Goal: Information Seeking & Learning: Learn about a topic

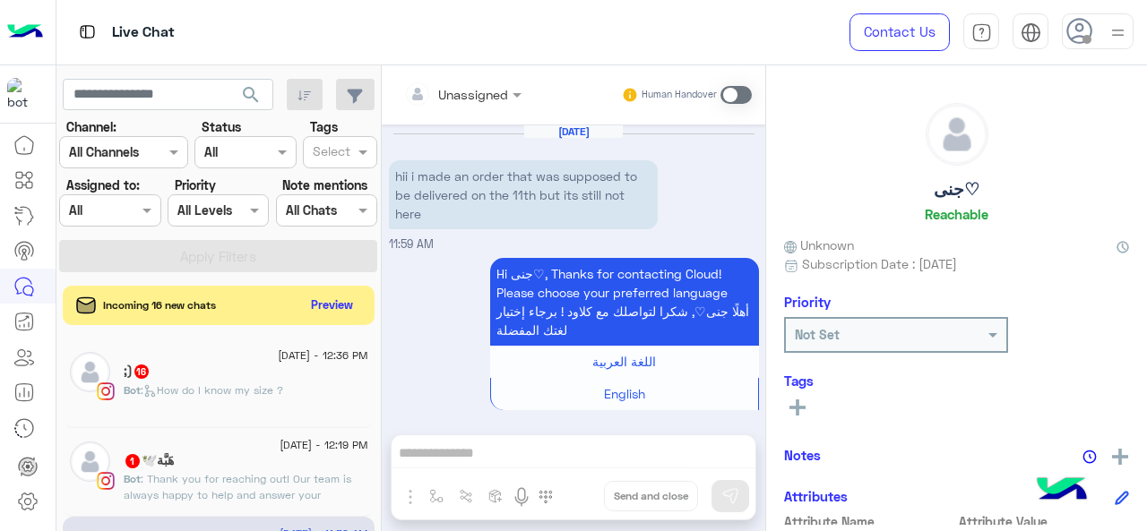
scroll to position [612, 0]
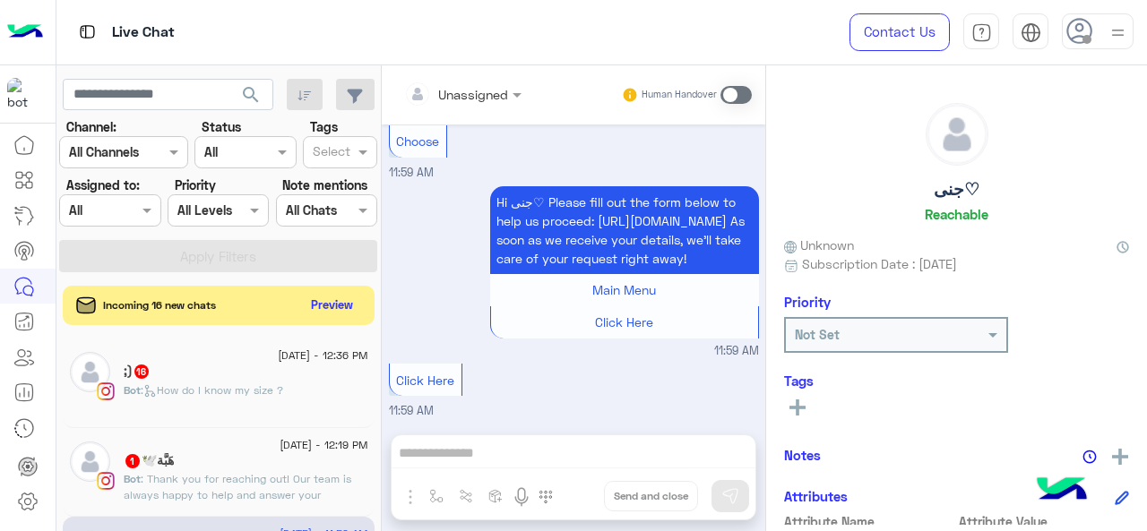
click at [102, 218] on input "text" at bounding box center [89, 211] width 41 height 19
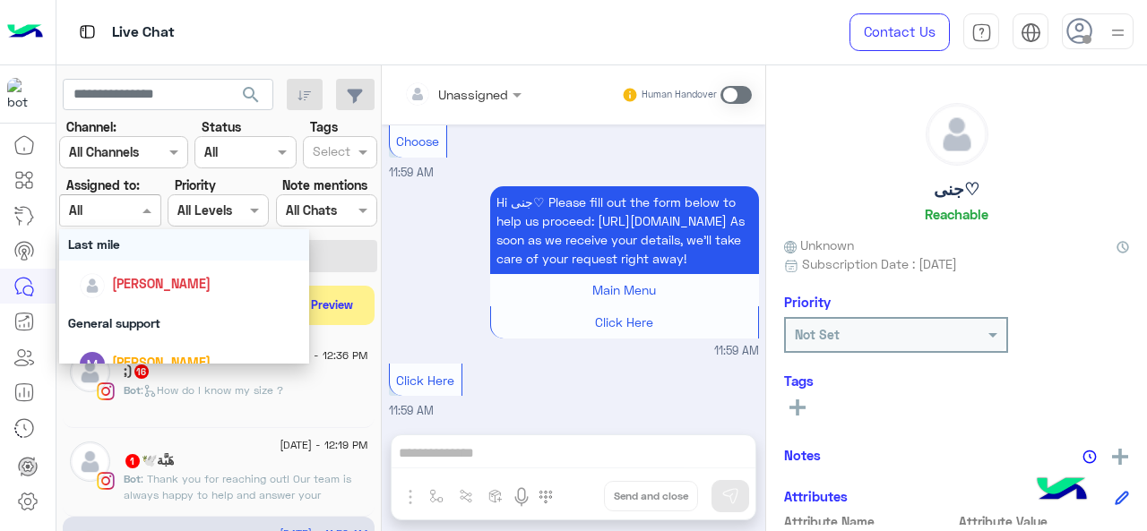
scroll to position [269, 0]
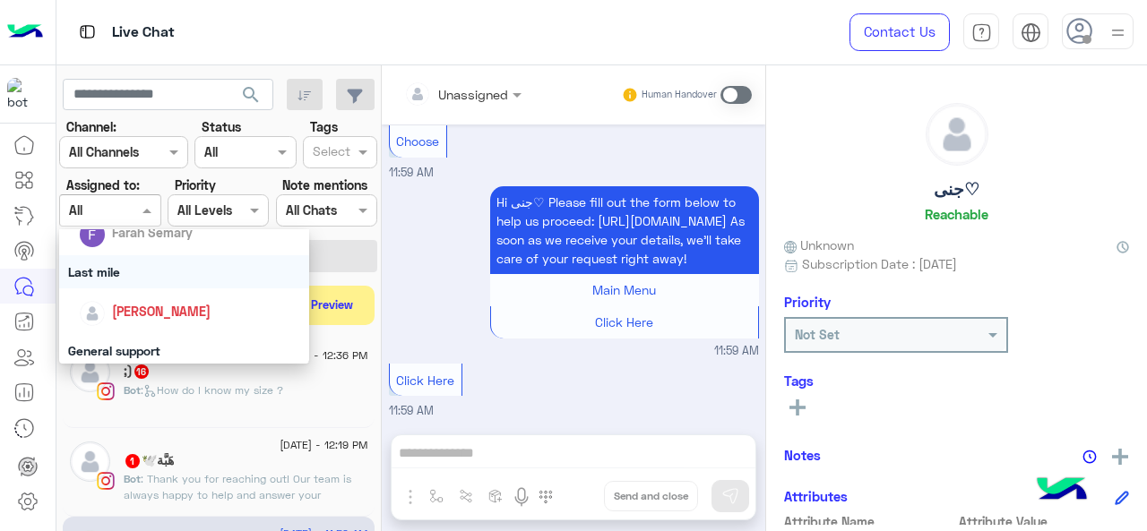
click at [132, 277] on div "Last mile" at bounding box center [184, 271] width 251 height 33
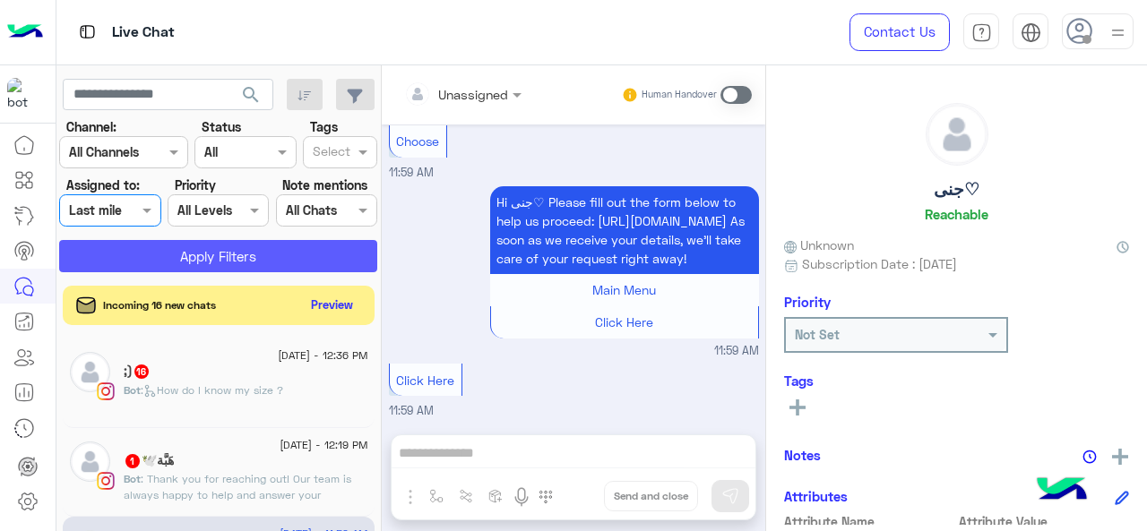
click at [158, 257] on button "Apply Filters" at bounding box center [218, 256] width 318 height 32
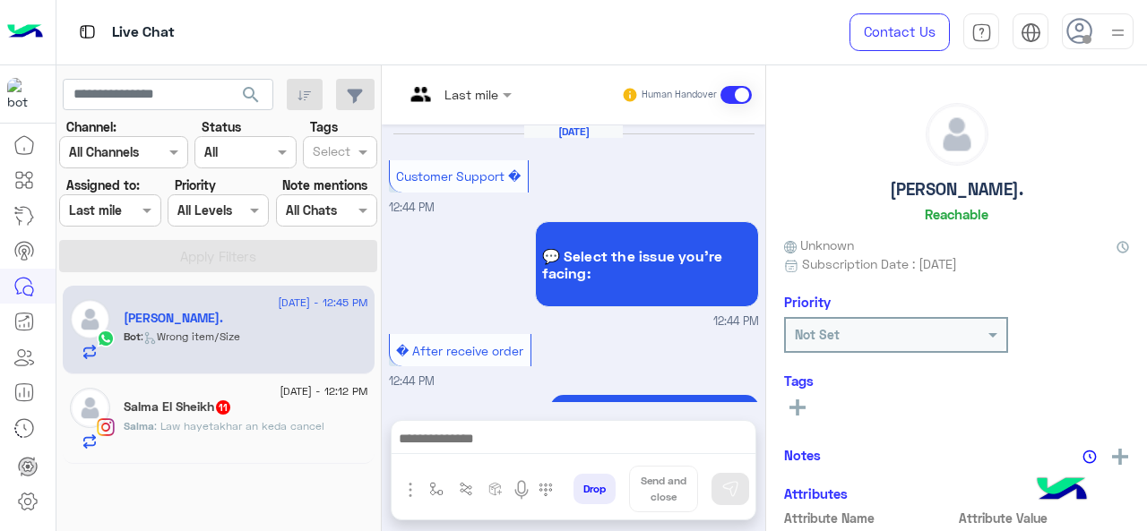
scroll to position [867, 0]
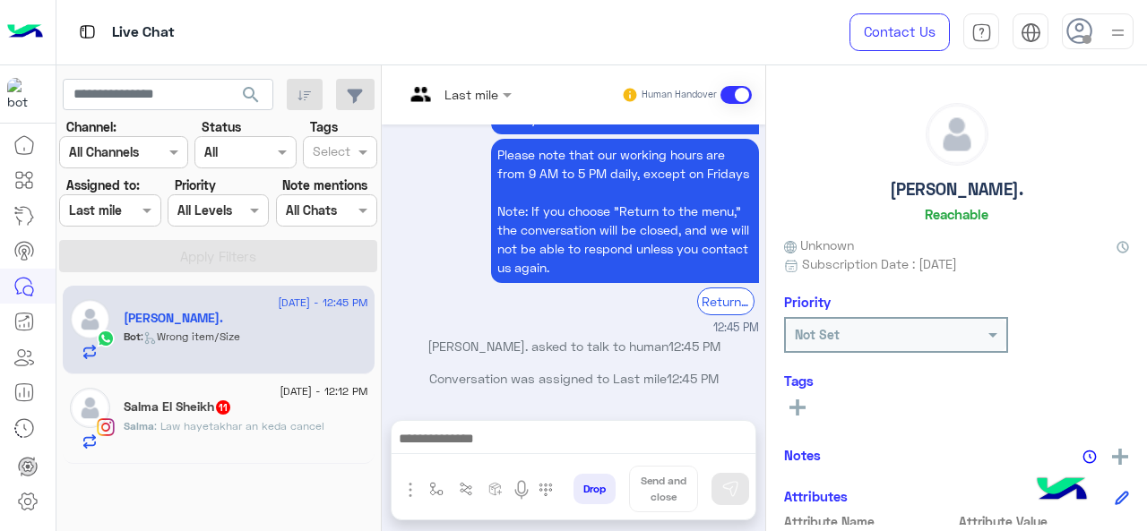
click at [486, 93] on div at bounding box center [457, 93] width 125 height 21
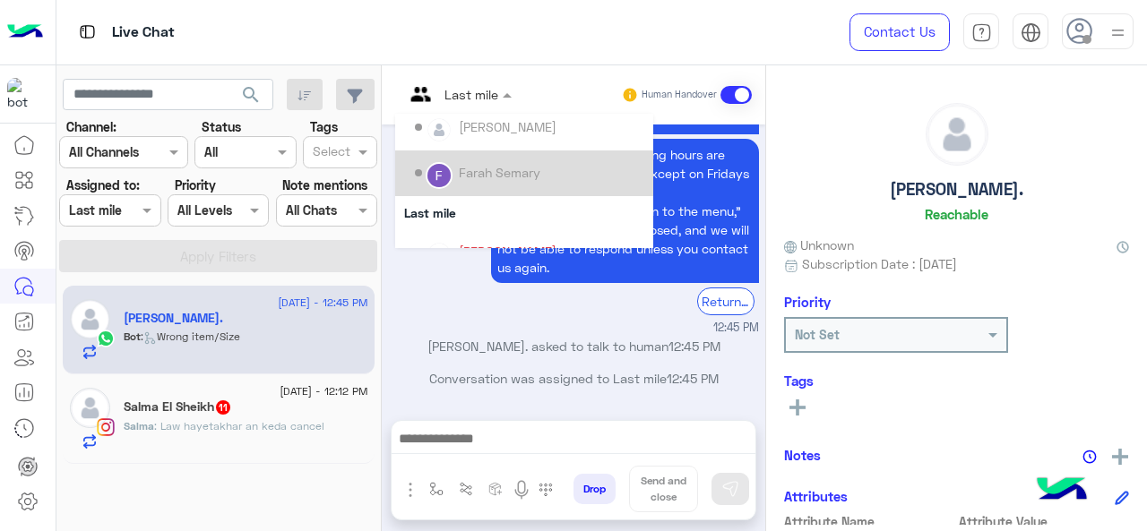
scroll to position [269, 0]
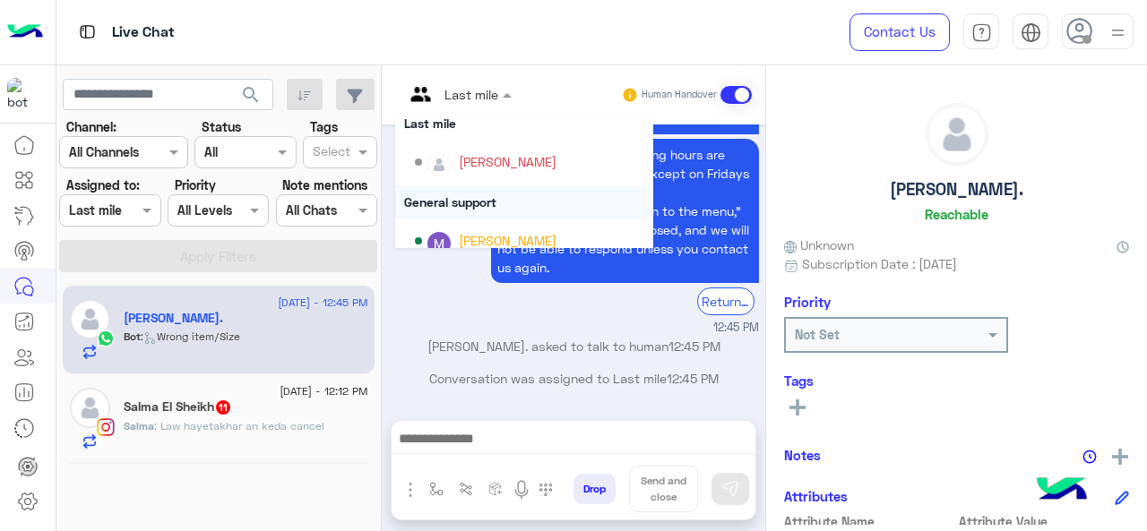
click at [488, 202] on div "General support" at bounding box center [524, 201] width 258 height 33
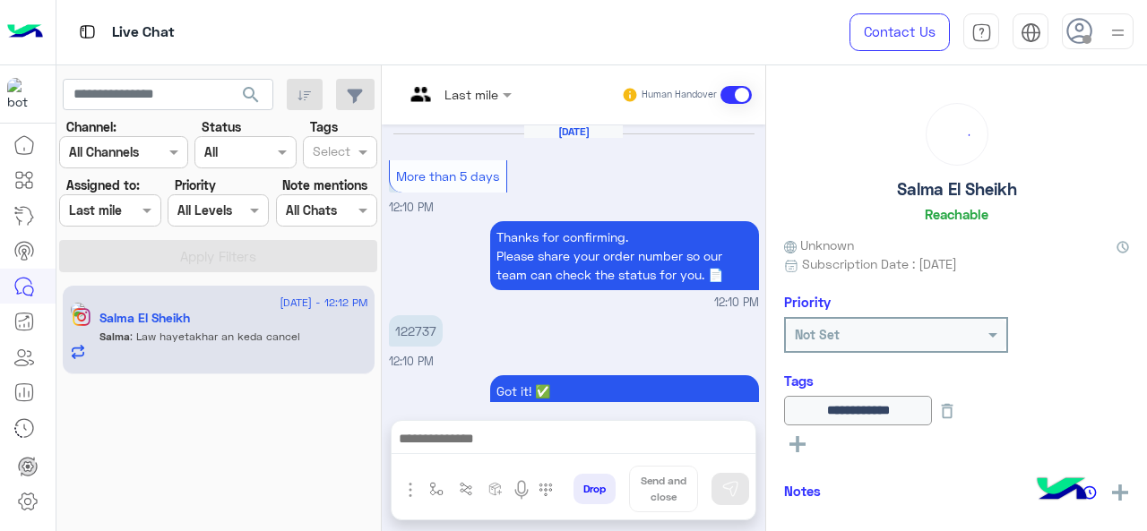
scroll to position [582, 0]
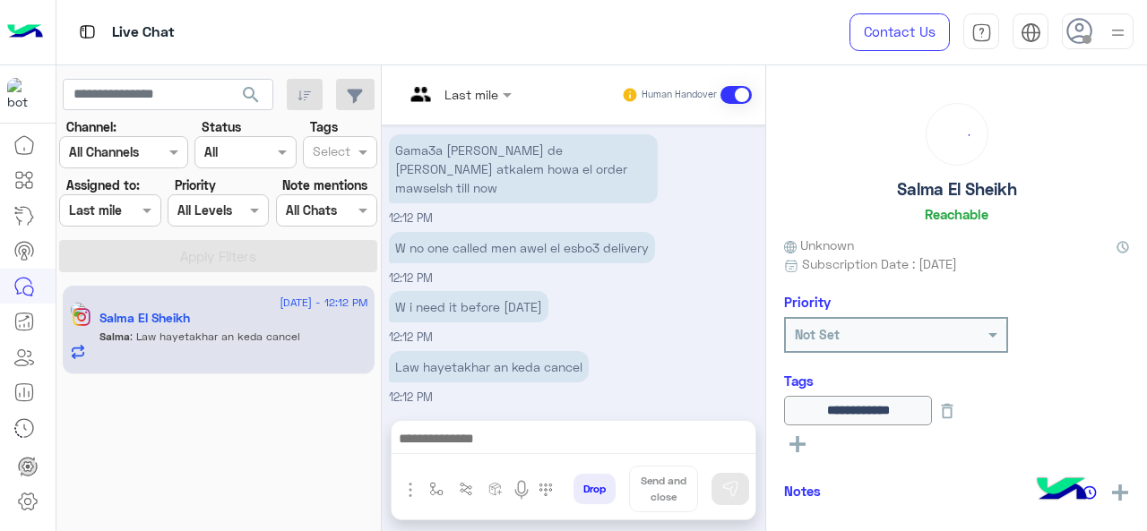
click at [431, 94] on input "text" at bounding box center [436, 94] width 65 height 19
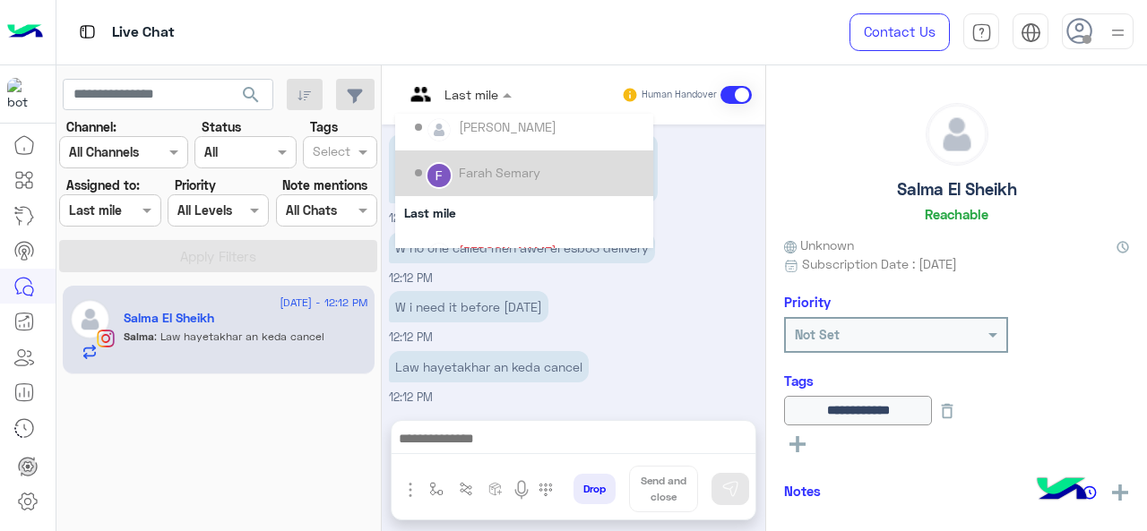
scroll to position [269, 0]
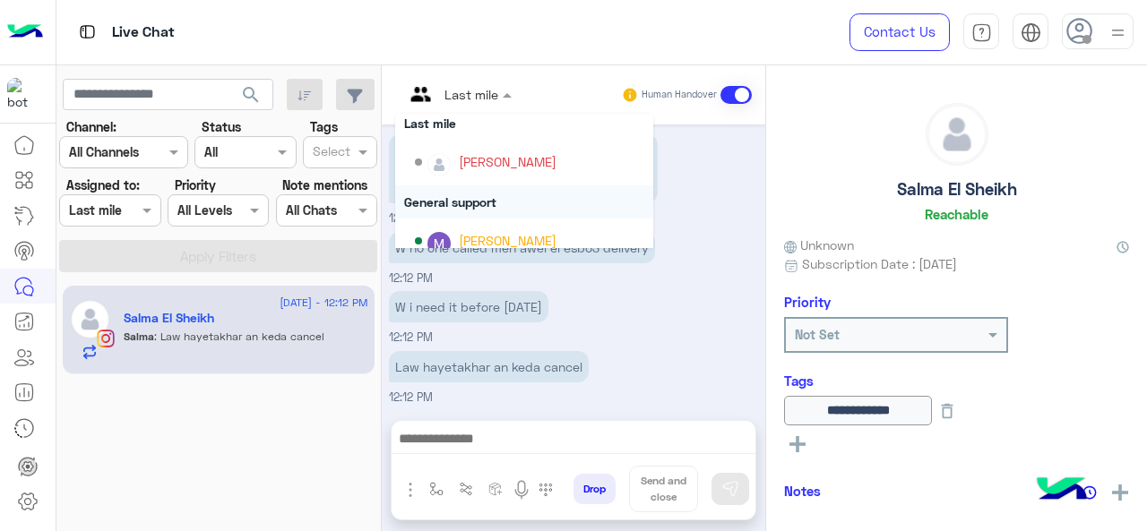
click at [472, 195] on div "General support" at bounding box center [524, 201] width 258 height 33
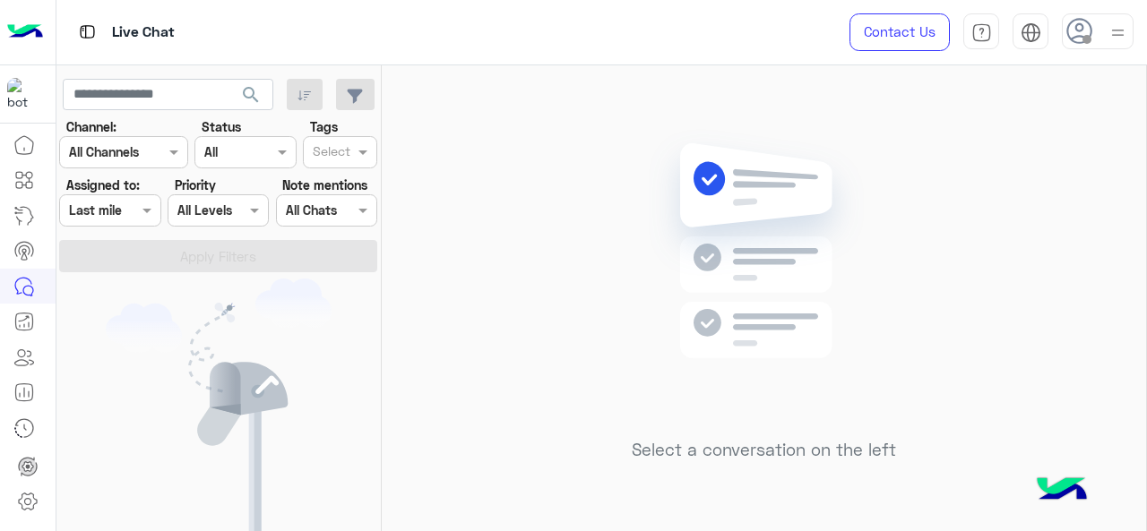
click at [110, 212] on input "text" at bounding box center [89, 211] width 41 height 19
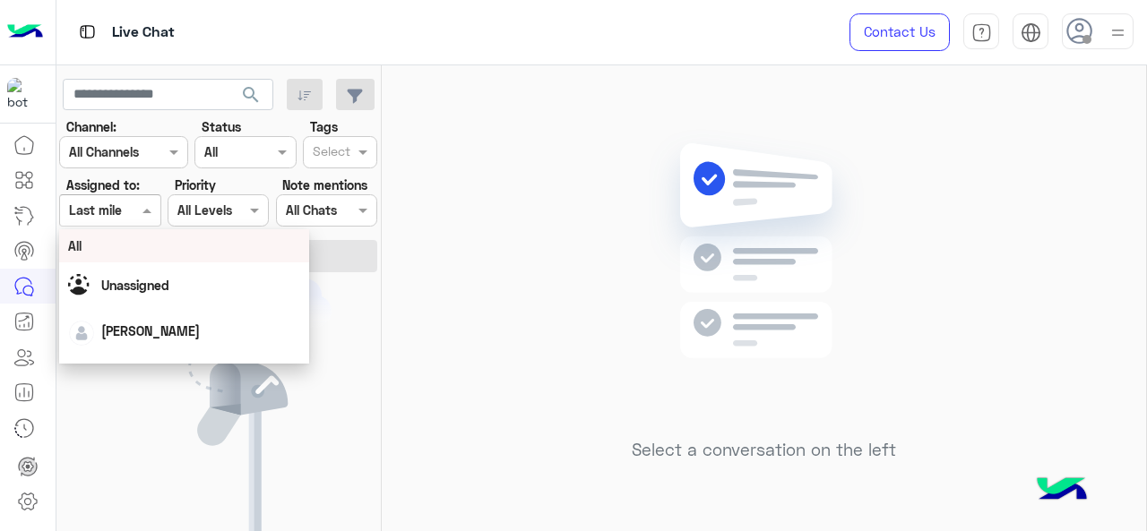
click at [123, 245] on div "All" at bounding box center [184, 246] width 233 height 19
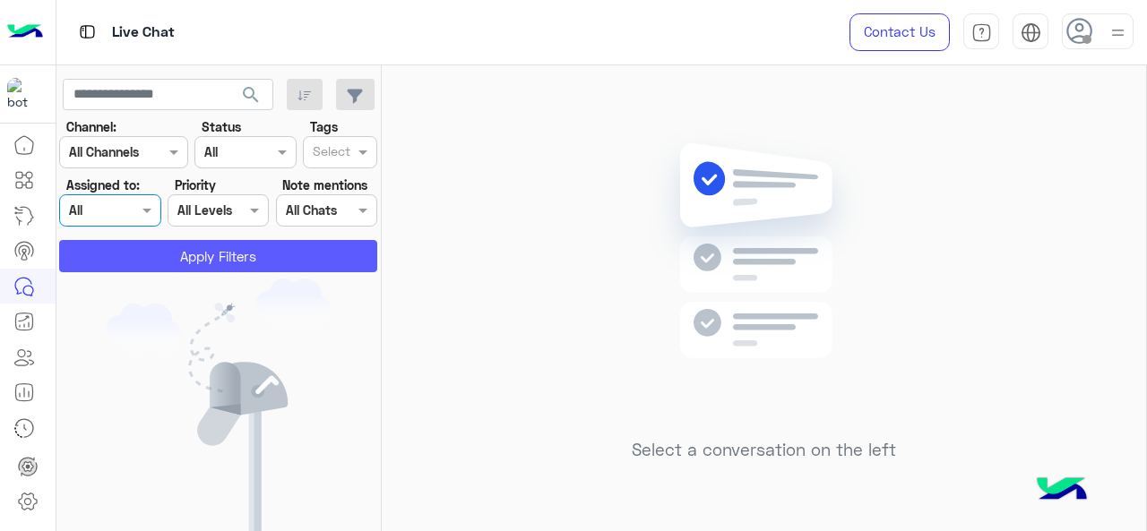
click at [142, 254] on button "Apply Filters" at bounding box center [218, 256] width 318 height 32
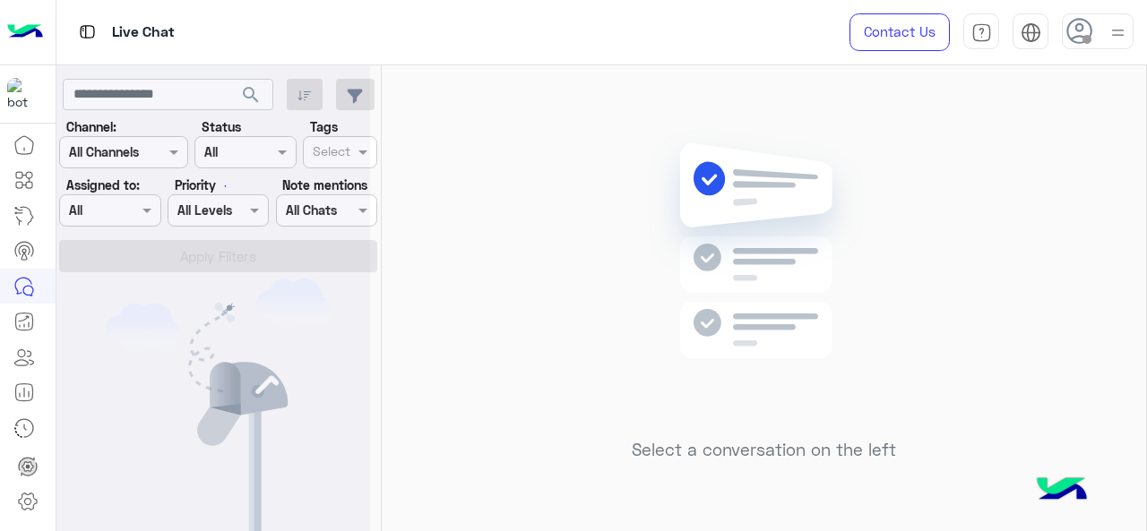
click at [171, 95] on div at bounding box center [213, 272] width 314 height 531
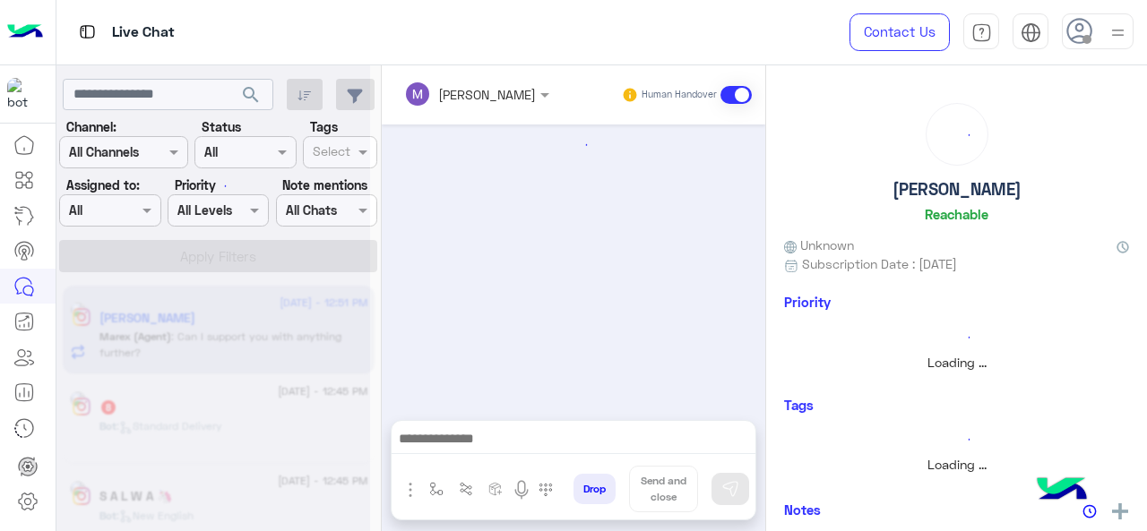
click at [171, 96] on div at bounding box center [213, 272] width 314 height 531
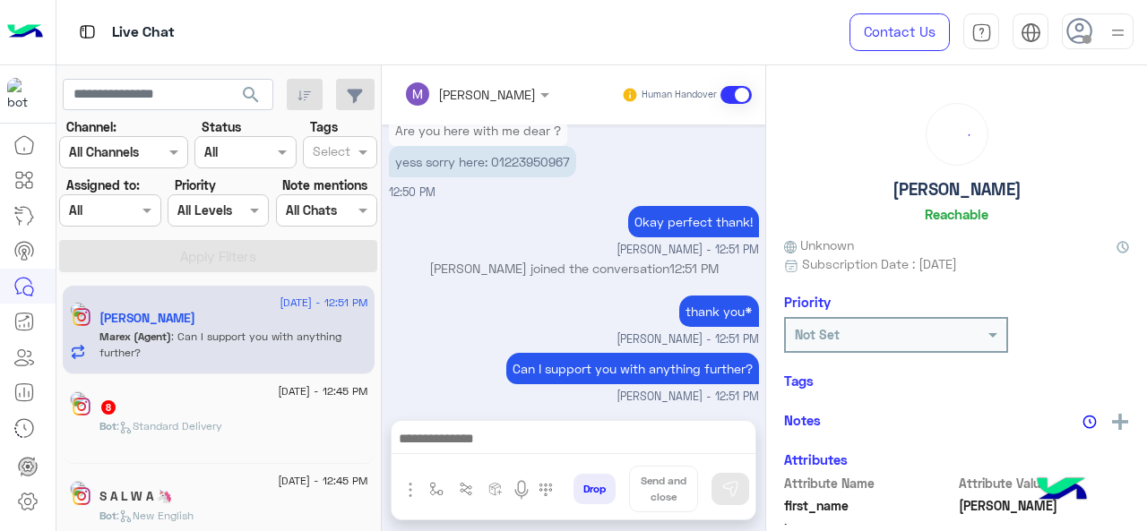
click at [231, 105] on button "search" at bounding box center [251, 98] width 44 height 39
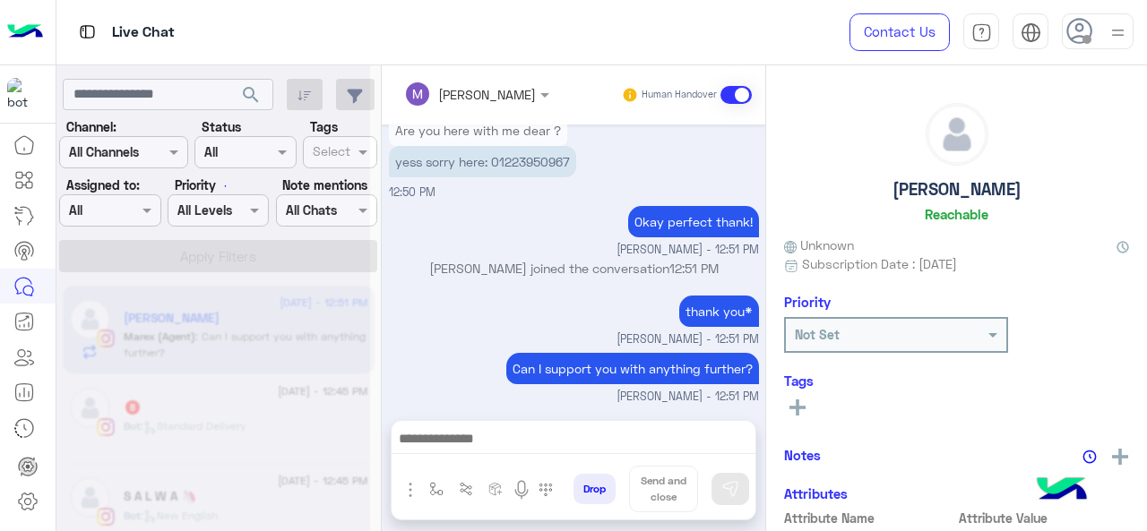
click at [210, 97] on div at bounding box center [213, 272] width 314 height 531
click at [179, 98] on div at bounding box center [213, 272] width 314 height 531
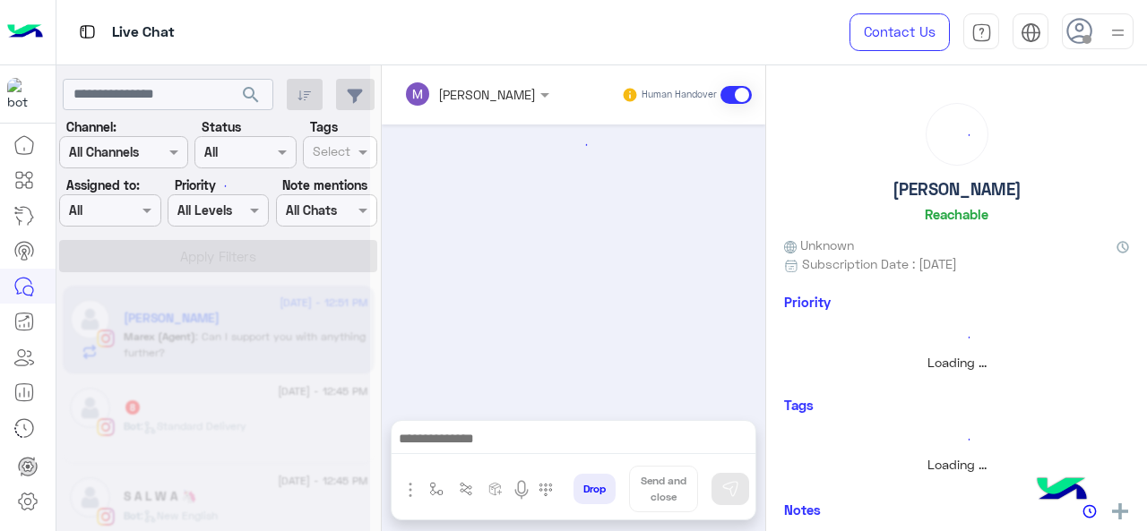
scroll to position [0, 0]
click at [179, 98] on div at bounding box center [213, 272] width 314 height 531
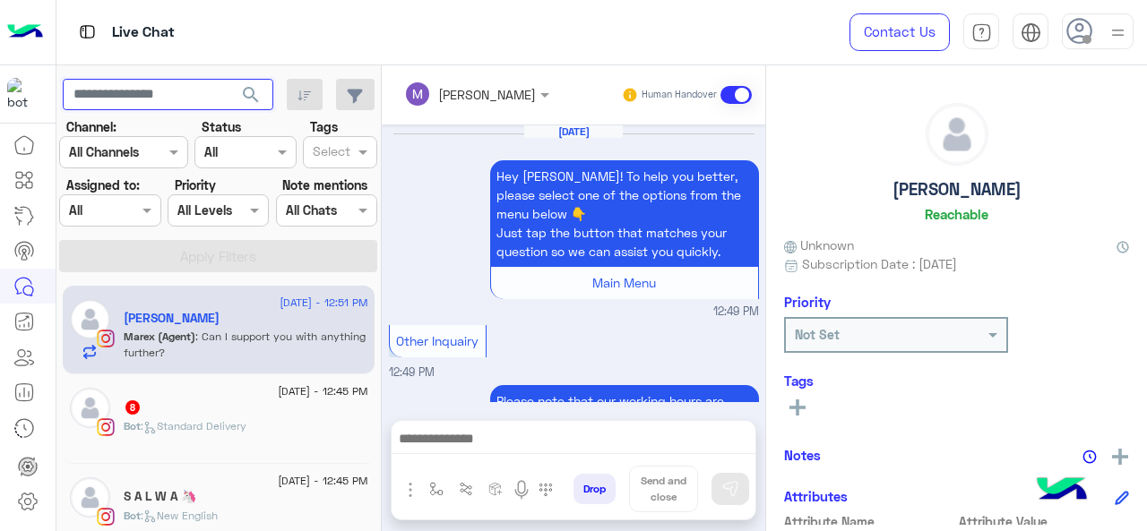
click at [179, 98] on input "text" at bounding box center [168, 95] width 211 height 32
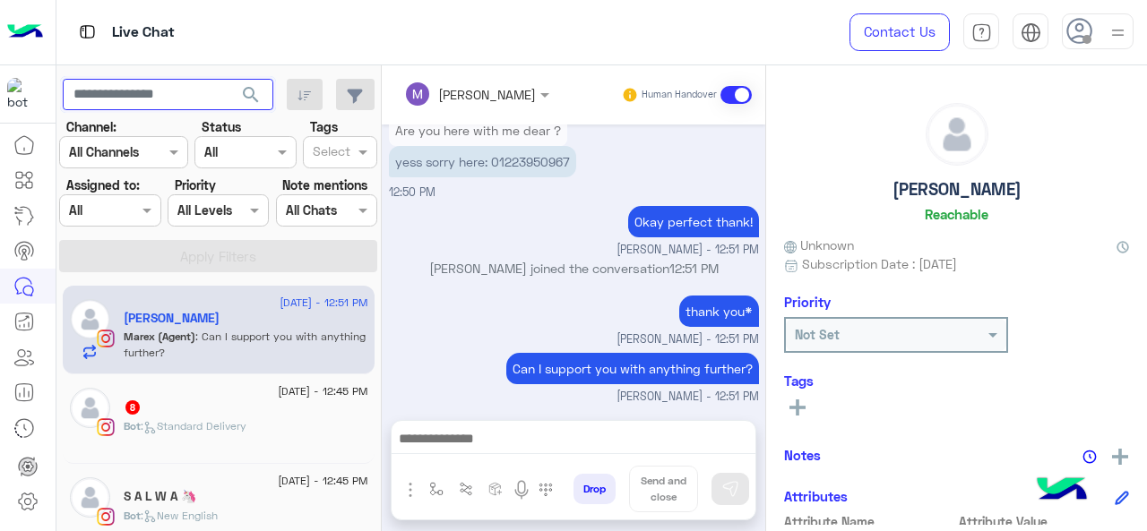
click at [179, 98] on input "text" at bounding box center [168, 95] width 211 height 32
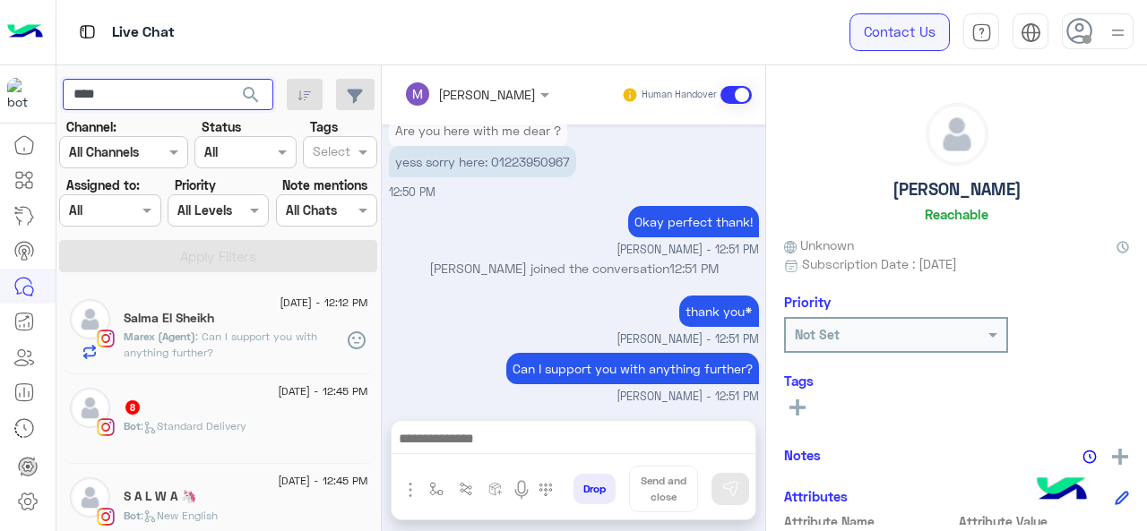
scroll to position [616, 0]
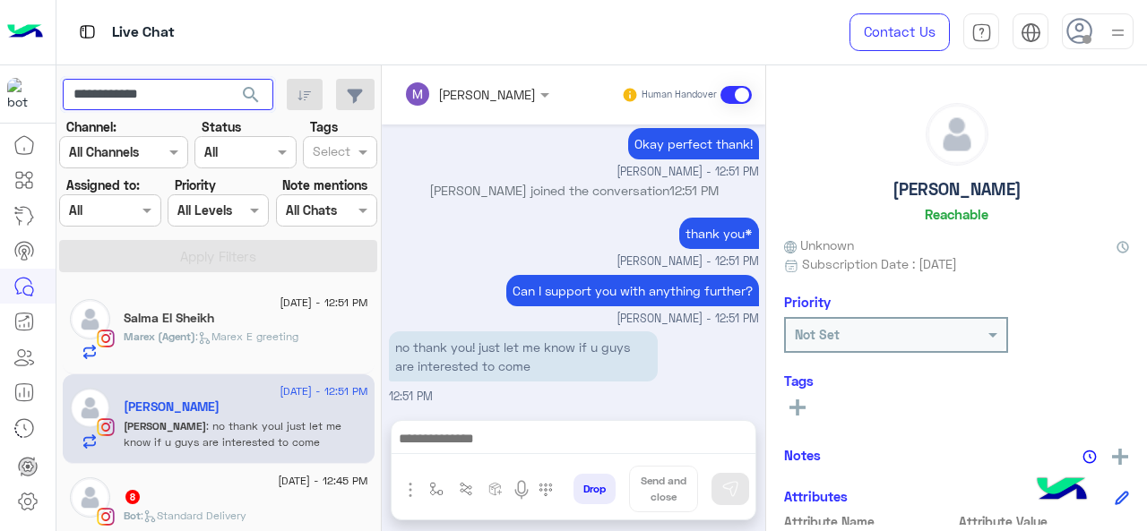
type input "**********"
click at [257, 98] on span "search" at bounding box center [251, 95] width 22 height 22
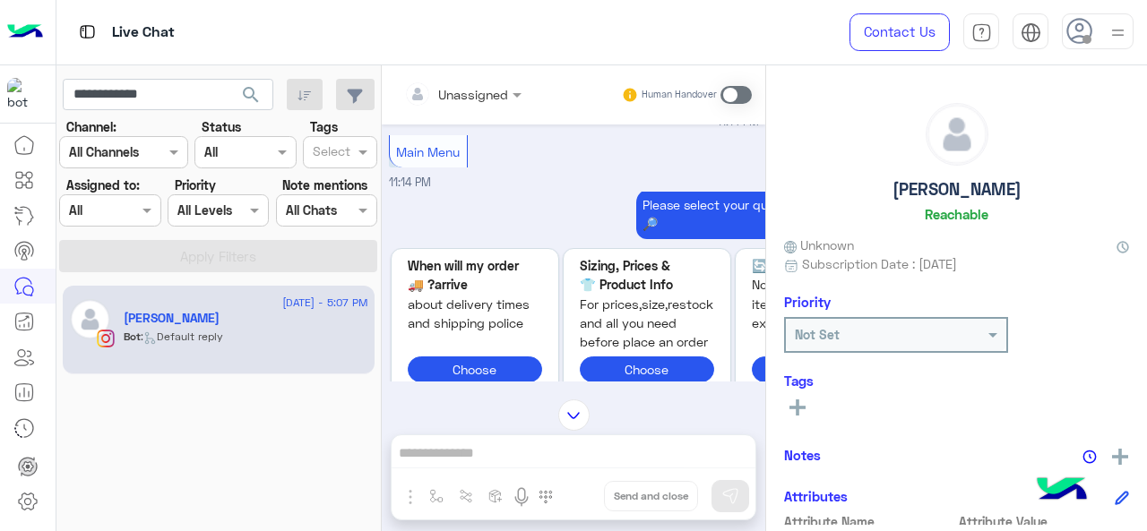
scroll to position [9, 0]
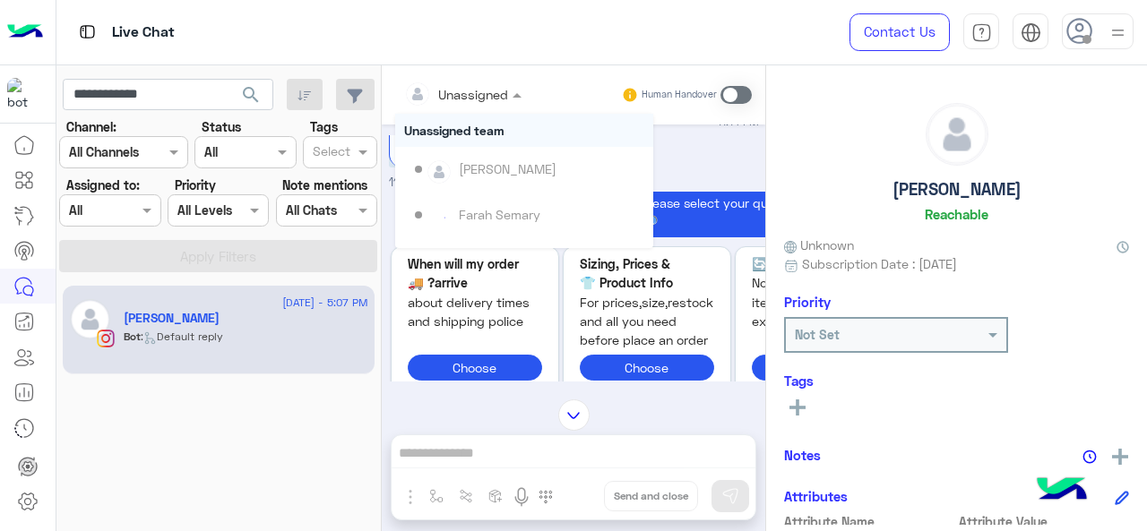
click at [482, 93] on div at bounding box center [462, 93] width 135 height 21
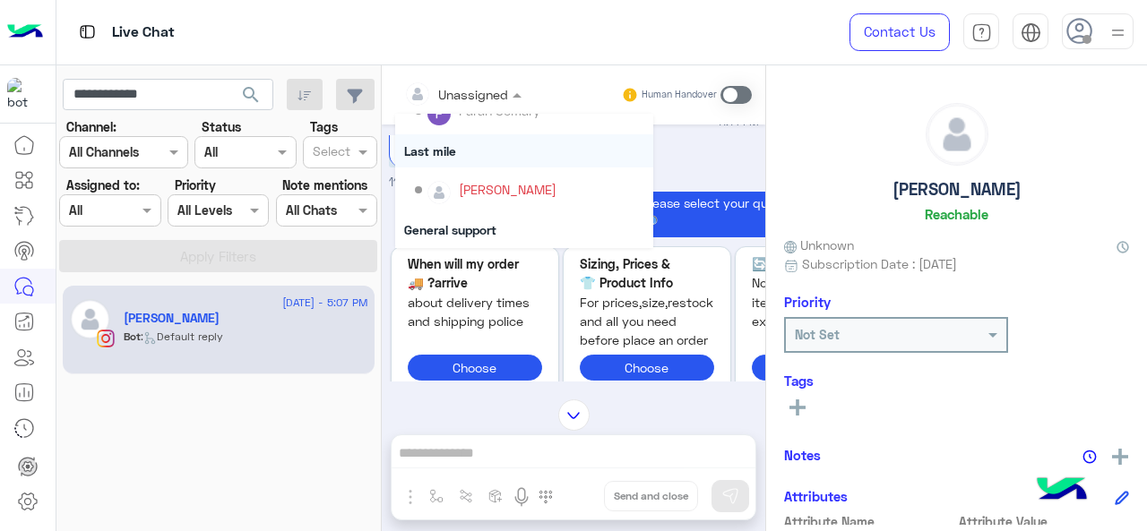
scroll to position [269, 0]
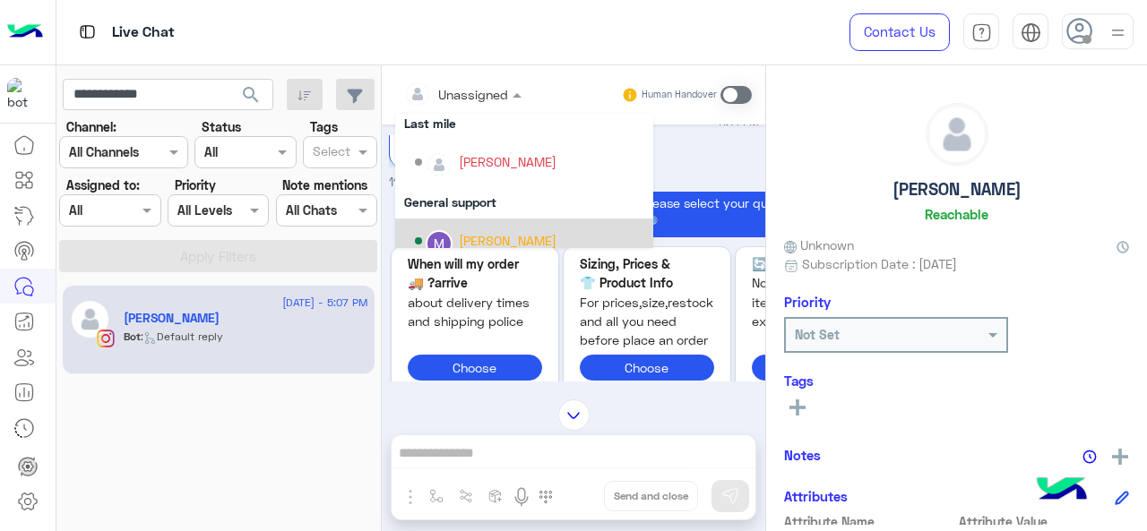
click at [477, 240] on div "[PERSON_NAME]" at bounding box center [508, 240] width 98 height 19
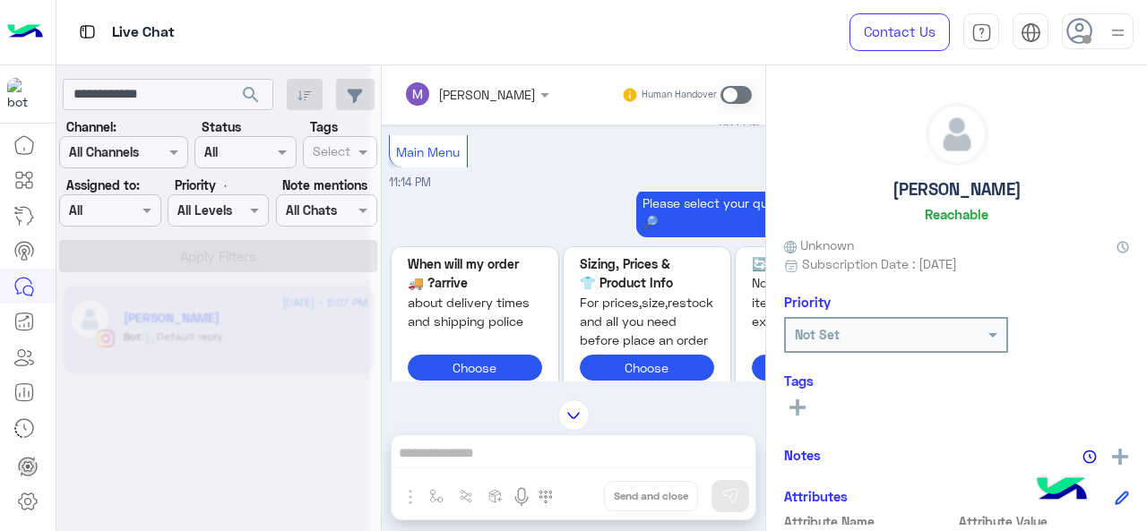
scroll to position [1591, 0]
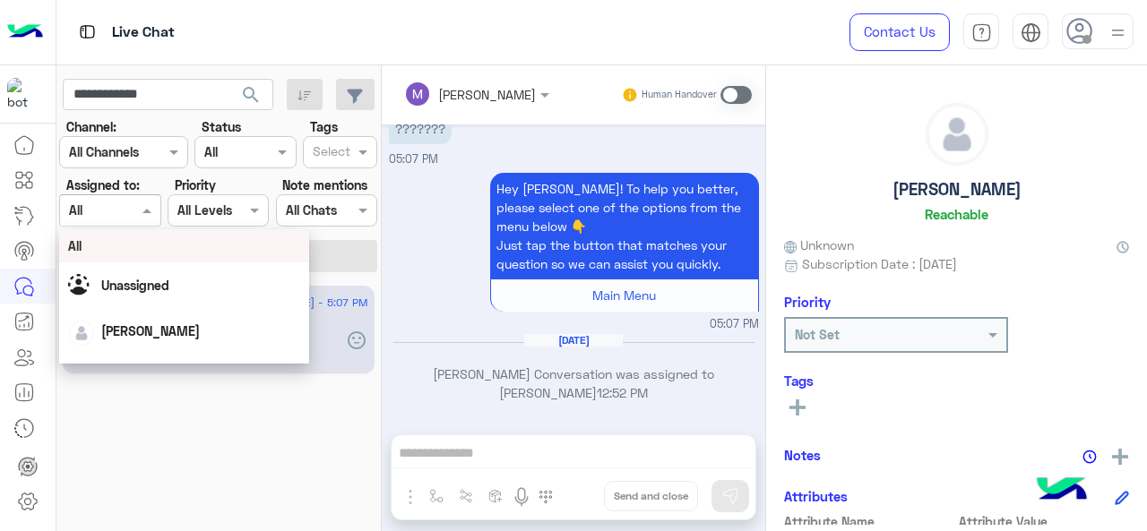
click at [131, 219] on div "Assigned on All" at bounding box center [98, 210] width 77 height 19
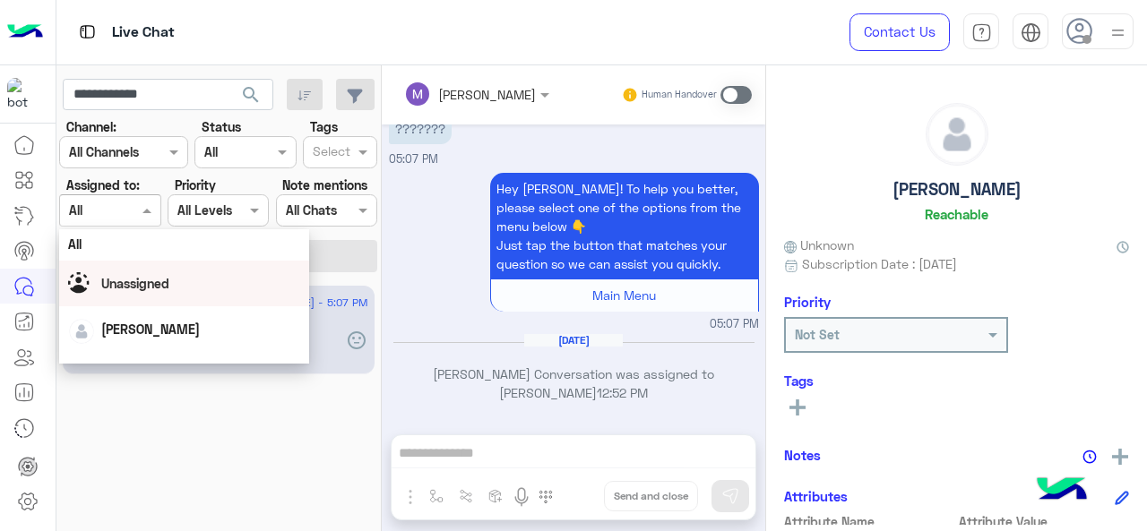
scroll to position [0, 0]
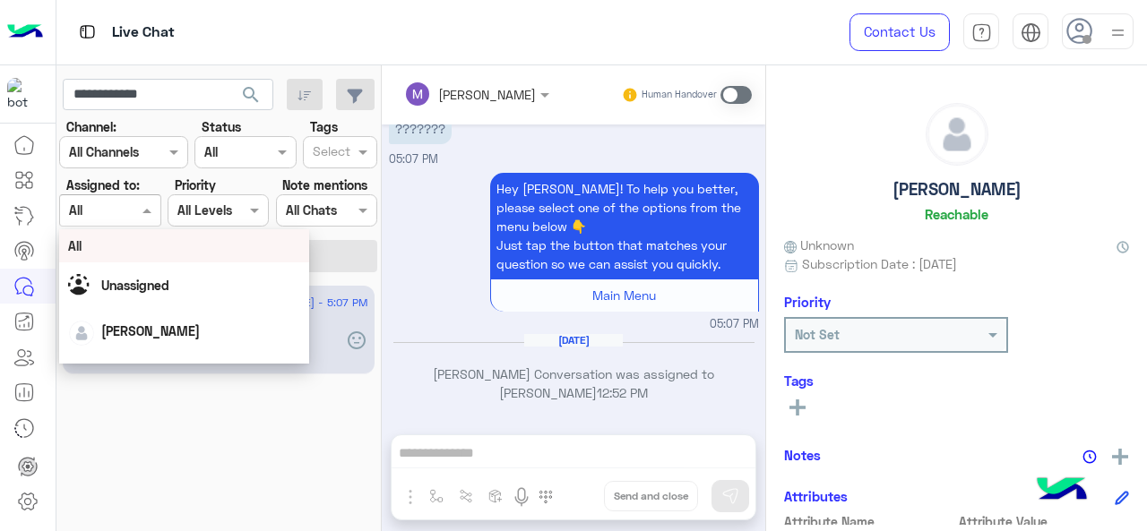
click at [151, 250] on div "All" at bounding box center [184, 246] width 233 height 19
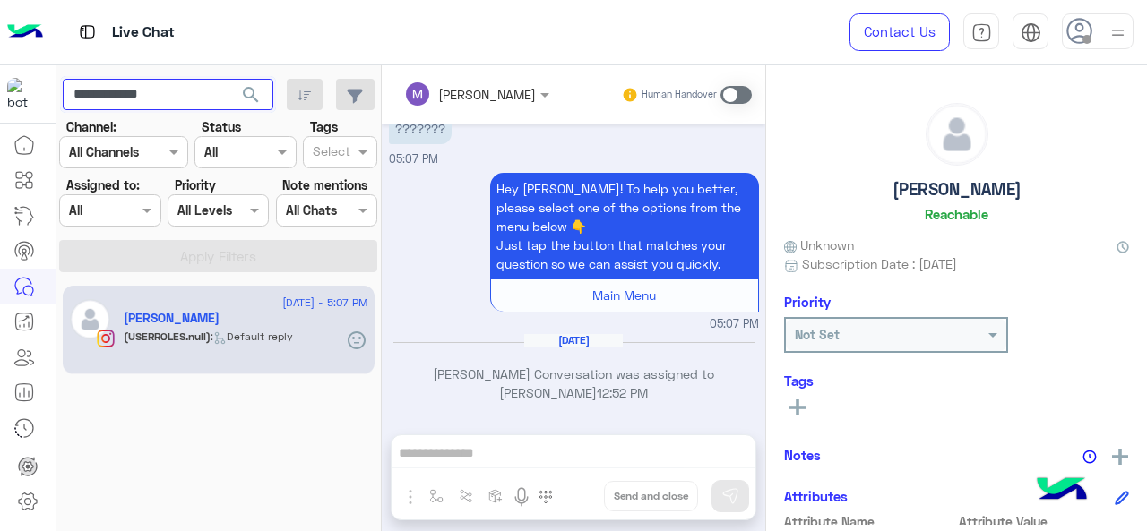
click at [197, 101] on input "**********" at bounding box center [168, 95] width 211 height 32
click at [206, 103] on input "**********" at bounding box center [168, 95] width 211 height 32
click at [207, 102] on input "**********" at bounding box center [168, 95] width 211 height 32
click at [209, 101] on input "**********" at bounding box center [168, 95] width 211 height 32
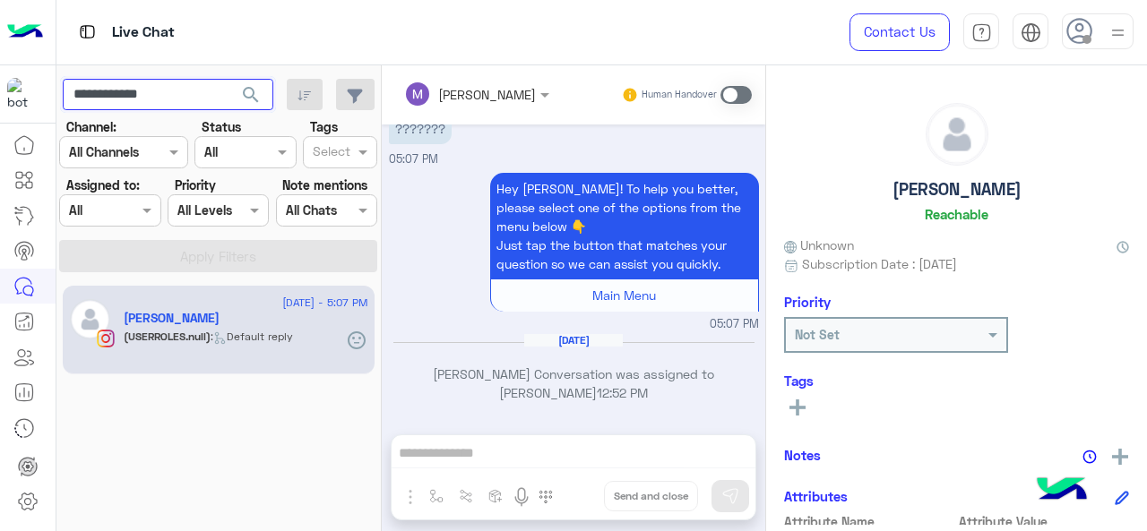
click at [212, 99] on input "**********" at bounding box center [168, 95] width 211 height 32
click at [254, 98] on span "search" at bounding box center [251, 95] width 22 height 22
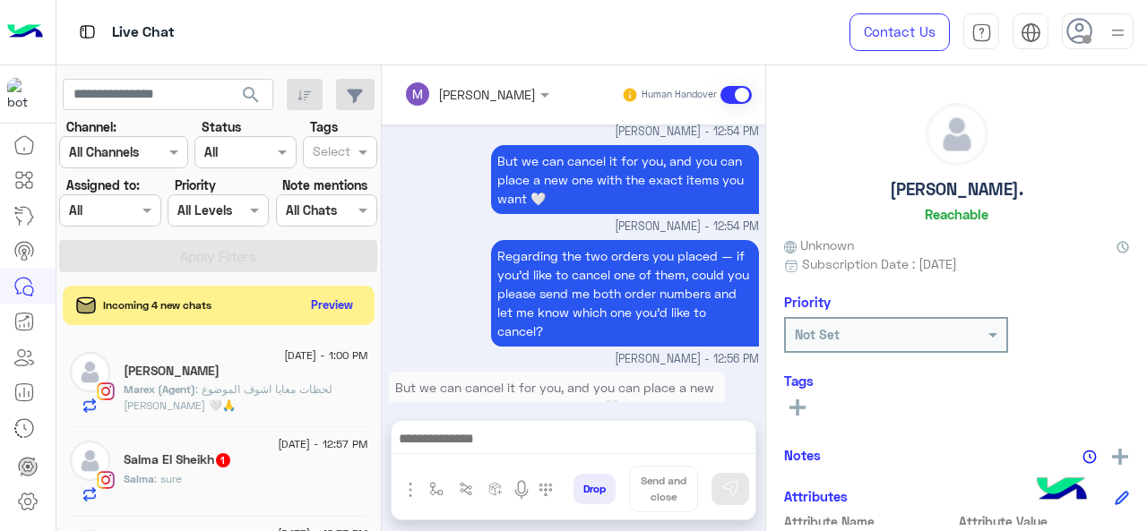
scroll to position [1532, 0]
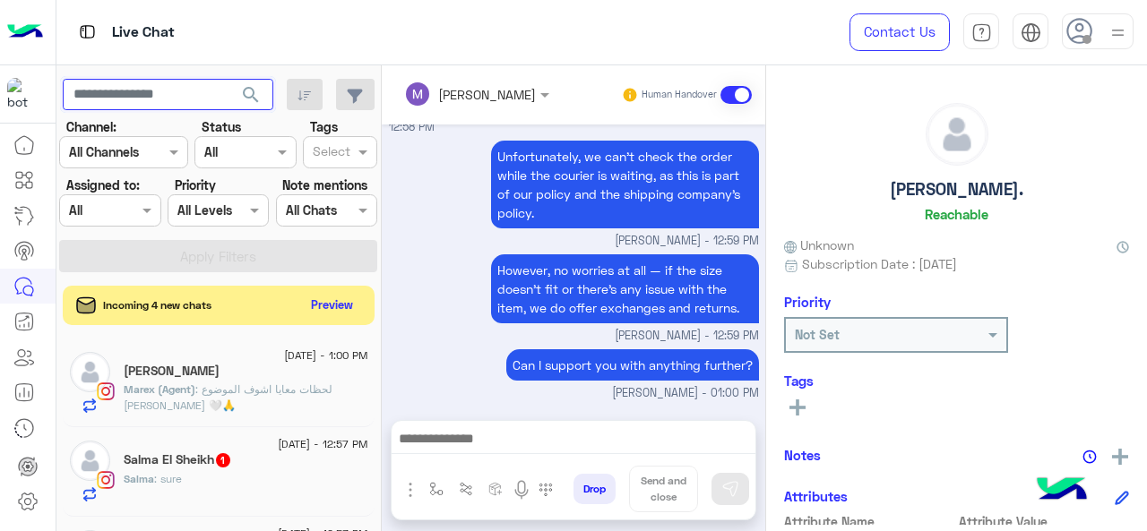
click at [181, 96] on input "text" at bounding box center [168, 95] width 211 height 32
paste input "**********"
click at [250, 87] on span "search" at bounding box center [251, 95] width 22 height 22
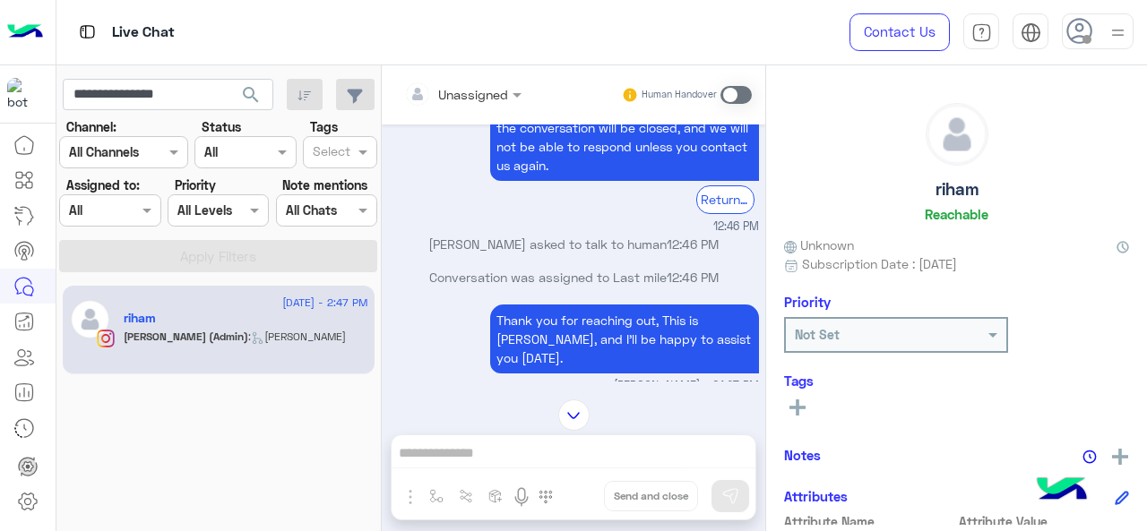
scroll to position [7315, 0]
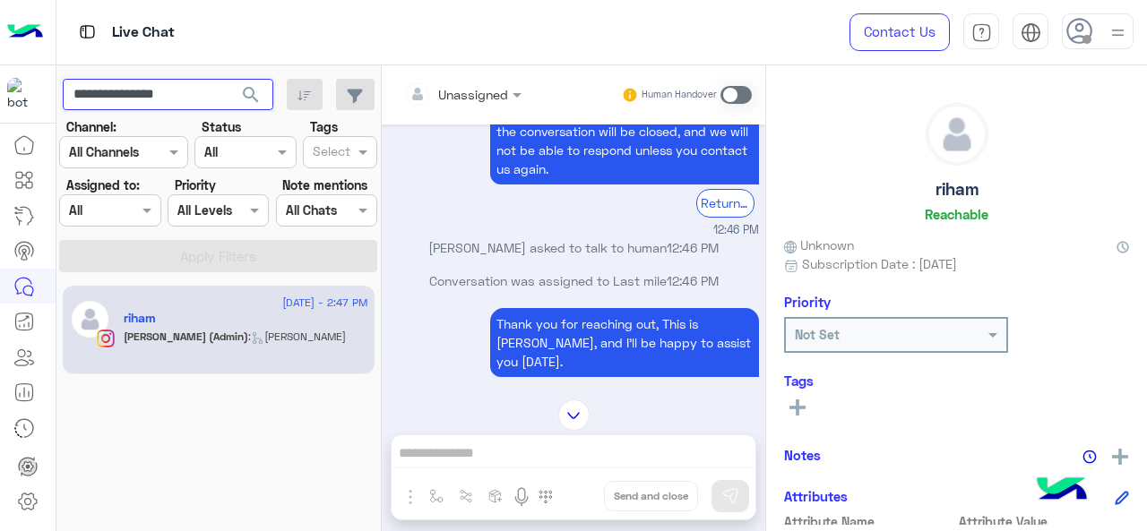
click at [181, 102] on input "**********" at bounding box center [168, 95] width 211 height 32
paste input "text"
click at [251, 94] on span "search" at bounding box center [251, 95] width 22 height 22
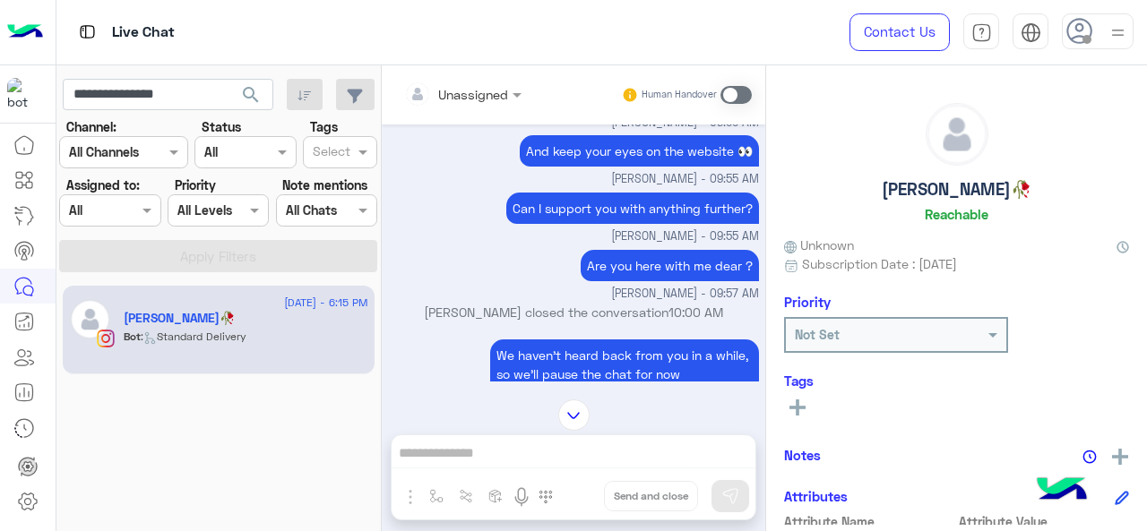
scroll to position [1842, 0]
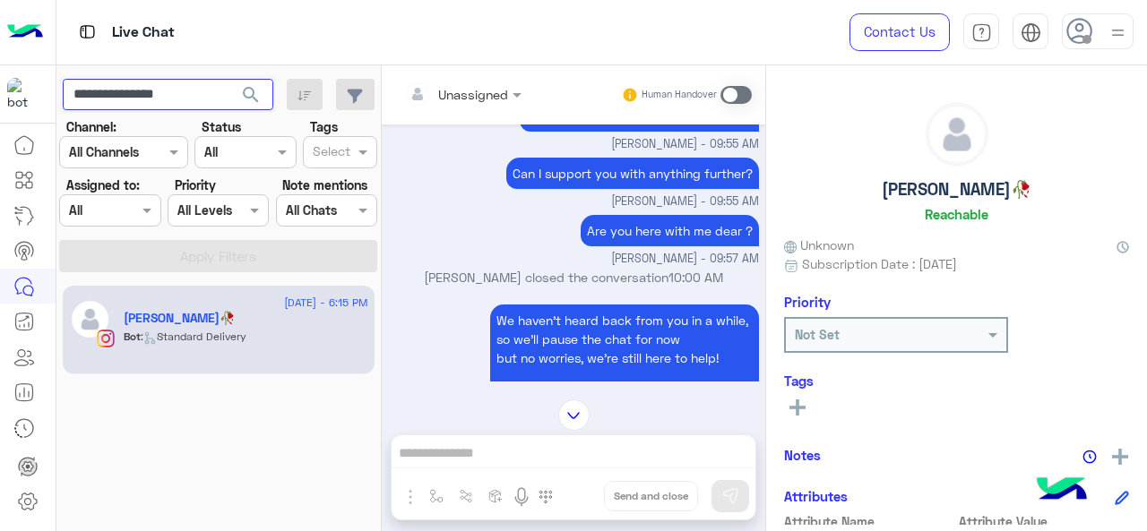
click at [176, 104] on input "**********" at bounding box center [168, 95] width 211 height 32
paste input "*"
click at [247, 95] on span "search" at bounding box center [251, 95] width 22 height 22
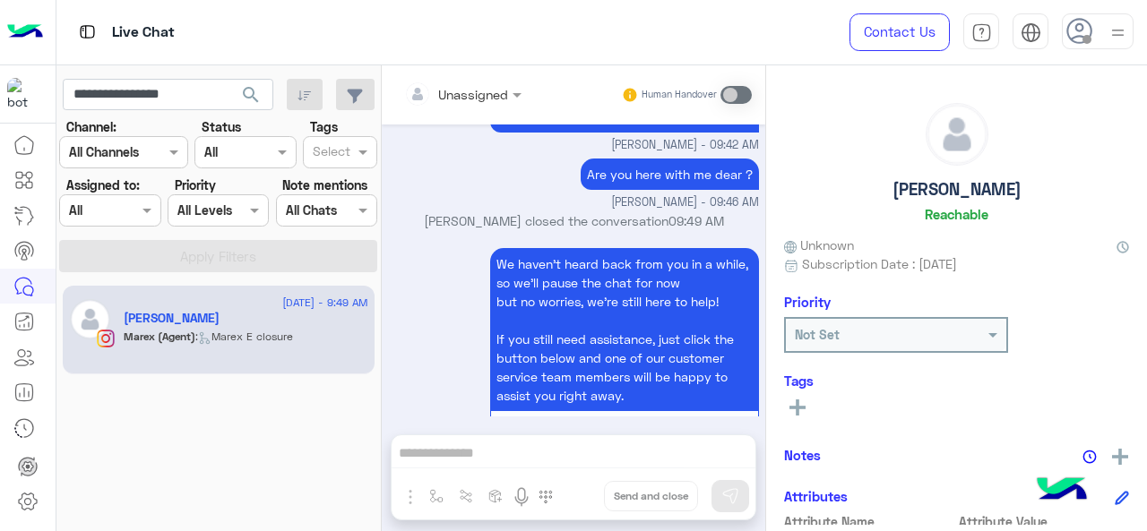
scroll to position [1870, 0]
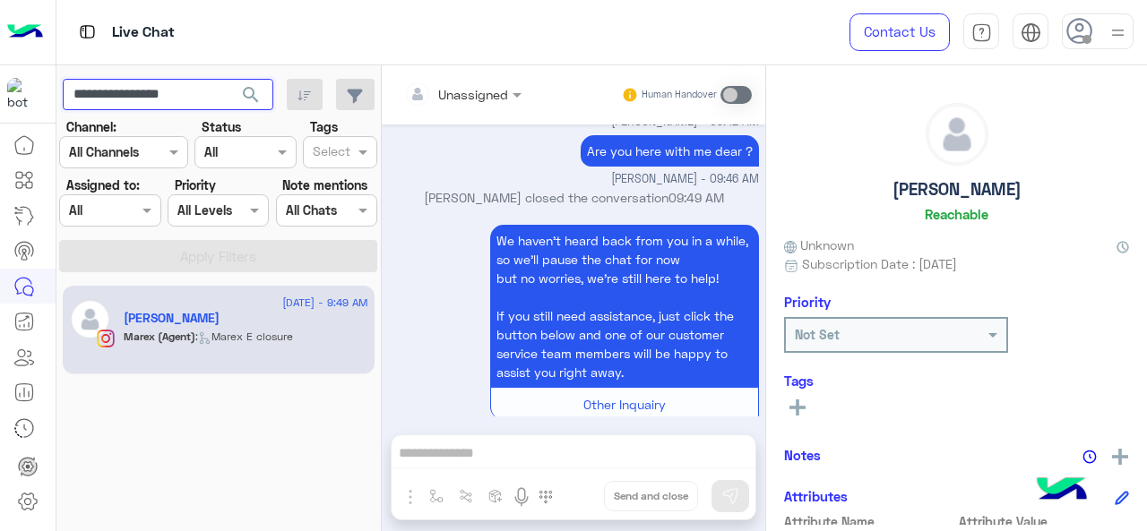
click at [151, 85] on input "**********" at bounding box center [168, 95] width 211 height 32
paste input "text"
click at [248, 99] on span "search" at bounding box center [251, 95] width 22 height 22
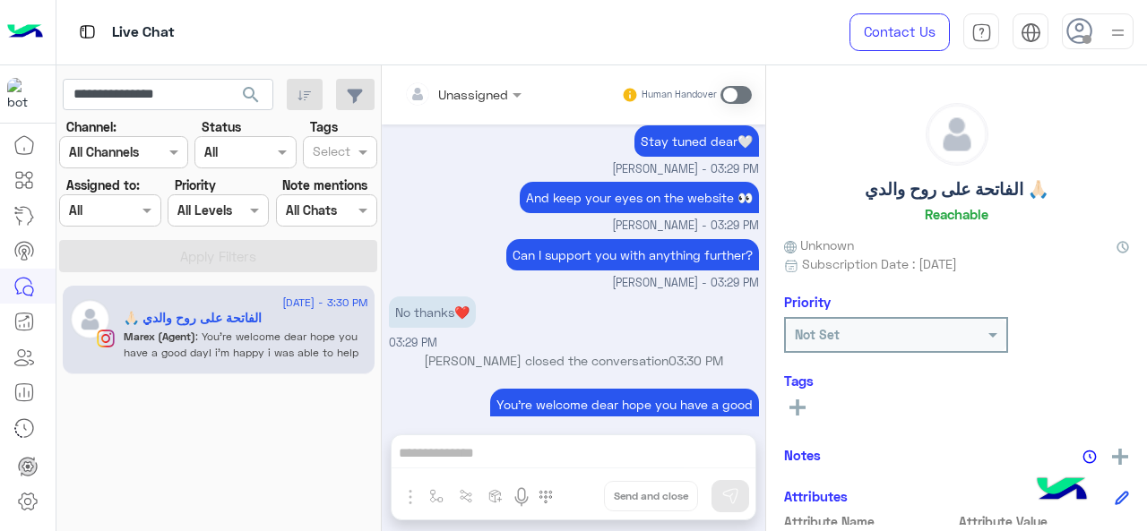
scroll to position [1455, 0]
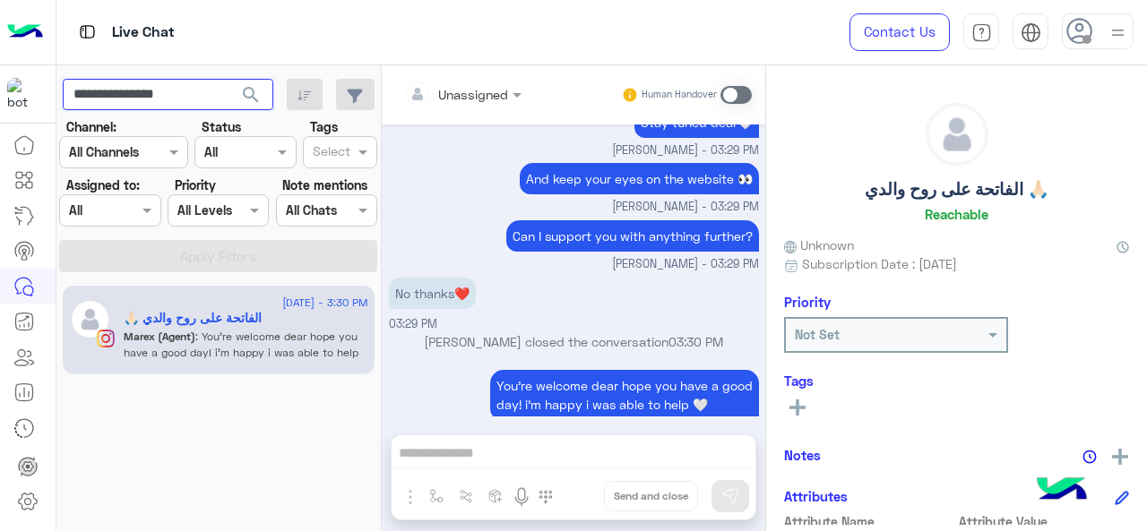
click at [192, 99] on input "**********" at bounding box center [168, 95] width 211 height 32
paste input "*"
click at [246, 102] on span "search" at bounding box center [251, 95] width 22 height 22
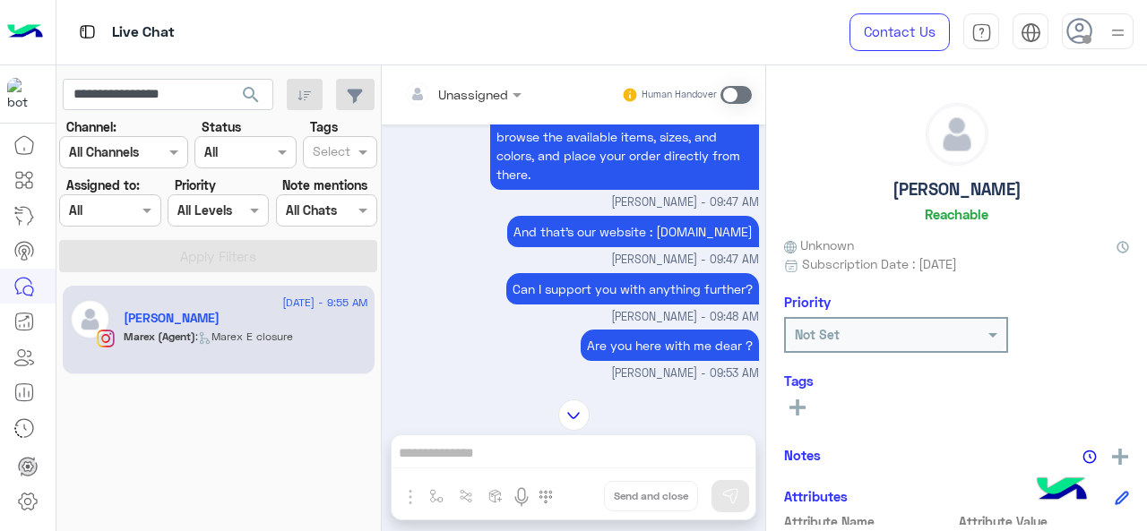
scroll to position [1689, 0]
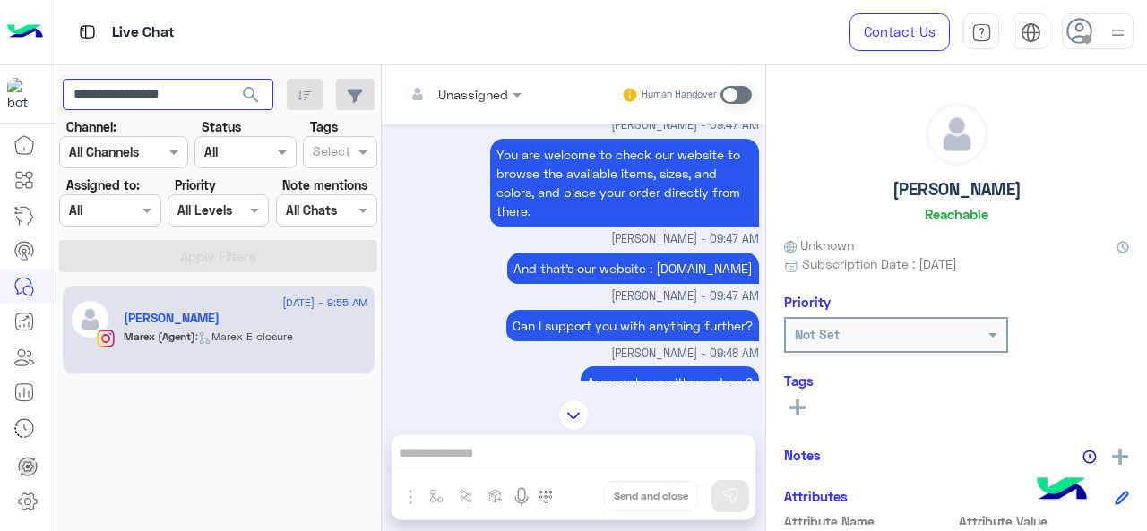
click at [194, 96] on input "**********" at bounding box center [168, 95] width 211 height 32
paste input "text"
click at [245, 90] on span "search" at bounding box center [251, 95] width 22 height 22
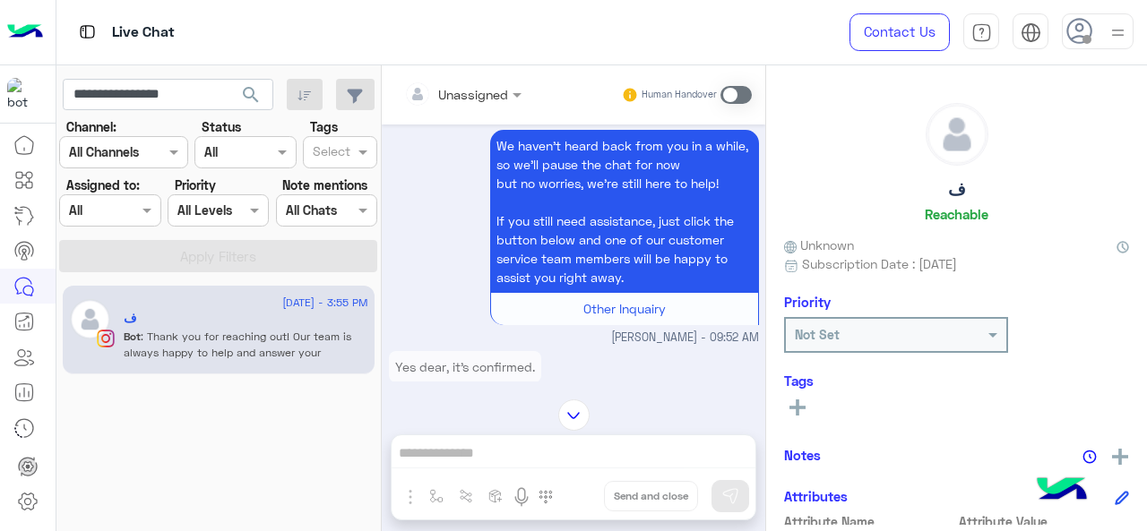
scroll to position [1700, 0]
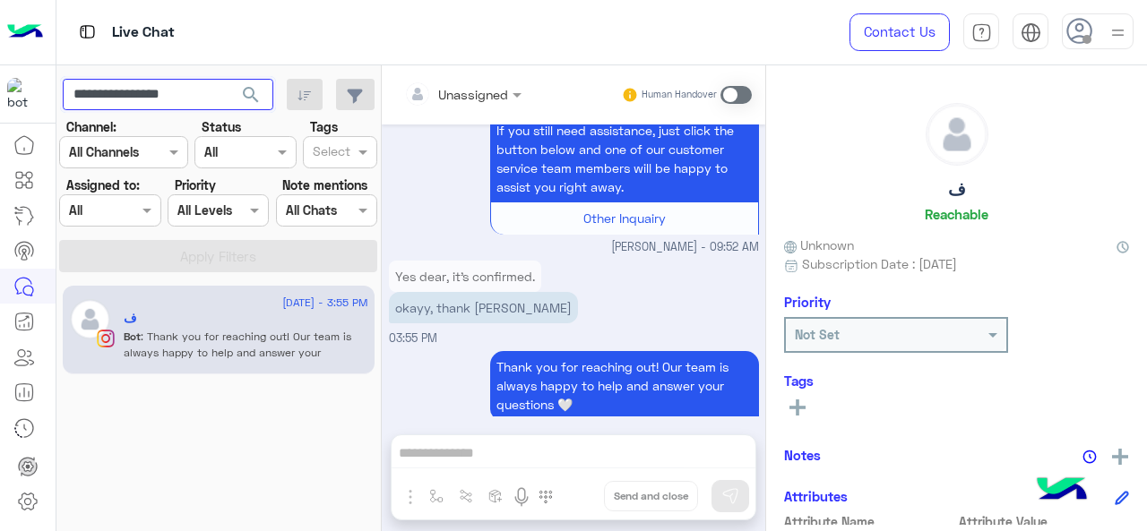
click at [117, 77] on app-inbox-users-filters "**********" at bounding box center [218, 172] width 325 height 214
click at [116, 77] on app-inbox-users-filters "**********" at bounding box center [218, 172] width 325 height 214
click at [126, 89] on input "**********" at bounding box center [168, 95] width 211 height 32
paste input "**"
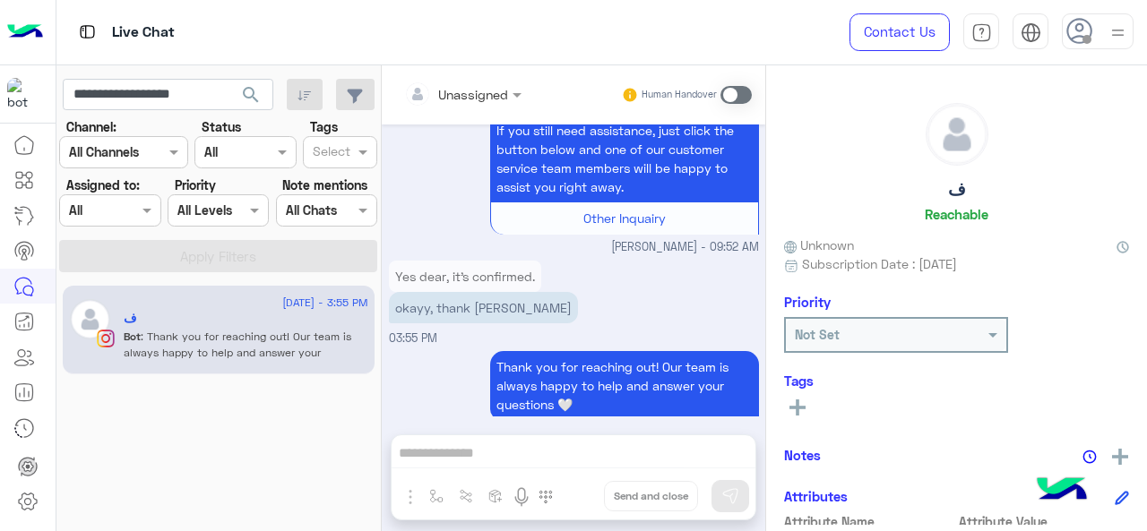
click at [247, 90] on span "search" at bounding box center [251, 95] width 22 height 22
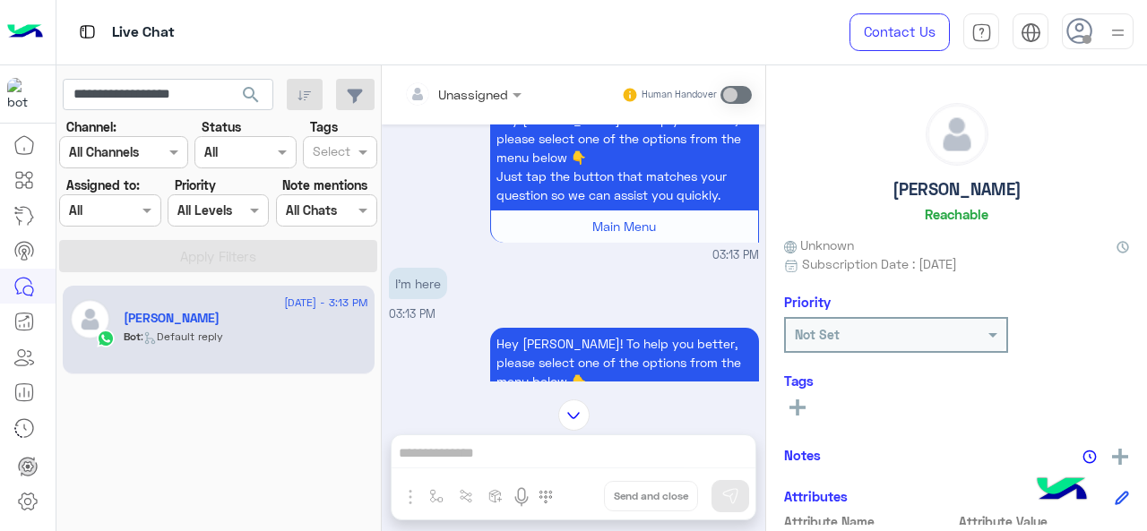
scroll to position [2563, 0]
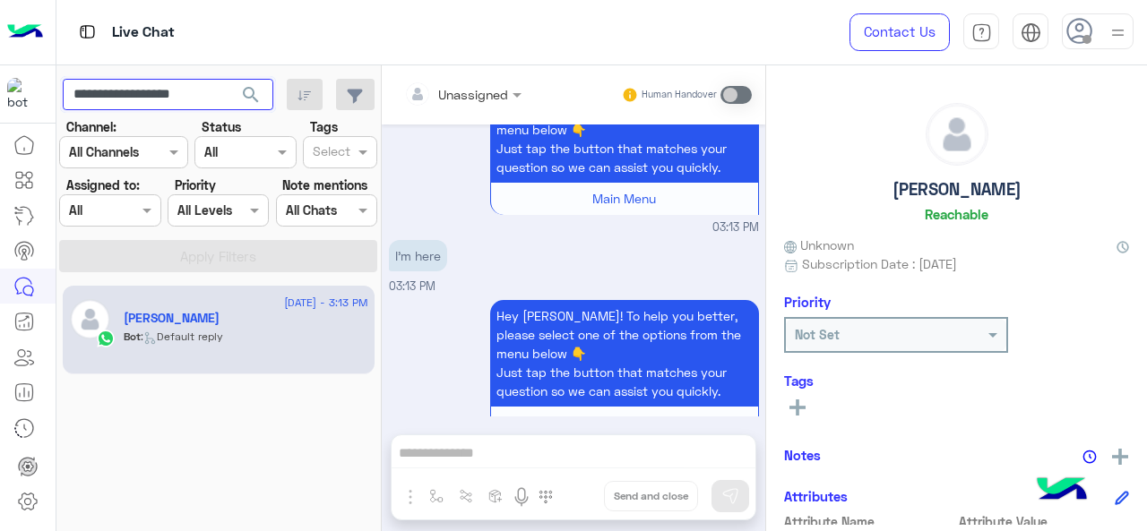
click at [196, 92] on input "**********" at bounding box center [168, 95] width 211 height 32
paste input "text"
click at [260, 92] on span "search" at bounding box center [251, 95] width 22 height 22
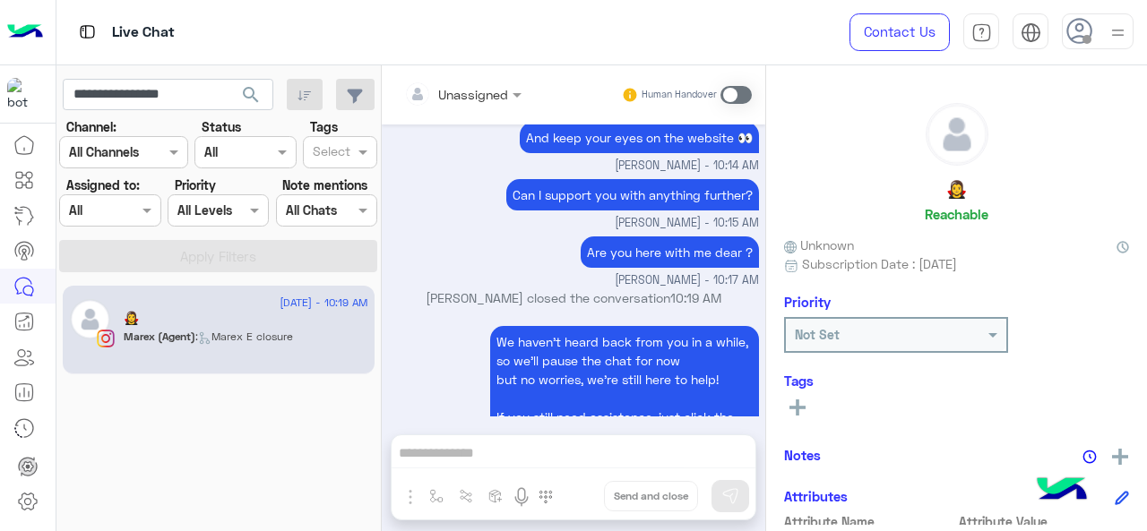
scroll to position [1595, 0]
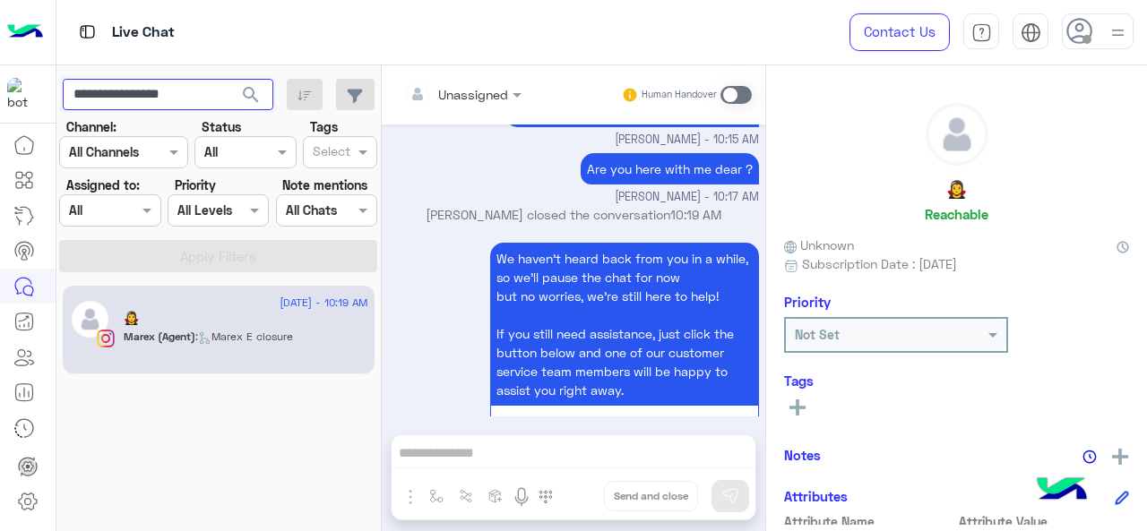
click at [161, 98] on input "**********" at bounding box center [168, 95] width 211 height 32
paste input "text"
click at [246, 89] on button "search" at bounding box center [251, 98] width 44 height 39
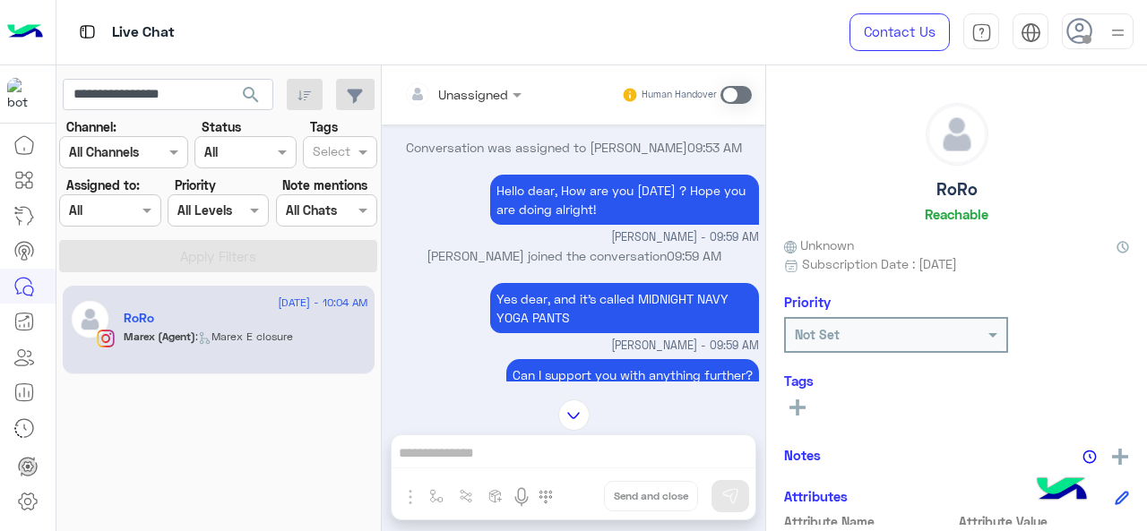
scroll to position [2422, 0]
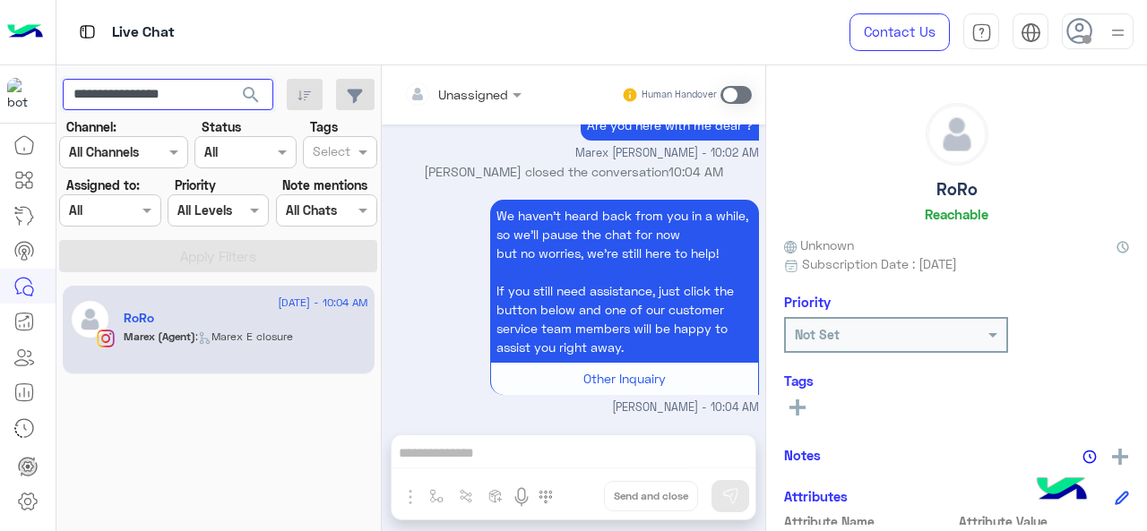
click at [178, 95] on input "**********" at bounding box center [168, 95] width 211 height 32
paste input "text"
click at [256, 92] on span "search" at bounding box center [251, 95] width 22 height 22
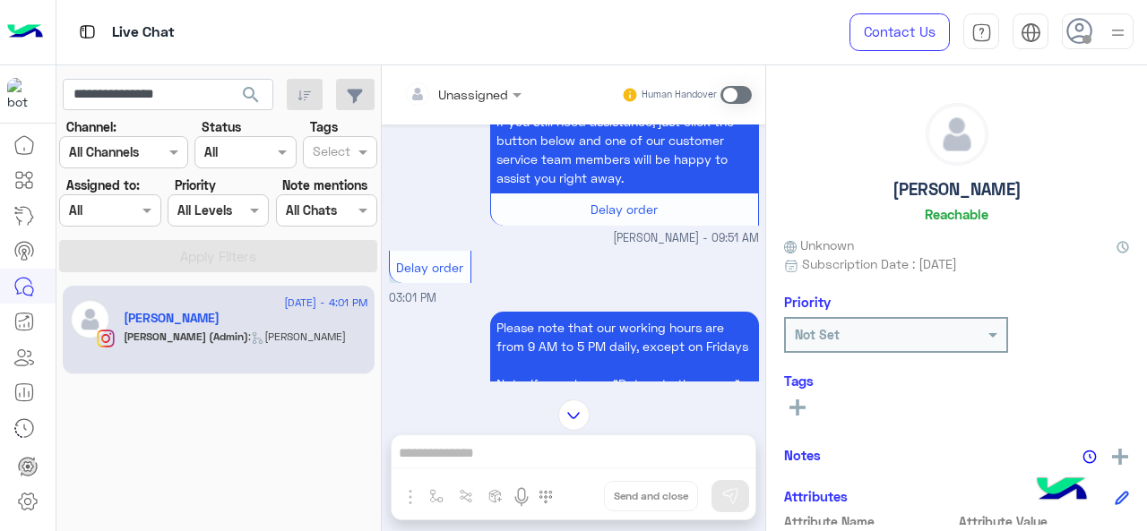
scroll to position [10003, 0]
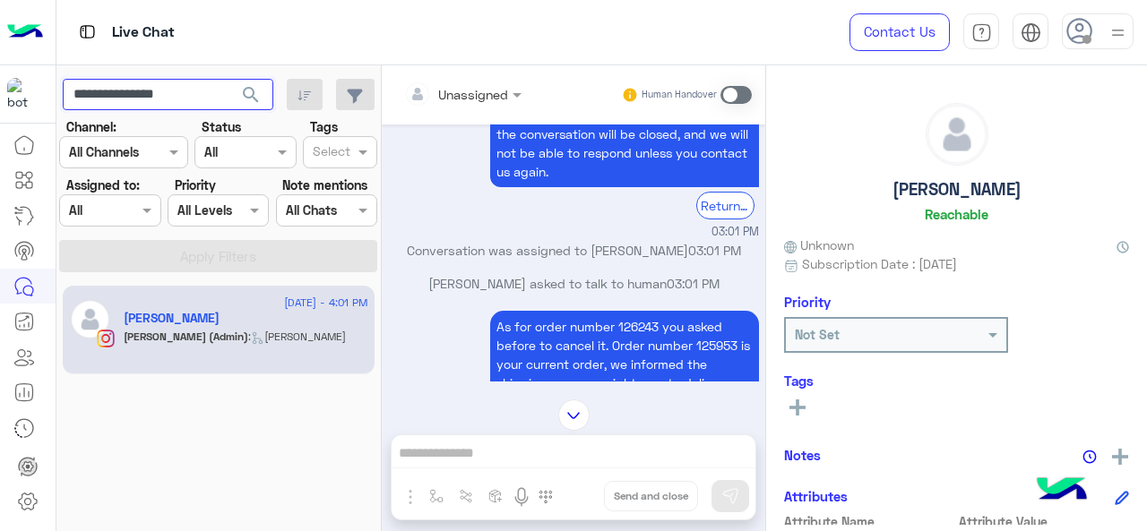
click at [145, 89] on input "**********" at bounding box center [168, 95] width 211 height 32
paste input "*"
click at [254, 95] on span "search" at bounding box center [251, 95] width 22 height 22
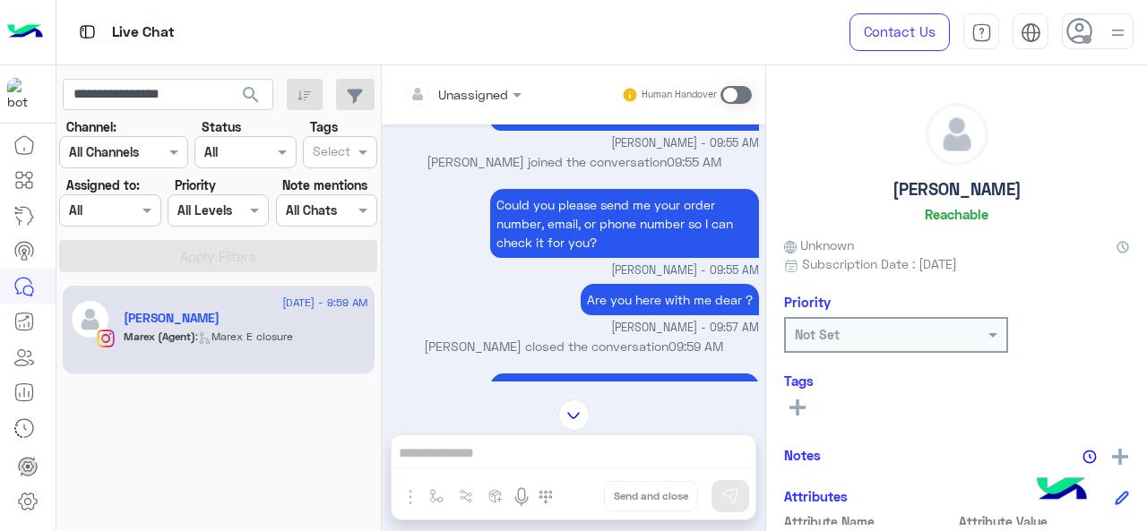
scroll to position [2037, 0]
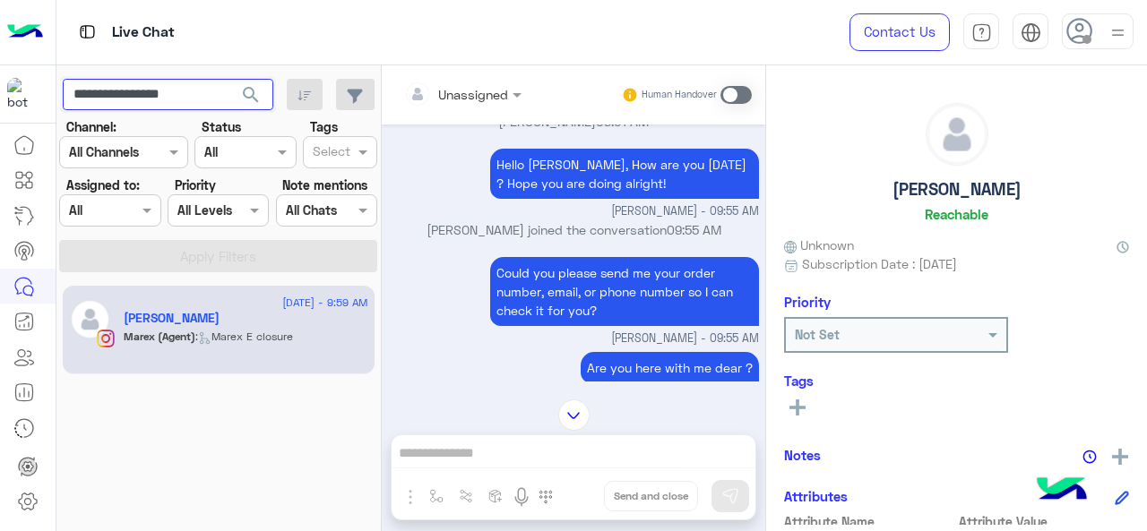
click at [177, 99] on input "**********" at bounding box center [168, 95] width 211 height 32
paste input "text"
type input "**********"
click at [253, 94] on span "search" at bounding box center [251, 95] width 22 height 22
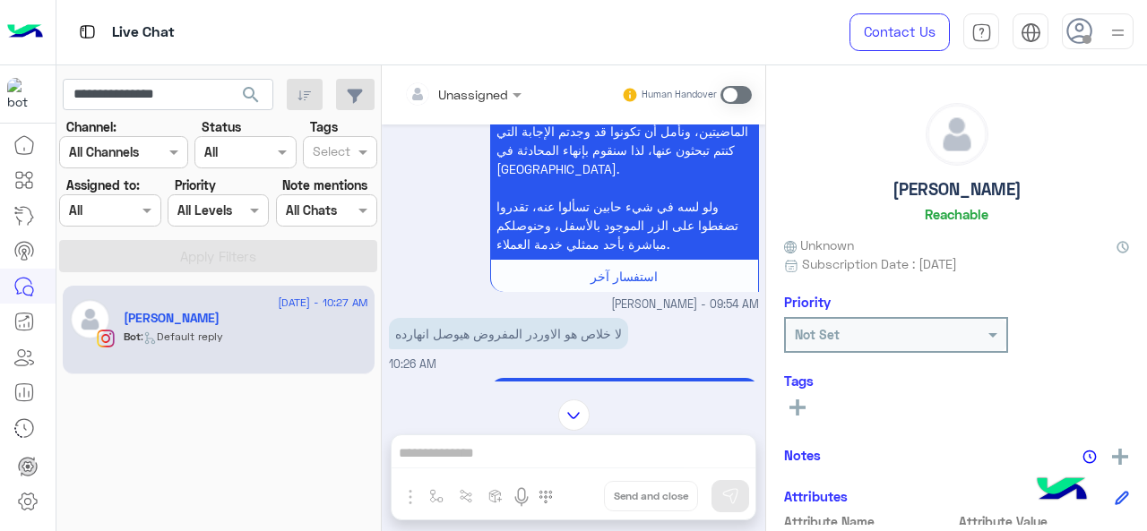
scroll to position [1974, 0]
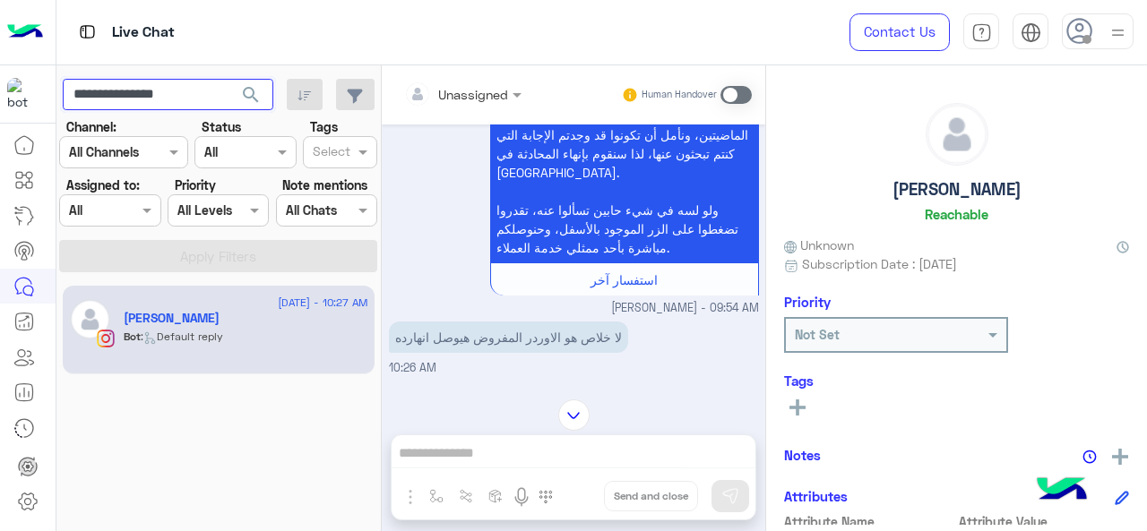
click at [182, 96] on input "**********" at bounding box center [168, 95] width 211 height 32
click at [249, 92] on span "search" at bounding box center [251, 95] width 22 height 22
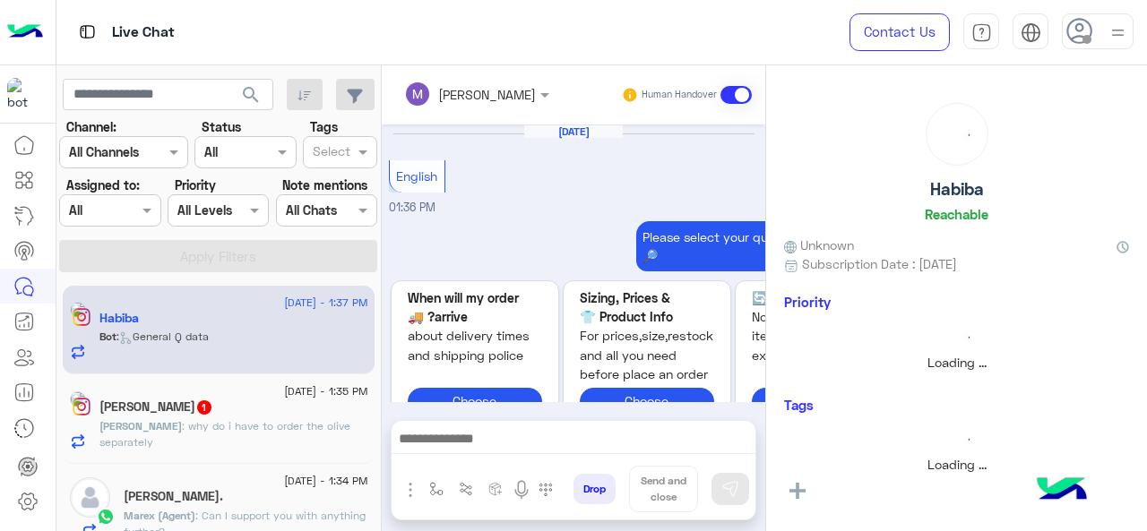
scroll to position [868, 0]
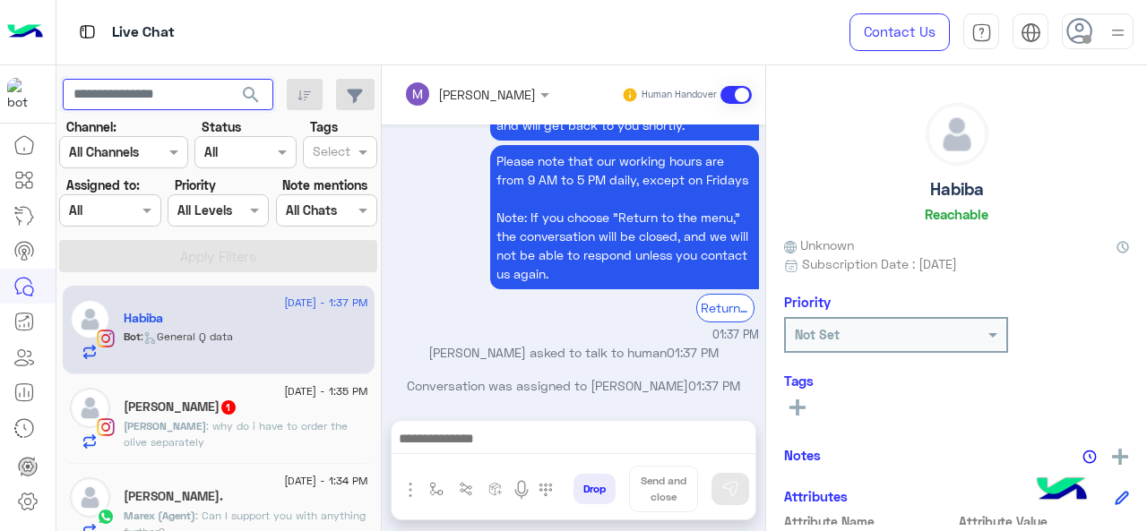
click at [167, 105] on input "text" at bounding box center [168, 95] width 211 height 32
click at [229, 79] on button "search" at bounding box center [251, 98] width 44 height 39
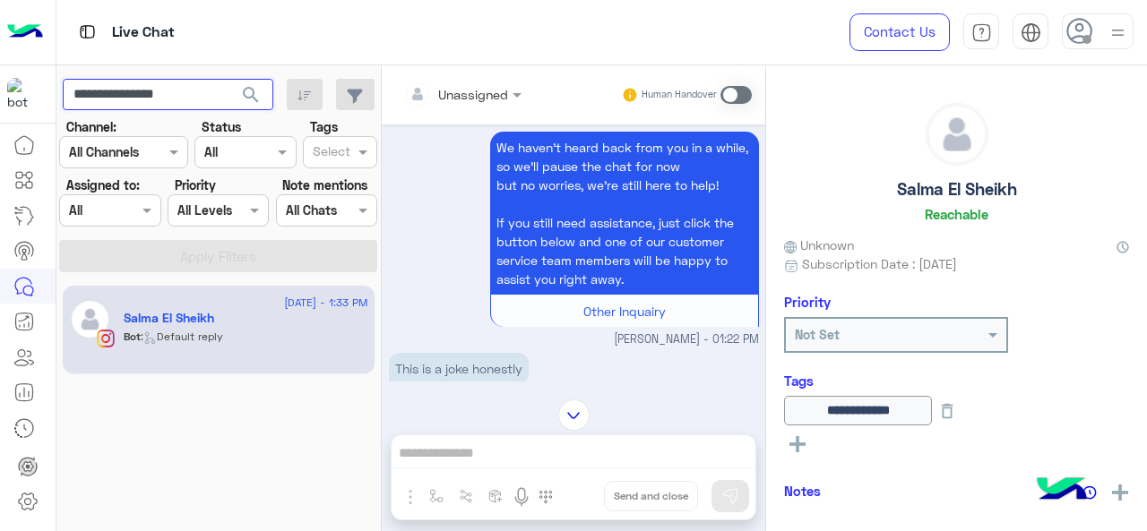
scroll to position [3213, 0]
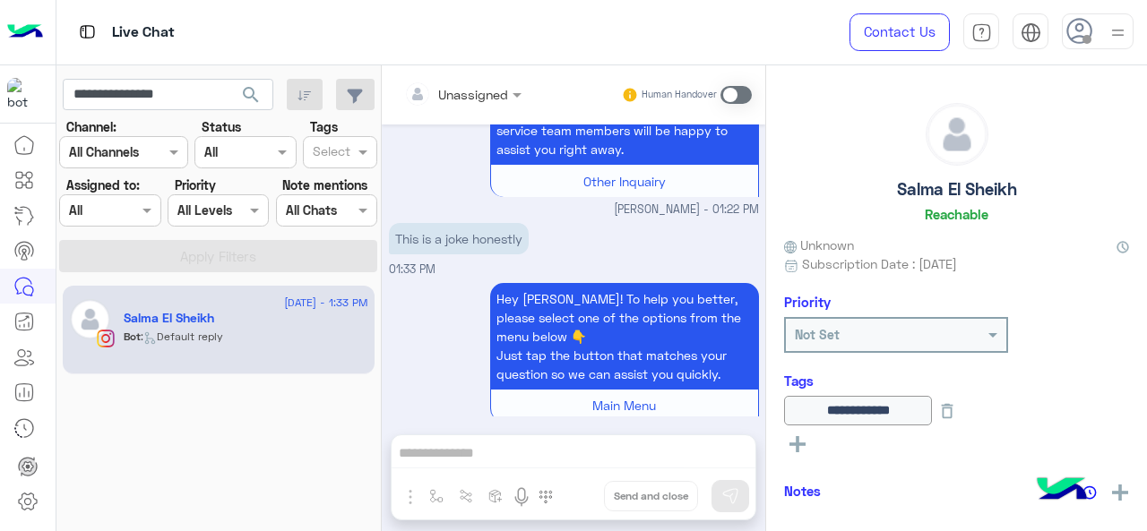
click at [473, 97] on input "text" at bounding box center [440, 94] width 73 height 19
click at [629, 219] on div "This is a joke honestly 01:33 PM" at bounding box center [574, 249] width 370 height 60
click at [480, 96] on div at bounding box center [462, 93] width 135 height 21
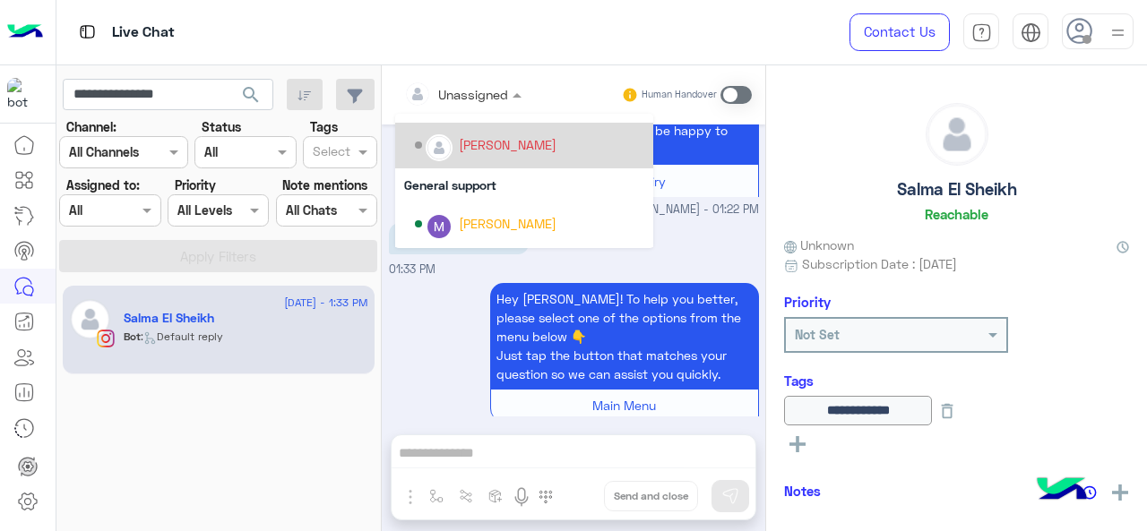
scroll to position [287, 0]
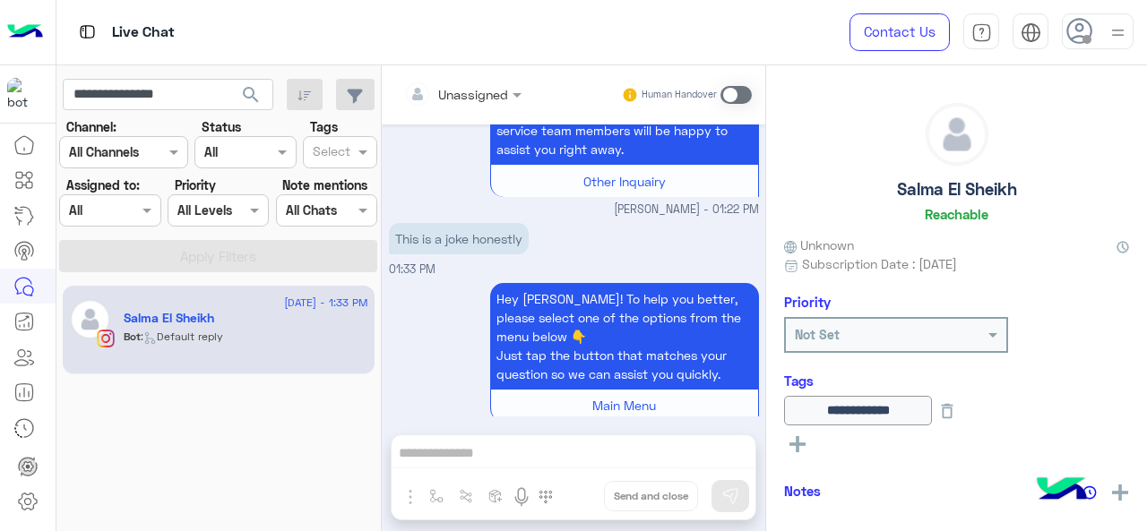
click at [683, 202] on span "[PERSON_NAME] - 01:22 PM" at bounding box center [686, 210] width 145 height 17
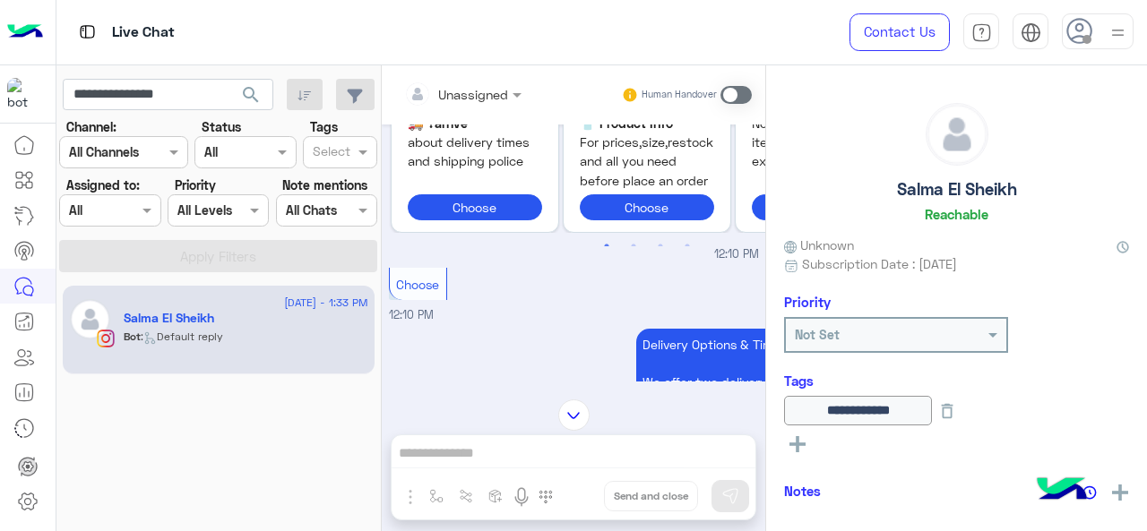
scroll to position [2063, 0]
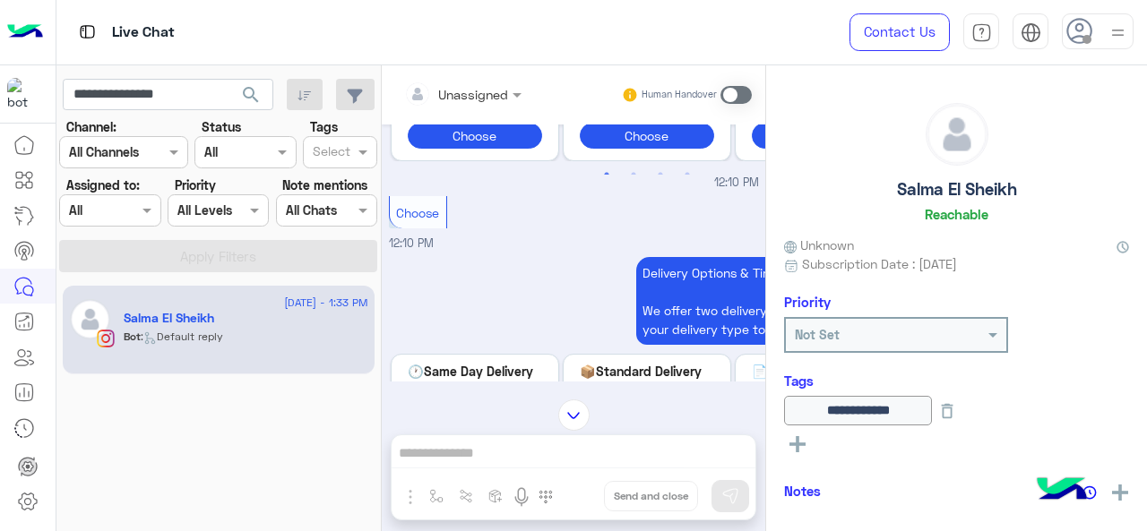
click at [575, 417] on img at bounding box center [573, 415] width 31 height 31
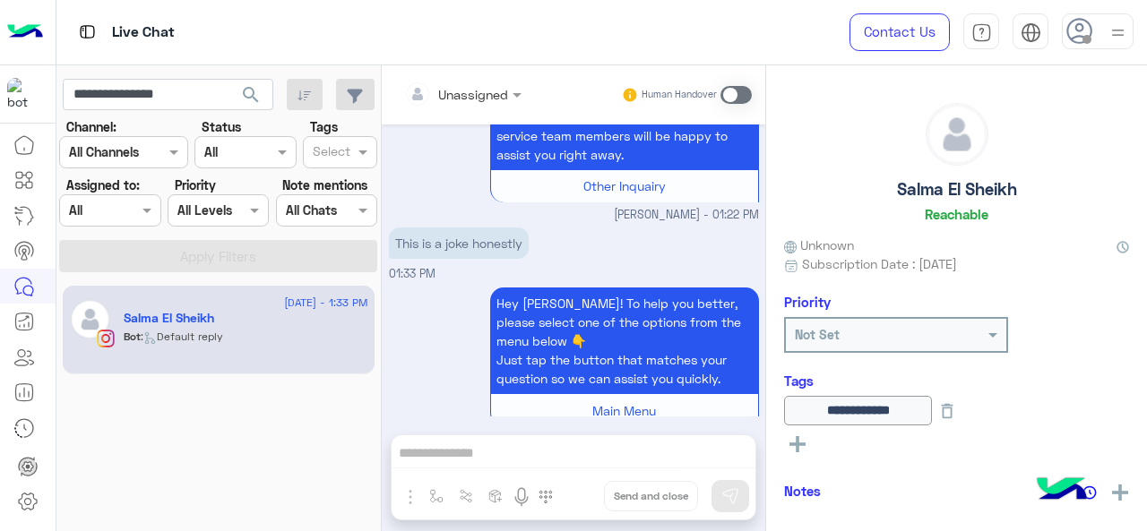
scroll to position [5327, 0]
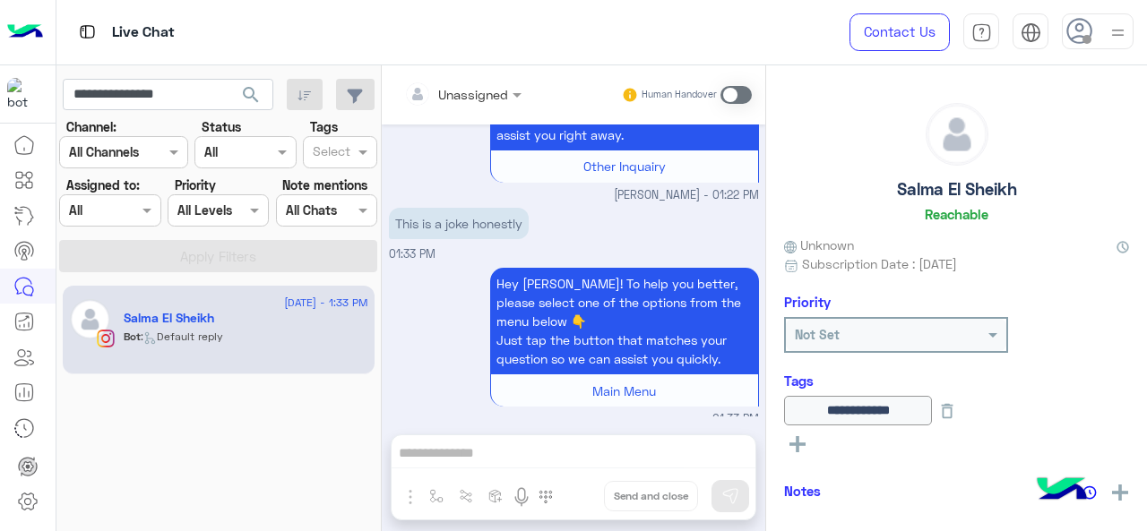
drag, startPoint x: 892, startPoint y: 191, endPoint x: 1123, endPoint y: 191, distance: 230.2
click at [1123, 191] on div "**********" at bounding box center [956, 295] width 381 height 460
click at [1064, 167] on div "Salma El Sheikh Reachable" at bounding box center [956, 166] width 345 height 126
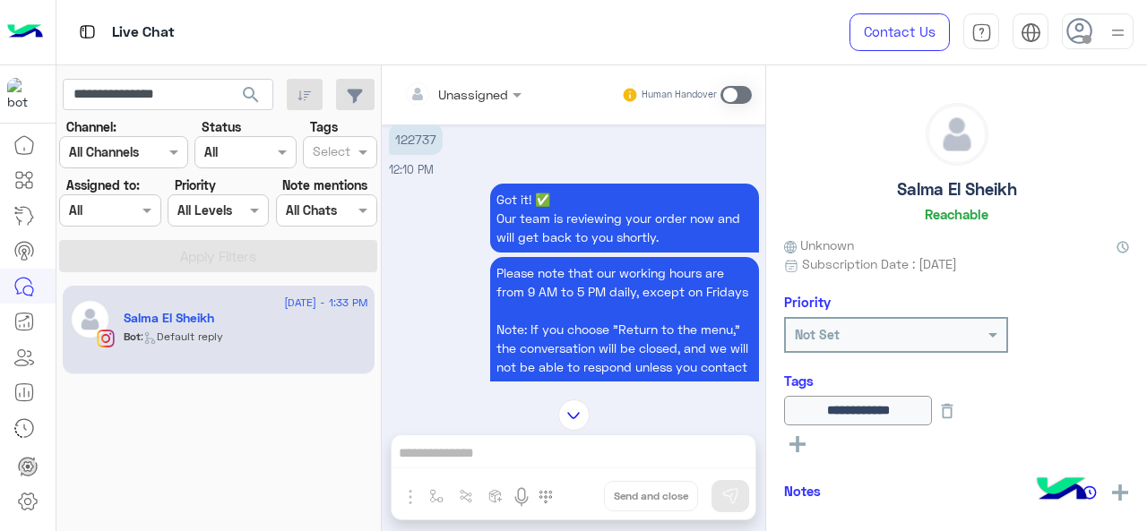
scroll to position [2818, 0]
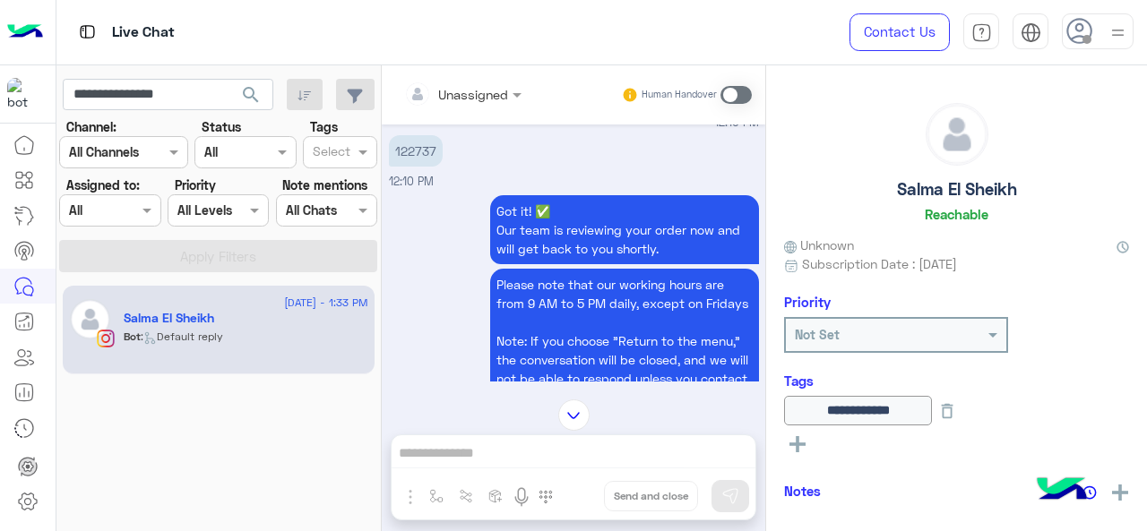
click at [416, 167] on p "122737" at bounding box center [416, 150] width 54 height 31
copy p "122737"
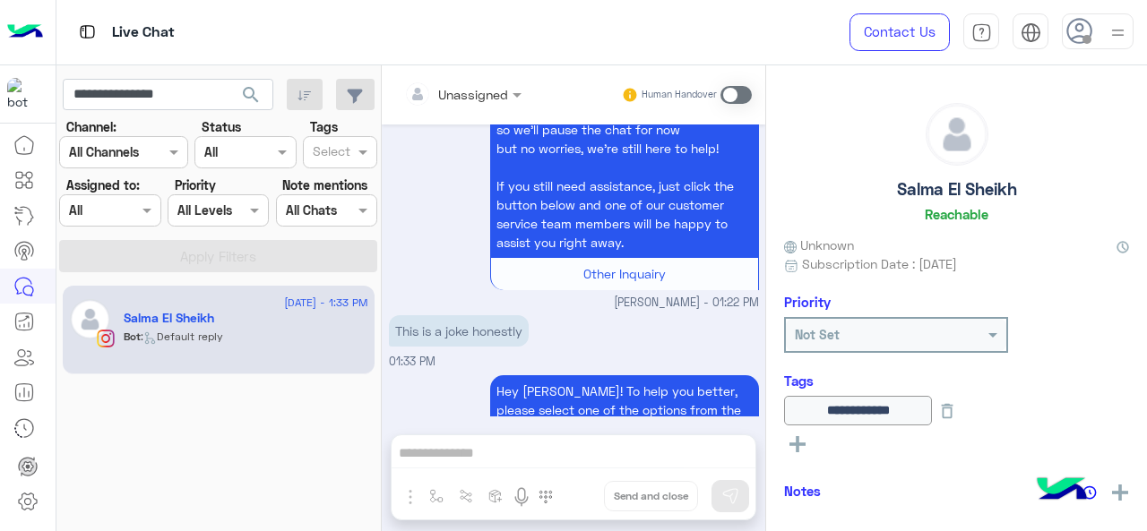
scroll to position [5327, 0]
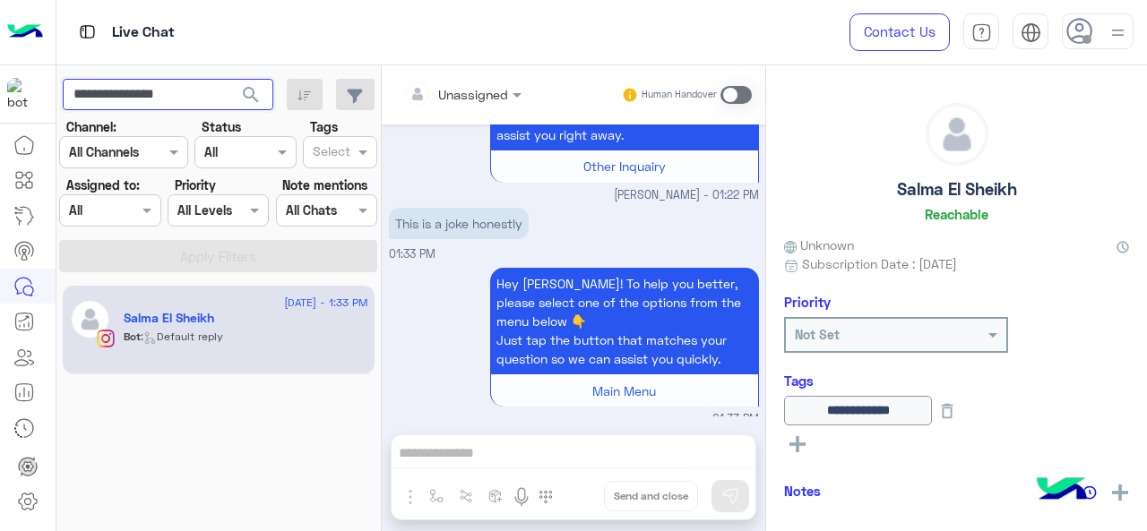
click at [163, 85] on input "**********" at bounding box center [168, 95] width 211 height 32
click at [163, 84] on input "**********" at bounding box center [168, 95] width 211 height 32
paste input "text"
click at [242, 96] on span "search" at bounding box center [251, 95] width 22 height 22
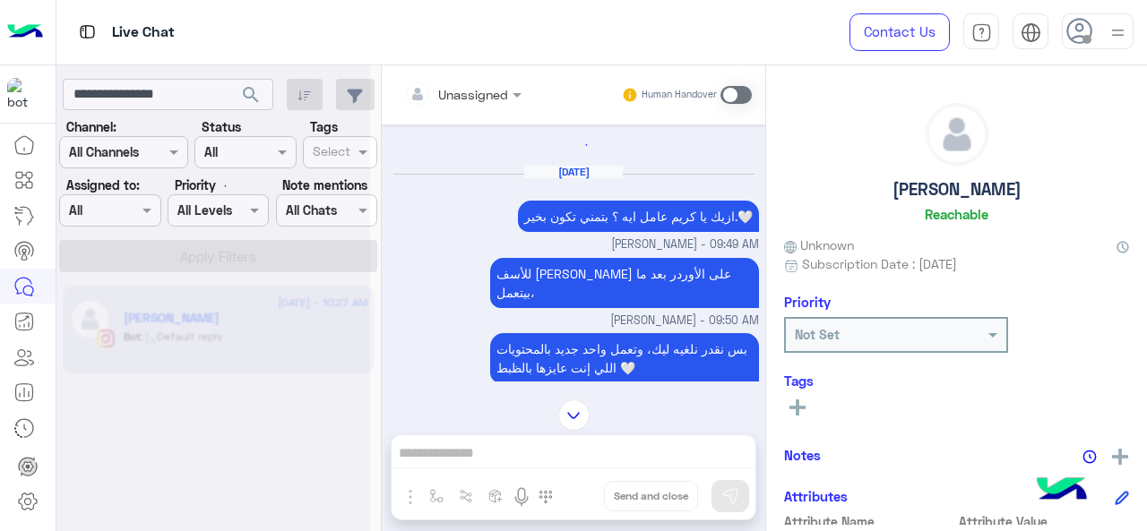
scroll to position [791, 0]
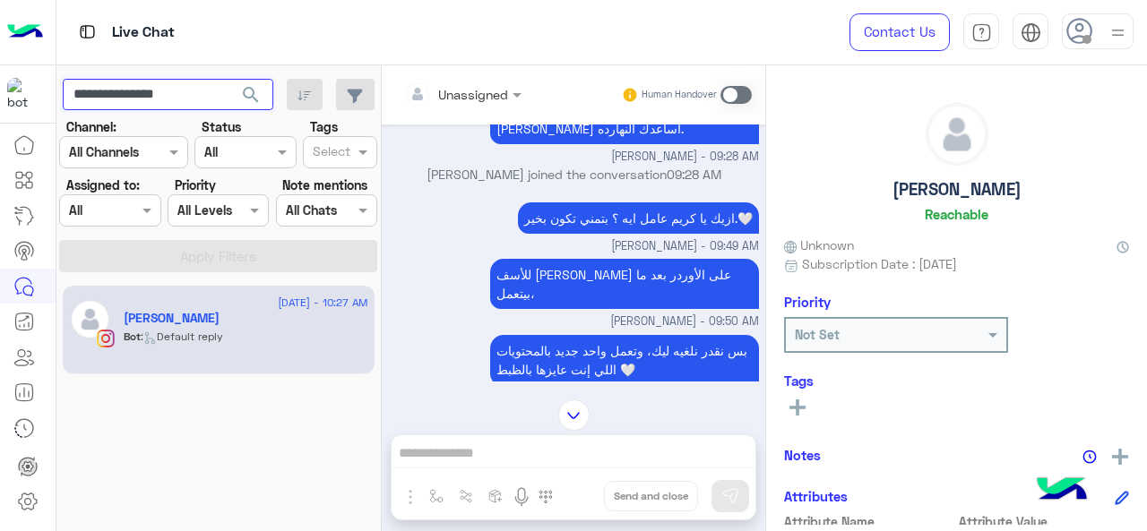
click at [108, 92] on input "**********" at bounding box center [168, 95] width 211 height 32
paste input "*"
click at [247, 95] on span "search" at bounding box center [251, 95] width 22 height 22
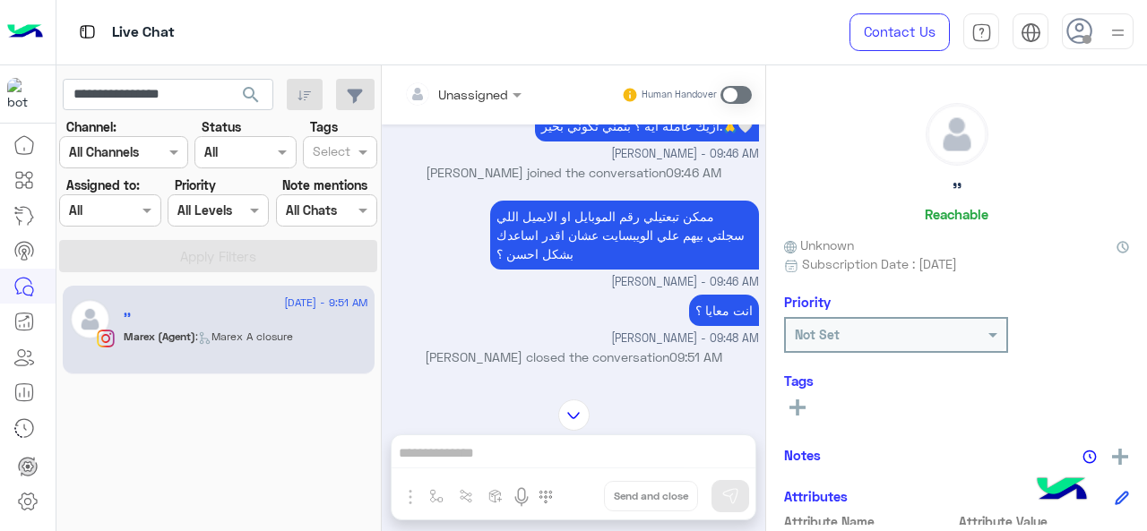
scroll to position [1498, 0]
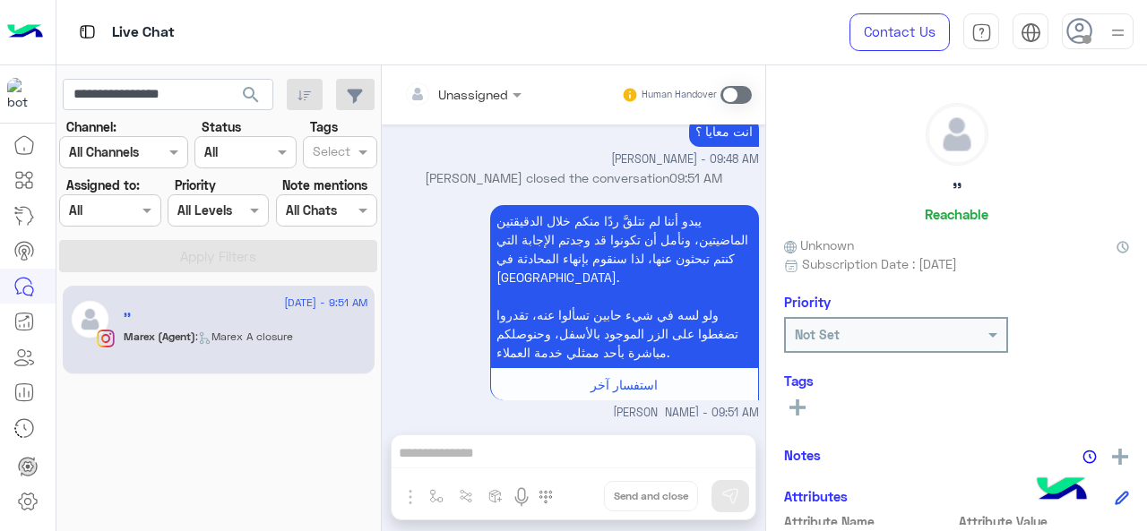
click at [248, 85] on span "search" at bounding box center [251, 95] width 22 height 22
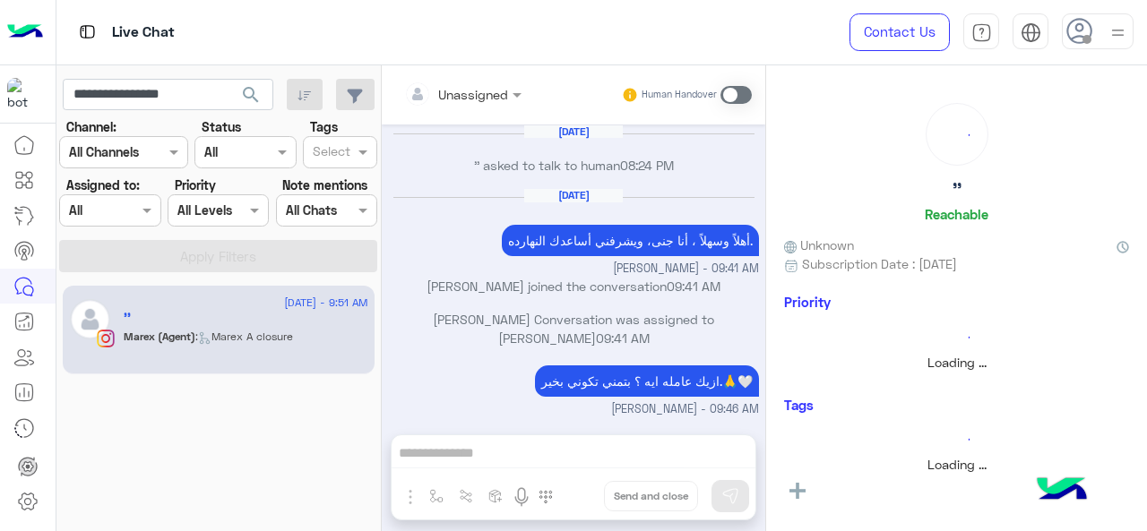
scroll to position [438, 0]
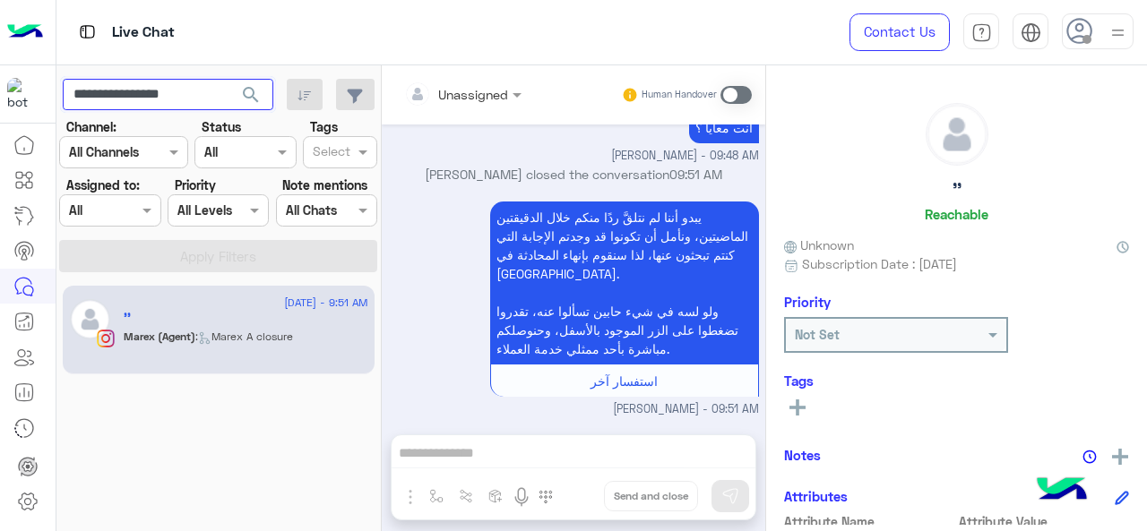
click at [188, 95] on input "**********" at bounding box center [168, 95] width 211 height 32
click at [189, 95] on input "**********" at bounding box center [168, 95] width 211 height 32
paste input "text"
click at [255, 82] on button "search" at bounding box center [251, 98] width 44 height 39
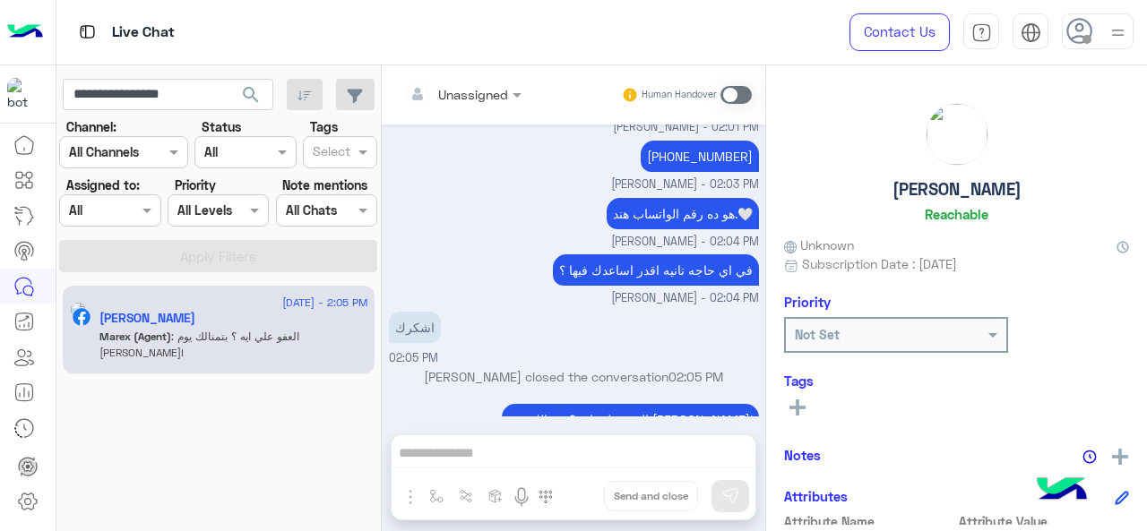
scroll to position [3592, 0]
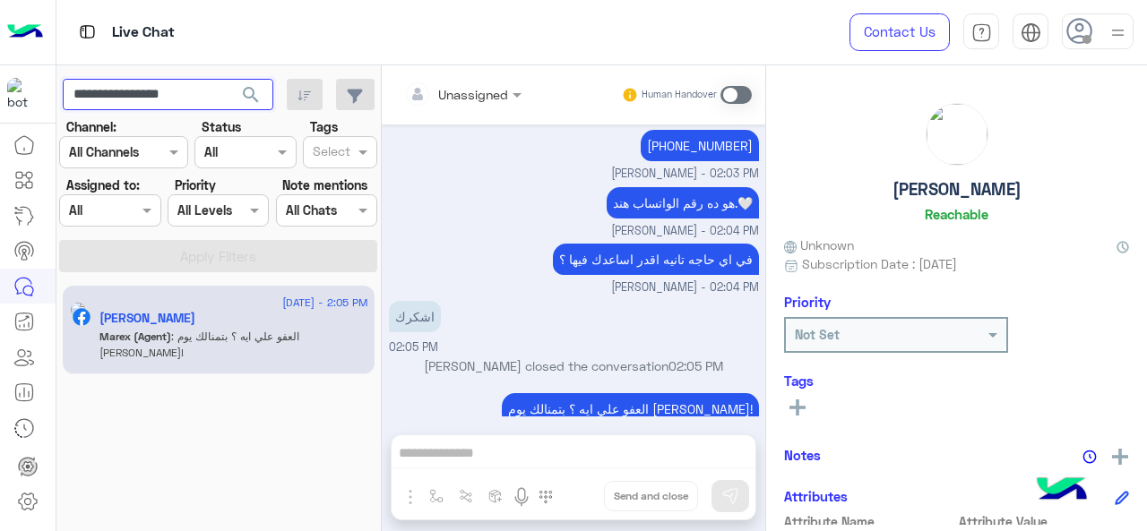
click at [208, 104] on input "**********" at bounding box center [168, 95] width 211 height 32
paste input "text"
click at [260, 96] on span "search" at bounding box center [251, 95] width 22 height 22
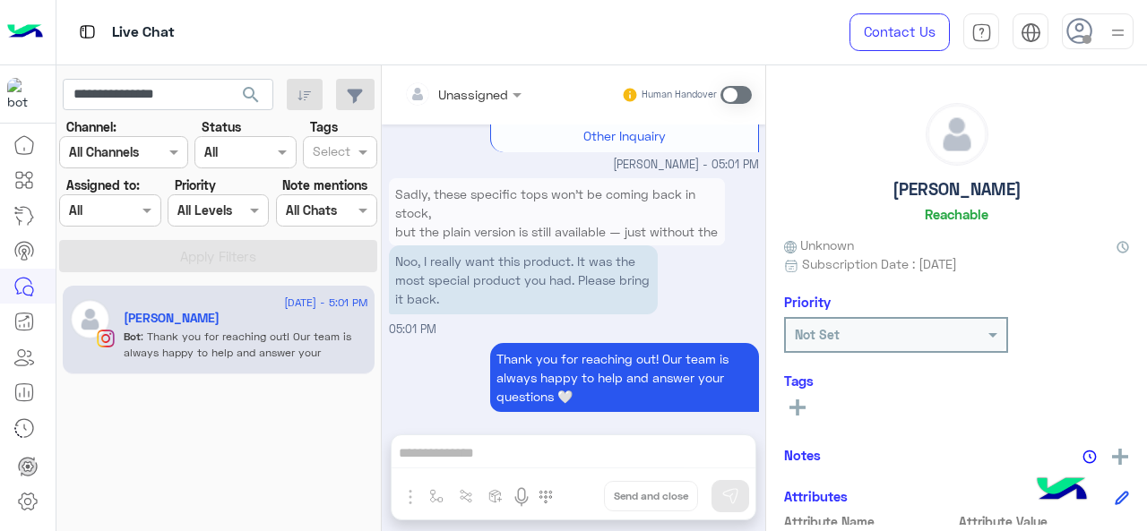
scroll to position [3705, 0]
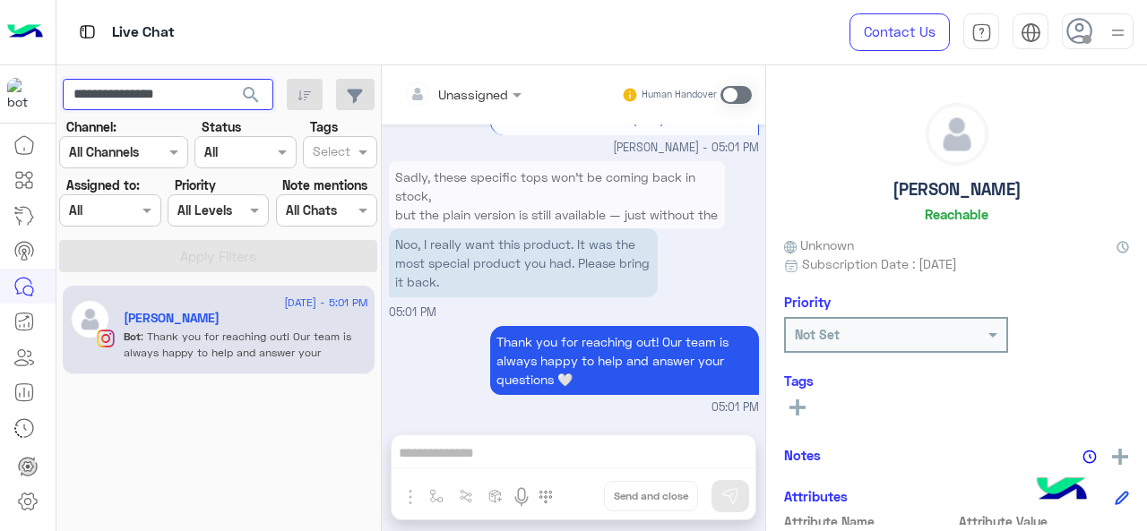
click at [138, 99] on input "**********" at bounding box center [168, 95] width 211 height 32
paste input "*"
click at [257, 86] on span "search" at bounding box center [251, 95] width 22 height 22
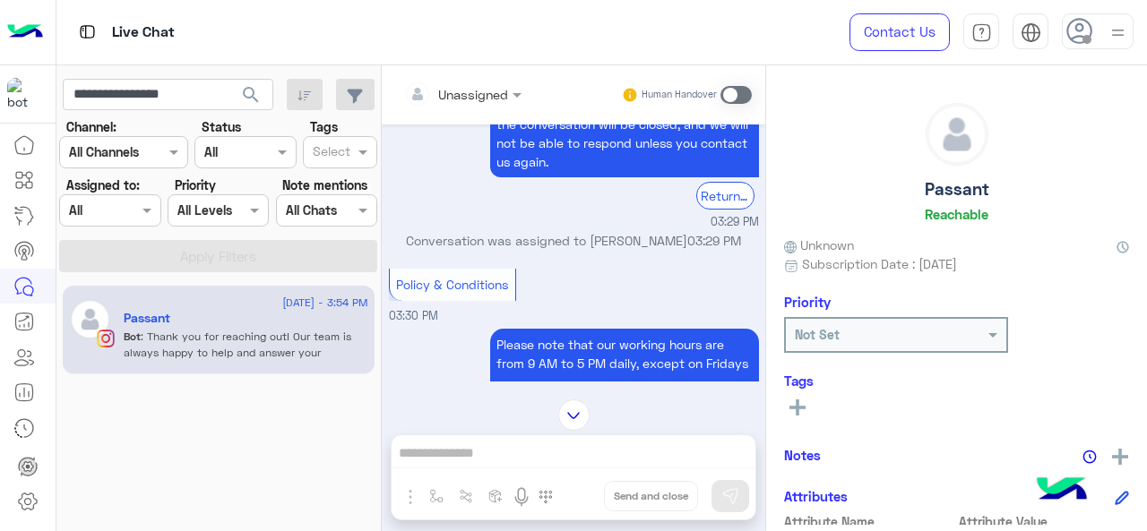
scroll to position [985, 0]
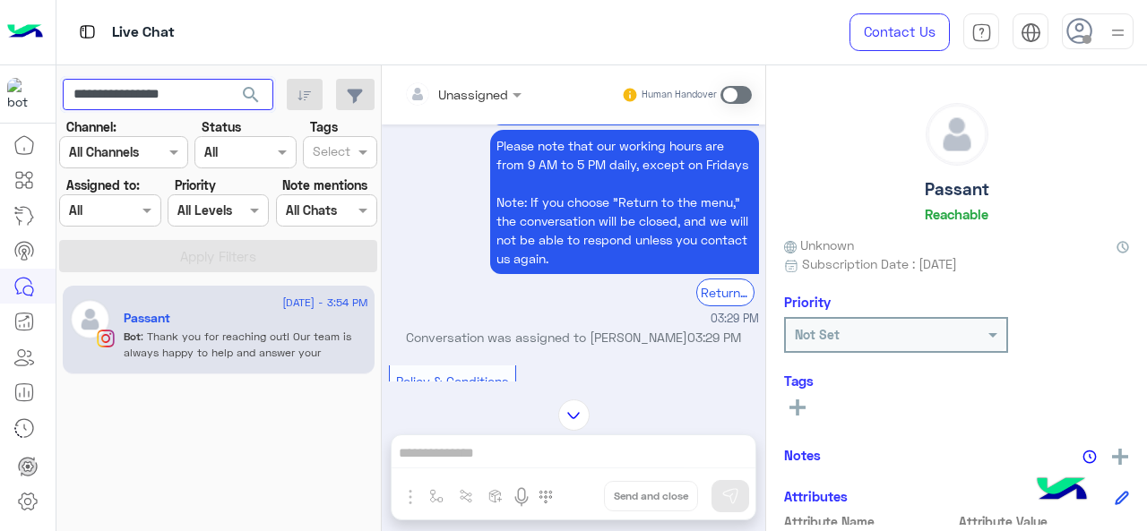
click at [143, 85] on input "**********" at bounding box center [168, 95] width 211 height 32
click at [253, 100] on span "search" at bounding box center [251, 95] width 22 height 22
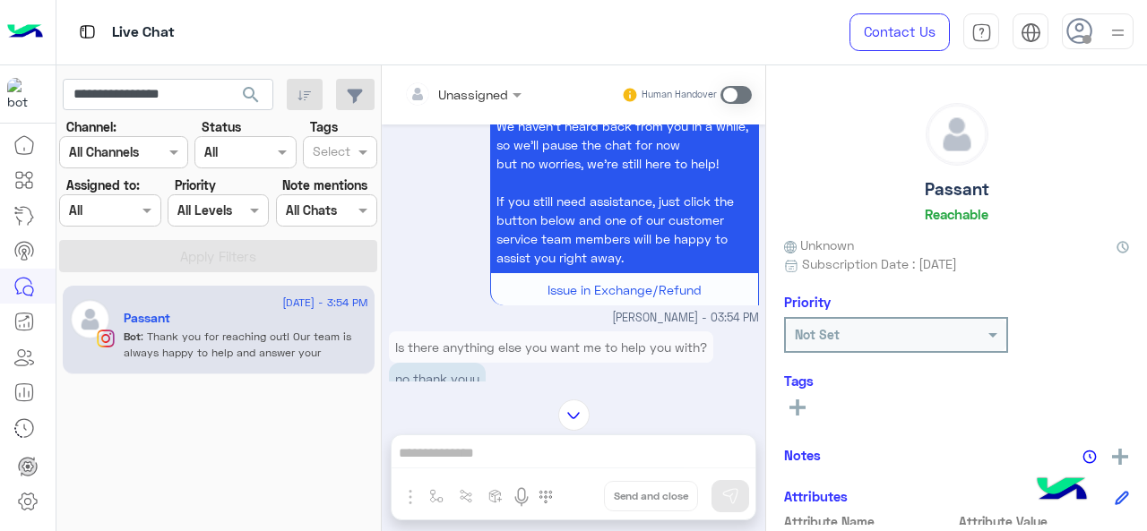
scroll to position [3385, 0]
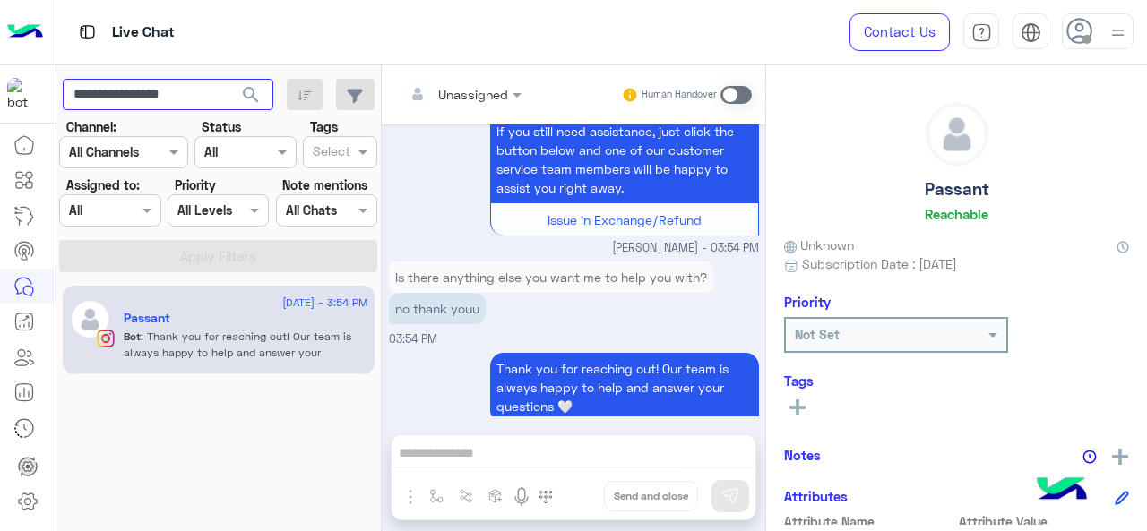
click at [148, 94] on input "**********" at bounding box center [168, 95] width 211 height 32
paste input "text"
click at [250, 94] on span "search" at bounding box center [251, 95] width 22 height 22
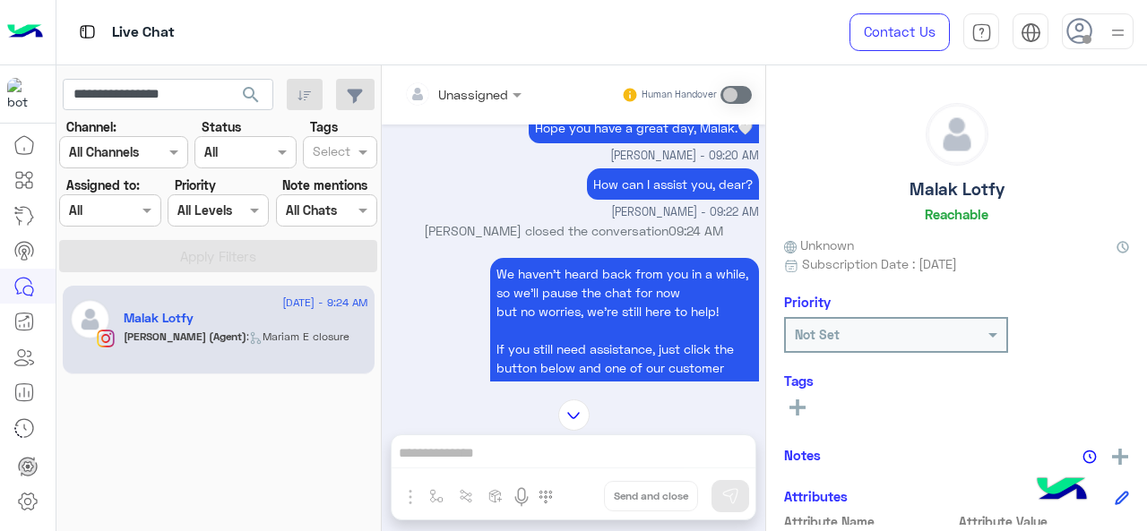
scroll to position [1777, 0]
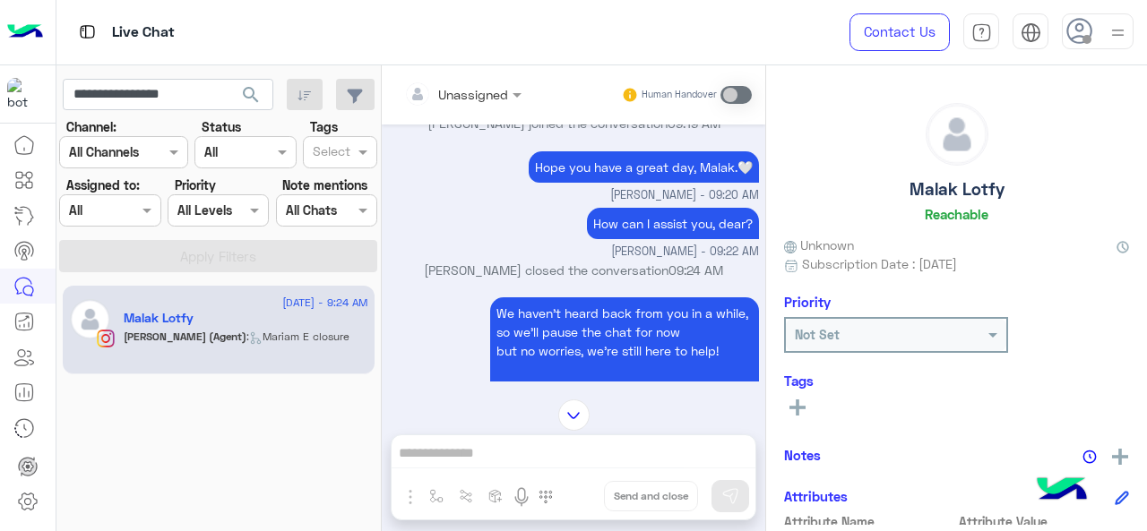
click at [452, 261] on p "[PERSON_NAME] closed the conversation 09:24 AM" at bounding box center [574, 270] width 370 height 19
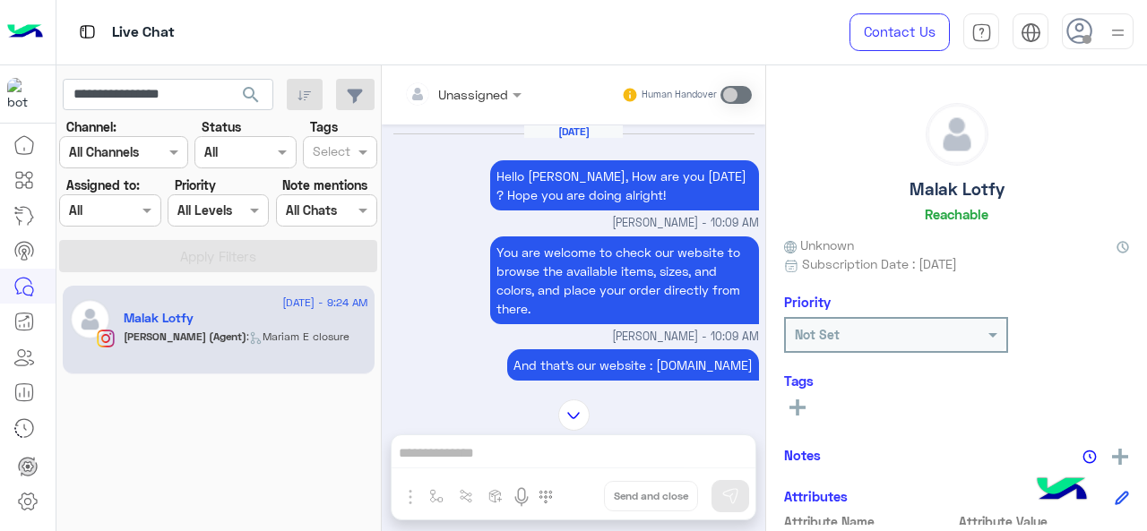
scroll to position [876, 0]
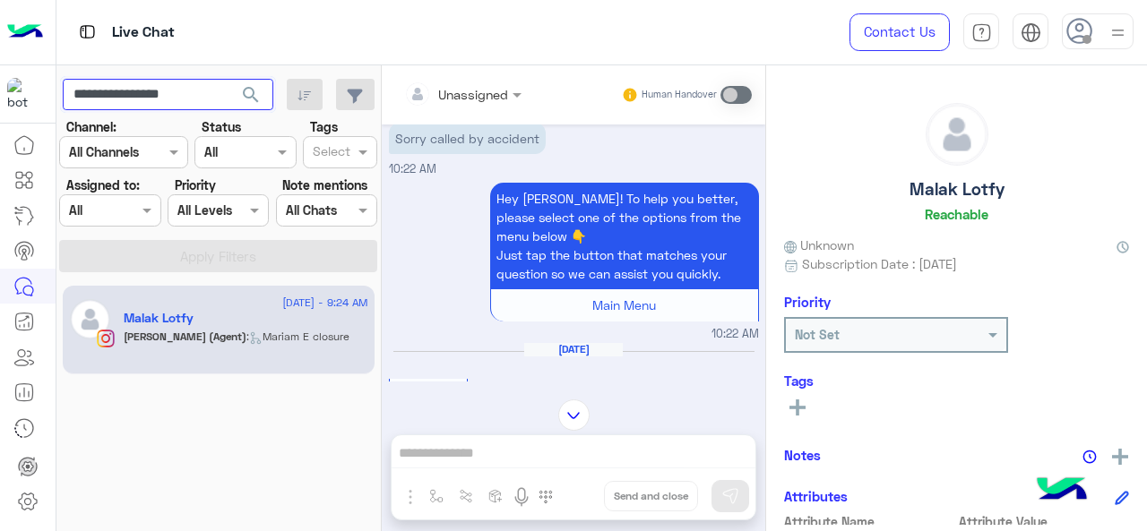
click at [154, 107] on input "**********" at bounding box center [168, 95] width 211 height 32
paste input "text"
click at [254, 84] on span "search" at bounding box center [251, 95] width 22 height 22
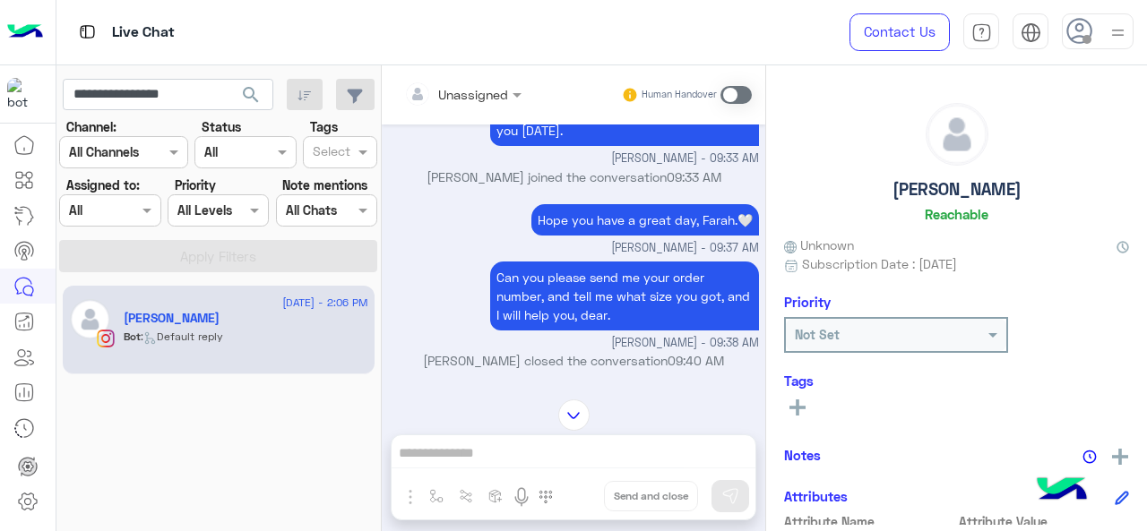
scroll to position [690, 0]
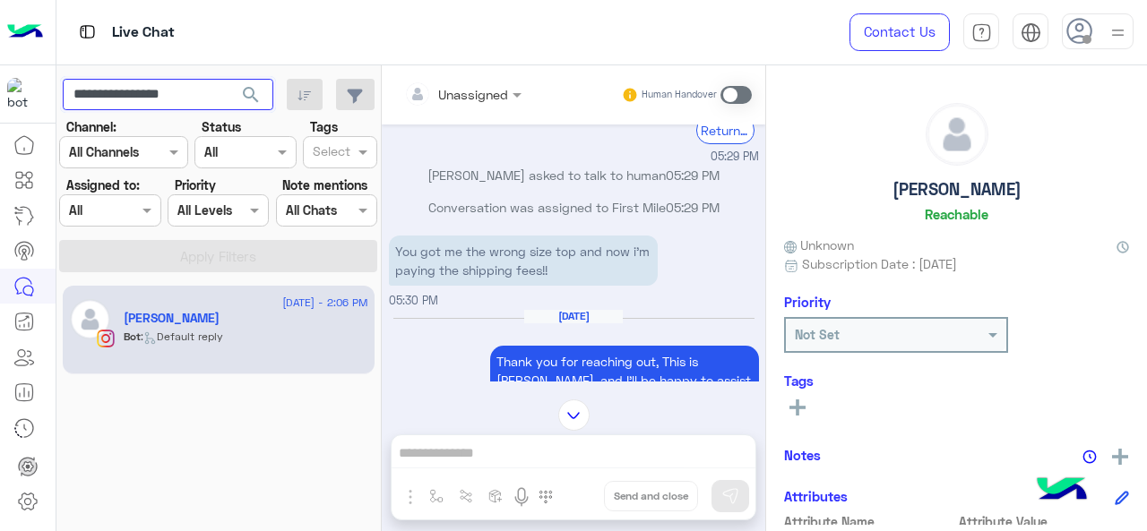
click at [190, 86] on input "**********" at bounding box center [168, 95] width 211 height 32
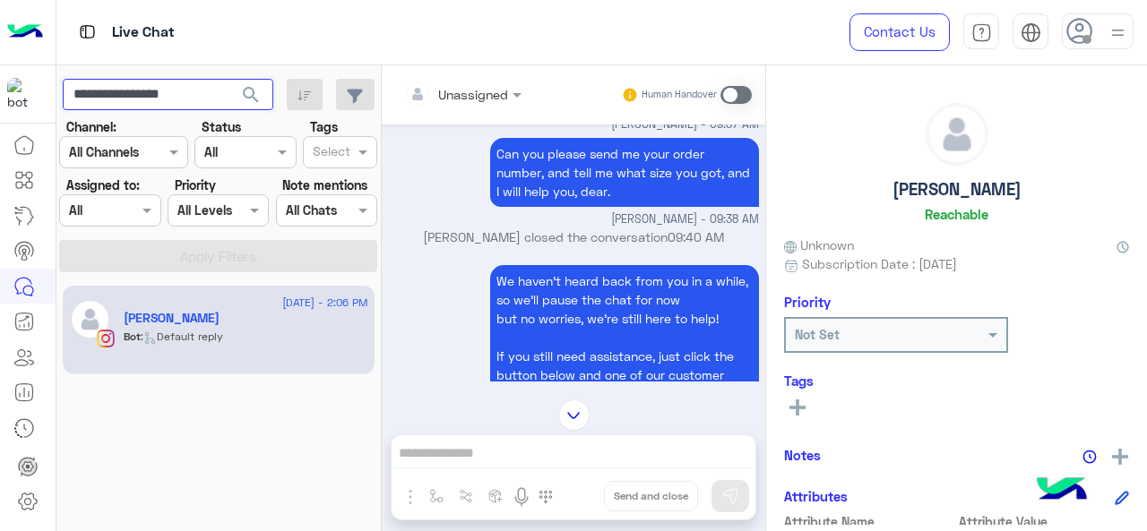
scroll to position [1003, 0]
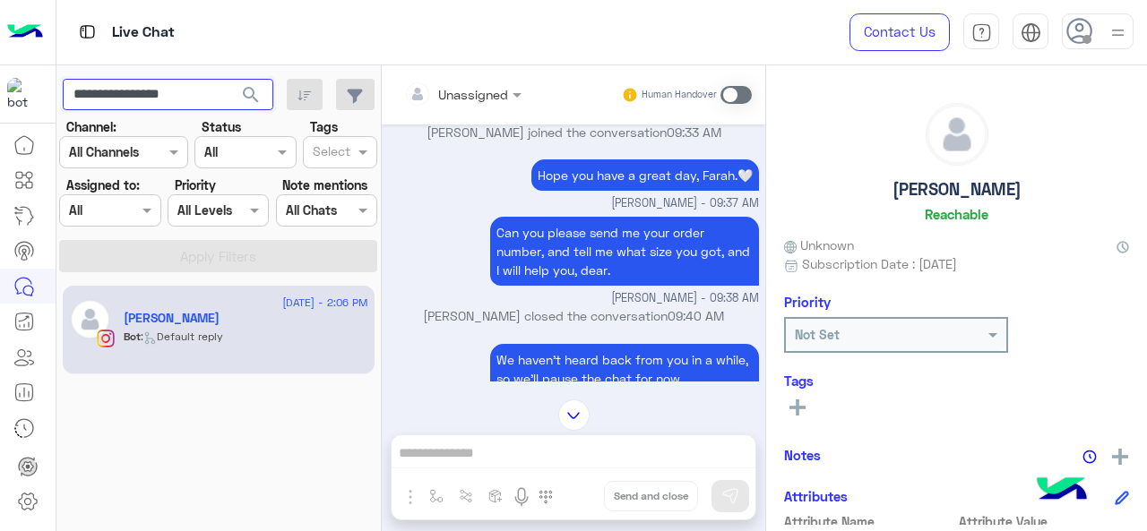
click at [174, 80] on input "**********" at bounding box center [168, 95] width 211 height 32
drag, startPoint x: 174, startPoint y: 80, endPoint x: 187, endPoint y: 83, distance: 13.9
paste input "**"
click at [260, 95] on span "search" at bounding box center [251, 95] width 22 height 22
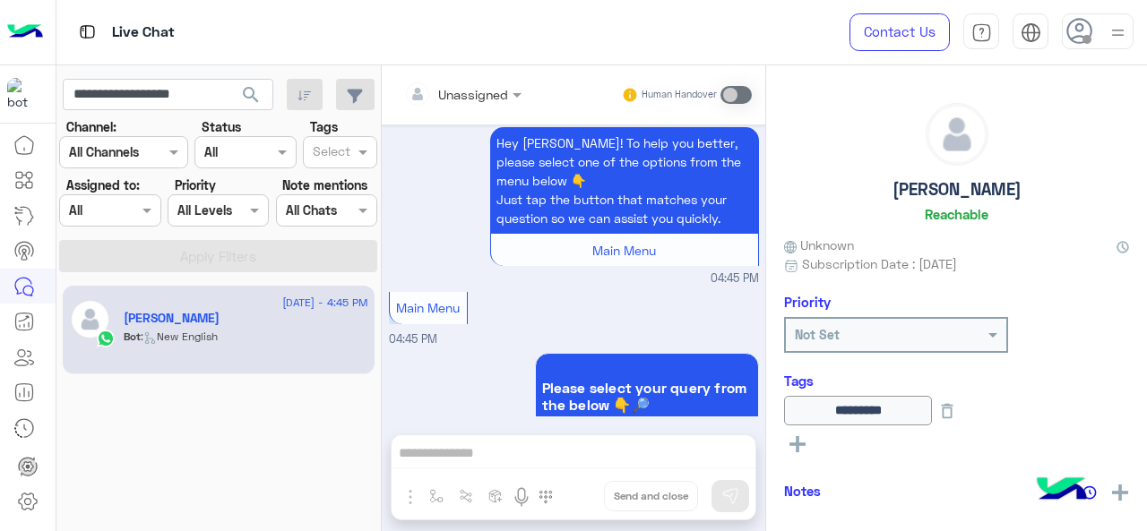
scroll to position [6132, 0]
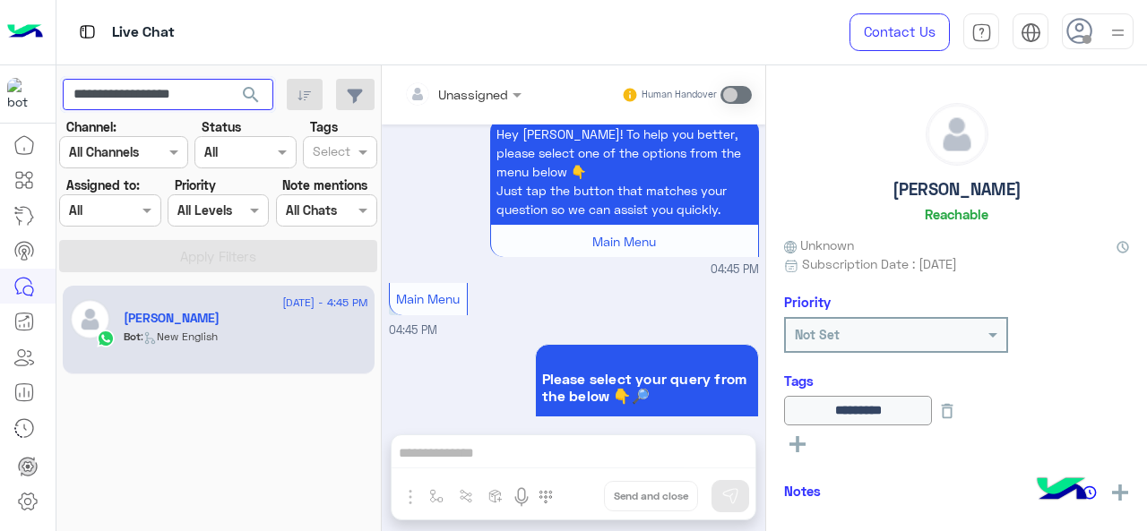
click at [195, 99] on input "**********" at bounding box center [168, 95] width 211 height 32
click at [168, 93] on input "**********" at bounding box center [168, 95] width 211 height 32
paste input "text"
click at [255, 73] on app-inbox-users-filters "**********" at bounding box center [218, 172] width 325 height 214
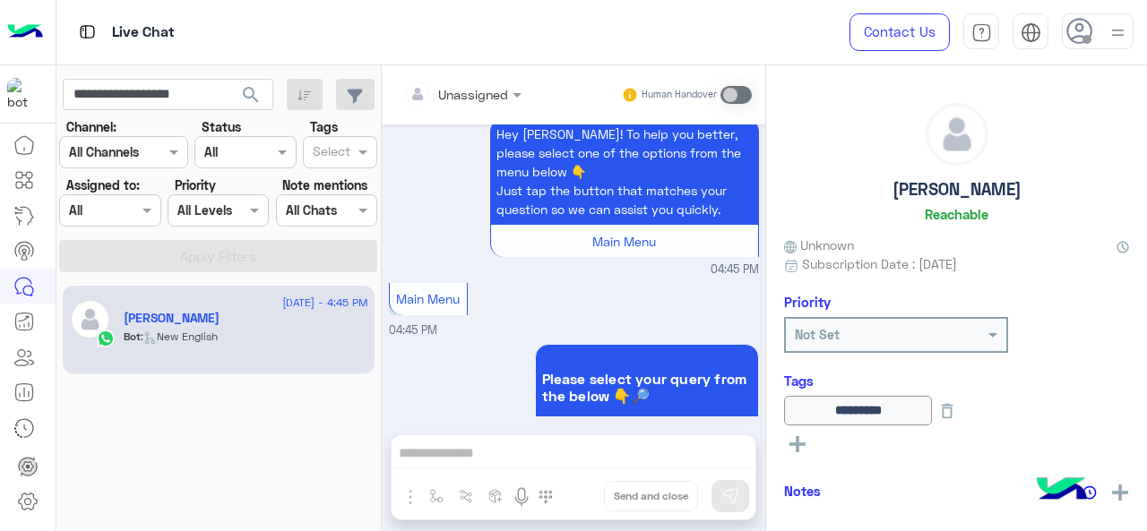
click at [255, 86] on span "search" at bounding box center [251, 95] width 22 height 22
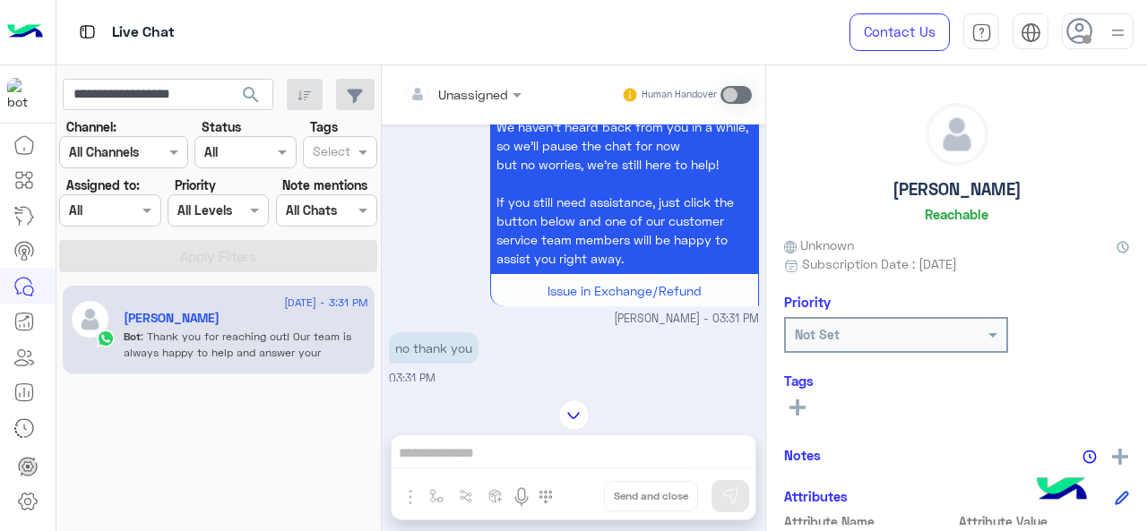
scroll to position [2068, 0]
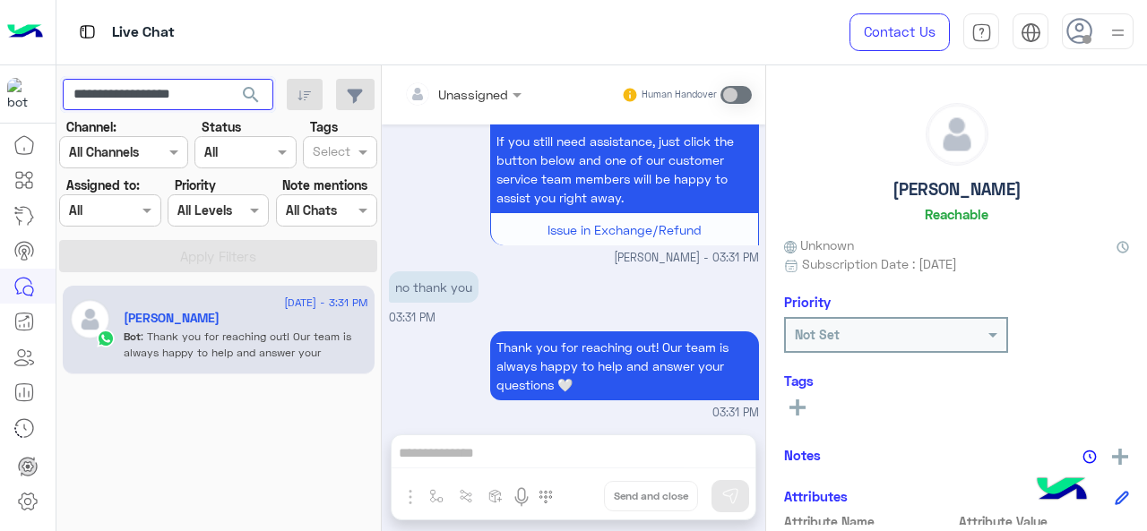
click at [176, 84] on input "**********" at bounding box center [168, 95] width 211 height 32
paste input "text"
click at [258, 96] on span "search" at bounding box center [251, 95] width 22 height 22
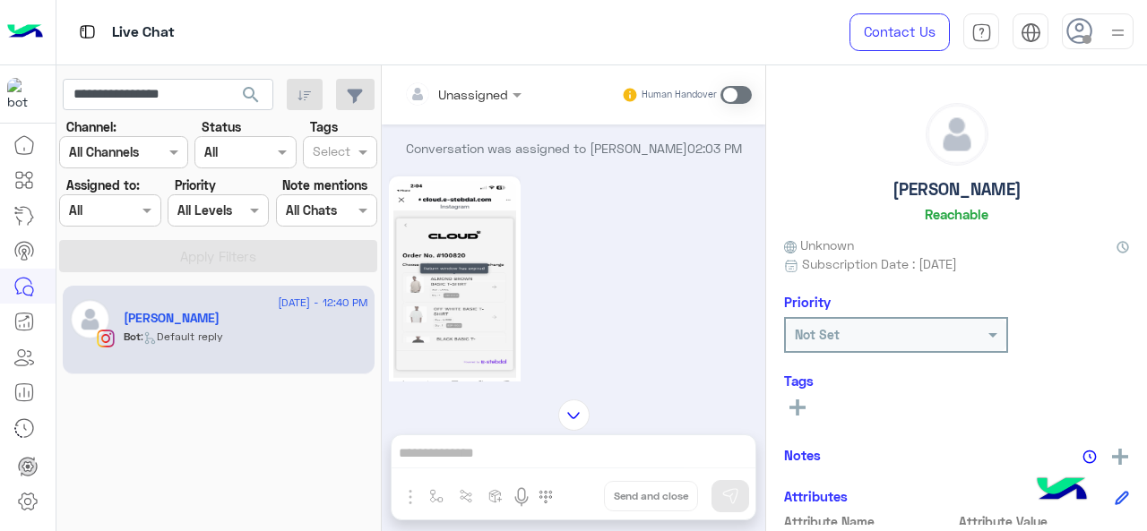
scroll to position [11301, 0]
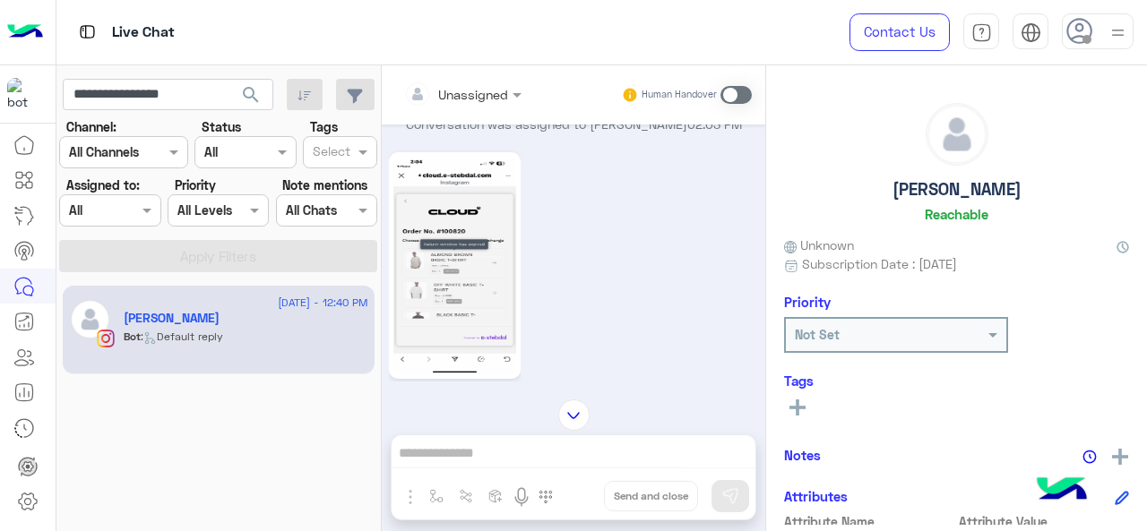
click at [489, 213] on img at bounding box center [454, 266] width 123 height 218
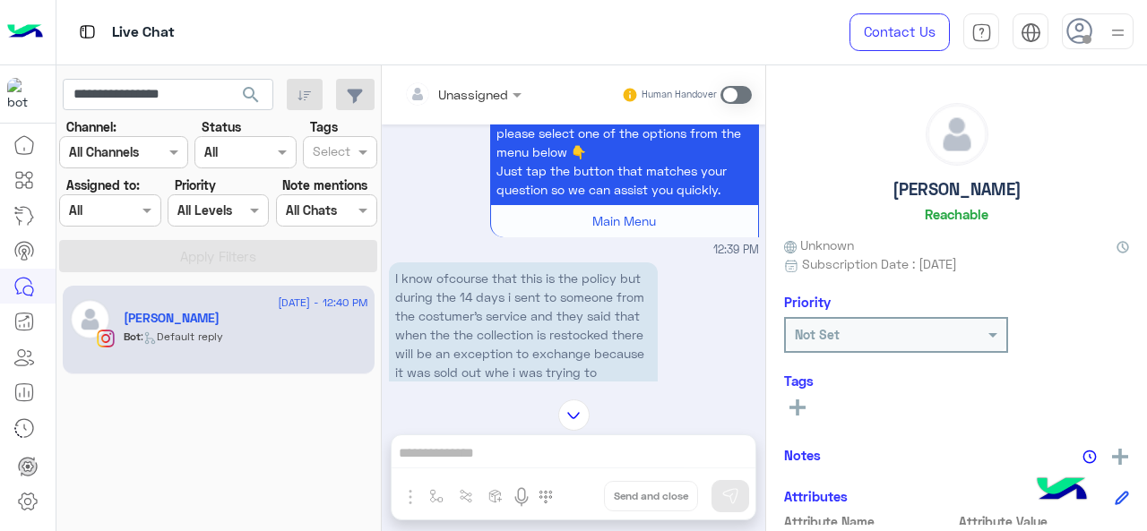
scroll to position [26913, 0]
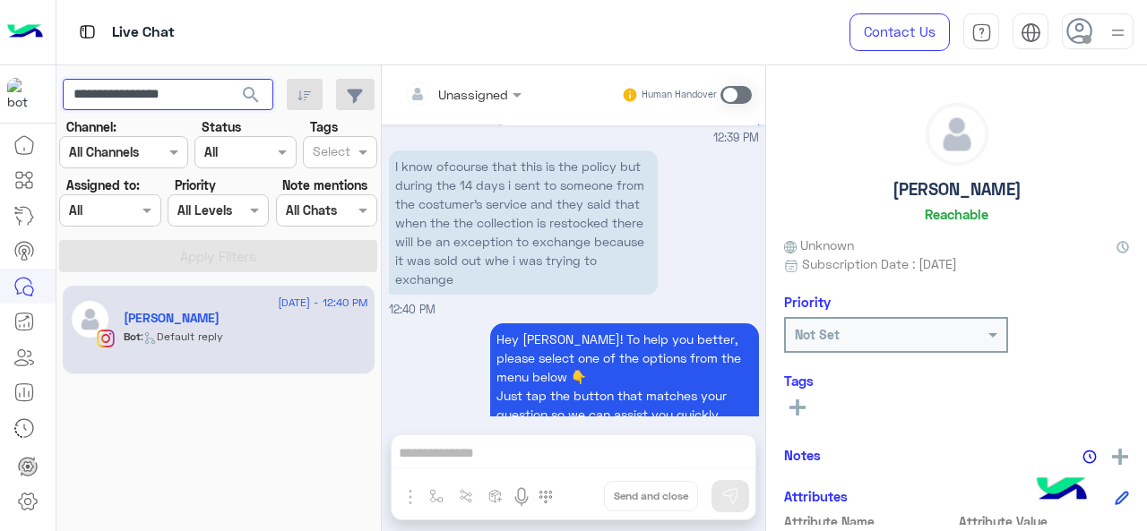
click at [185, 92] on input "**********" at bounding box center [168, 95] width 211 height 32
paste input "text"
click at [254, 93] on span "search" at bounding box center [251, 95] width 22 height 22
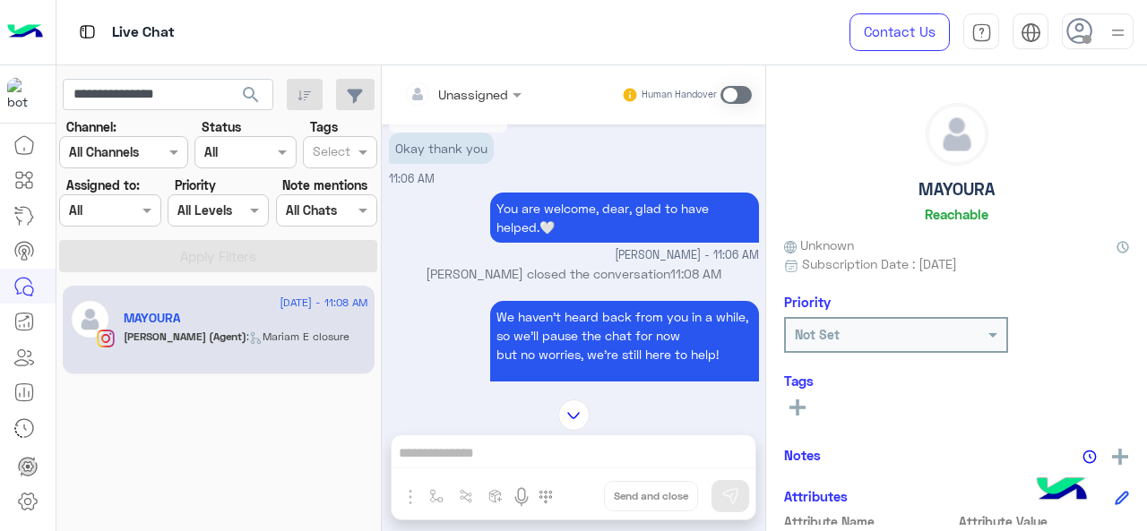
scroll to position [5970, 0]
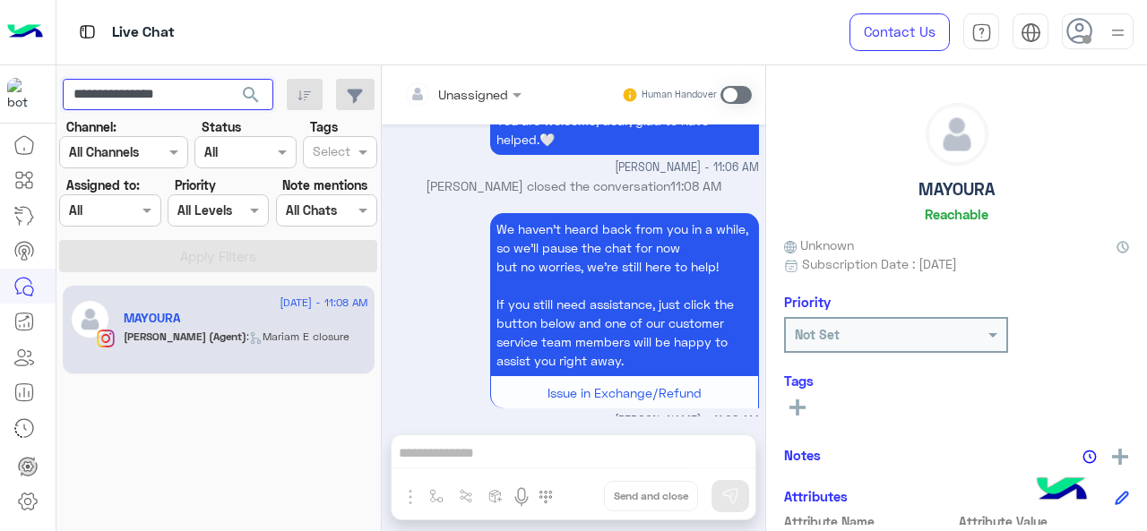
click at [199, 93] on input "**********" at bounding box center [168, 95] width 211 height 32
paste input "*"
type input "**********"
click at [250, 98] on span "search" at bounding box center [251, 95] width 22 height 22
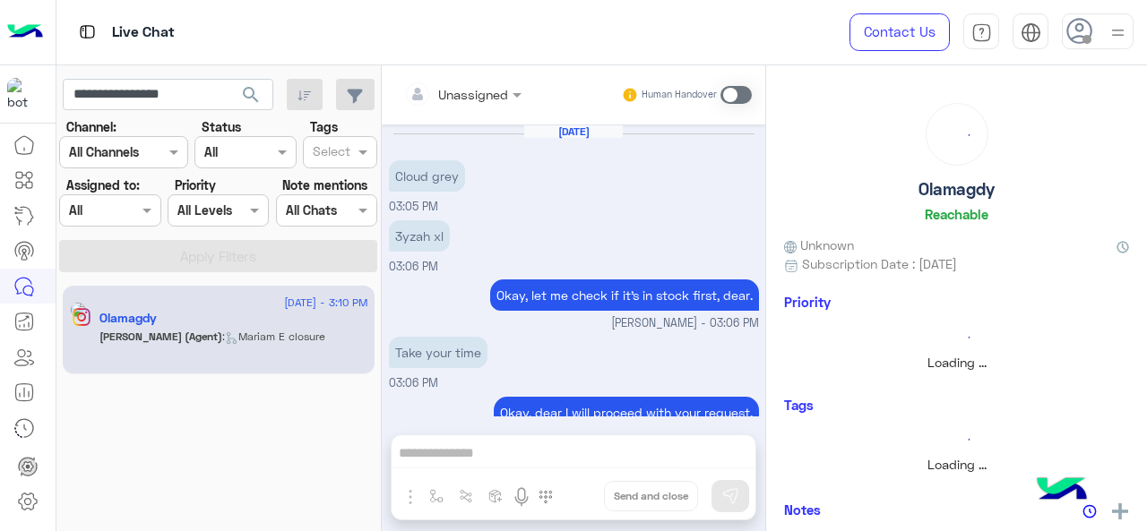
scroll to position [514, 0]
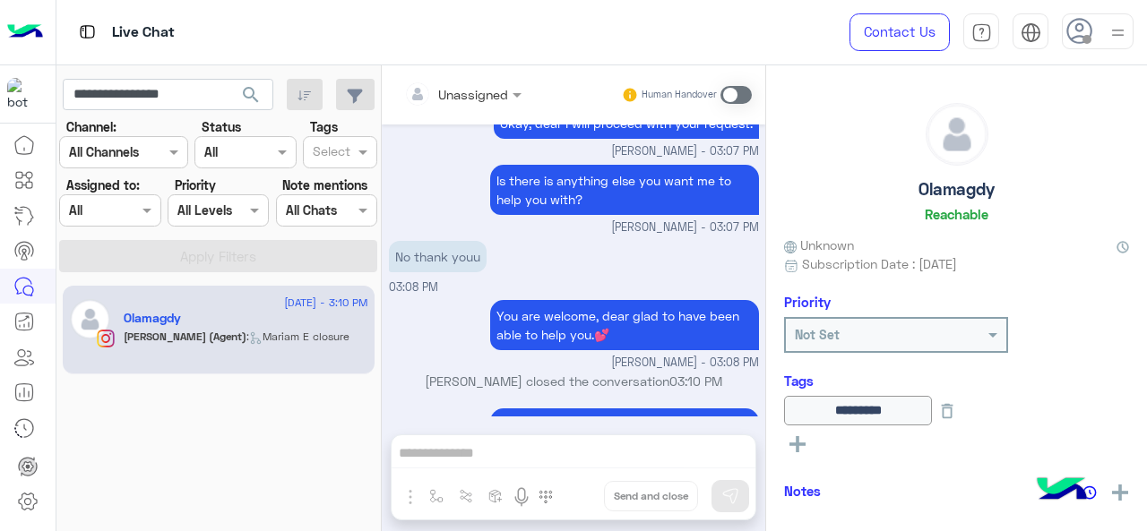
scroll to position [3239, 0]
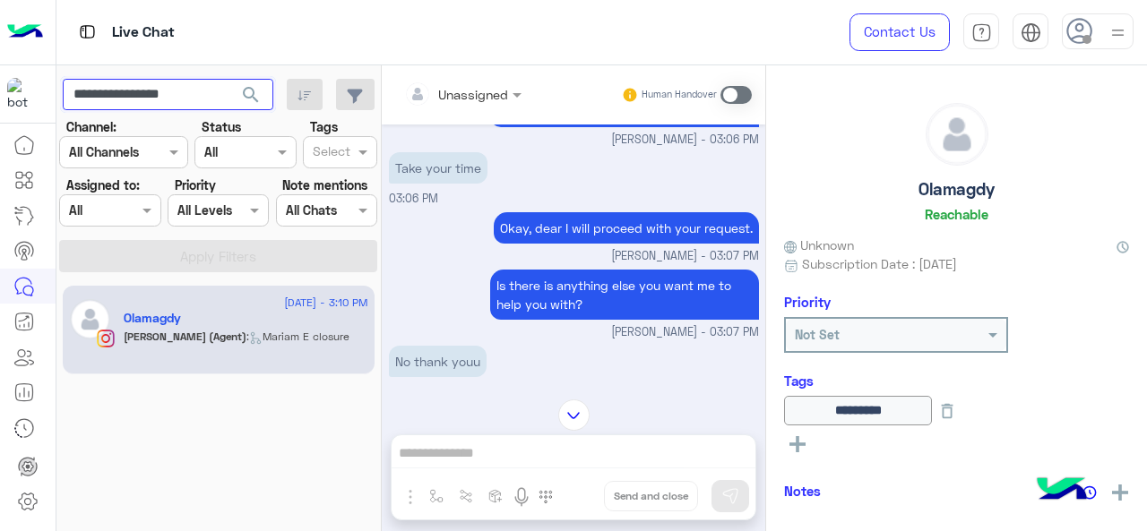
click at [197, 102] on input "**********" at bounding box center [168, 95] width 211 height 32
paste input "text"
click at [260, 93] on span "search" at bounding box center [251, 95] width 22 height 22
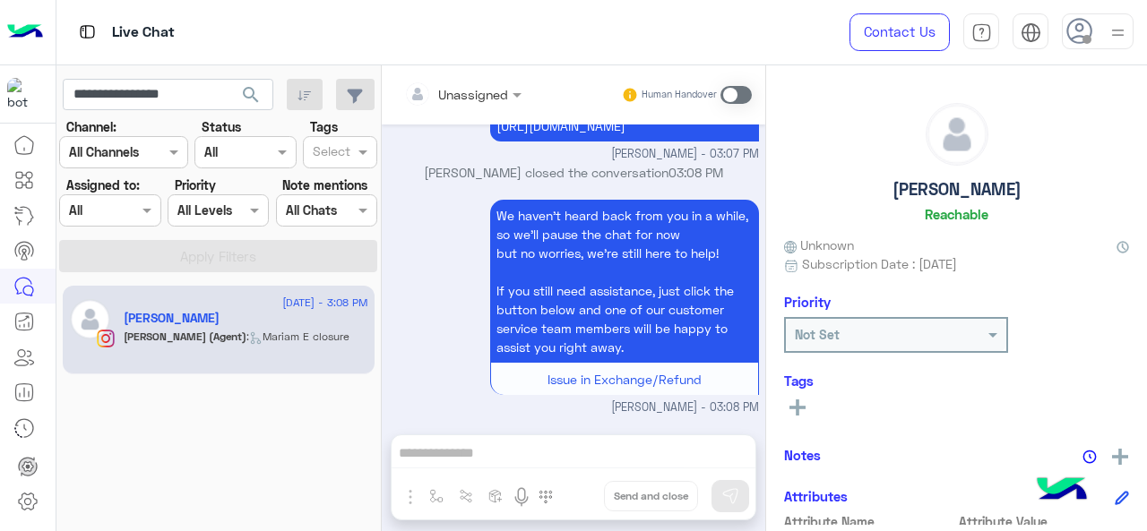
scroll to position [2895, 0]
click at [163, 101] on input "**********" at bounding box center [168, 95] width 211 height 32
paste input "text"
click at [247, 102] on span "search" at bounding box center [251, 95] width 22 height 22
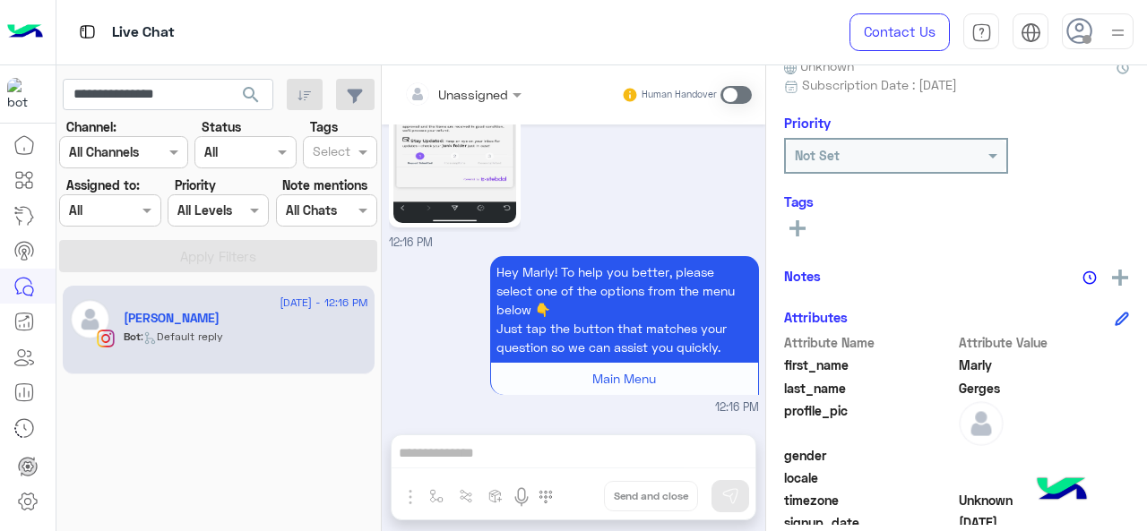
scroll to position [3433, 0]
click at [182, 89] on input "**********" at bounding box center [168, 95] width 211 height 32
paste input "*"
click at [247, 101] on span "search" at bounding box center [251, 95] width 22 height 22
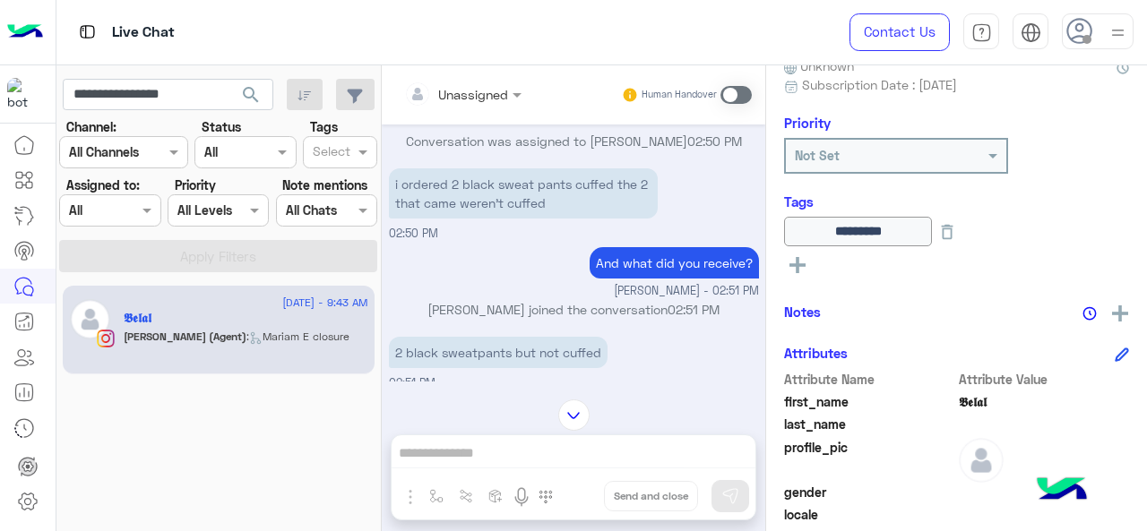
scroll to position [4449, 0]
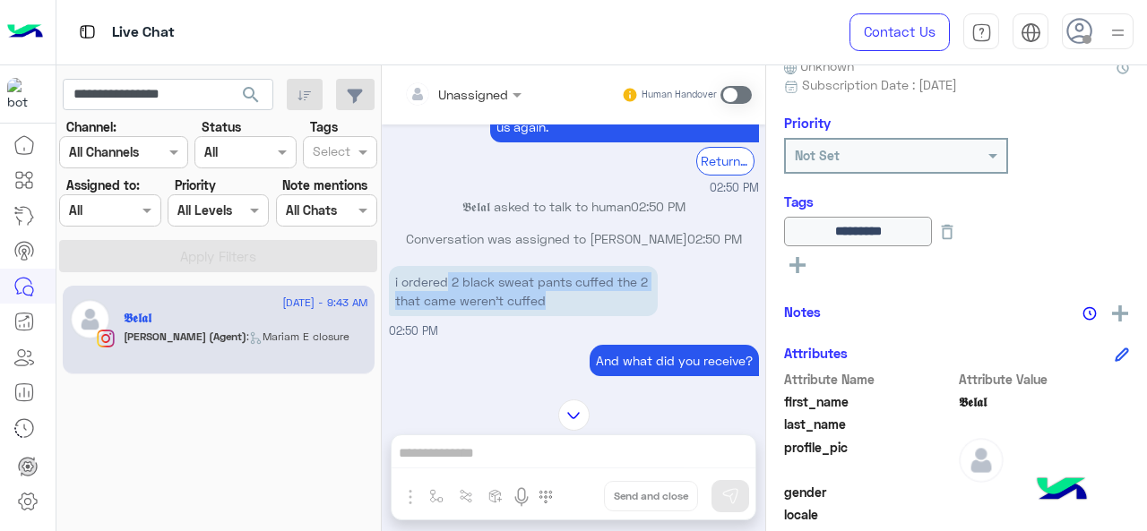
drag, startPoint x: 463, startPoint y: 321, endPoint x: 631, endPoint y: 341, distance: 168.8
click at [631, 316] on p "i ordered 2 black sweat pants cuffed the 2 that came weren't cuffed" at bounding box center [523, 291] width 269 height 50
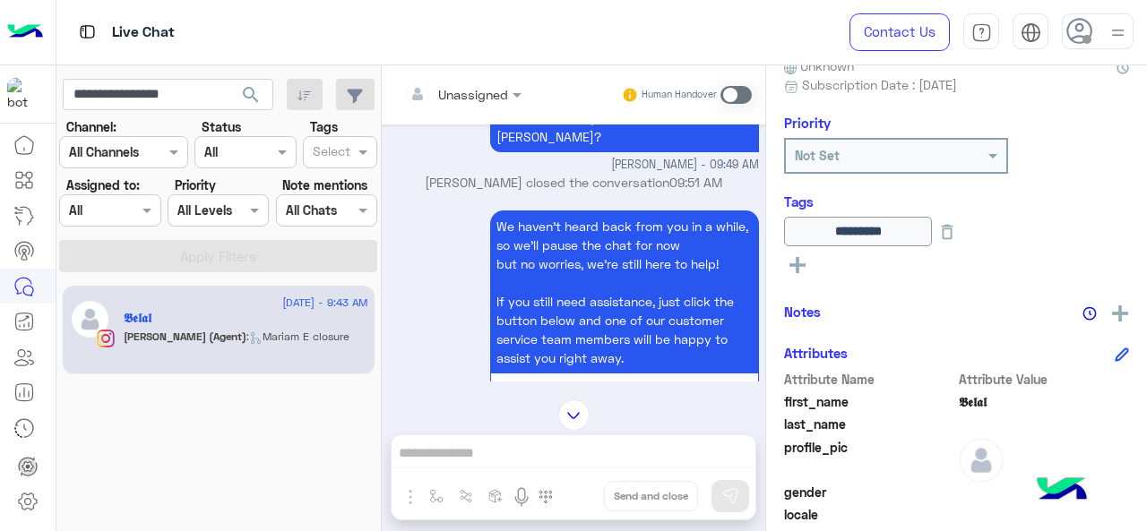
scroll to position [6434, 0]
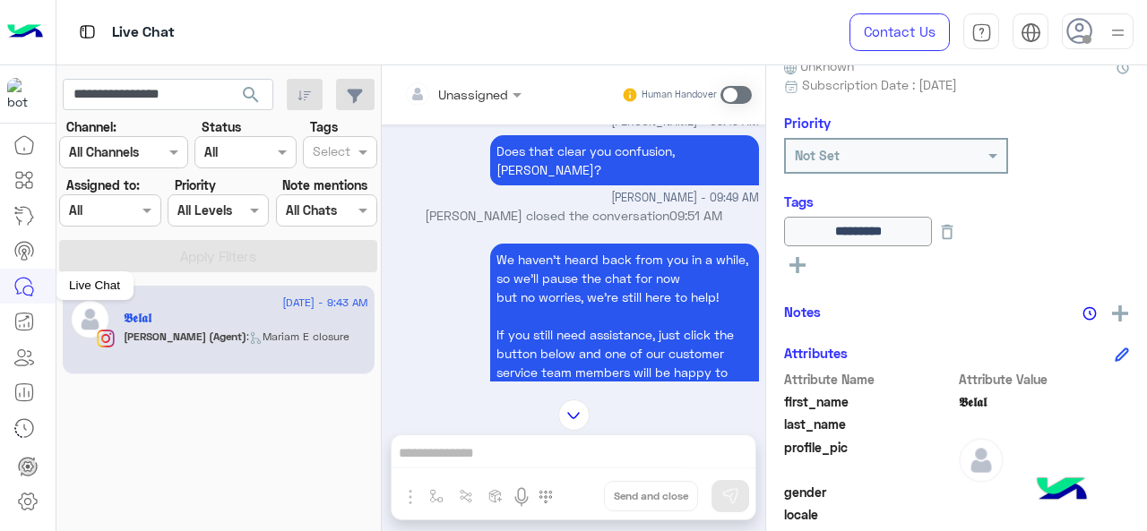
click at [22, 280] on icon at bounding box center [24, 287] width 22 height 22
click at [122, 216] on div at bounding box center [109, 210] width 99 height 21
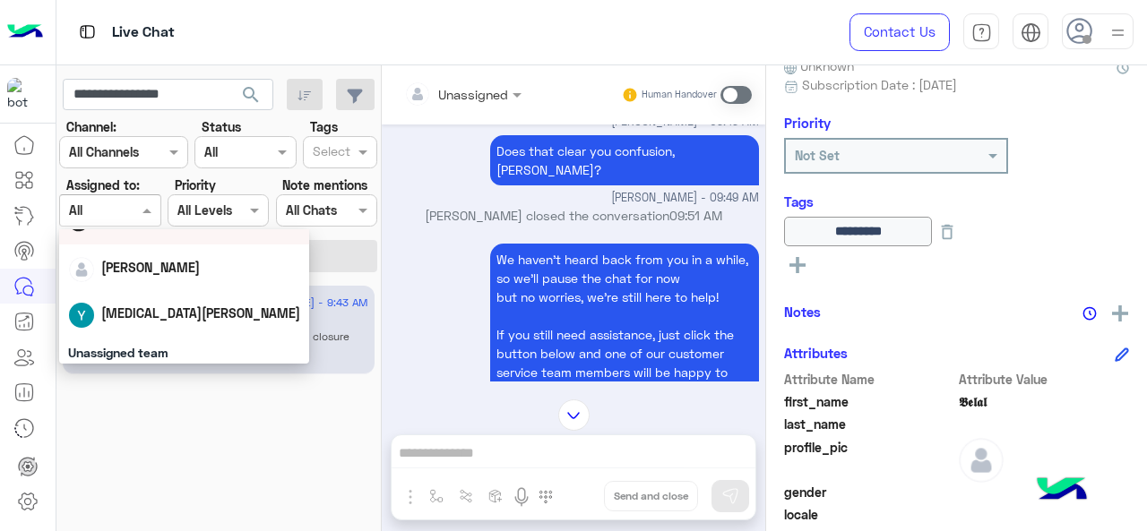
scroll to position [179, 0]
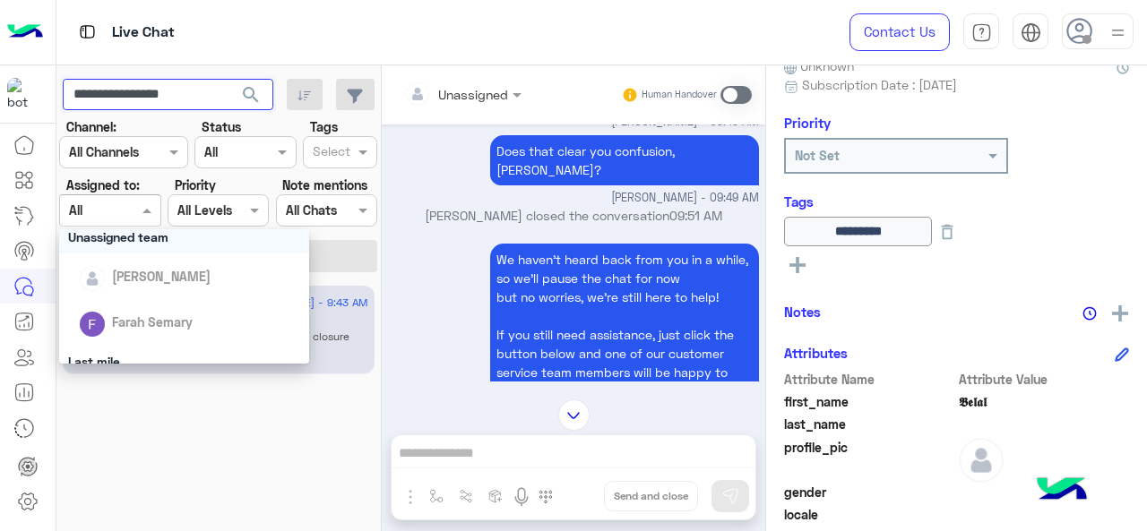
click at [163, 102] on input "**********" at bounding box center [168, 95] width 211 height 32
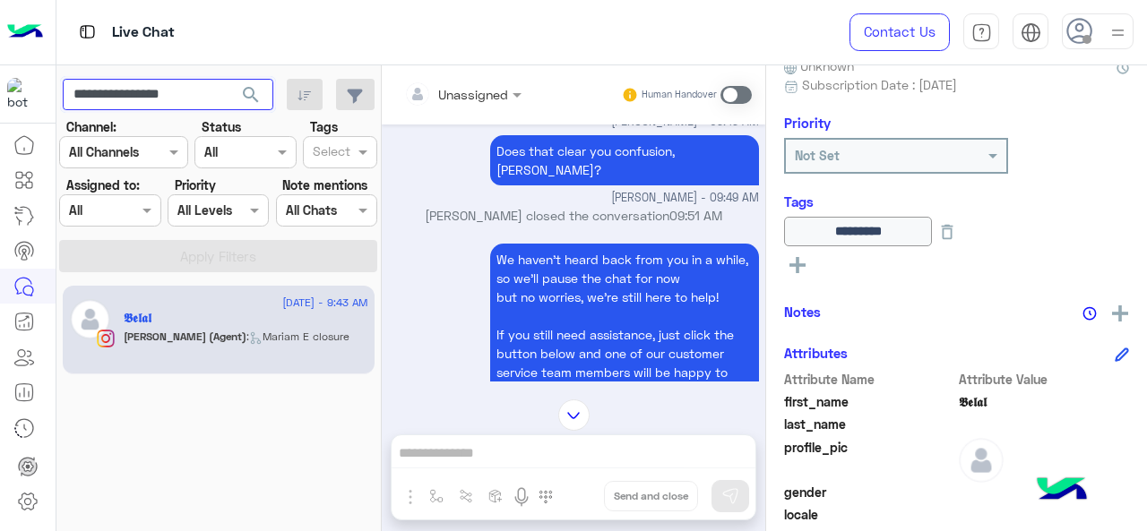
click at [163, 102] on input "**********" at bounding box center [168, 95] width 211 height 32
click at [257, 94] on span "search" at bounding box center [251, 95] width 22 height 22
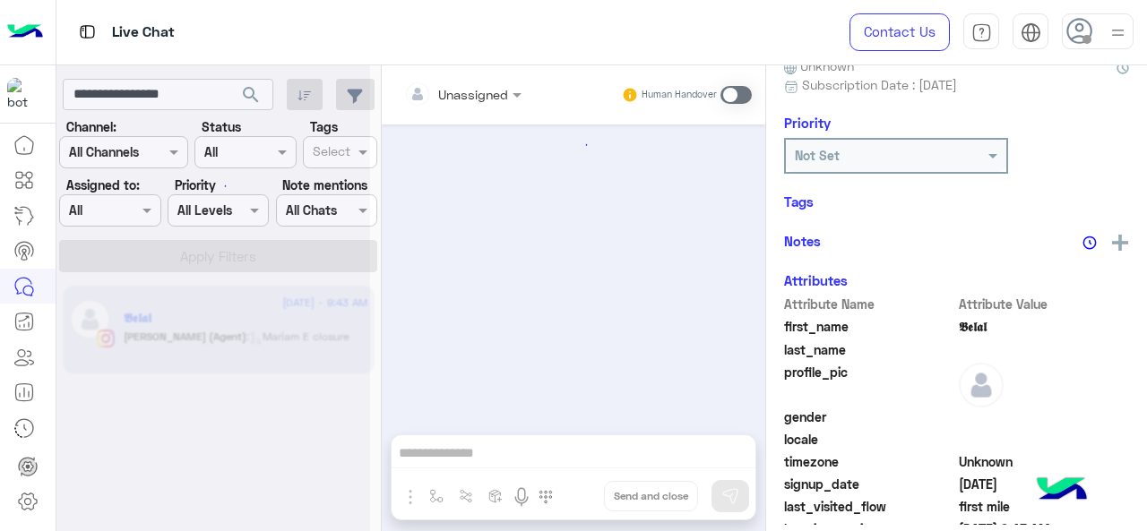
click at [128, 209] on div at bounding box center [213, 272] width 314 height 531
click at [138, 211] on div at bounding box center [213, 272] width 314 height 531
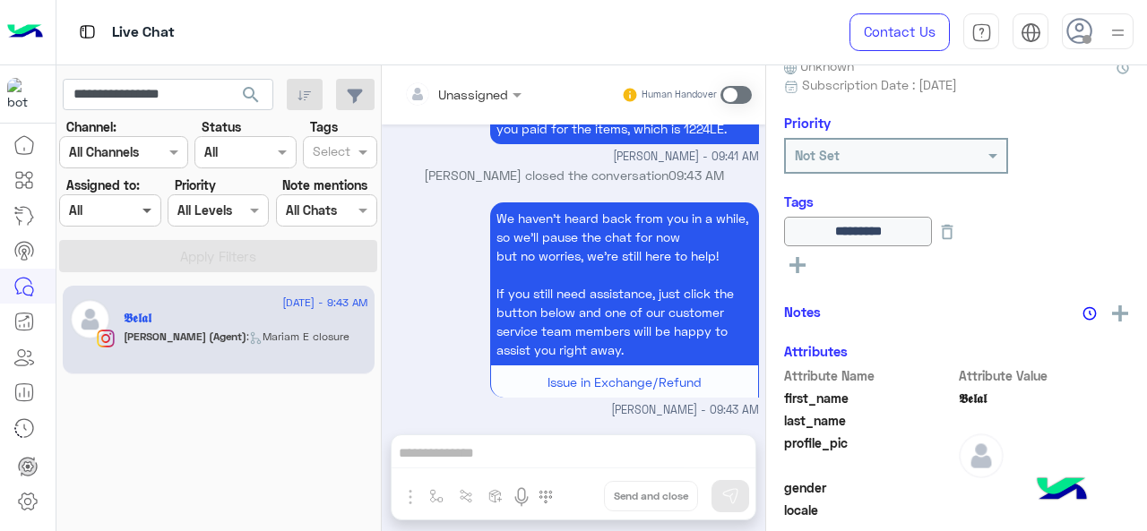
click at [148, 212] on span at bounding box center [149, 210] width 22 height 19
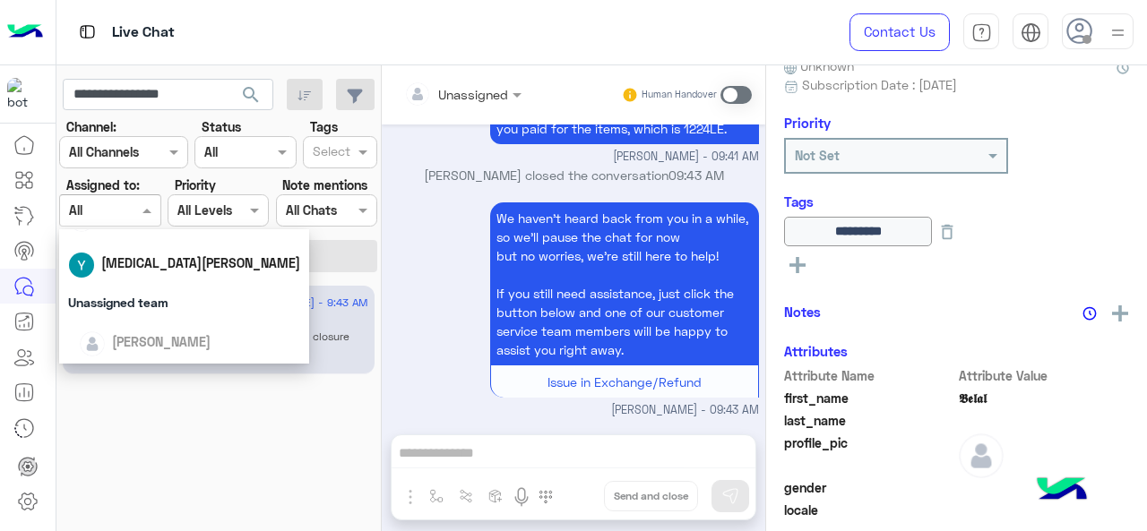
scroll to position [269, 0]
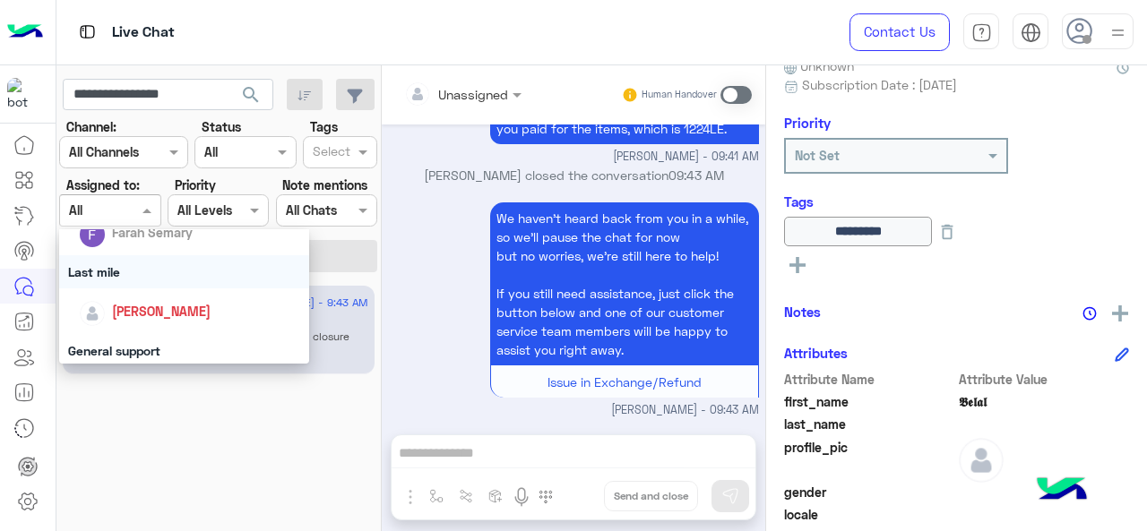
click at [153, 277] on div "Last mile" at bounding box center [184, 271] width 251 height 33
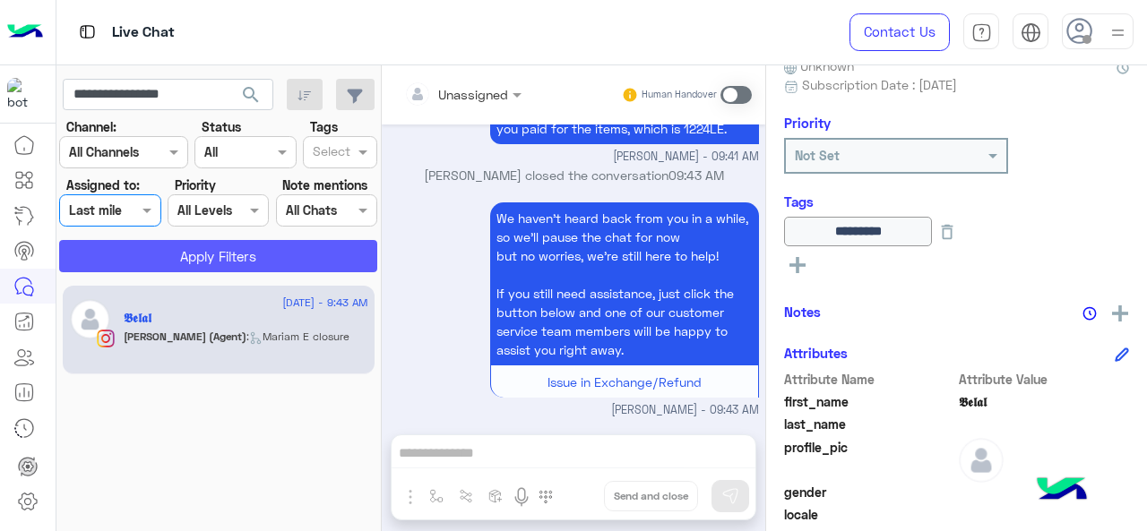
click at [177, 246] on button "Apply Filters" at bounding box center [218, 256] width 318 height 32
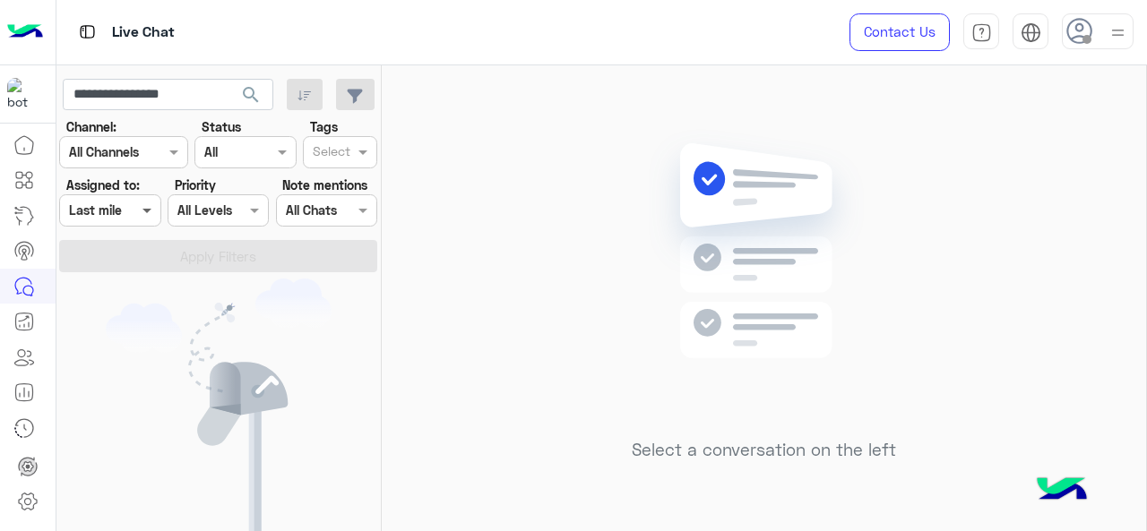
click at [145, 202] on span at bounding box center [149, 210] width 22 height 19
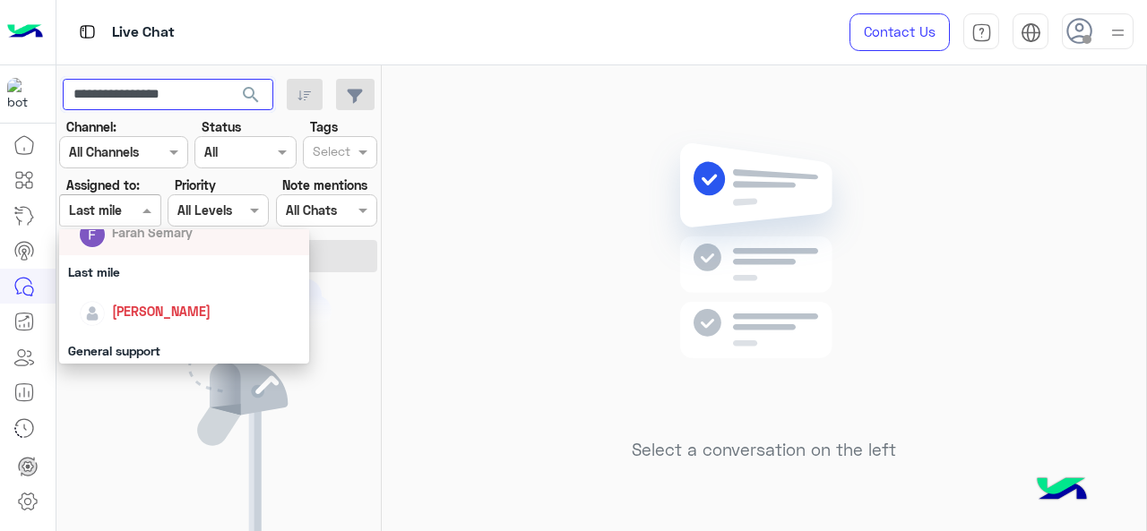
click at [146, 96] on input "**********" at bounding box center [168, 95] width 211 height 32
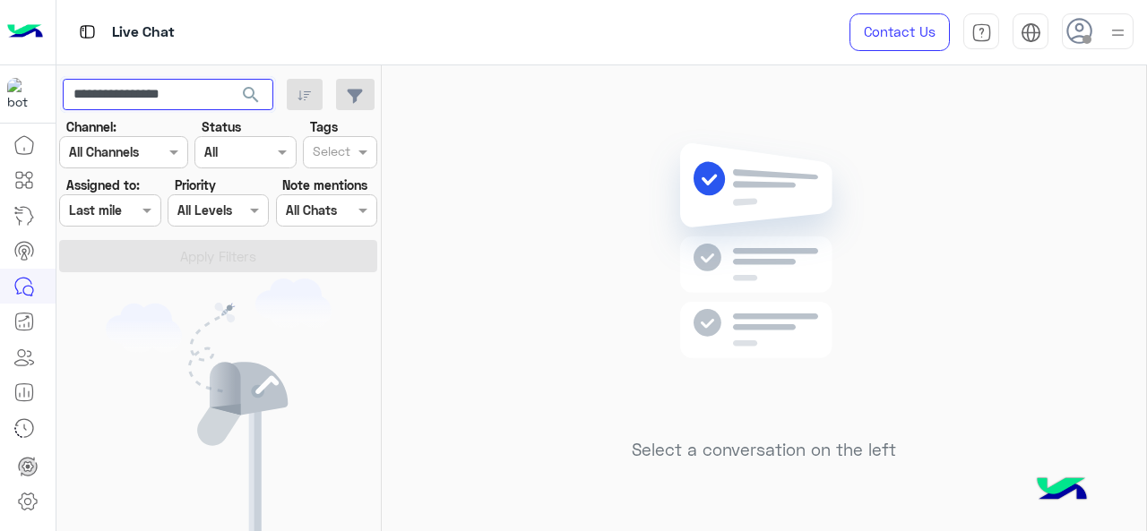
click at [146, 96] on input "**********" at bounding box center [168, 95] width 211 height 32
type input "*"
click at [244, 81] on button "search" at bounding box center [251, 98] width 44 height 39
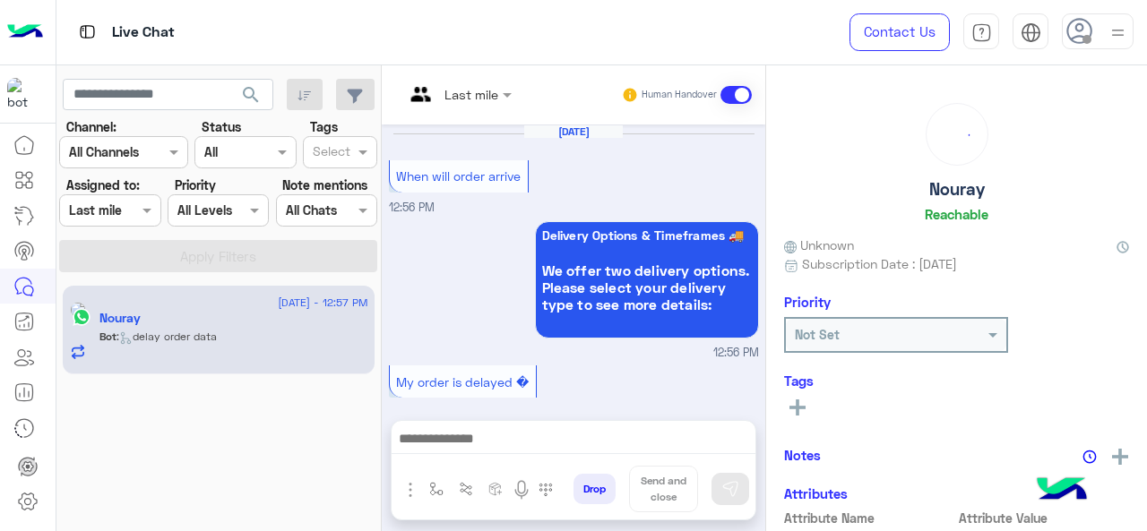
scroll to position [787, 0]
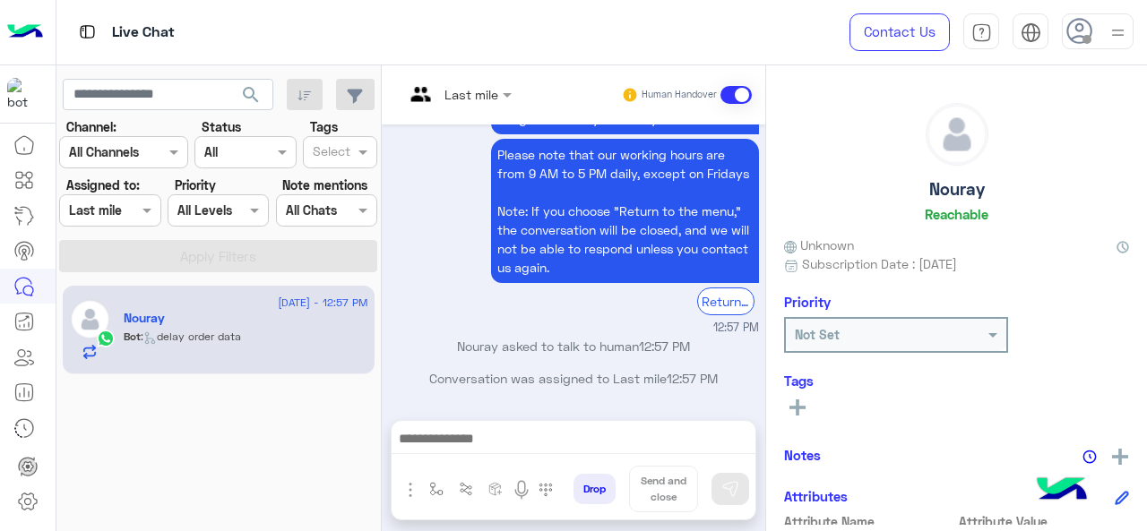
click at [478, 96] on div at bounding box center [457, 93] width 125 height 21
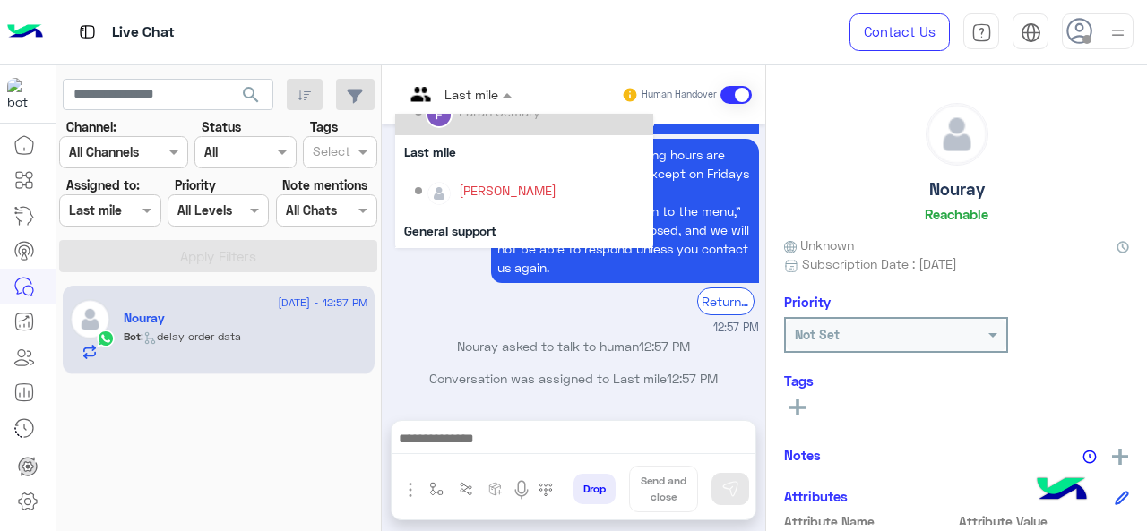
scroll to position [269, 0]
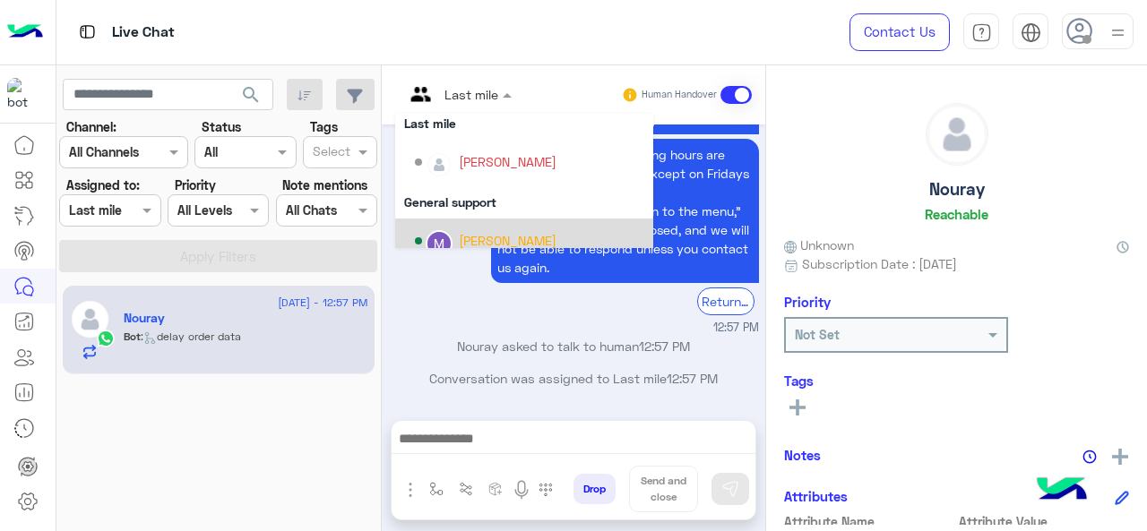
click at [479, 240] on div "[PERSON_NAME]" at bounding box center [508, 240] width 98 height 19
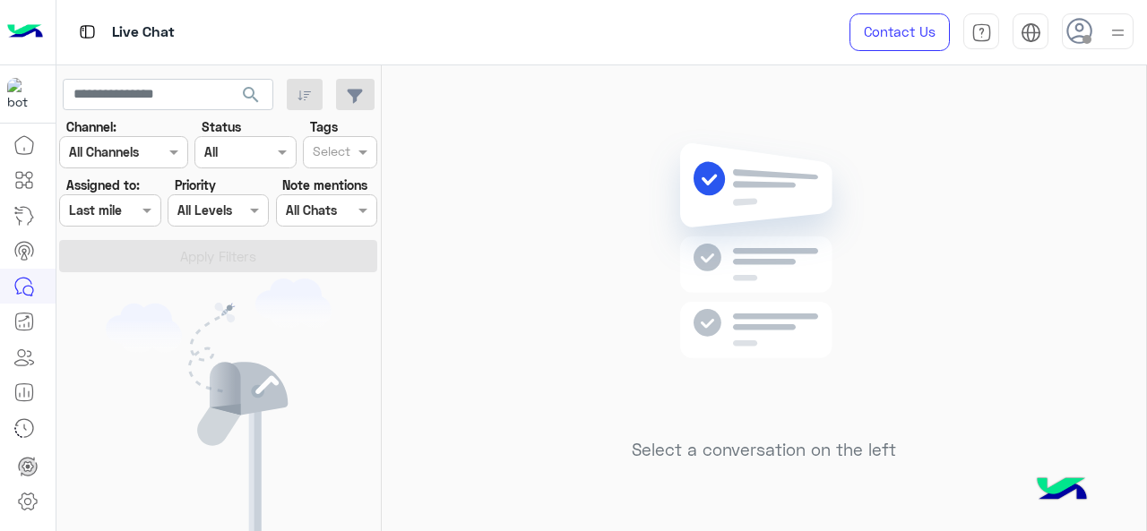
click at [136, 215] on div at bounding box center [109, 210] width 99 height 21
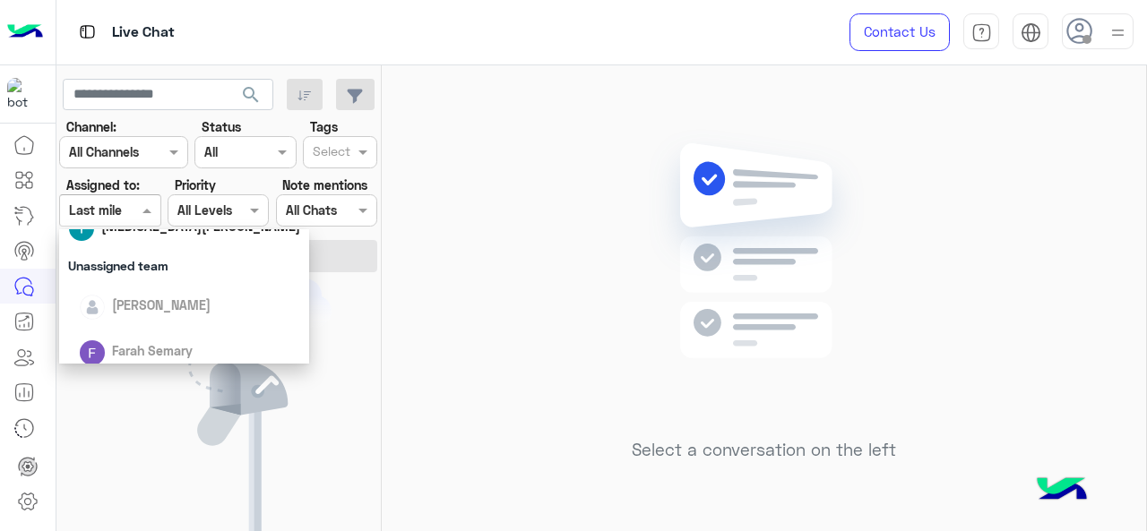
scroll to position [179, 0]
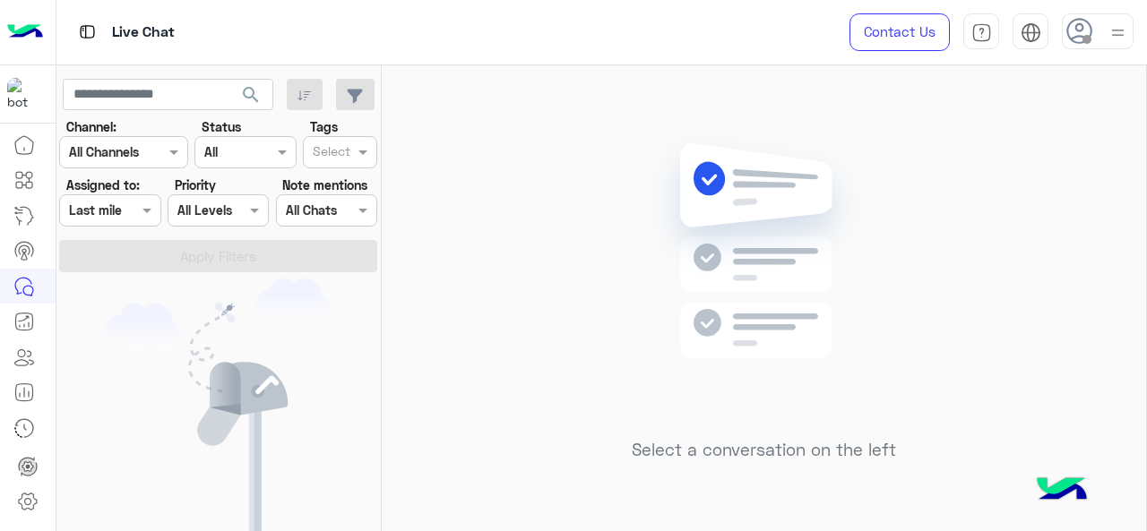
click at [343, 329] on div "You don’t have any active conversations" at bounding box center [218, 442] width 325 height 327
click at [95, 202] on input "text" at bounding box center [89, 211] width 41 height 19
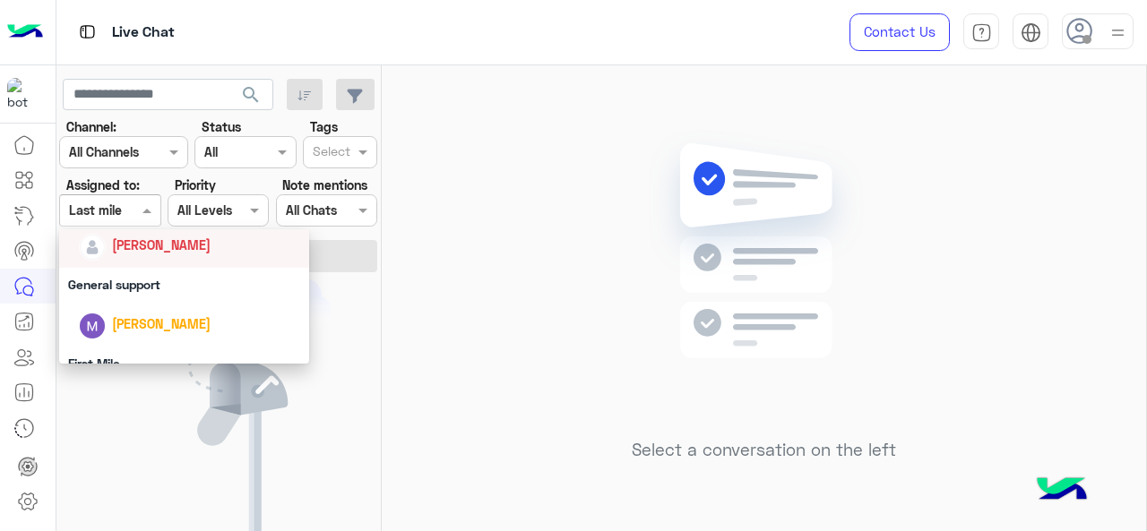
scroll to position [307, 0]
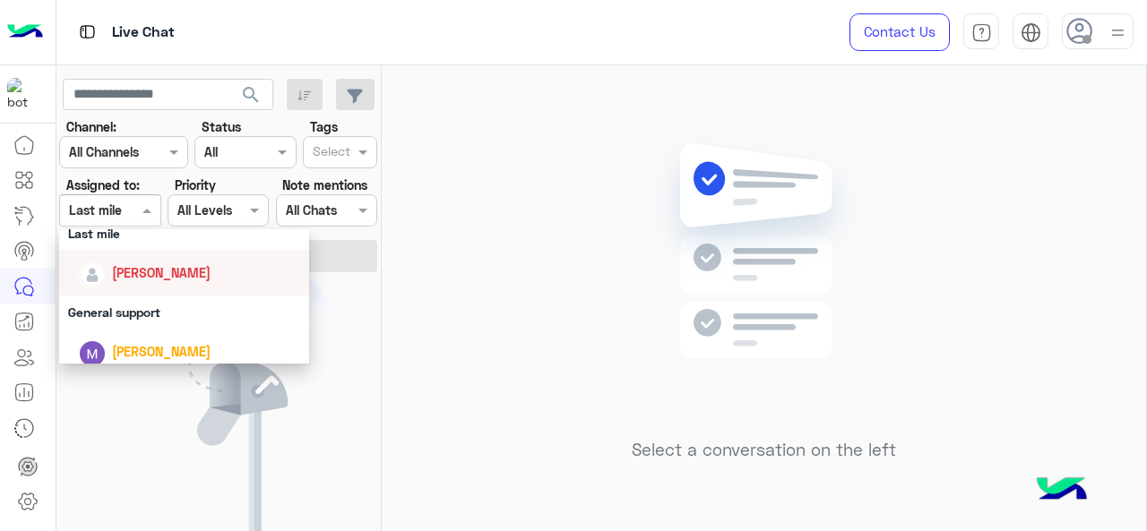
click at [140, 264] on div "[PERSON_NAME]" at bounding box center [161, 272] width 99 height 19
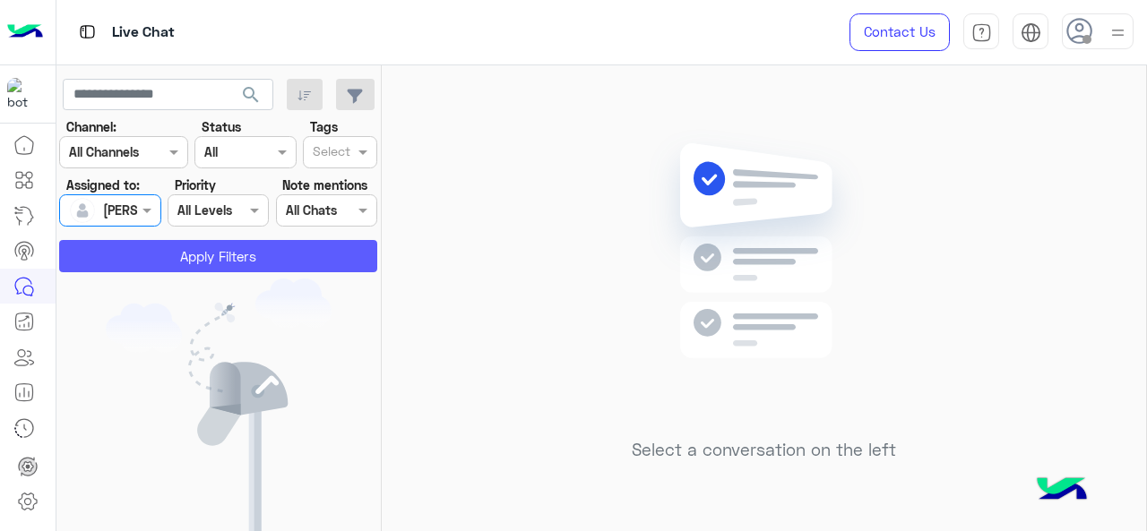
click at [149, 258] on button "Apply Filters" at bounding box center [218, 256] width 318 height 32
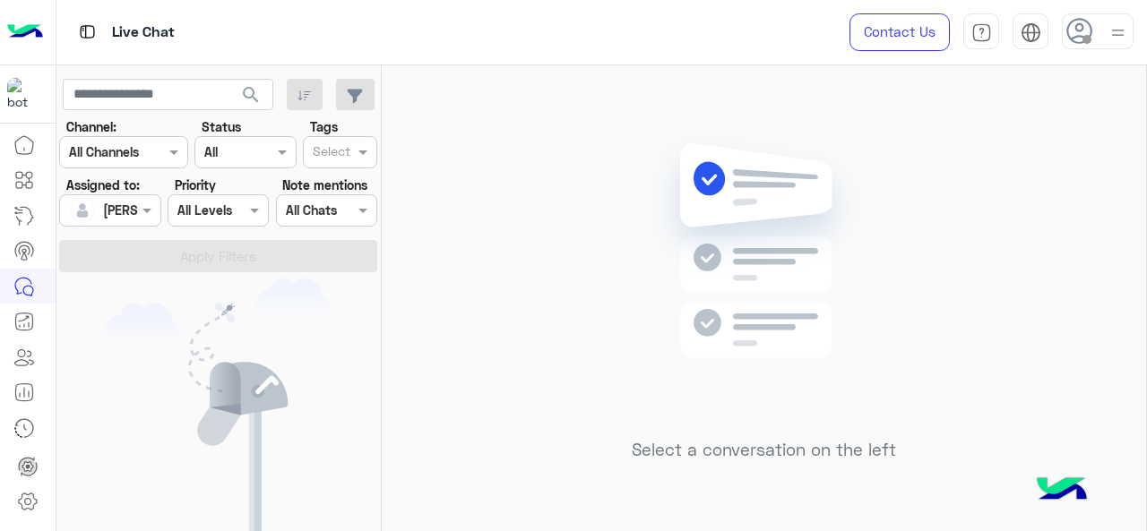
click at [134, 207] on div at bounding box center [109, 210] width 99 height 21
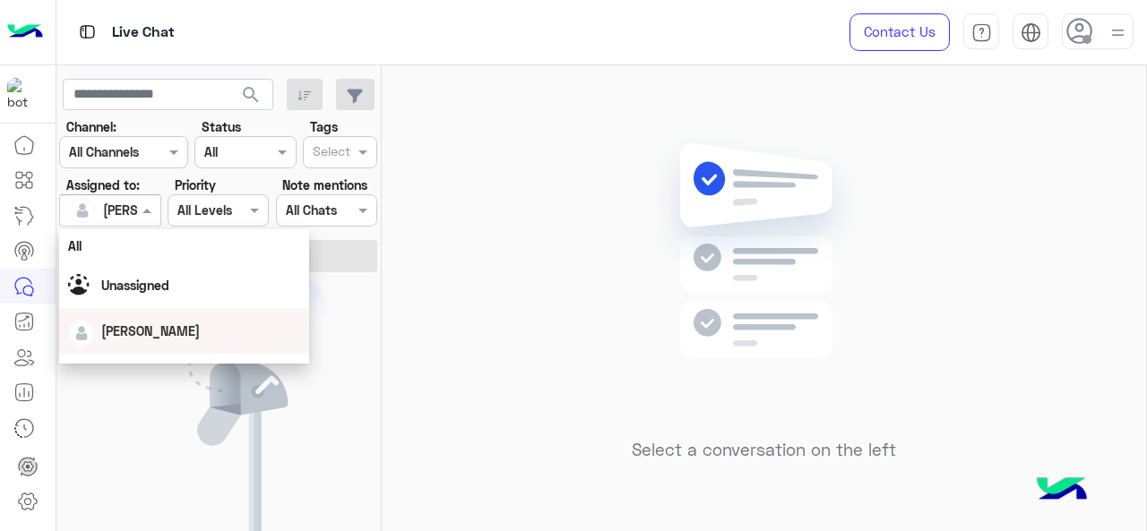
scroll to position [269, 0]
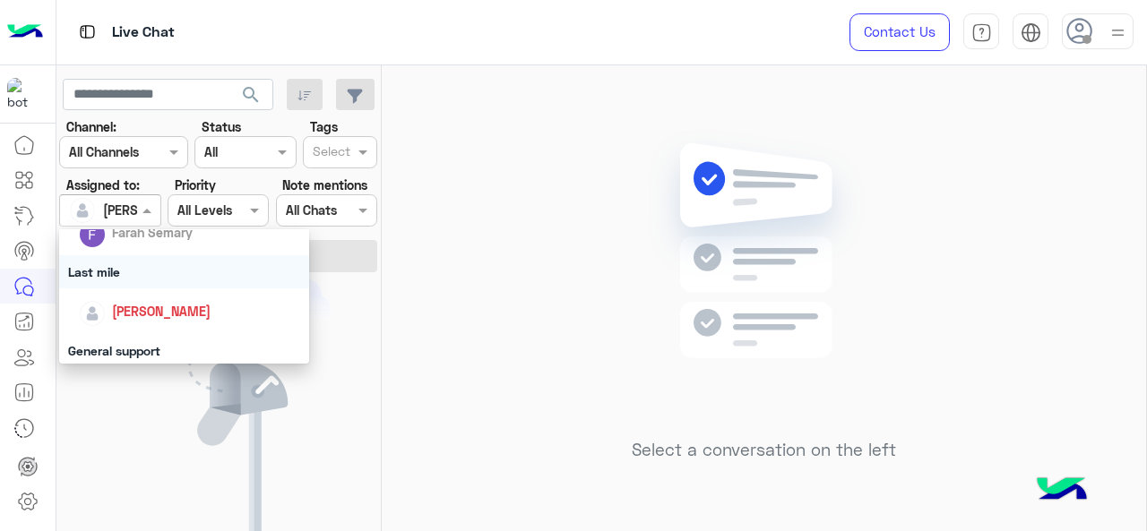
click at [138, 278] on div "Last mile" at bounding box center [184, 271] width 251 height 33
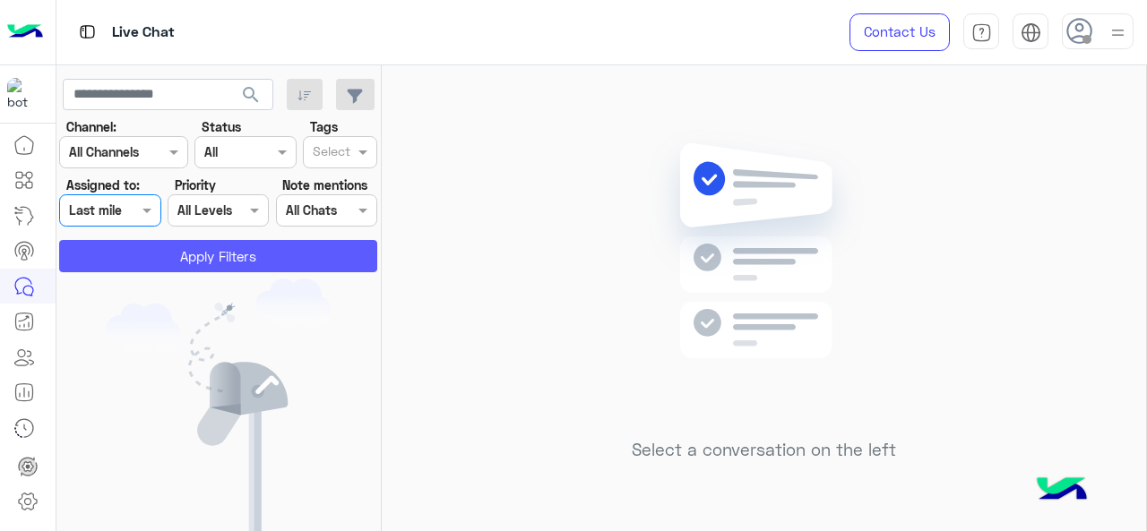
click at [163, 259] on button "Apply Filters" at bounding box center [218, 256] width 318 height 32
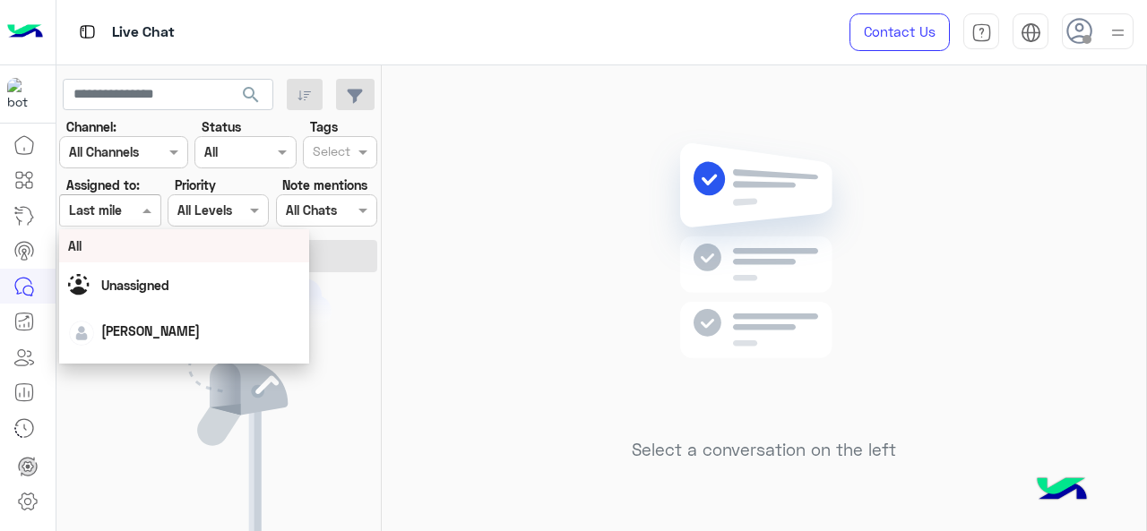
drag, startPoint x: 131, startPoint y: 216, endPoint x: 125, endPoint y: 239, distance: 24.1
click at [124, 221] on div "Assigned on Last mile" at bounding box center [109, 210] width 101 height 32
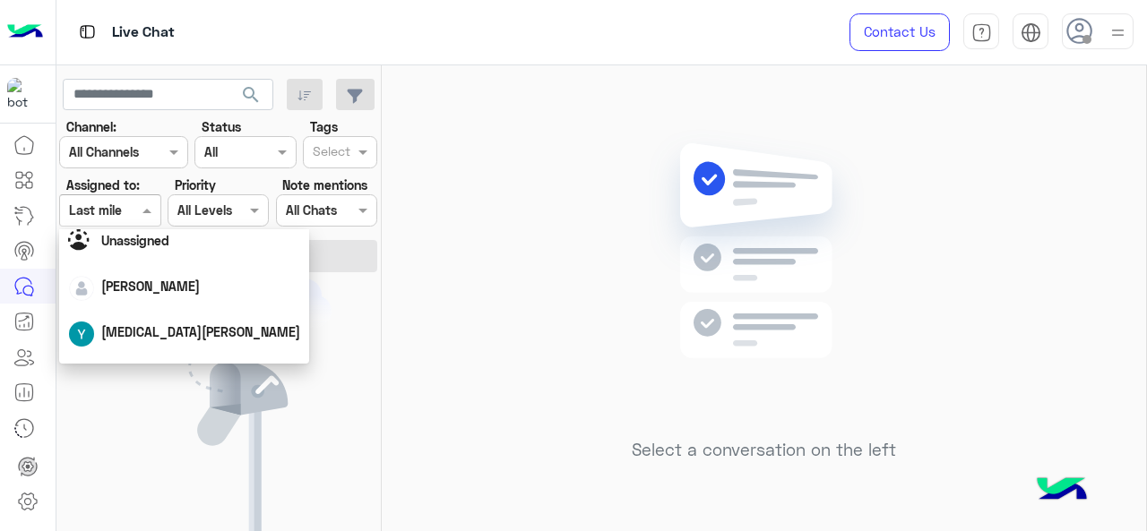
scroll to position [0, 0]
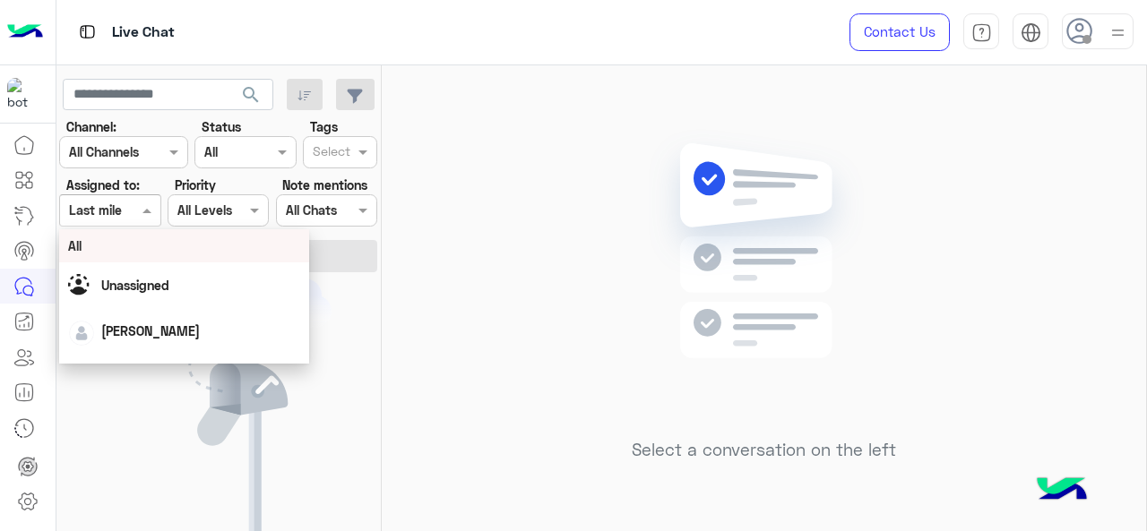
click at [120, 254] on div "All" at bounding box center [184, 246] width 233 height 19
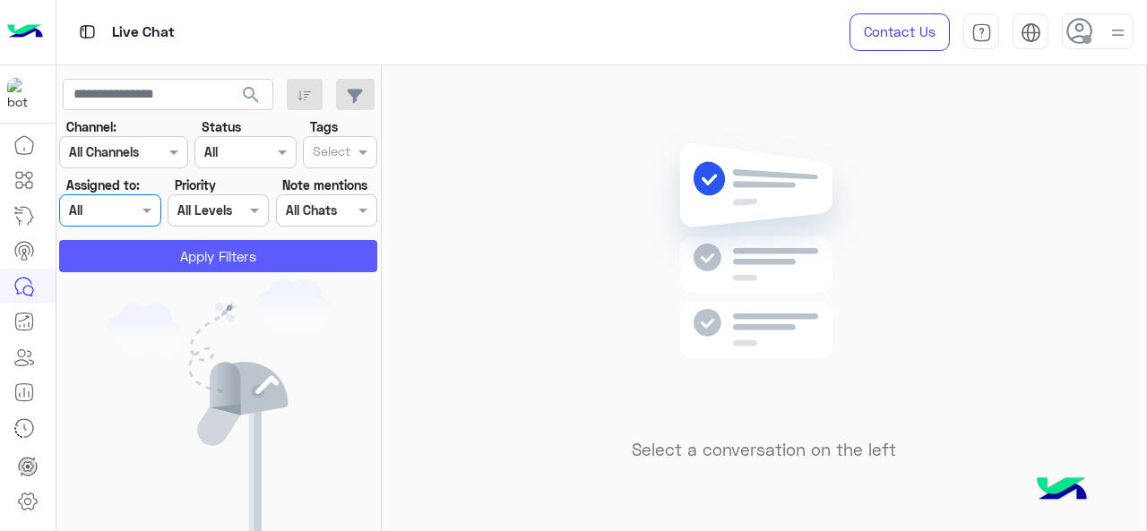
click at [188, 268] on button "Apply Filters" at bounding box center [218, 256] width 318 height 32
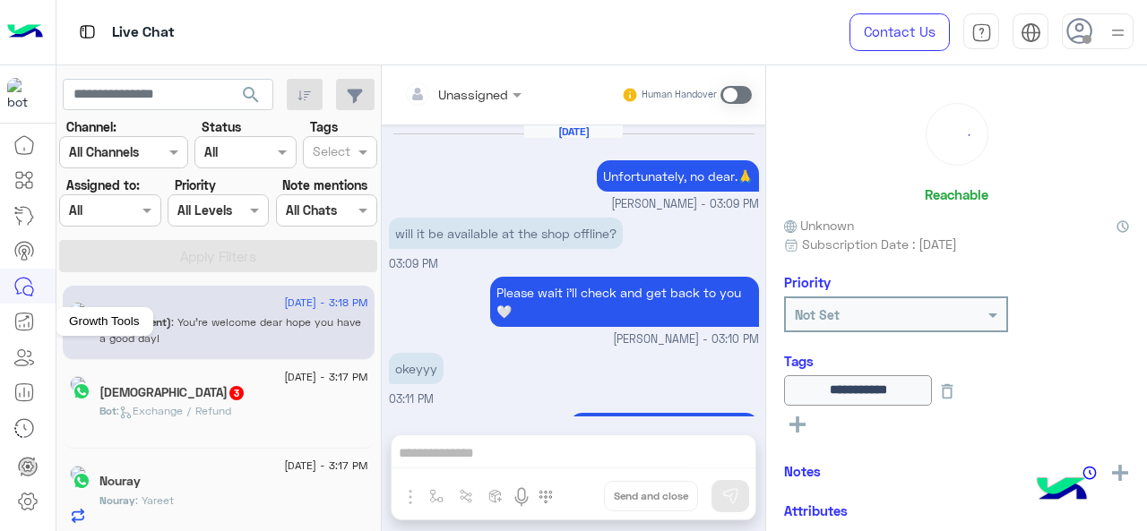
scroll to position [366, 0]
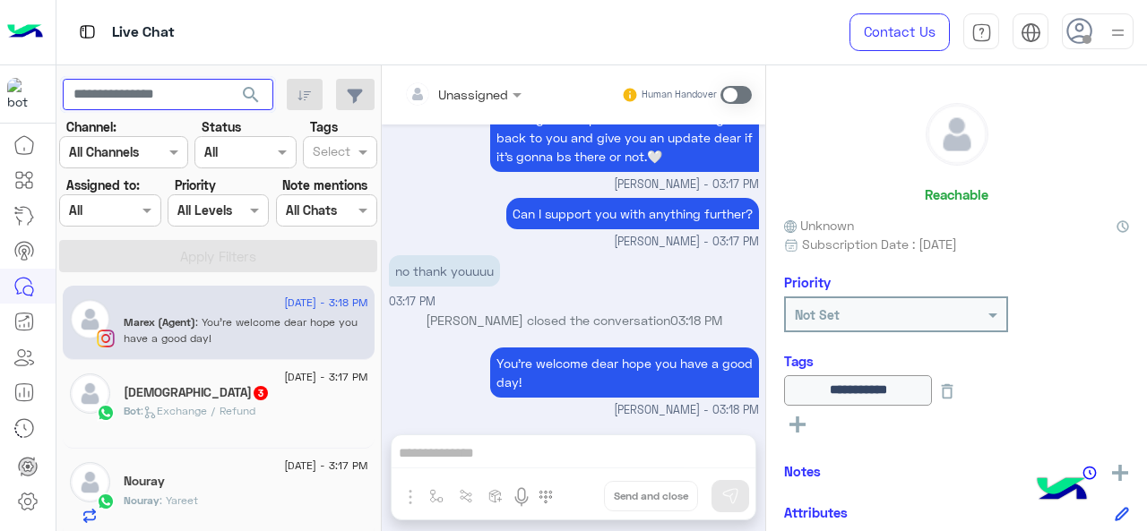
click at [208, 98] on input "text" at bounding box center [168, 95] width 211 height 32
paste input "**********"
click at [245, 94] on span "search" at bounding box center [251, 95] width 22 height 22
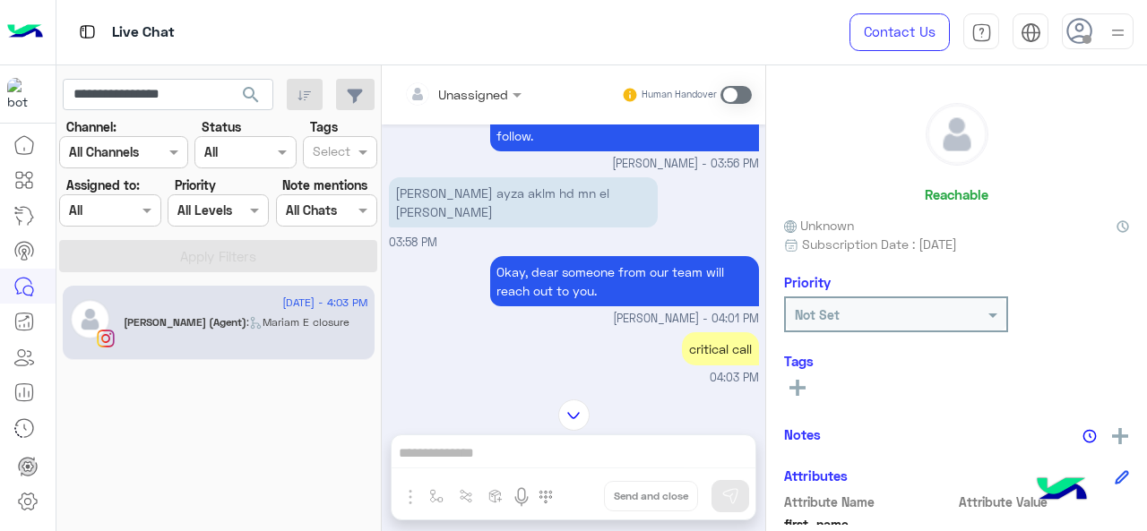
scroll to position [9039, 0]
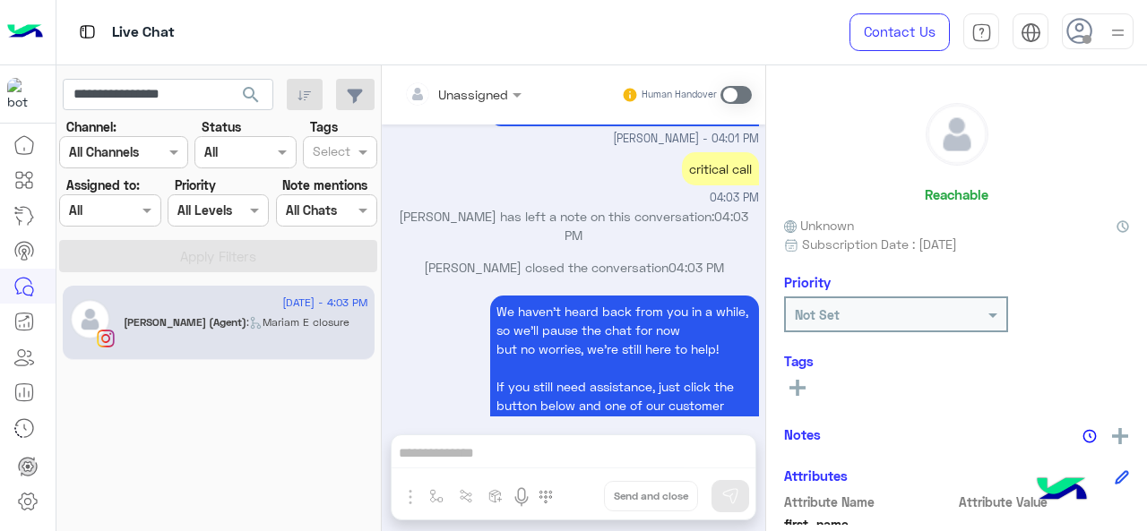
click at [187, 74] on app-inbox-users-filters "**********" at bounding box center [218, 172] width 325 height 214
click at [186, 90] on input "**********" at bounding box center [168, 95] width 211 height 32
paste input "text"
type input "**********"
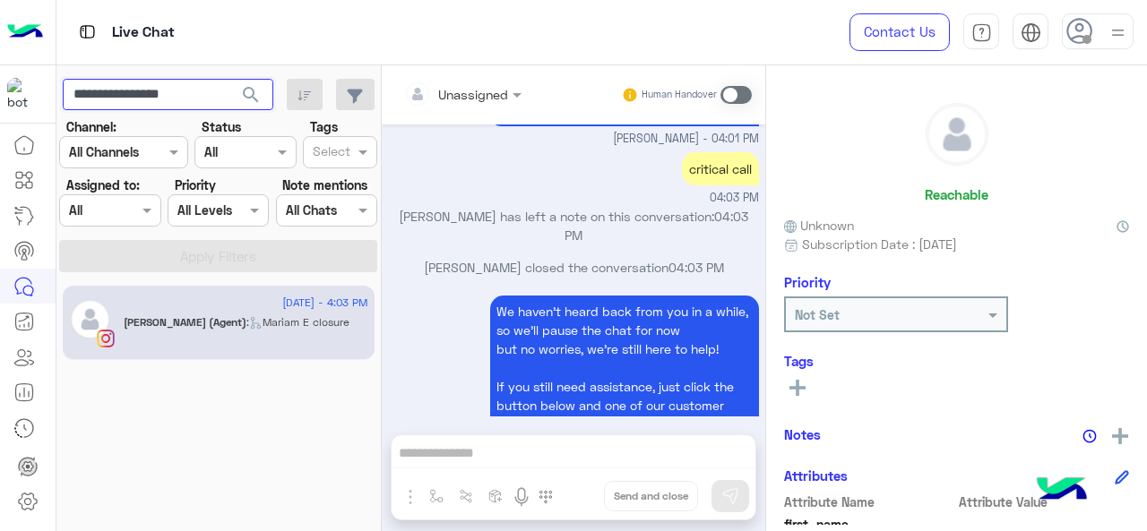
click at [229, 79] on button "search" at bounding box center [251, 98] width 44 height 39
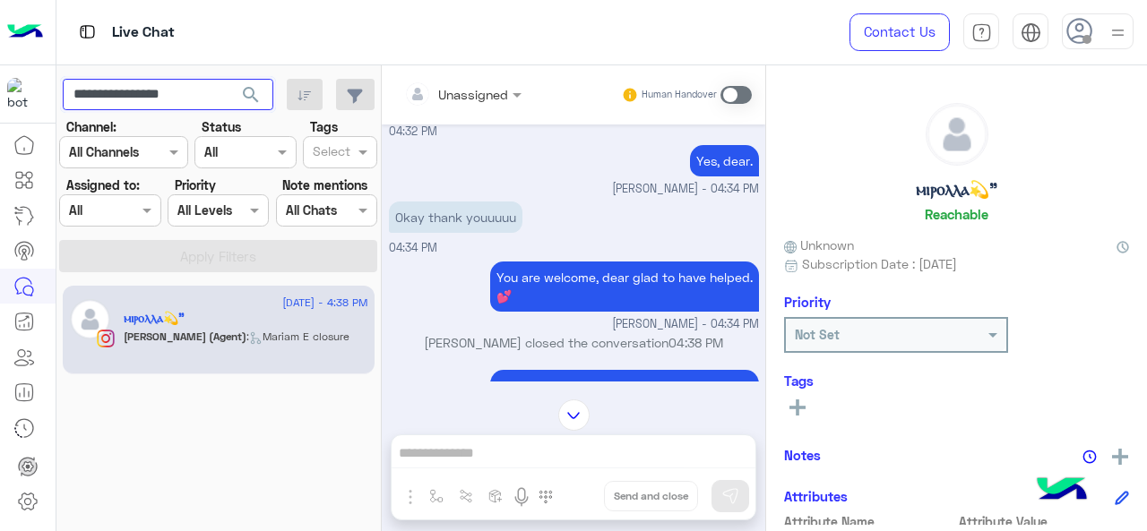
scroll to position [4583, 0]
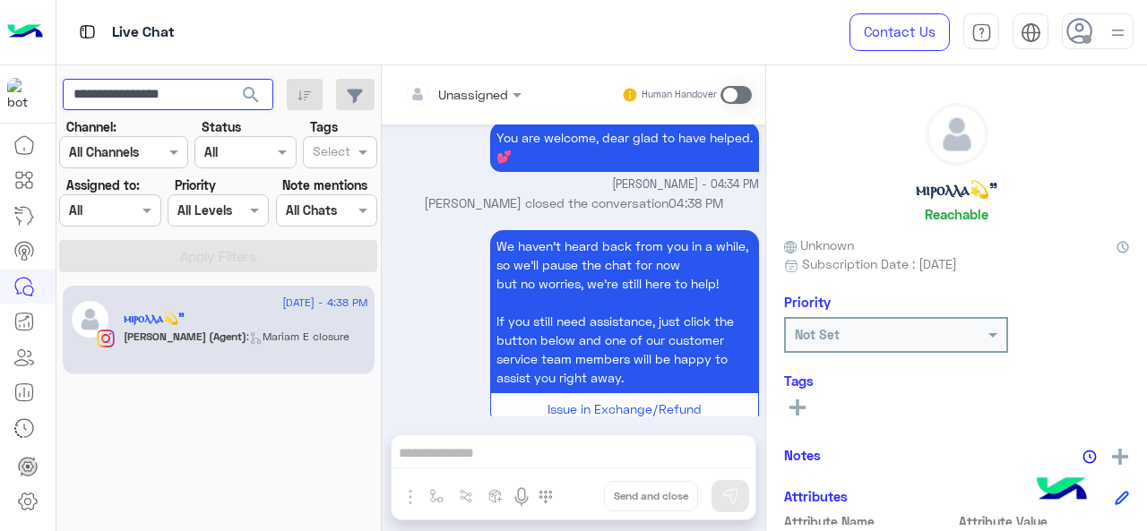
click at [152, 90] on input "**********" at bounding box center [168, 95] width 211 height 32
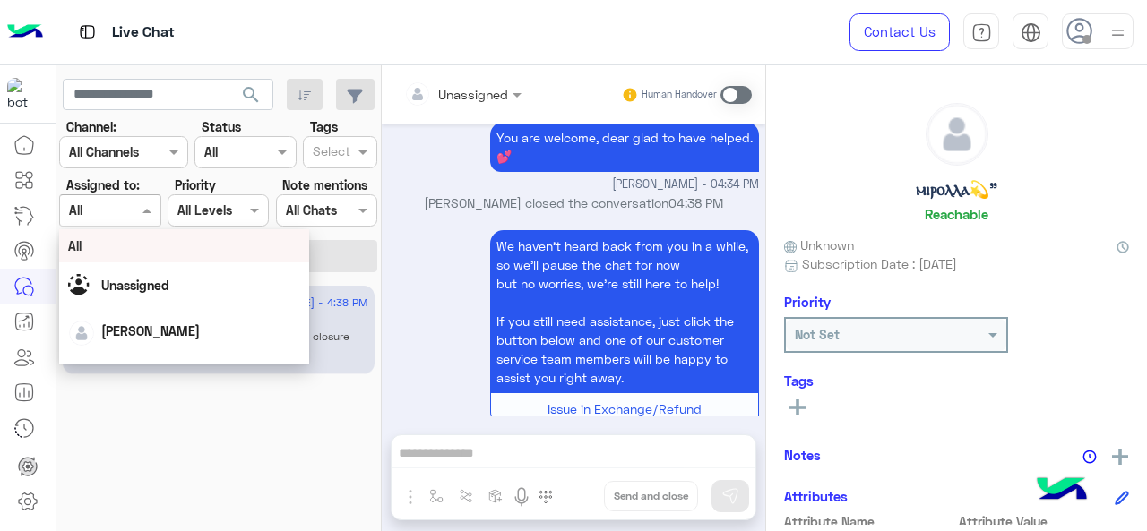
click at [79, 216] on input "text" at bounding box center [89, 211] width 41 height 19
click at [118, 257] on div "All" at bounding box center [184, 245] width 251 height 33
click at [138, 211] on span at bounding box center [149, 210] width 22 height 19
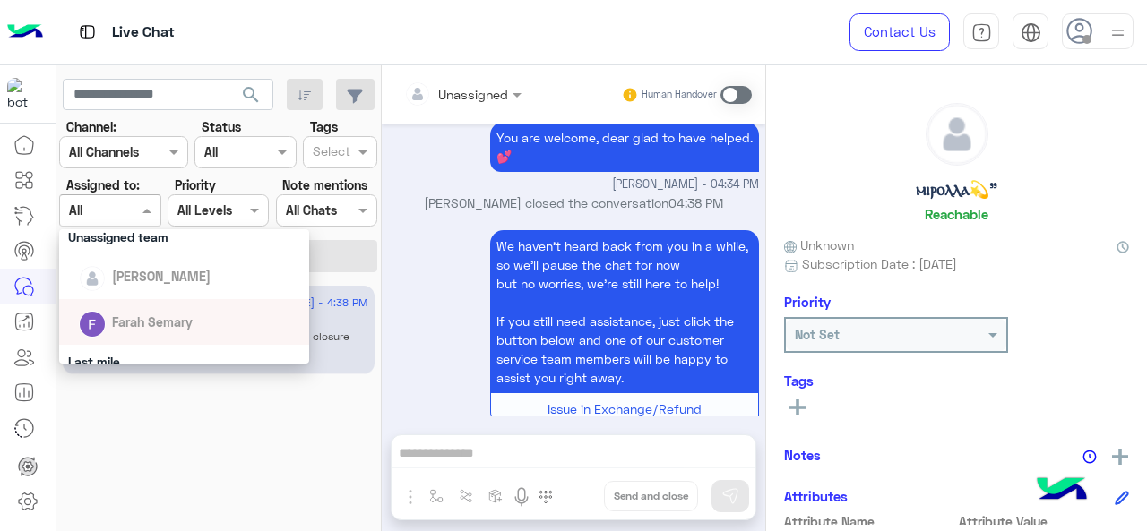
scroll to position [269, 0]
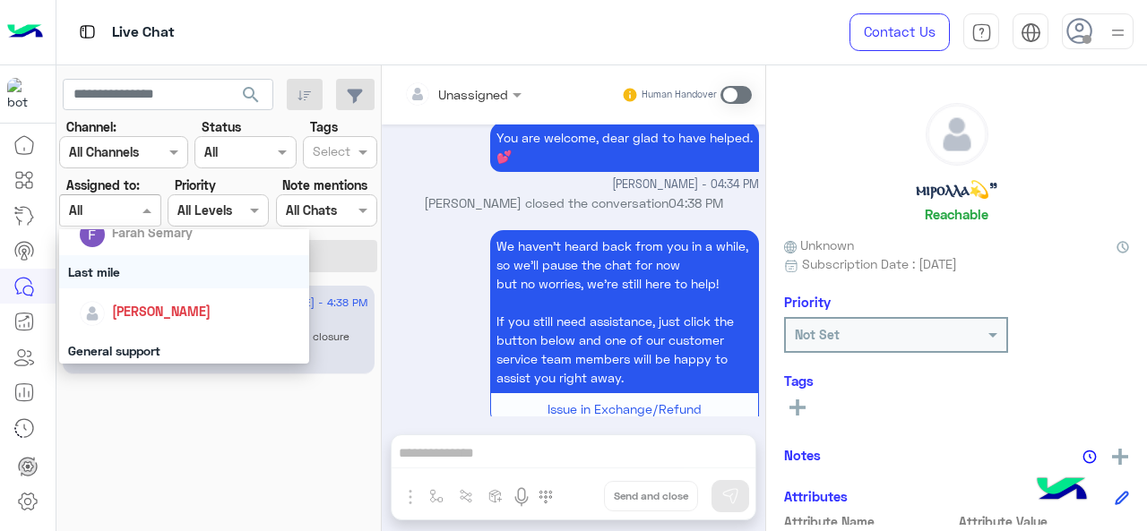
click at [139, 280] on div "Last mile" at bounding box center [184, 271] width 251 height 33
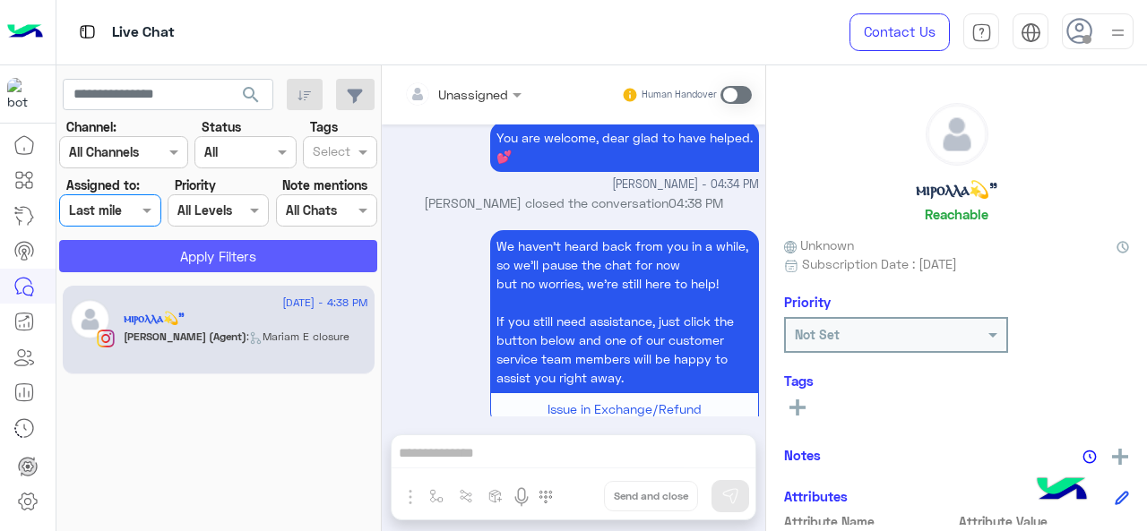
click at [178, 258] on button "Apply Filters" at bounding box center [218, 256] width 318 height 32
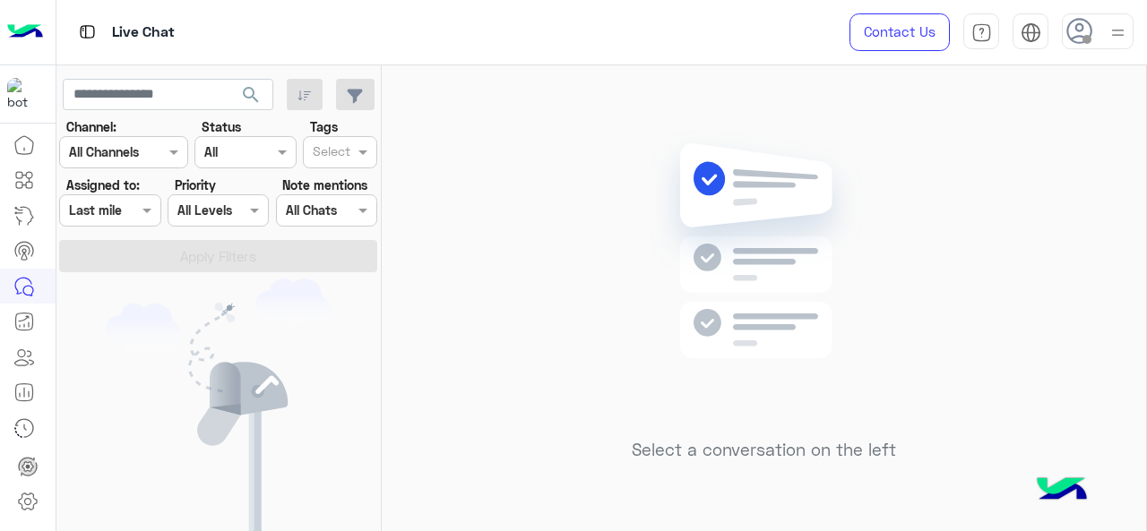
click at [130, 211] on div at bounding box center [109, 210] width 99 height 21
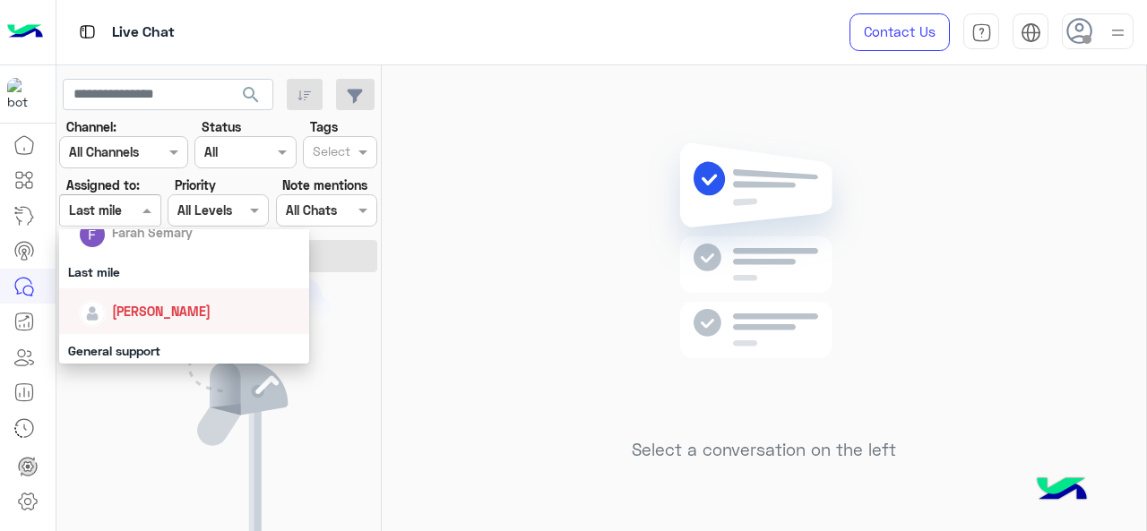
click at [129, 315] on span "[PERSON_NAME]" at bounding box center [161, 311] width 99 height 15
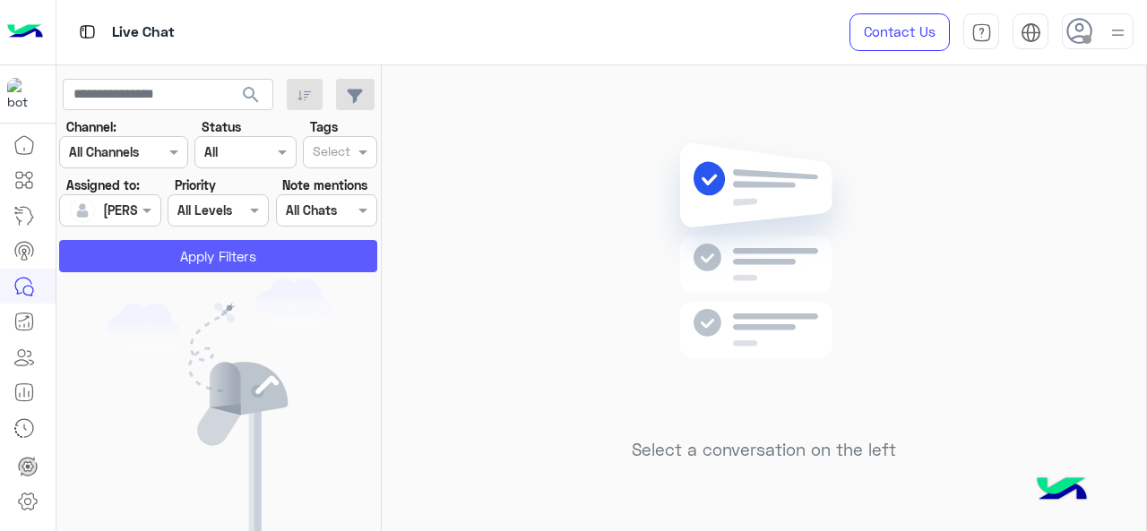
click at [166, 250] on button "Apply Filters" at bounding box center [218, 256] width 318 height 32
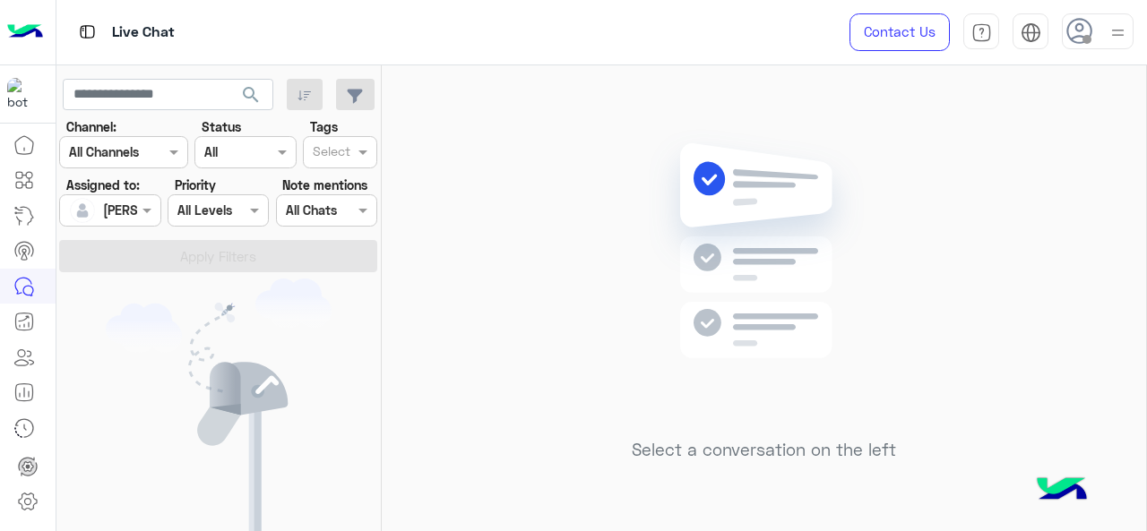
drag, startPoint x: 144, startPoint y: 211, endPoint x: 139, endPoint y: 223, distance: 13.6
click at [143, 211] on span at bounding box center [149, 210] width 22 height 19
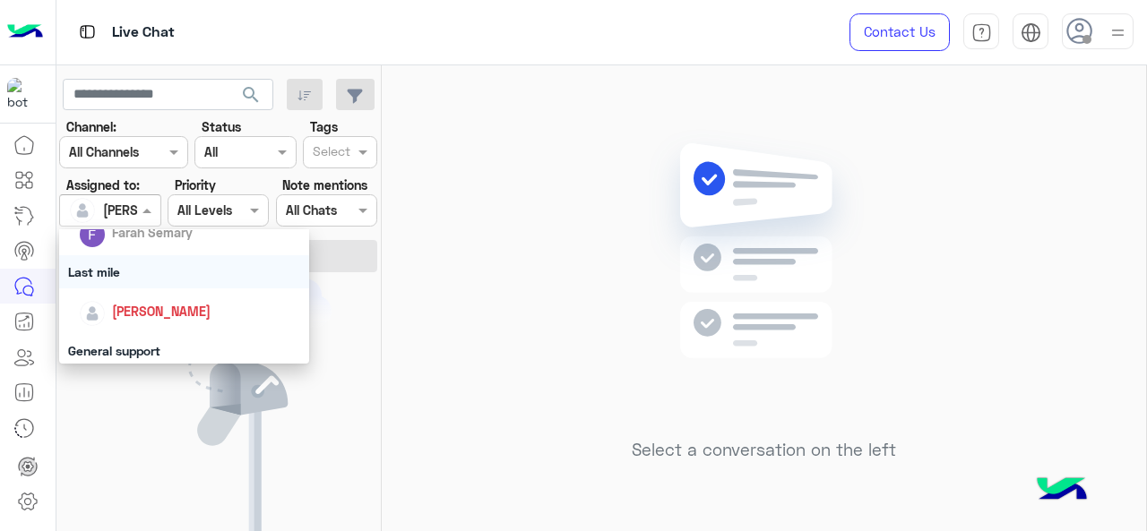
click at [154, 287] on div "Last mile" at bounding box center [184, 271] width 251 height 33
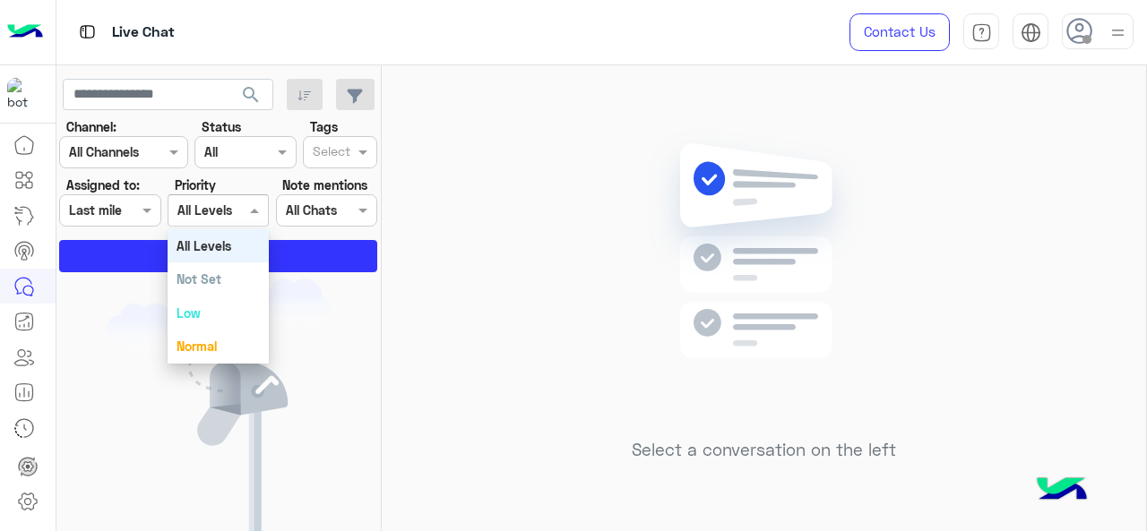
click at [192, 221] on div "All Levels All Levels" at bounding box center [218, 210] width 101 height 32
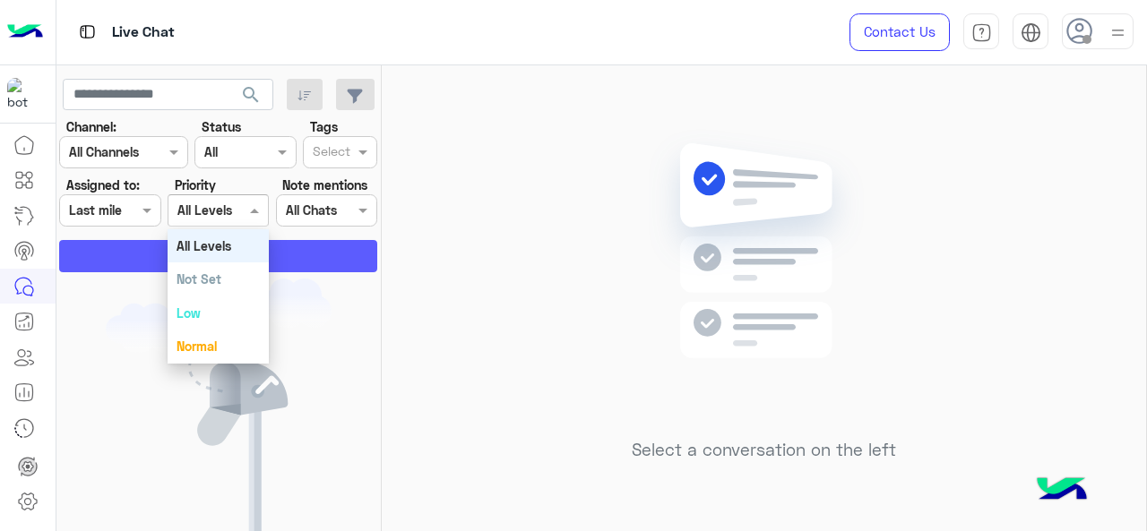
click at [129, 255] on button "Apply Filters" at bounding box center [218, 256] width 318 height 32
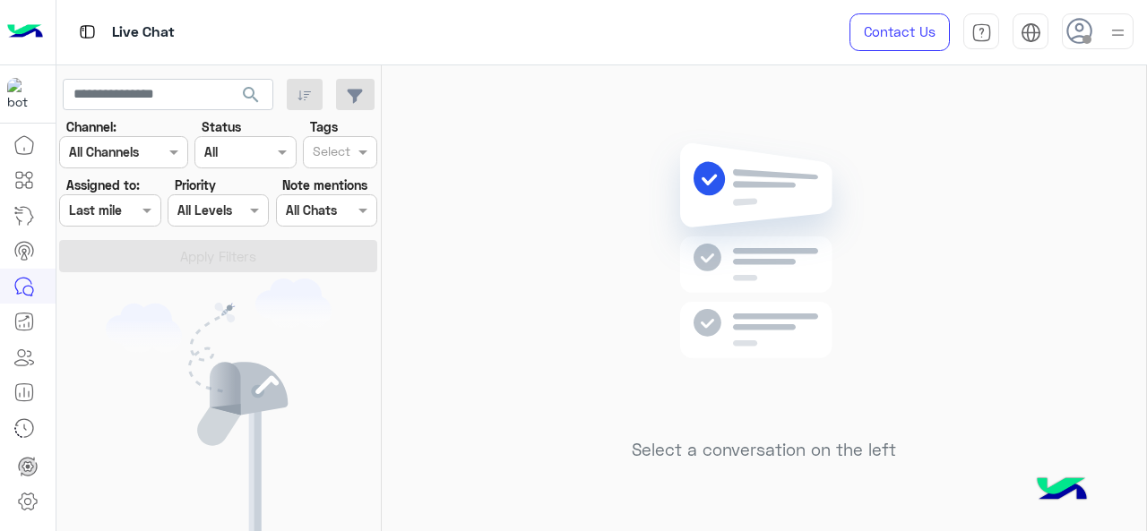
click at [140, 211] on span at bounding box center [149, 210] width 22 height 19
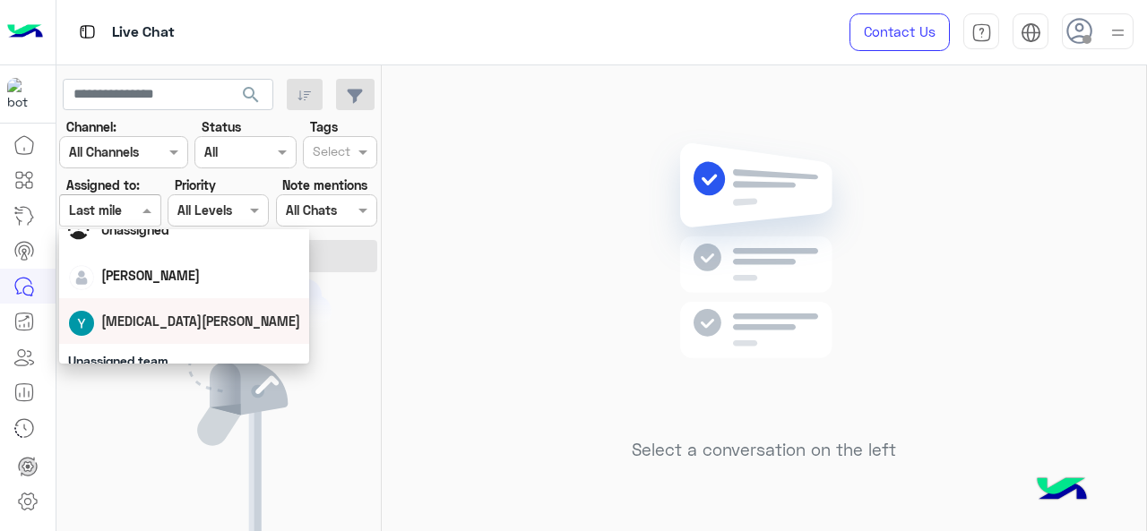
scroll to position [0, 0]
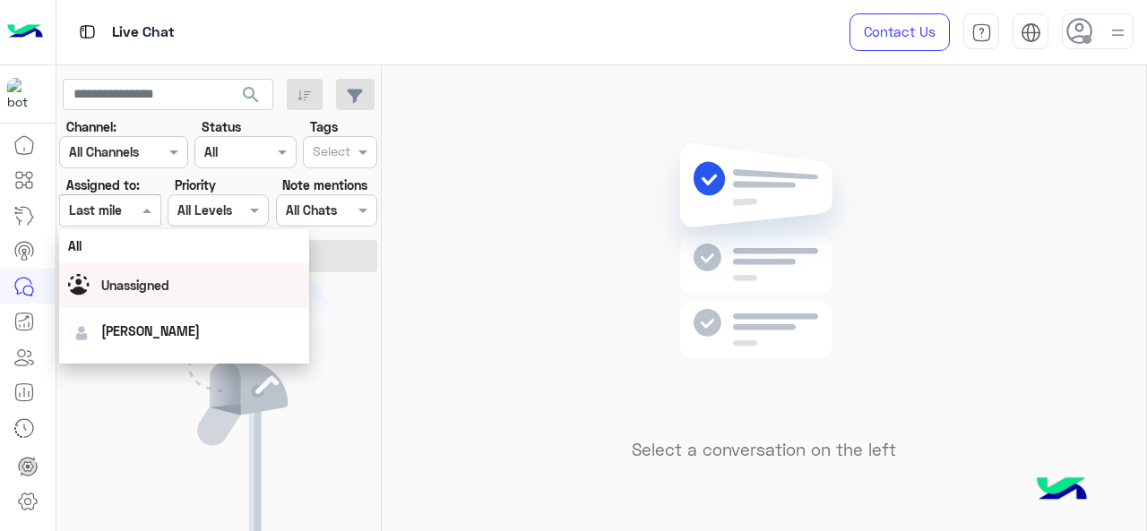
click at [124, 255] on div "All" at bounding box center [184, 246] width 233 height 19
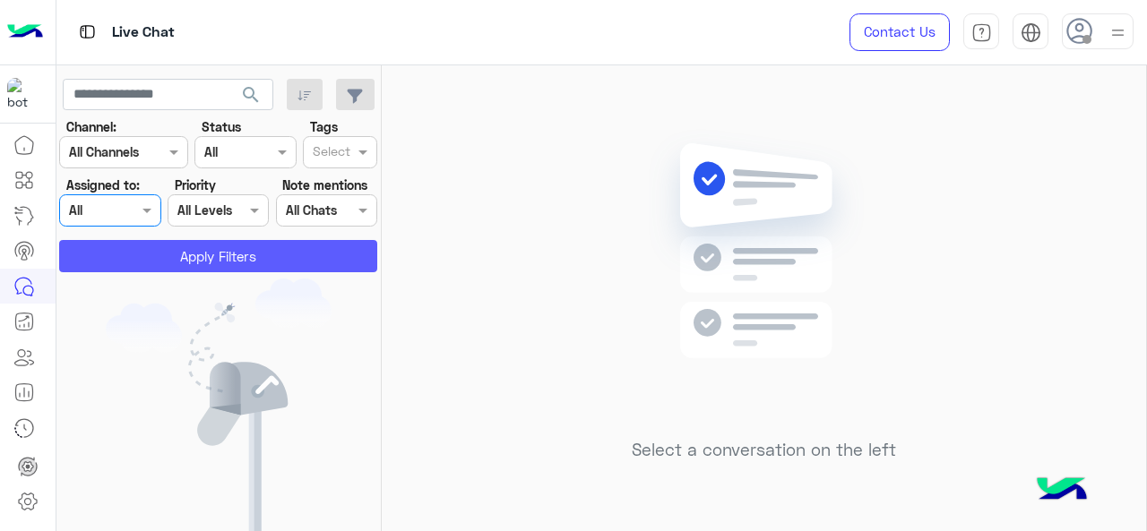
click at [290, 262] on button "Apply Filters" at bounding box center [218, 256] width 318 height 32
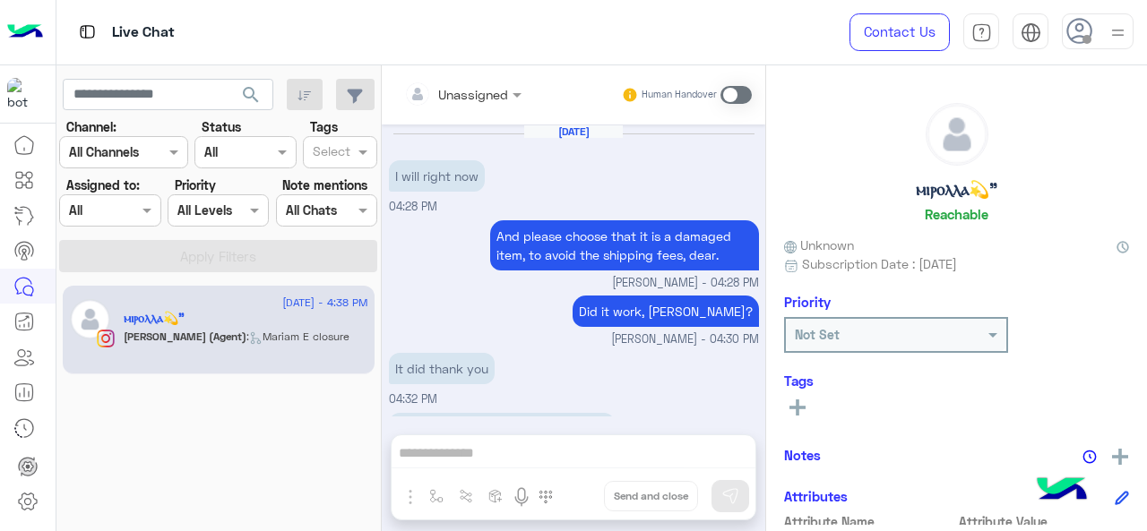
scroll to position [495, 0]
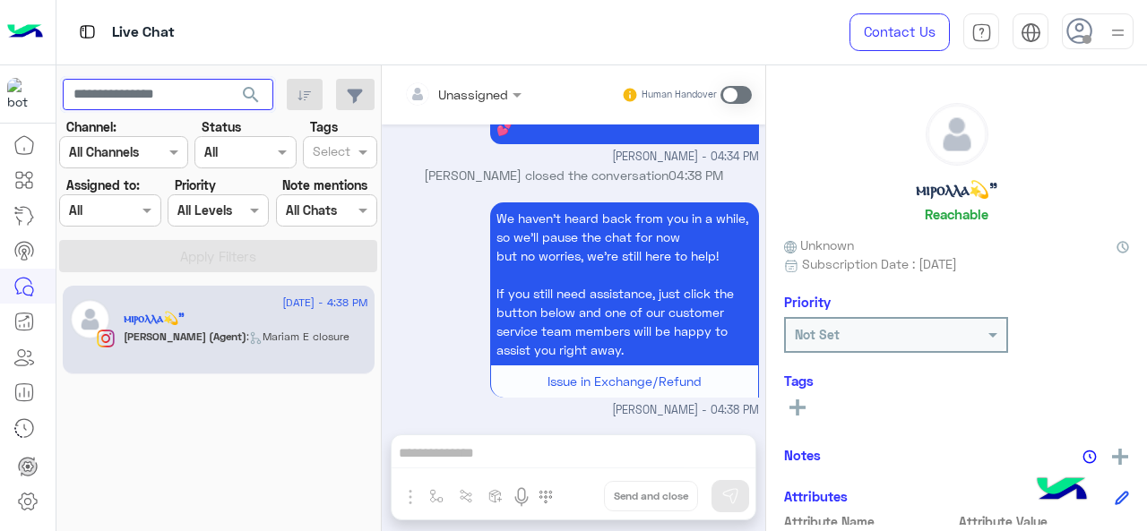
click at [179, 99] on input "text" at bounding box center [168, 95] width 211 height 32
paste input "**********"
click at [243, 93] on span "search" at bounding box center [251, 95] width 22 height 22
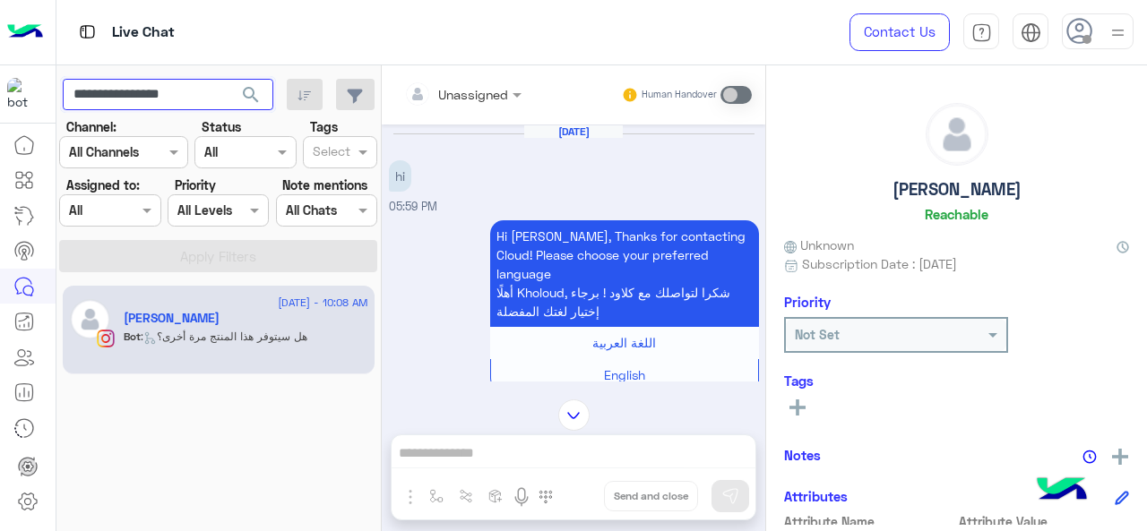
click at [168, 96] on input "**********" at bounding box center [168, 95] width 211 height 32
paste input "text"
click at [247, 96] on span "search" at bounding box center [251, 95] width 22 height 22
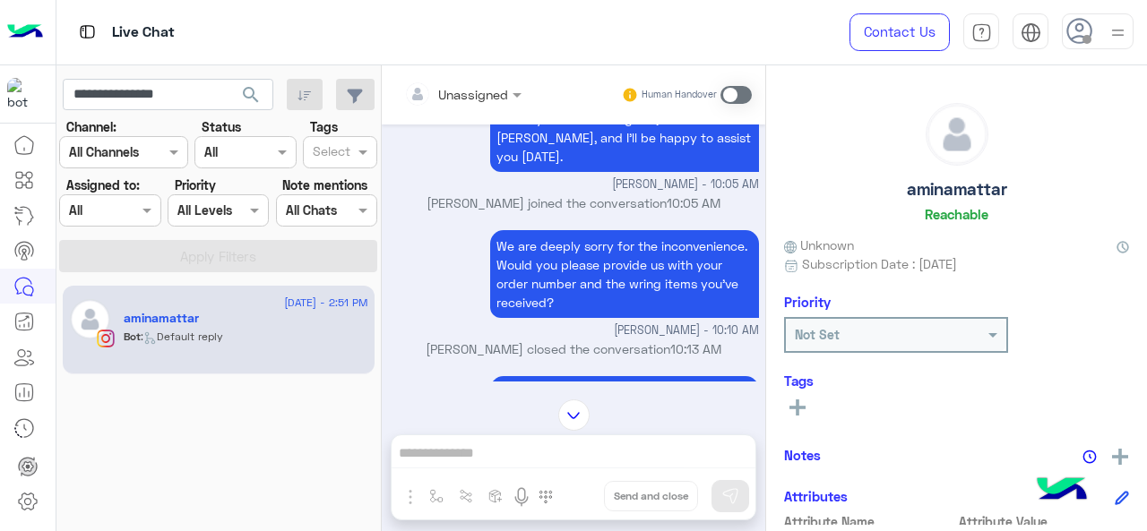
scroll to position [807, 0]
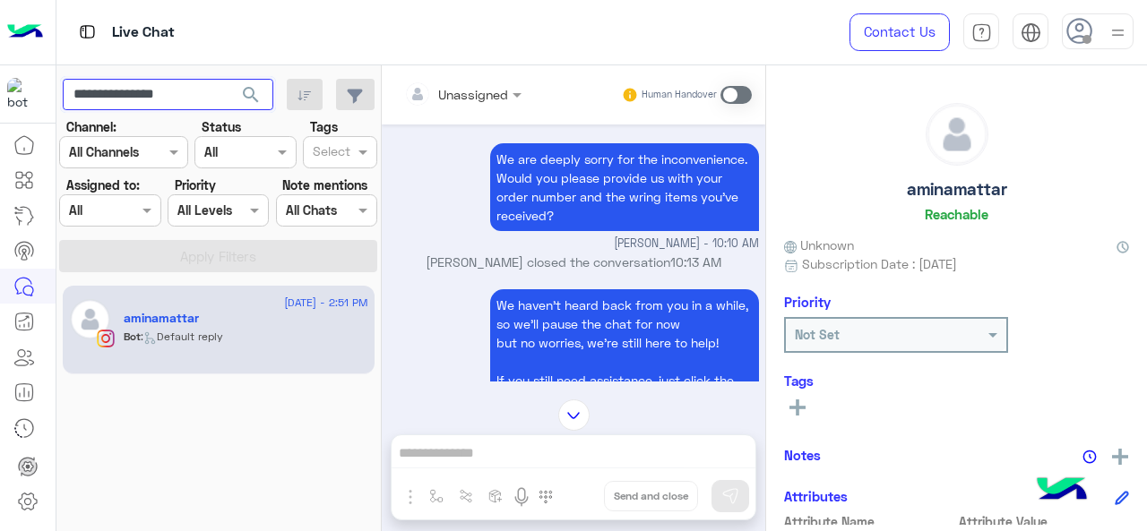
click at [165, 82] on input "**********" at bounding box center [168, 95] width 211 height 32
paste input "*"
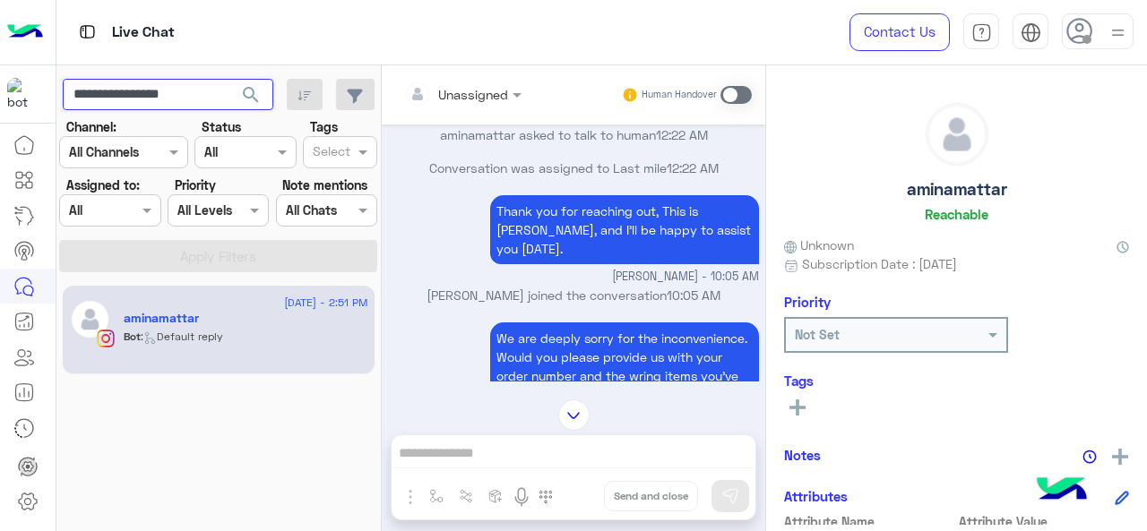
type input "**********"
click at [260, 98] on span "search" at bounding box center [251, 95] width 22 height 22
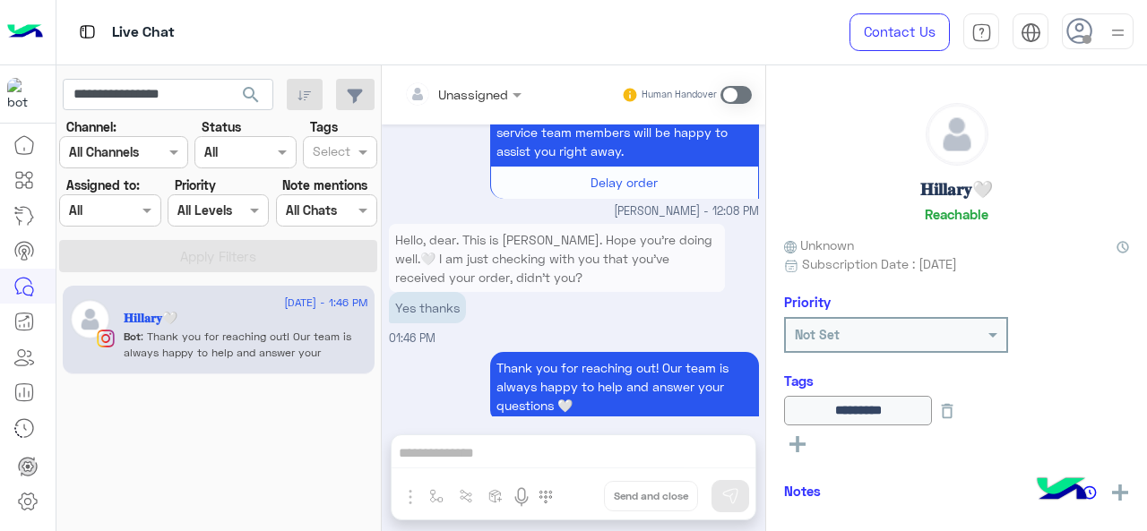
scroll to position [2449, 0]
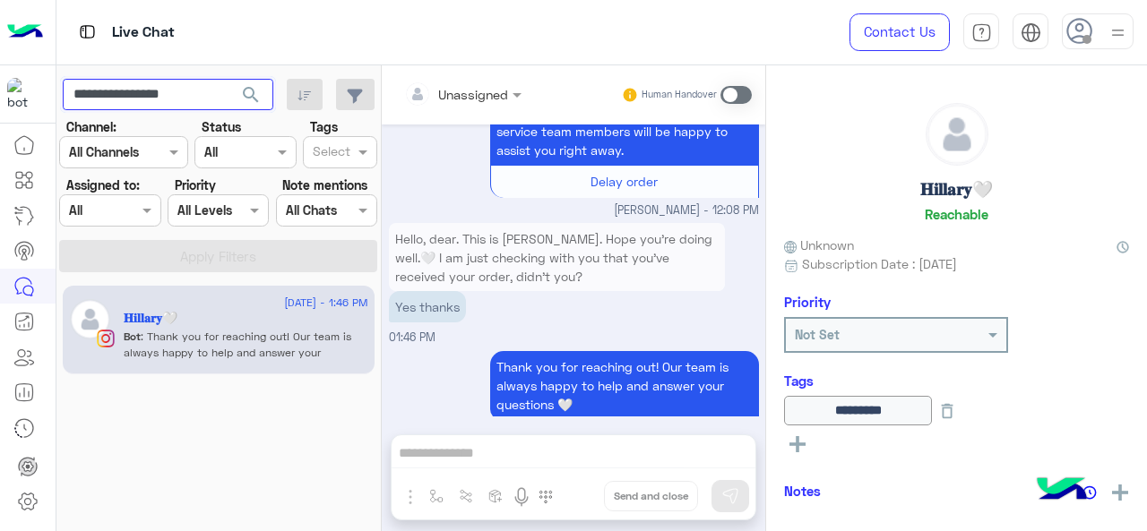
click at [169, 92] on input "**********" at bounding box center [168, 95] width 211 height 32
click at [259, 100] on span "search" at bounding box center [251, 95] width 22 height 22
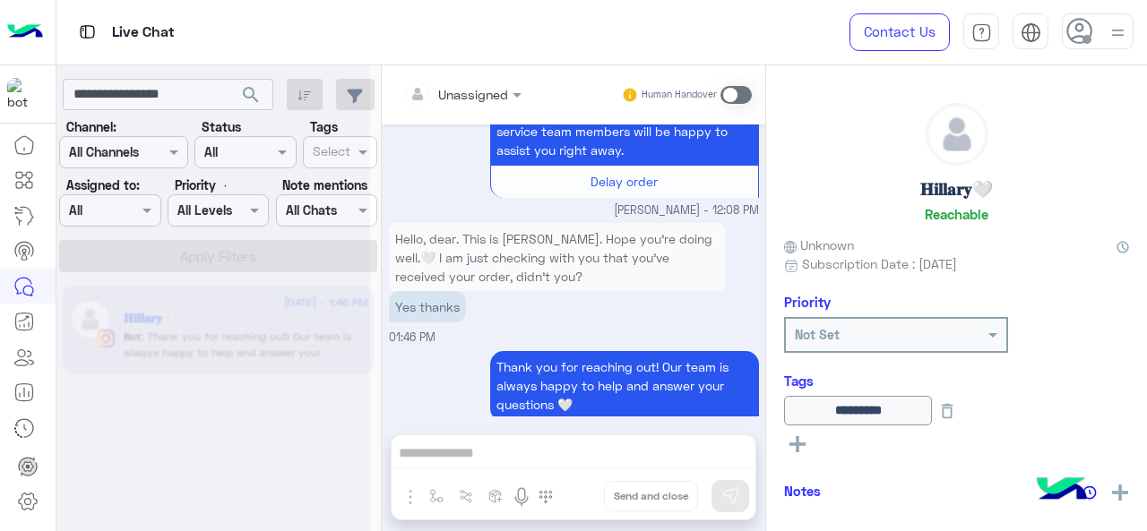
click at [181, 94] on div at bounding box center [213, 272] width 314 height 531
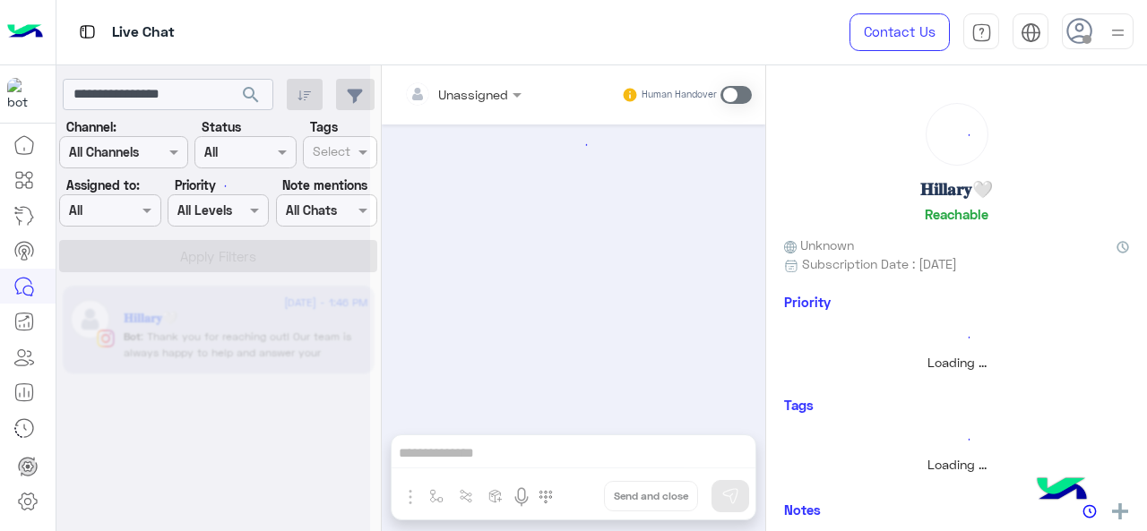
click at [181, 94] on div at bounding box center [213, 272] width 314 height 531
click at [181, 94] on input "**********" at bounding box center [168, 95] width 211 height 32
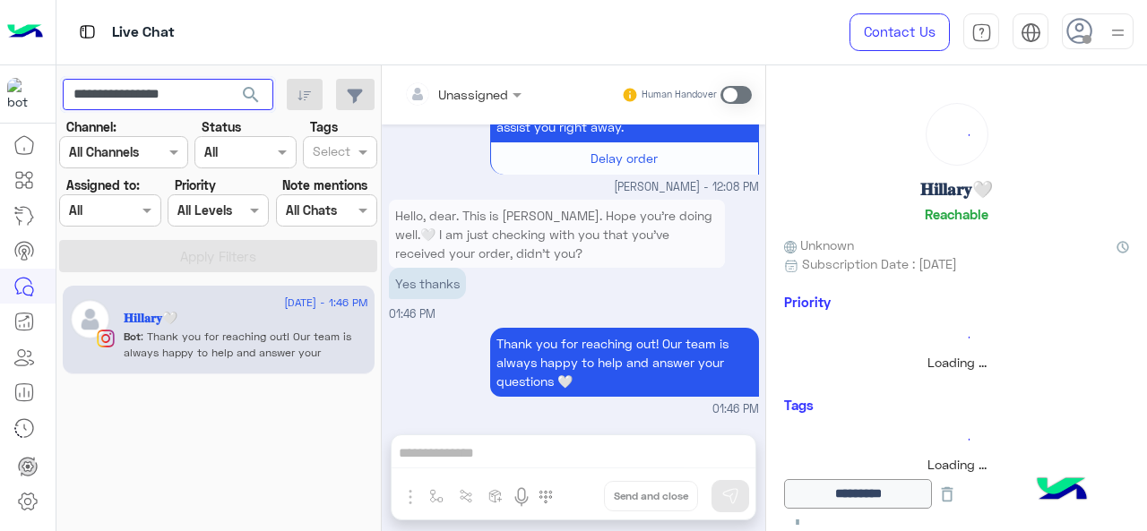
click at [181, 94] on input "**********" at bounding box center [168, 95] width 211 height 32
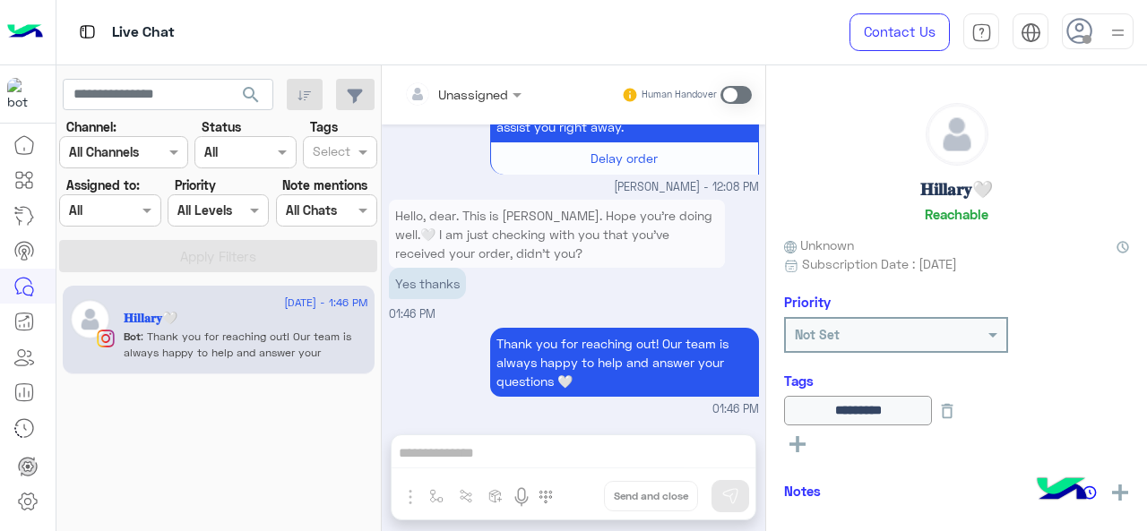
click at [249, 90] on span "search" at bounding box center [251, 95] width 22 height 22
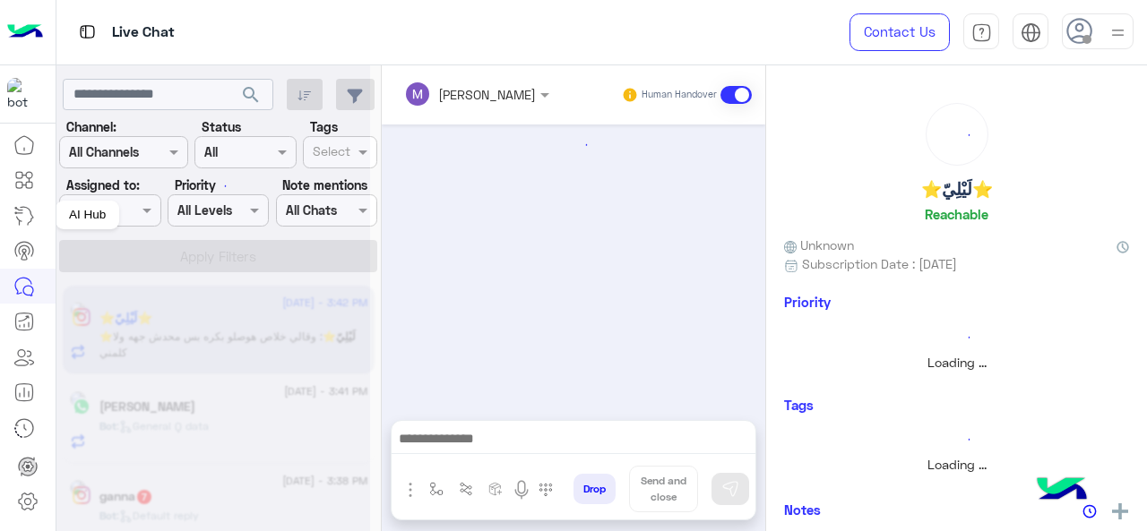
scroll to position [495, 0]
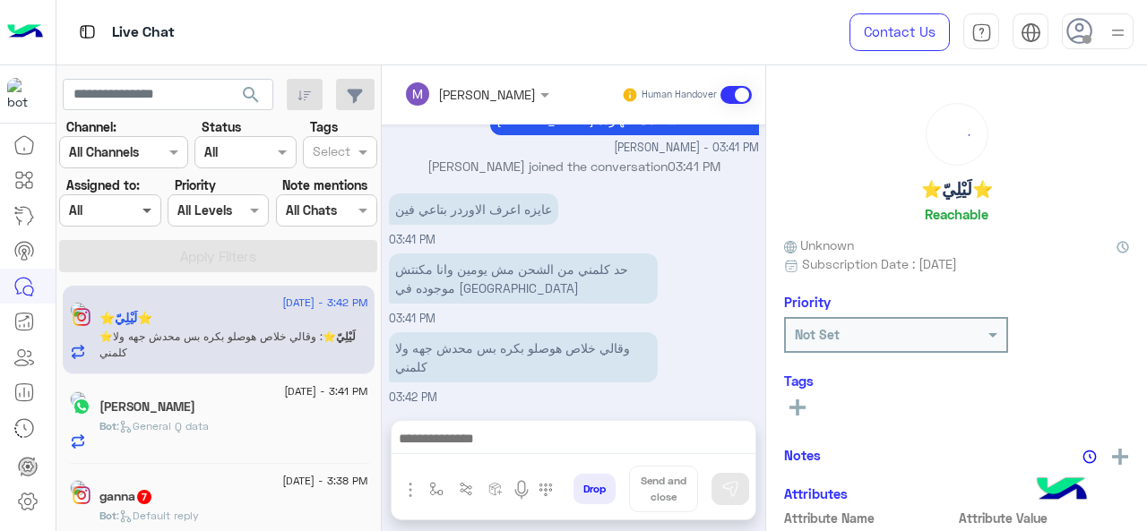
click at [148, 214] on span at bounding box center [149, 210] width 22 height 19
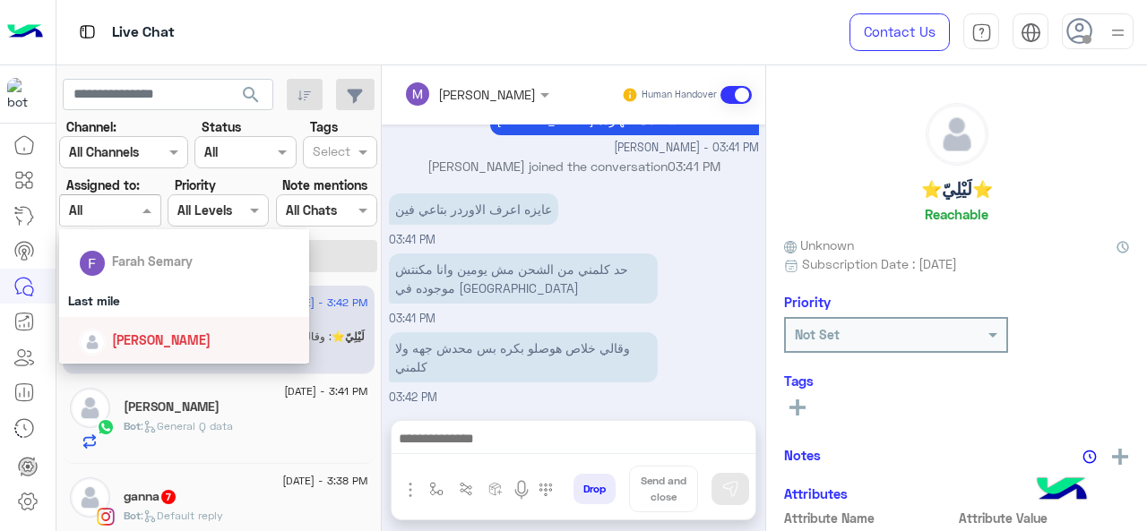
scroll to position [269, 0]
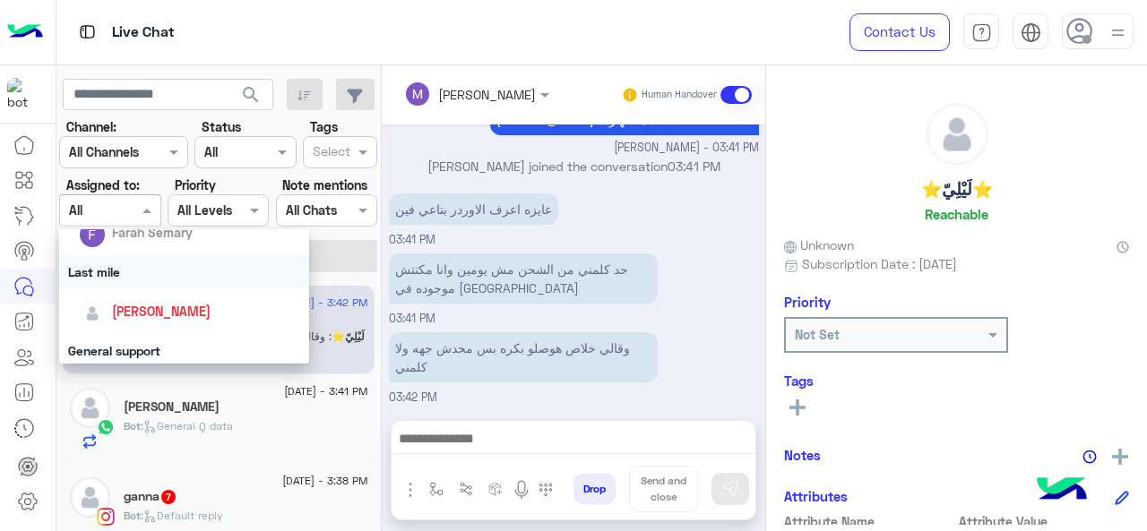
click at [131, 279] on div "Last mile" at bounding box center [184, 271] width 251 height 33
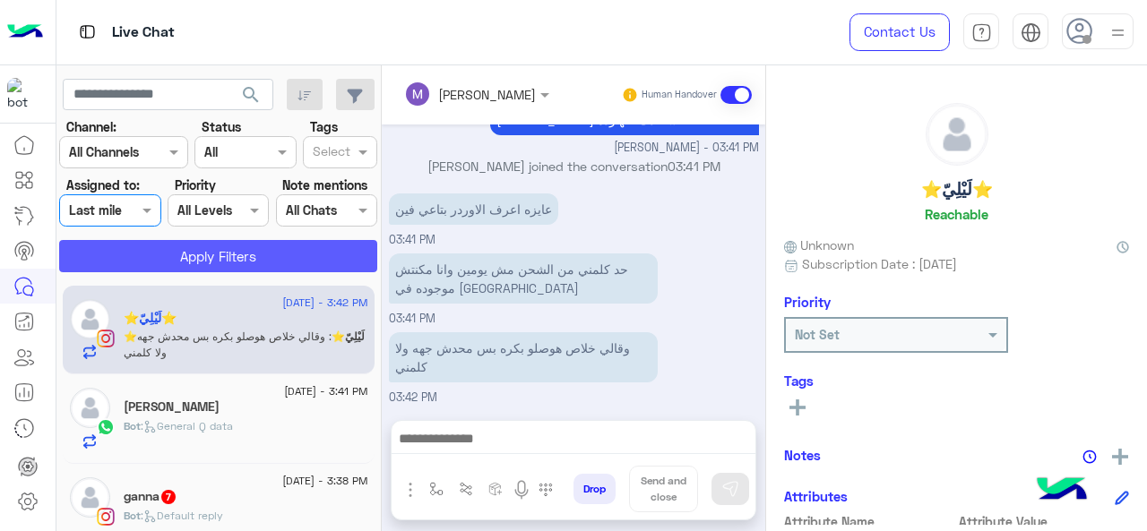
click at [151, 254] on button "Apply Filters" at bounding box center [218, 256] width 318 height 32
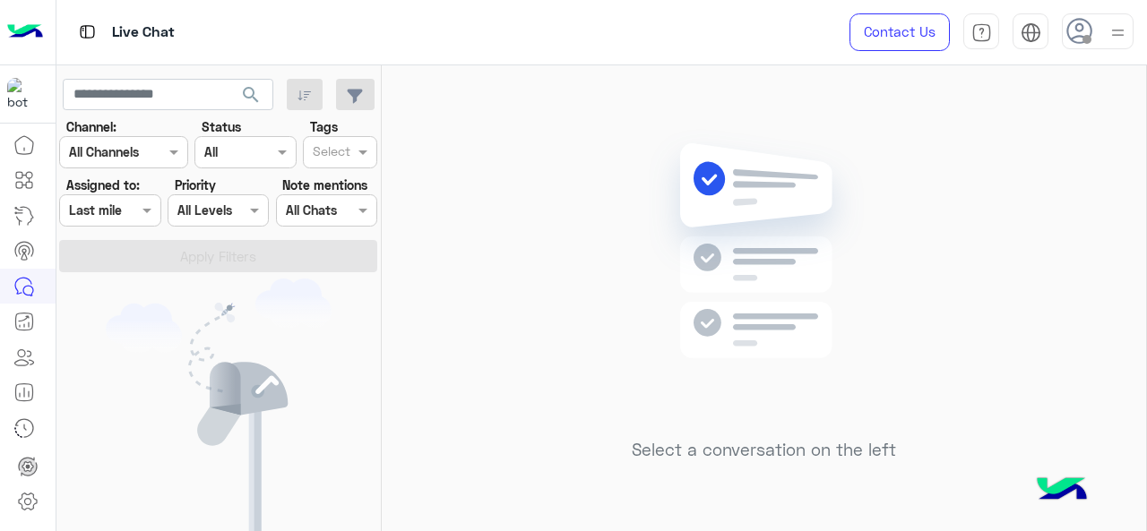
click at [132, 208] on div at bounding box center [109, 210] width 99 height 21
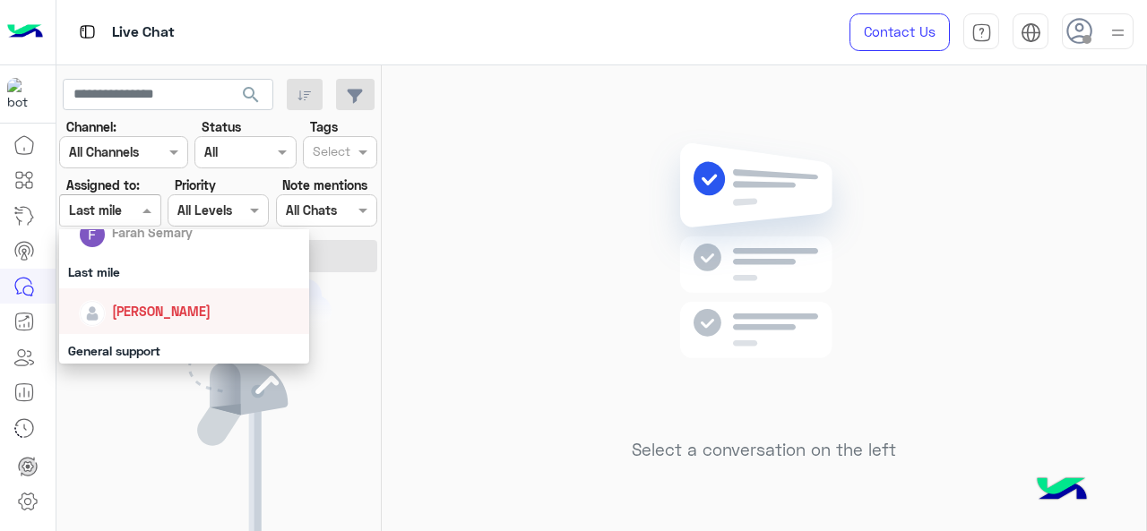
click at [141, 310] on span "[PERSON_NAME]" at bounding box center [161, 311] width 99 height 15
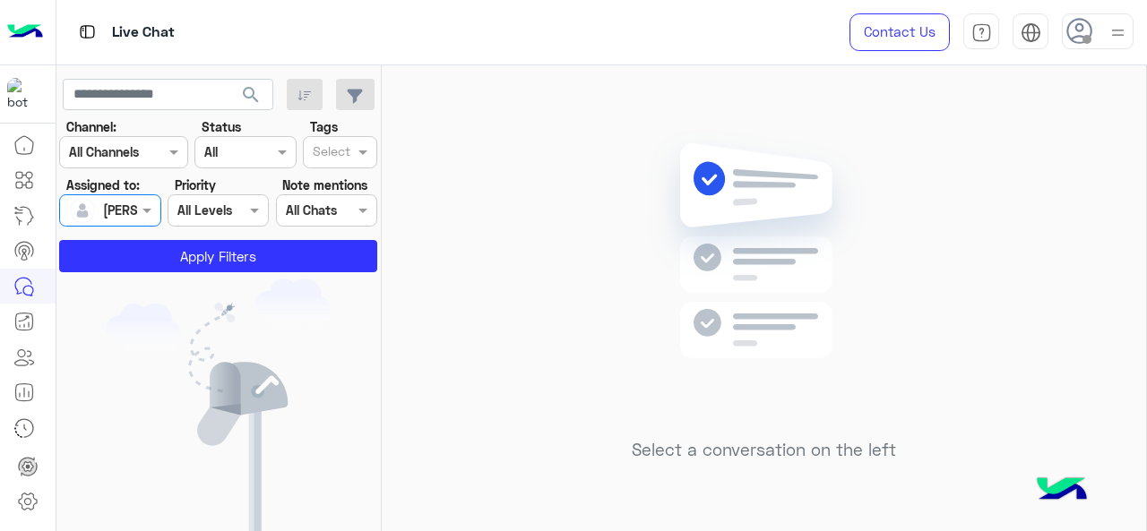
click at [149, 237] on section "Channel: Channel All Channels Status Channel All Tags Select Assigned to: Assig…" at bounding box center [219, 194] width 298 height 155
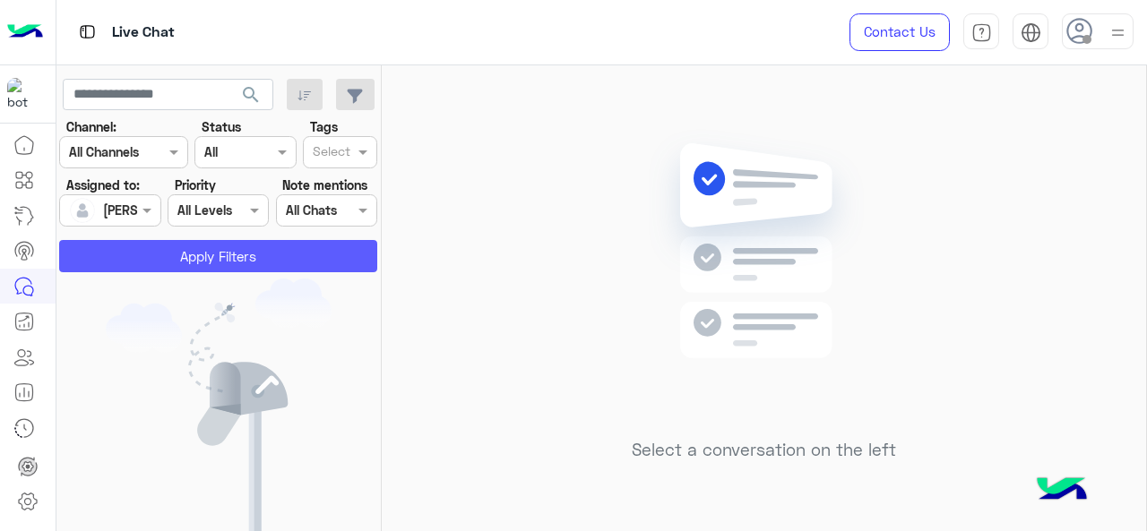
click at [149, 250] on button "Apply Filters" at bounding box center [218, 256] width 318 height 32
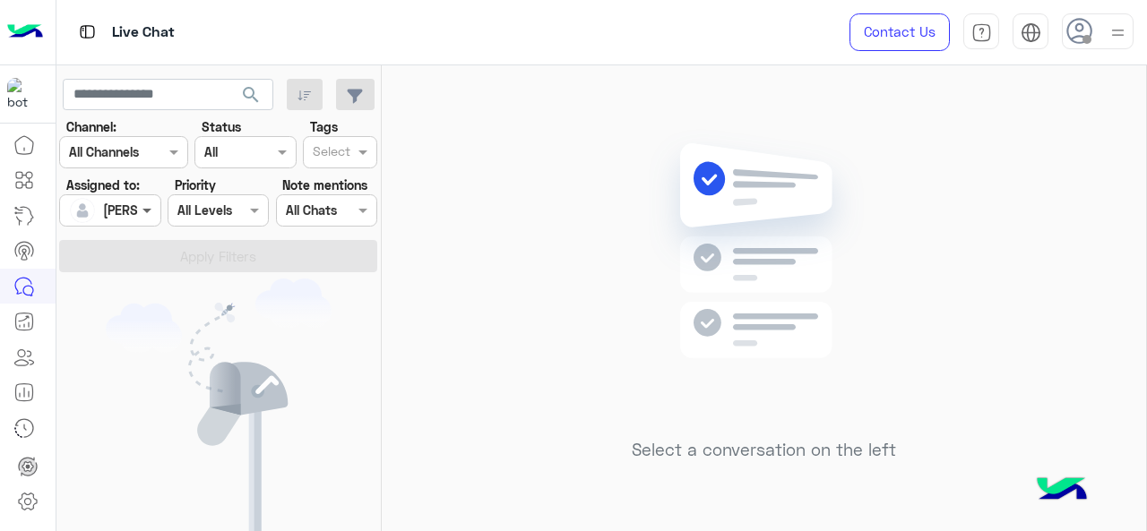
click at [144, 211] on span at bounding box center [149, 210] width 22 height 19
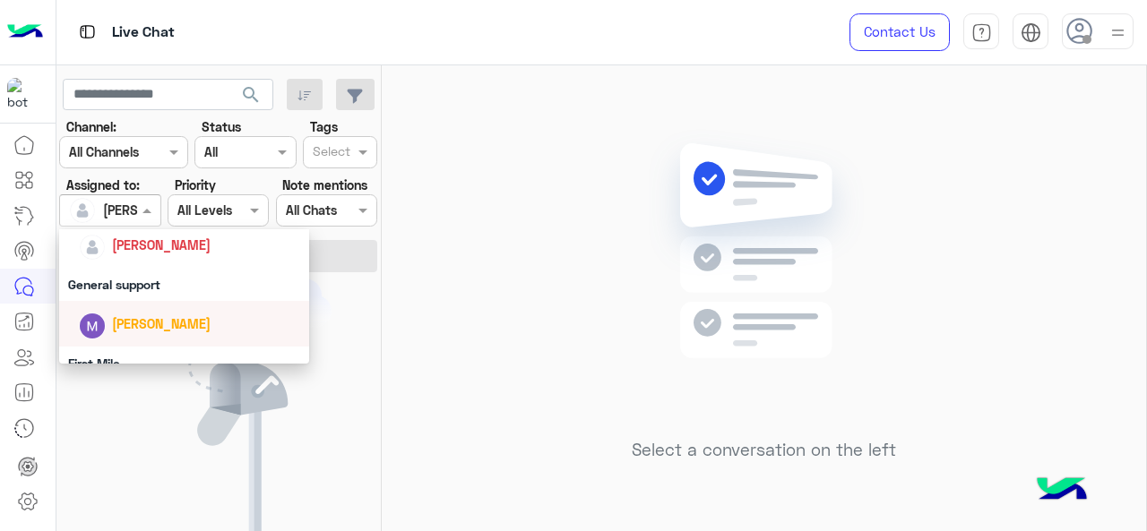
scroll to position [307, 0]
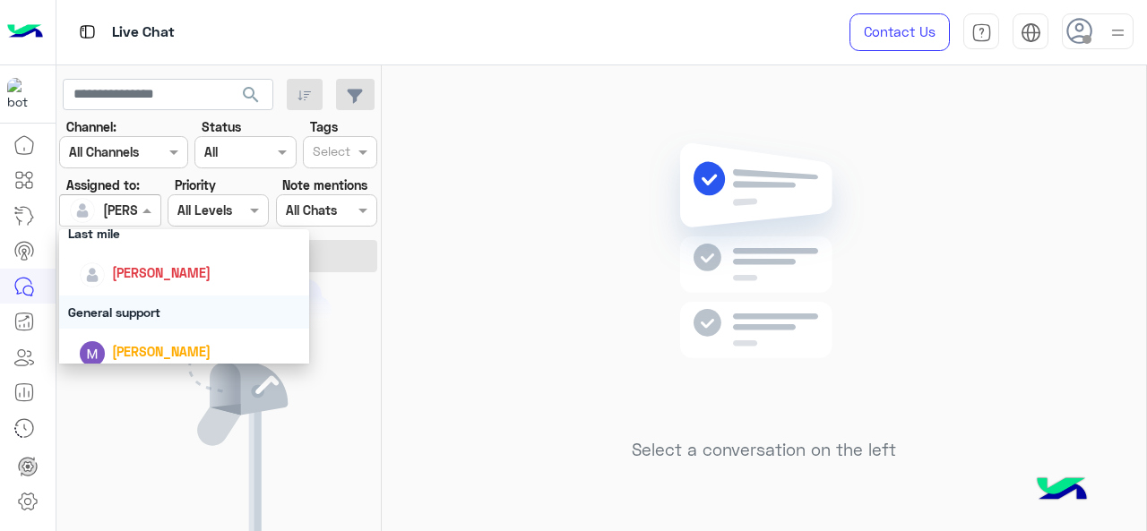
click at [141, 298] on div "General support" at bounding box center [184, 312] width 251 height 33
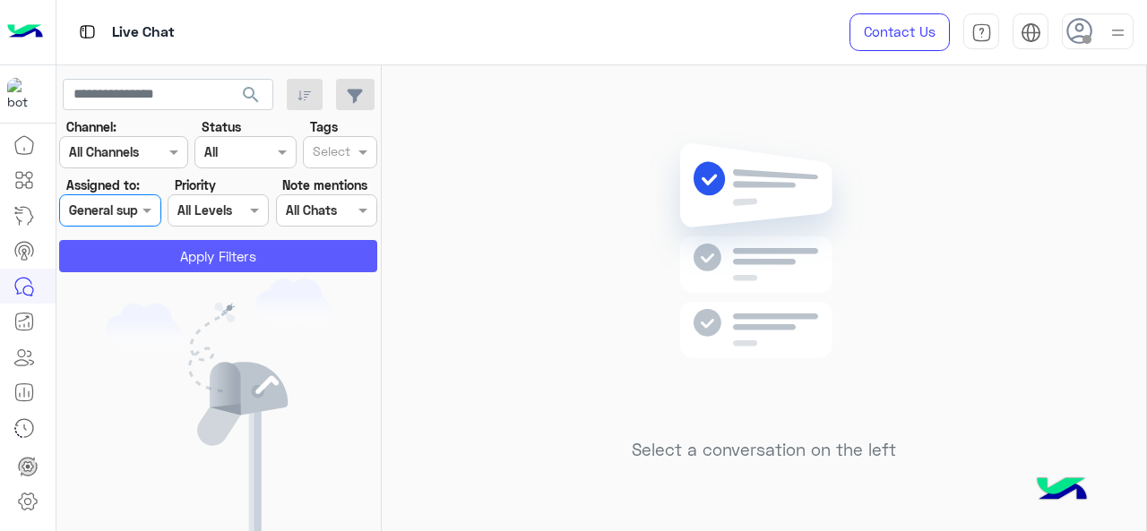
click at [158, 260] on button "Apply Filters" at bounding box center [218, 256] width 318 height 32
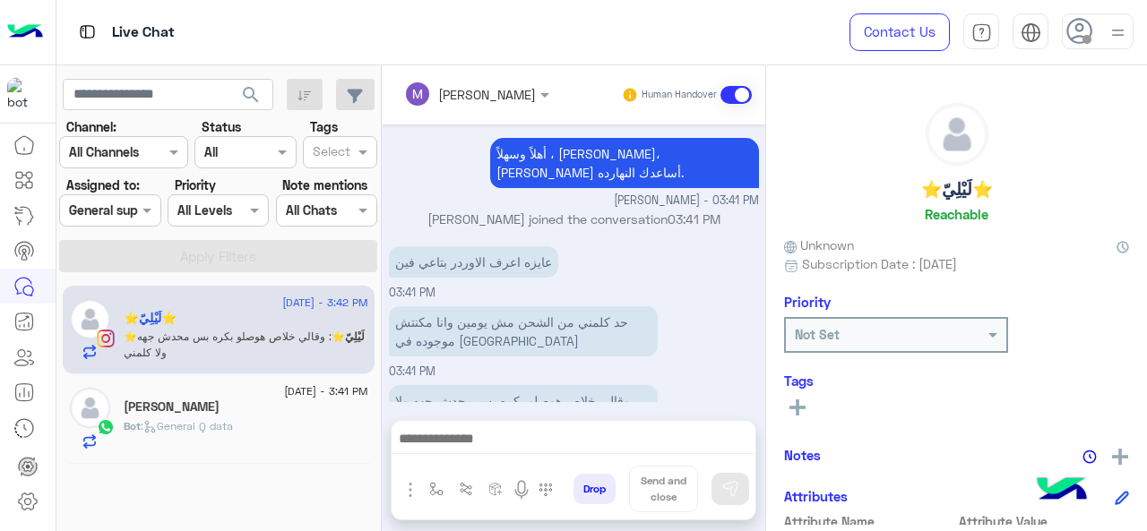
scroll to position [406, 0]
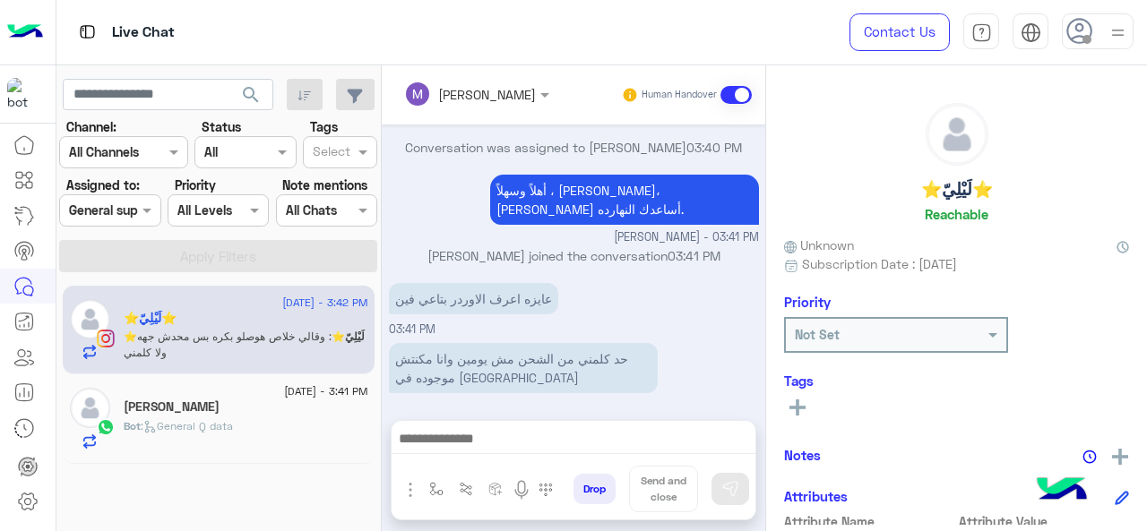
click at [228, 409] on div "[PERSON_NAME]" at bounding box center [246, 409] width 245 height 19
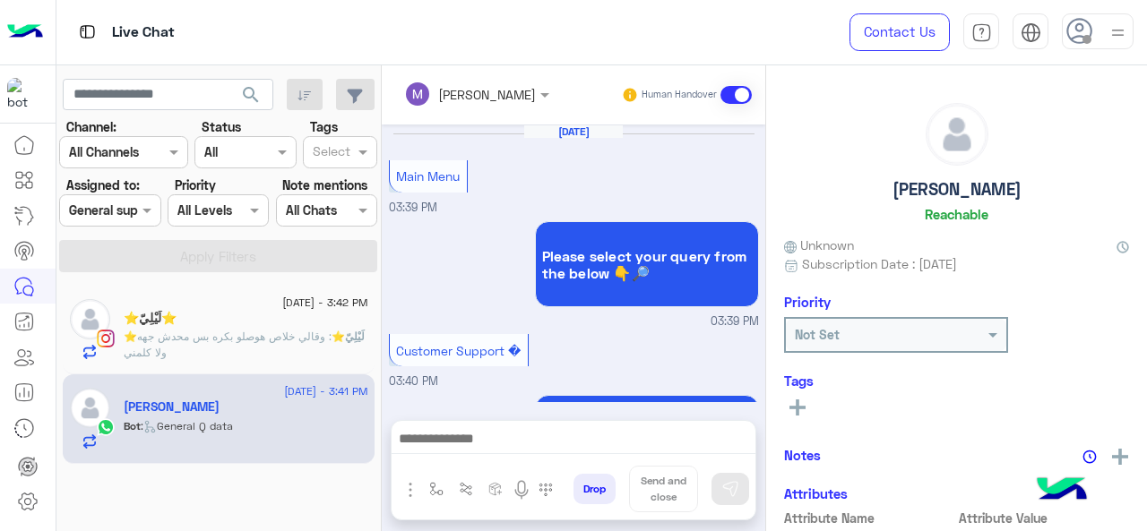
scroll to position [672, 0]
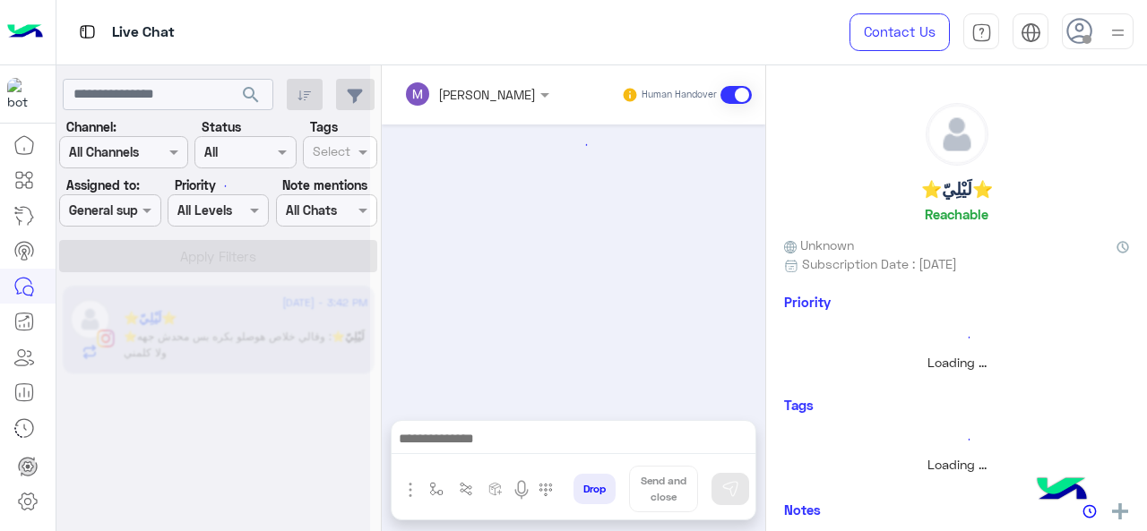
scroll to position [495, 0]
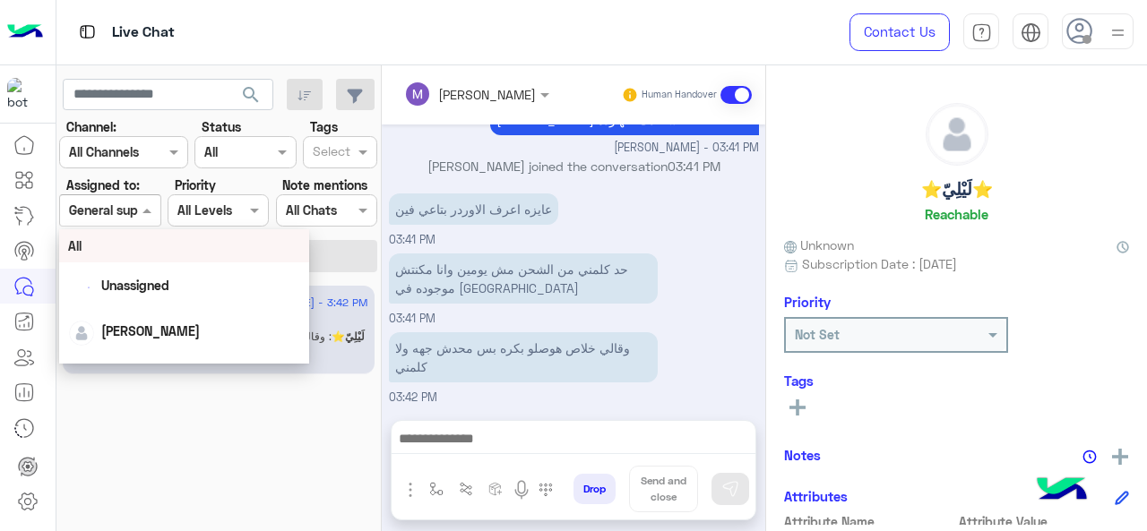
click at [110, 211] on input "text" at bounding box center [89, 211] width 41 height 19
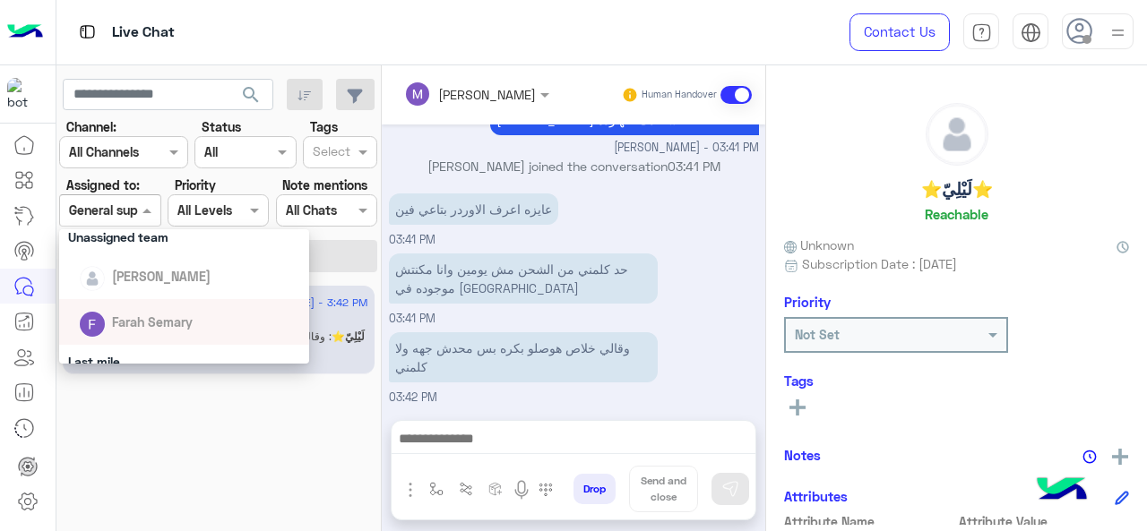
scroll to position [358, 0]
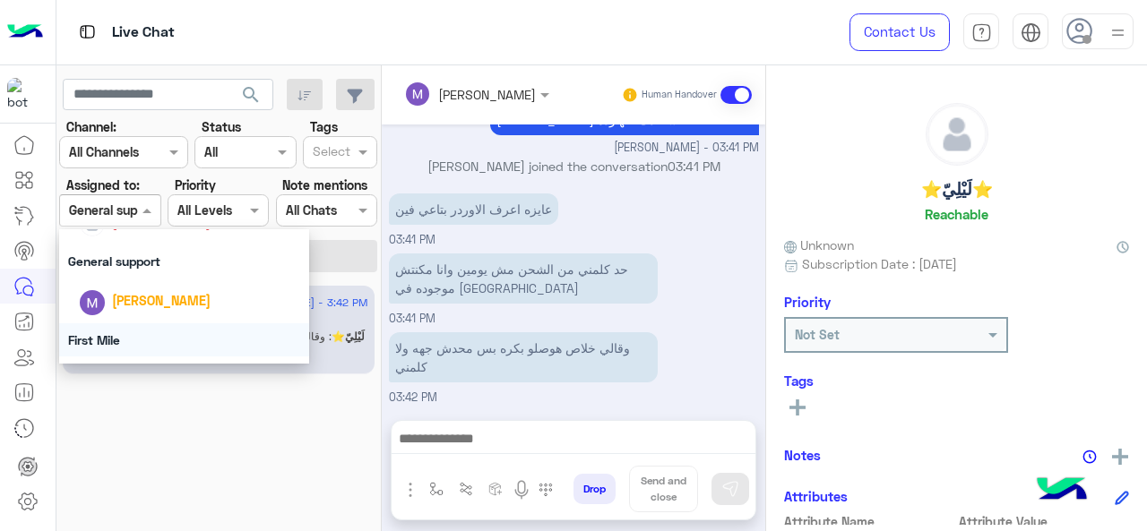
click at [137, 331] on div "First Mile" at bounding box center [184, 339] width 251 height 33
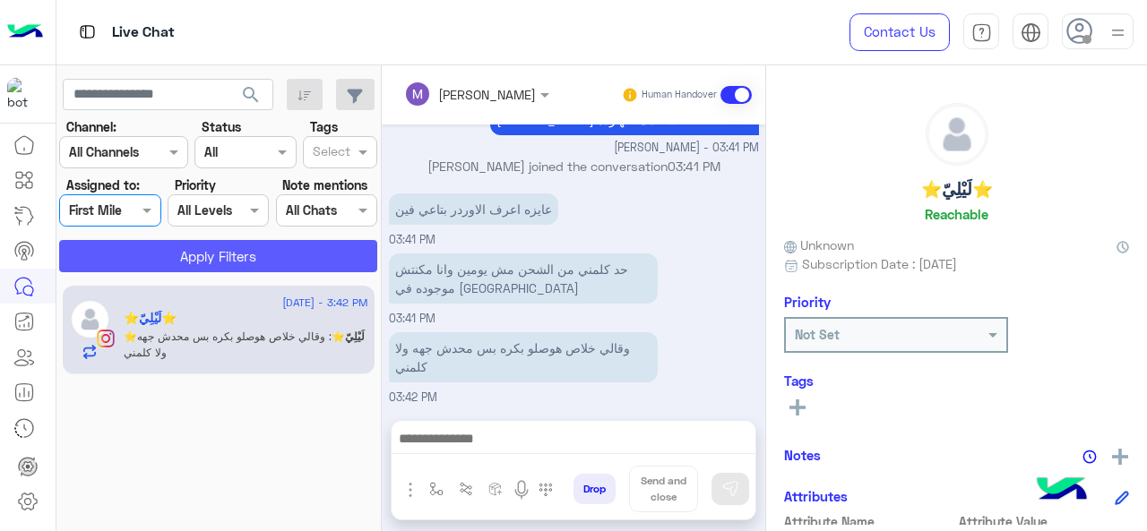
click at [179, 248] on button "Apply Filters" at bounding box center [218, 256] width 318 height 32
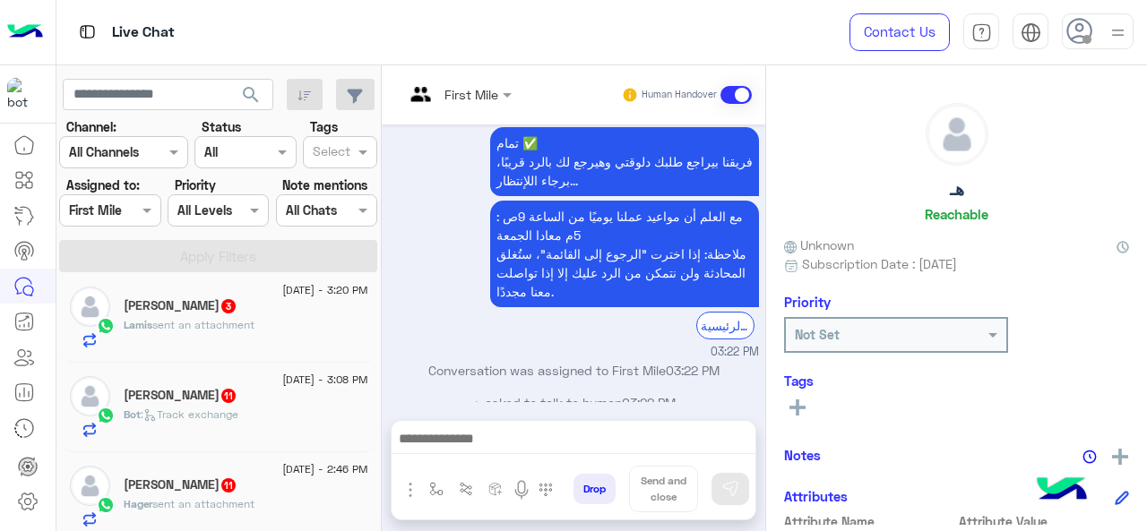
scroll to position [110, 0]
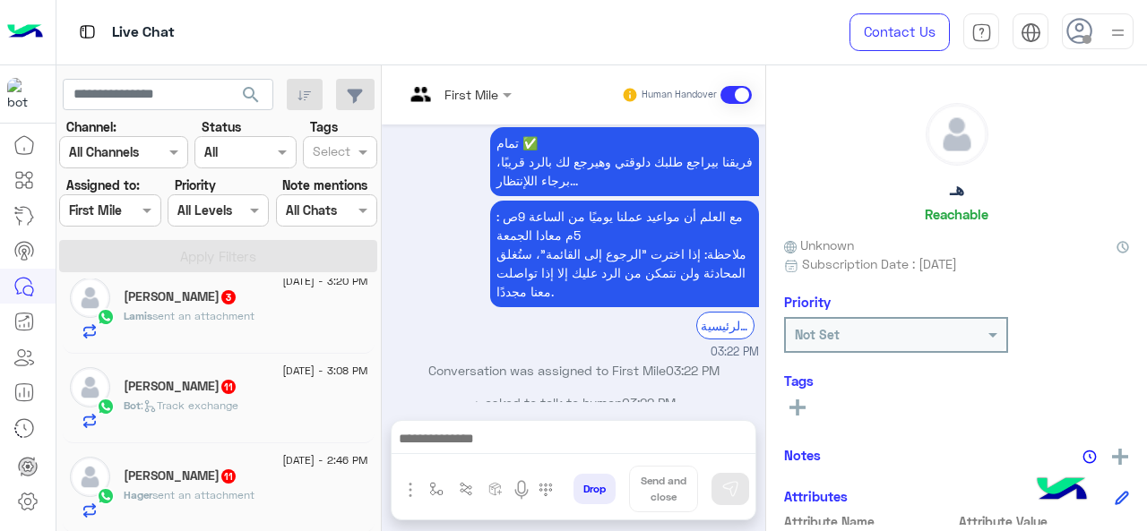
click at [306, 477] on div "Hager Elsawah 11" at bounding box center [246, 478] width 245 height 19
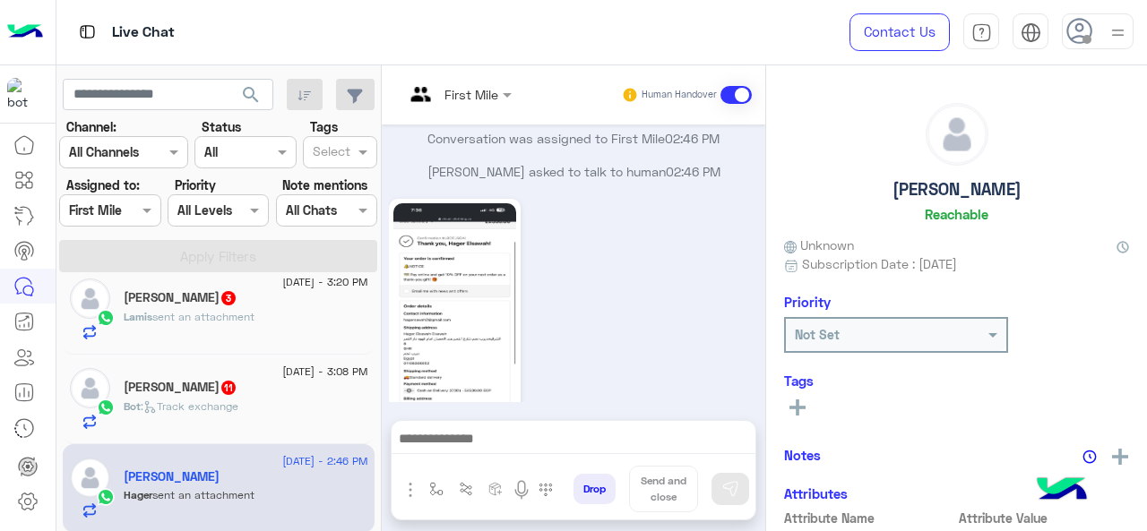
scroll to position [994, 0]
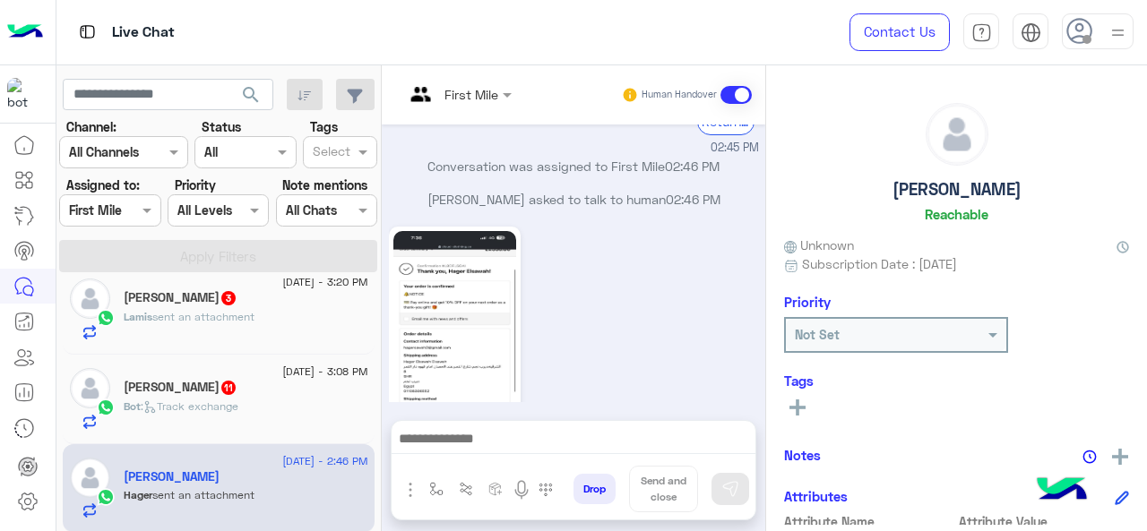
click at [119, 209] on div at bounding box center [109, 210] width 99 height 21
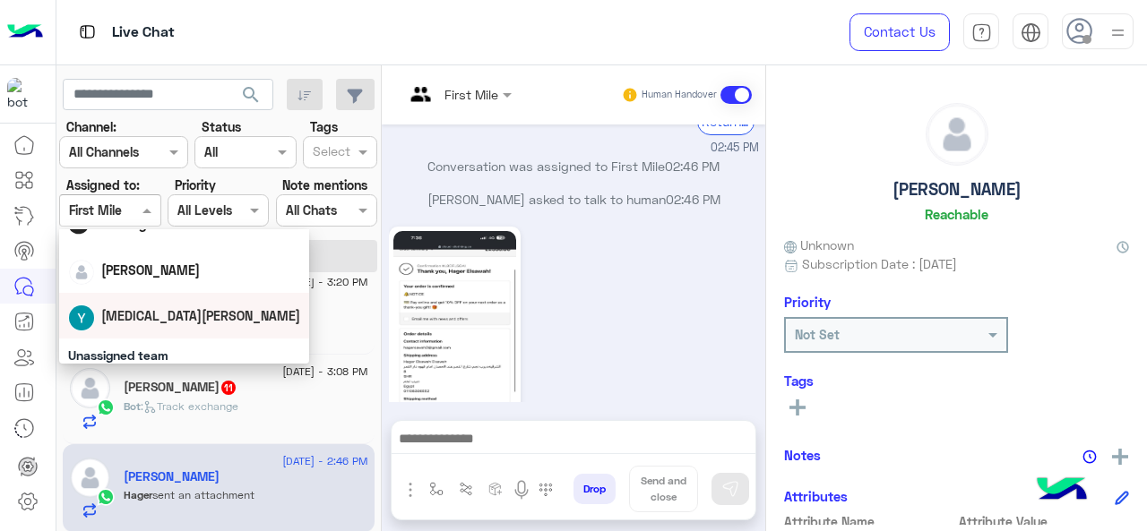
scroll to position [90, 0]
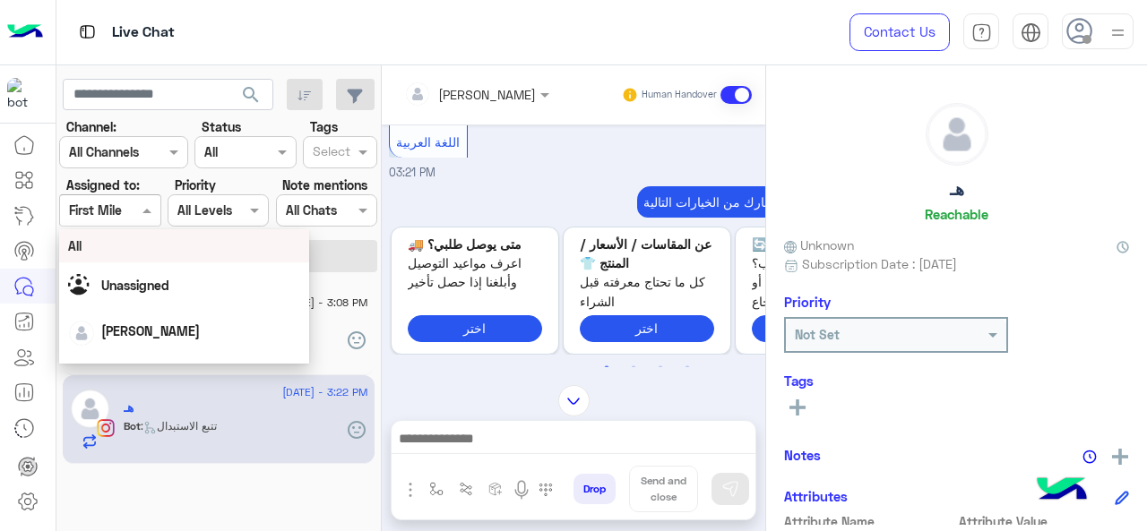
click at [140, 247] on div "All" at bounding box center [184, 246] width 233 height 19
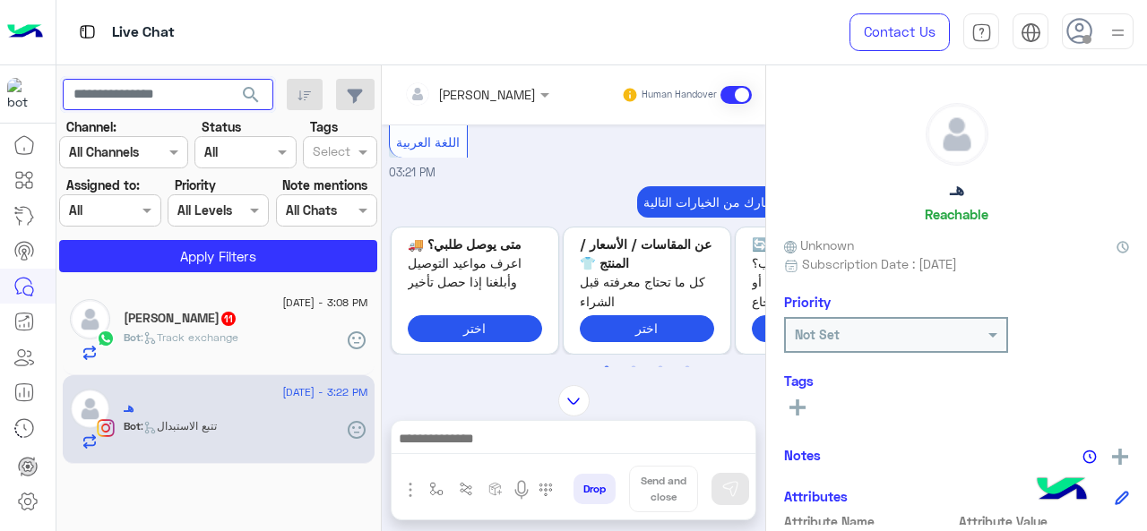
click at [170, 99] on input "text" at bounding box center [168, 95] width 211 height 32
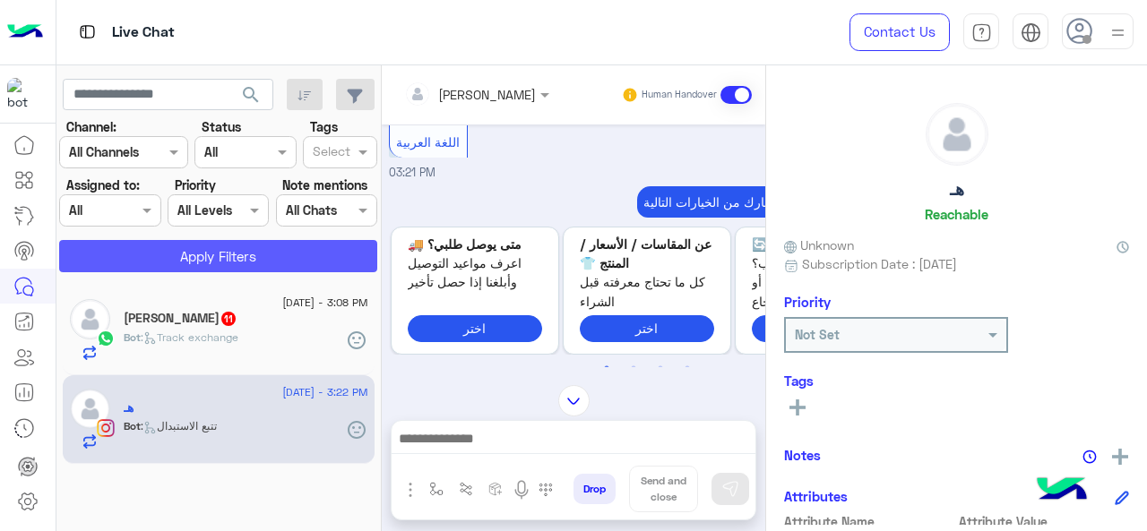
click at [110, 255] on button "Apply Filters" at bounding box center [218, 256] width 318 height 32
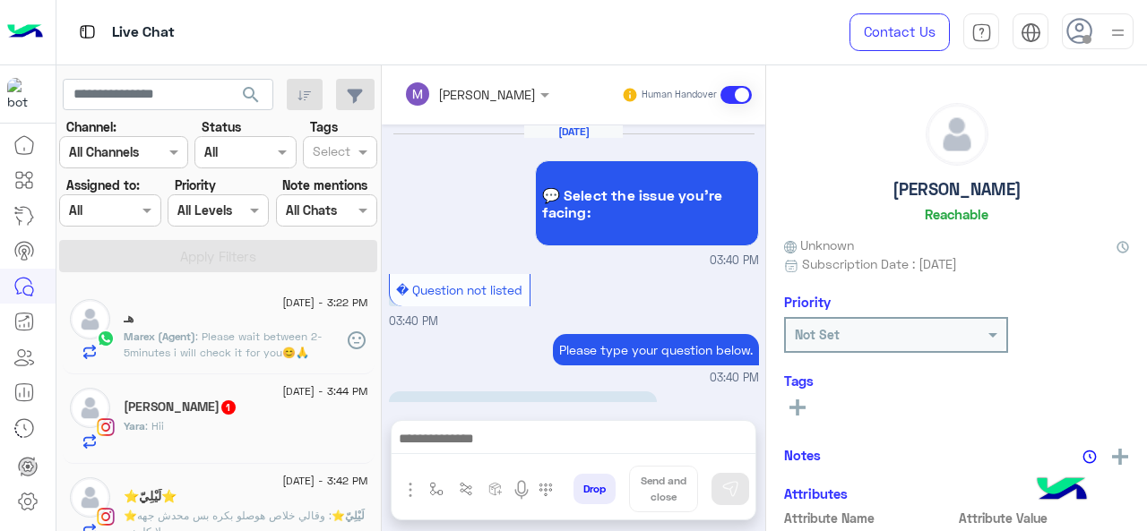
scroll to position [623, 0]
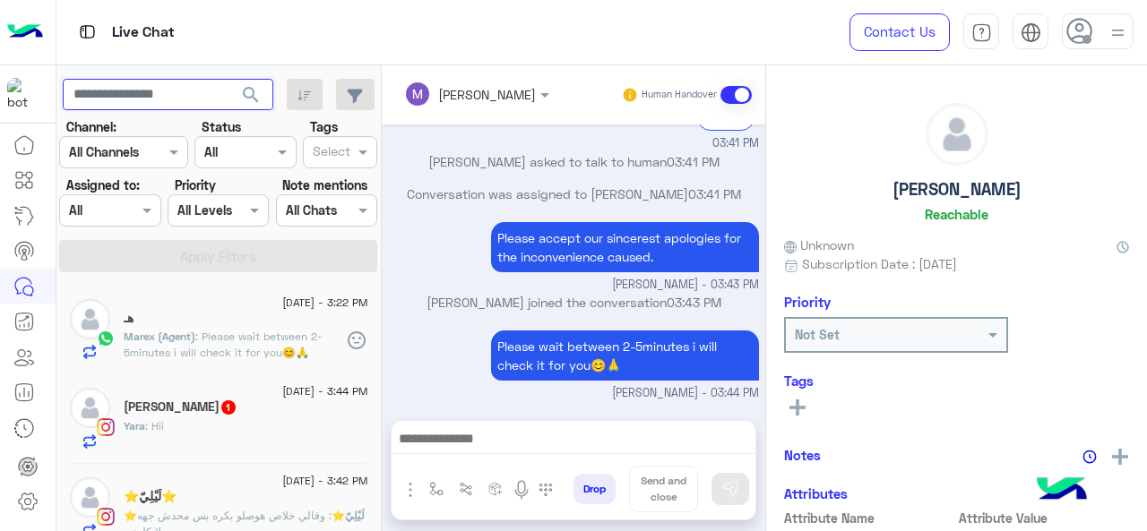
drag, startPoint x: 152, startPoint y: 92, endPoint x: 127, endPoint y: 85, distance: 26.1
click at [127, 85] on input "text" at bounding box center [168, 95] width 211 height 32
paste input "**********"
click at [250, 91] on span "search" at bounding box center [251, 95] width 22 height 22
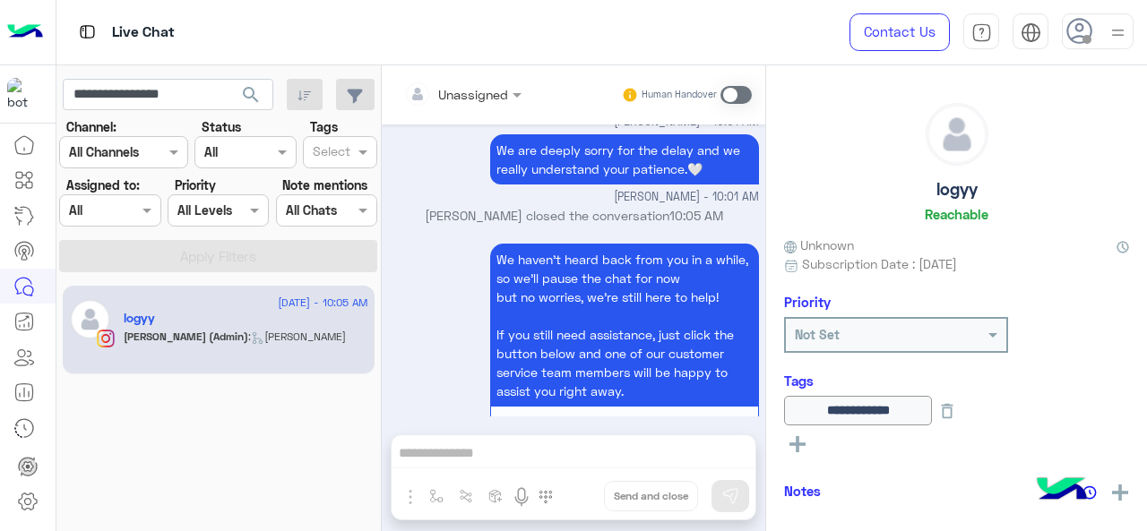
scroll to position [2055, 0]
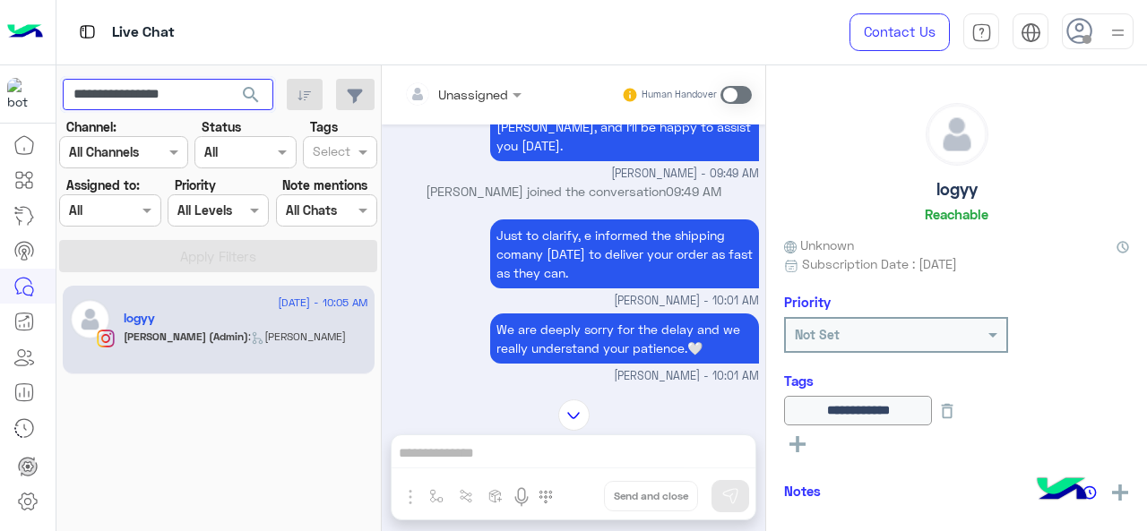
click at [154, 99] on input "**********" at bounding box center [168, 95] width 211 height 32
paste input "text"
click at [249, 100] on span "search" at bounding box center [251, 95] width 22 height 22
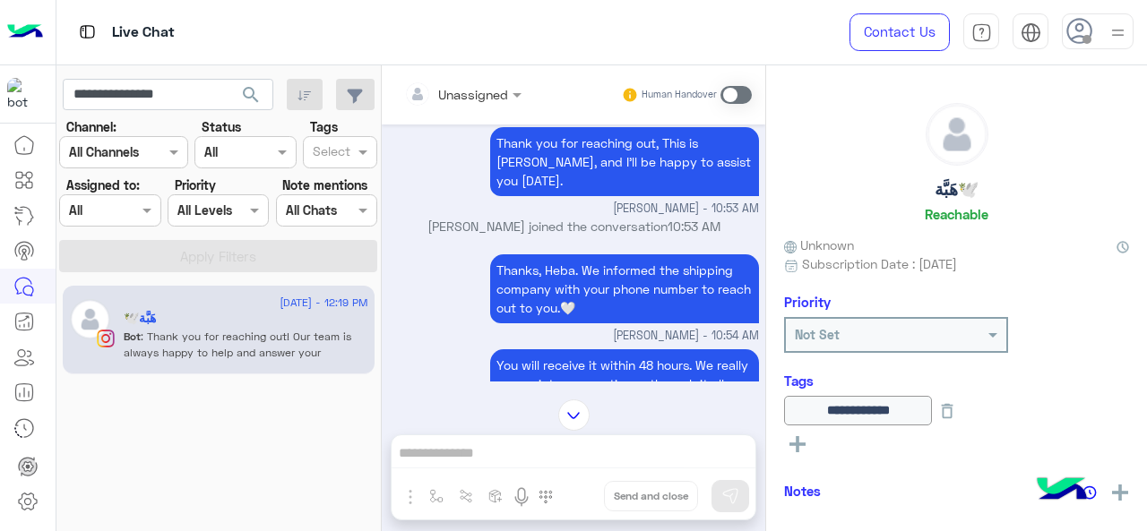
scroll to position [2184, 0]
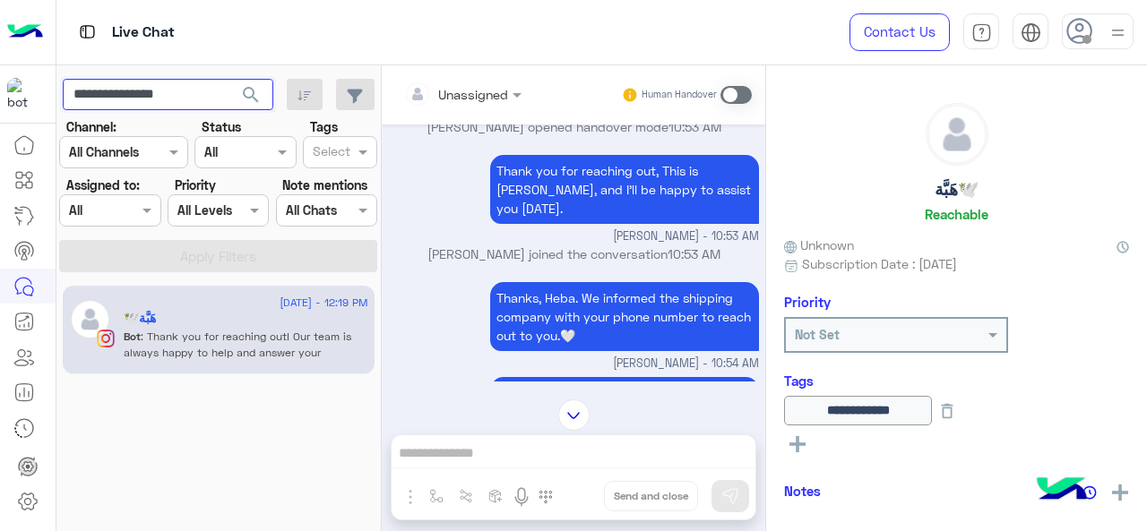
click at [122, 92] on input "**********" at bounding box center [168, 95] width 211 height 32
drag, startPoint x: 122, startPoint y: 92, endPoint x: 108, endPoint y: 92, distance: 14.3
click at [108, 92] on input "**********" at bounding box center [168, 95] width 211 height 32
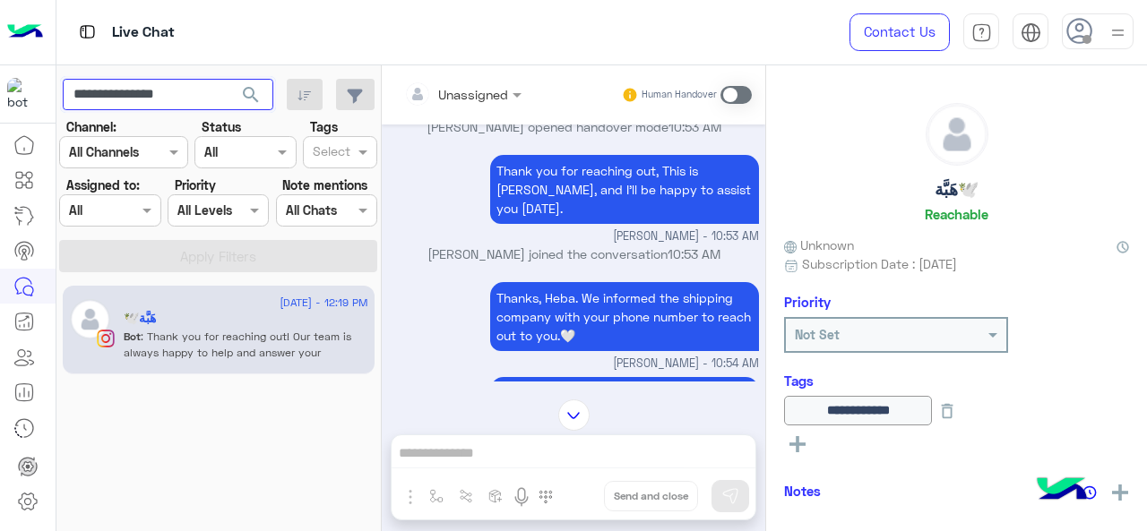
paste input "*"
click at [251, 91] on span "search" at bounding box center [251, 95] width 22 height 22
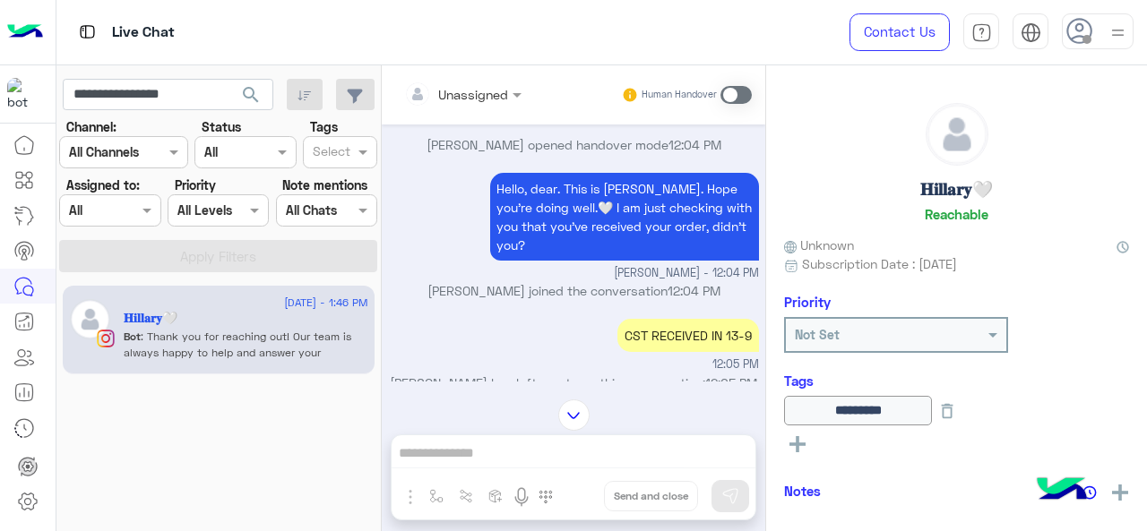
scroll to position [5665, 0]
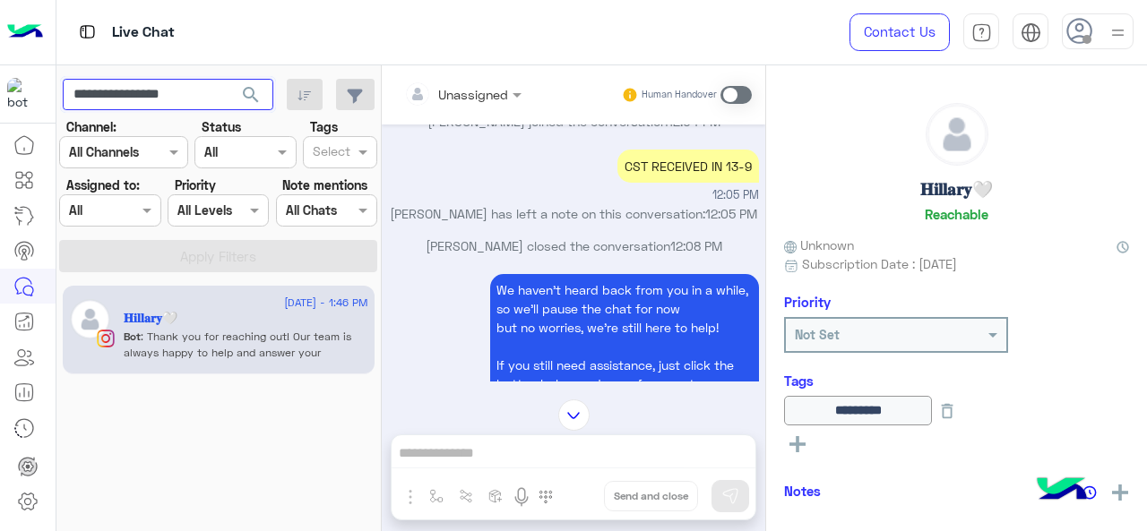
click at [164, 90] on input "**********" at bounding box center [168, 95] width 211 height 32
paste input "text"
click at [229, 79] on button "search" at bounding box center [251, 98] width 44 height 39
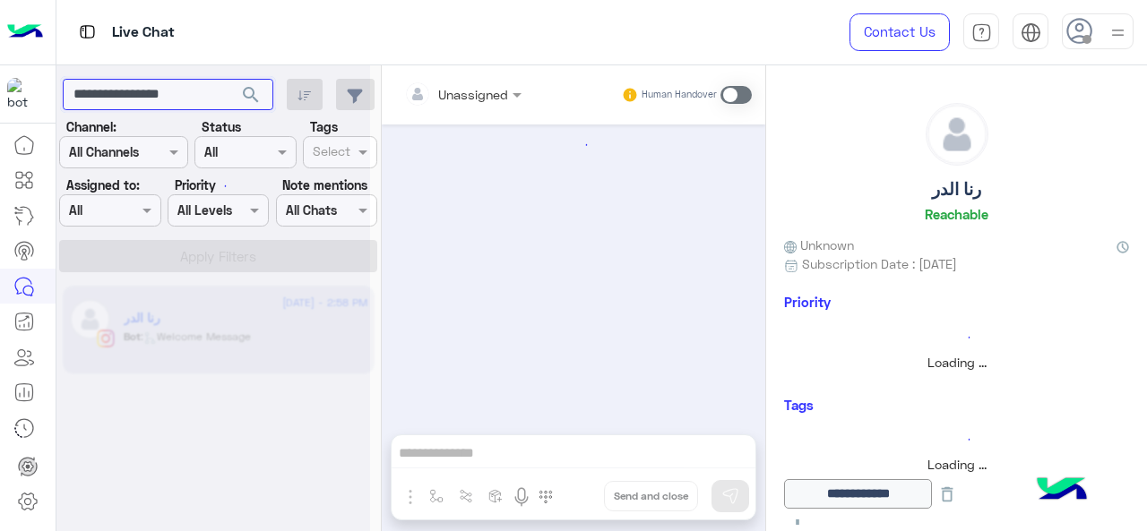
scroll to position [871, 0]
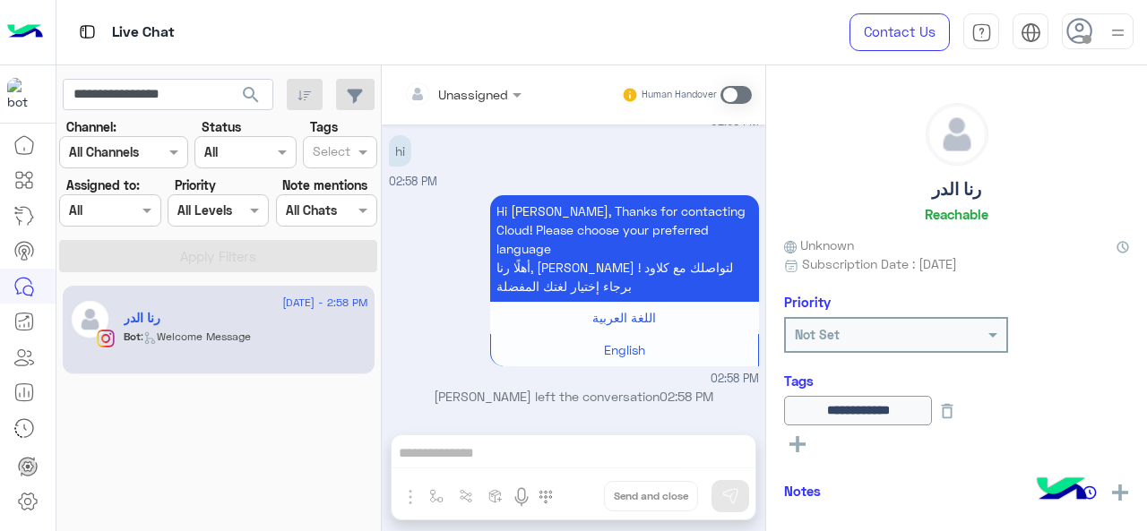
click at [479, 177] on div "hi 02:58 PM" at bounding box center [574, 161] width 370 height 60
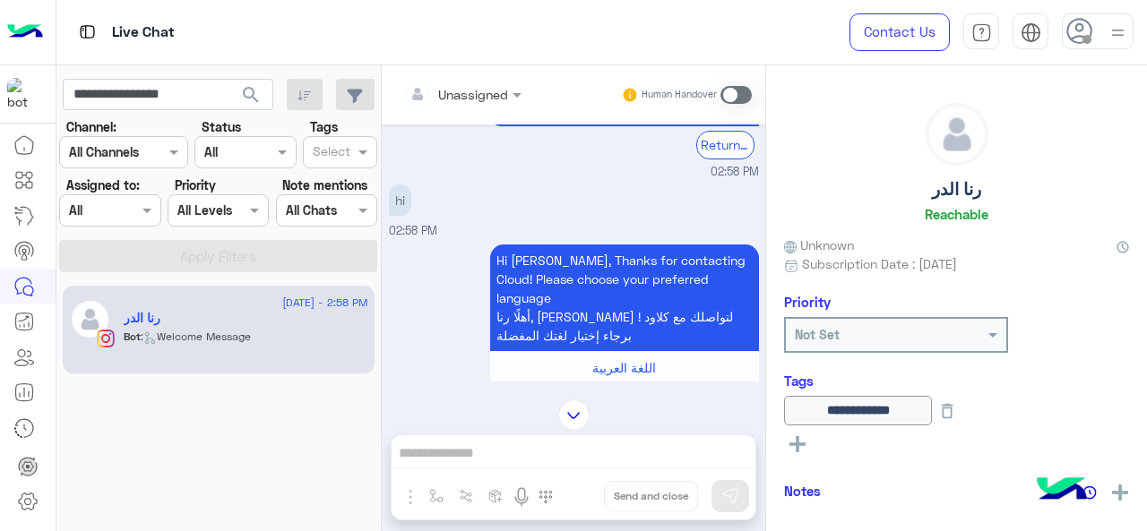
scroll to position [4375, 0]
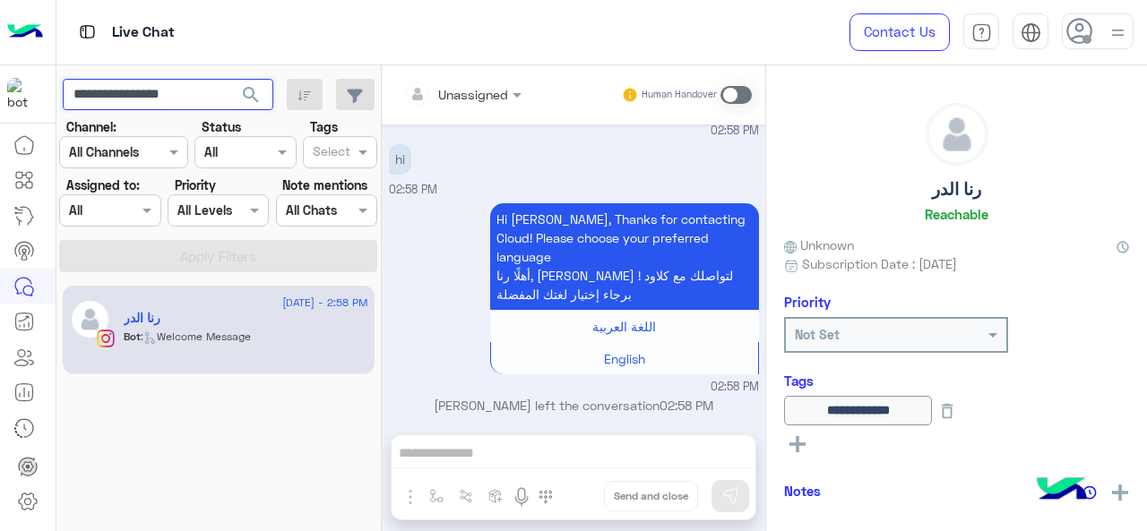
click at [137, 82] on input "**********" at bounding box center [168, 95] width 211 height 32
click at [137, 83] on input "**********" at bounding box center [168, 95] width 211 height 32
paste input "text"
click at [229, 79] on button "search" at bounding box center [251, 98] width 44 height 39
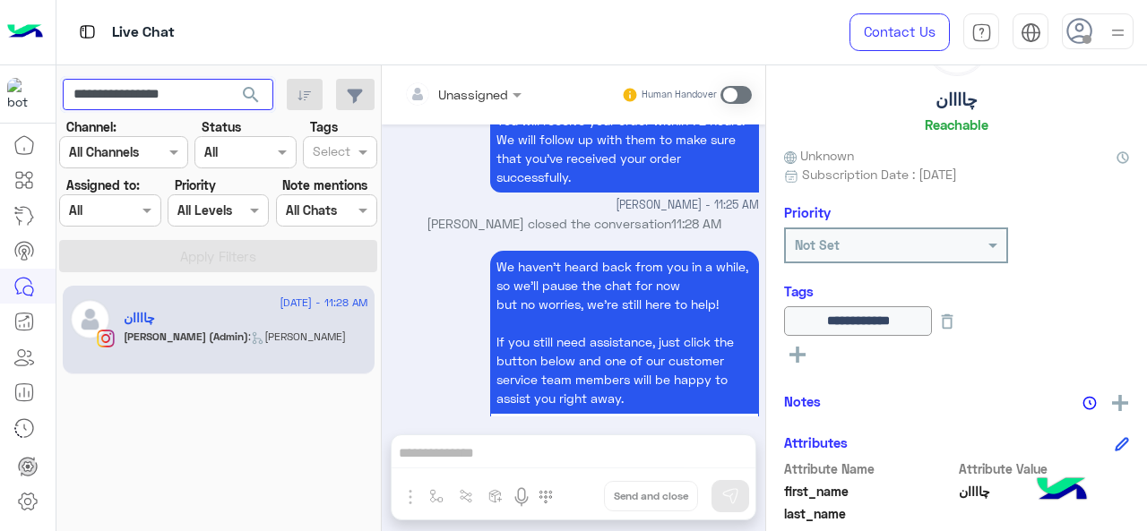
scroll to position [4463, 0]
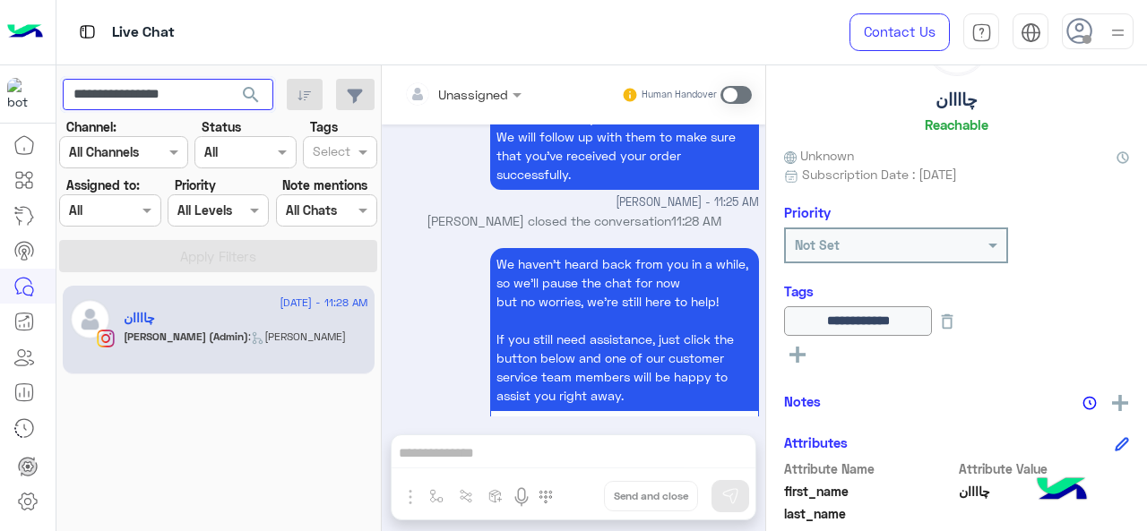
click at [181, 98] on input "**********" at bounding box center [168, 95] width 211 height 32
paste input "text"
click at [229, 79] on button "search" at bounding box center [251, 98] width 44 height 39
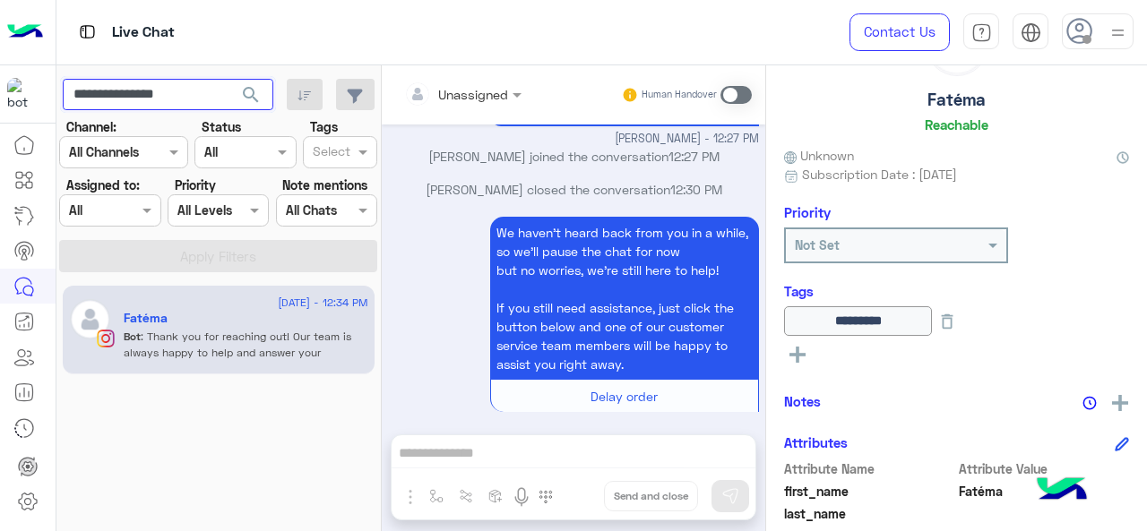
scroll to position [1443, 0]
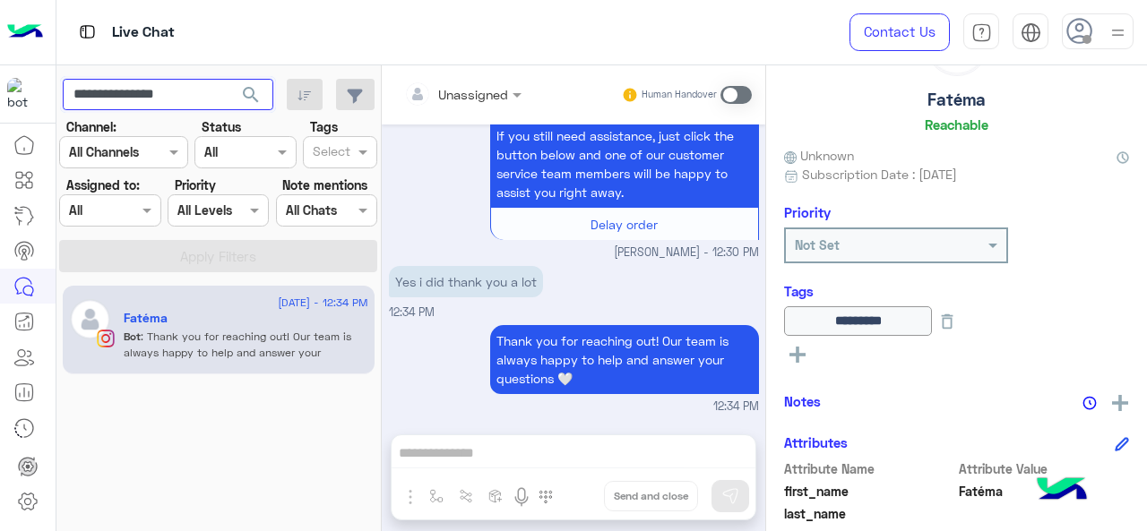
click at [149, 90] on input "**********" at bounding box center [168, 95] width 211 height 32
paste input "text"
click at [251, 98] on span "search" at bounding box center [251, 95] width 22 height 22
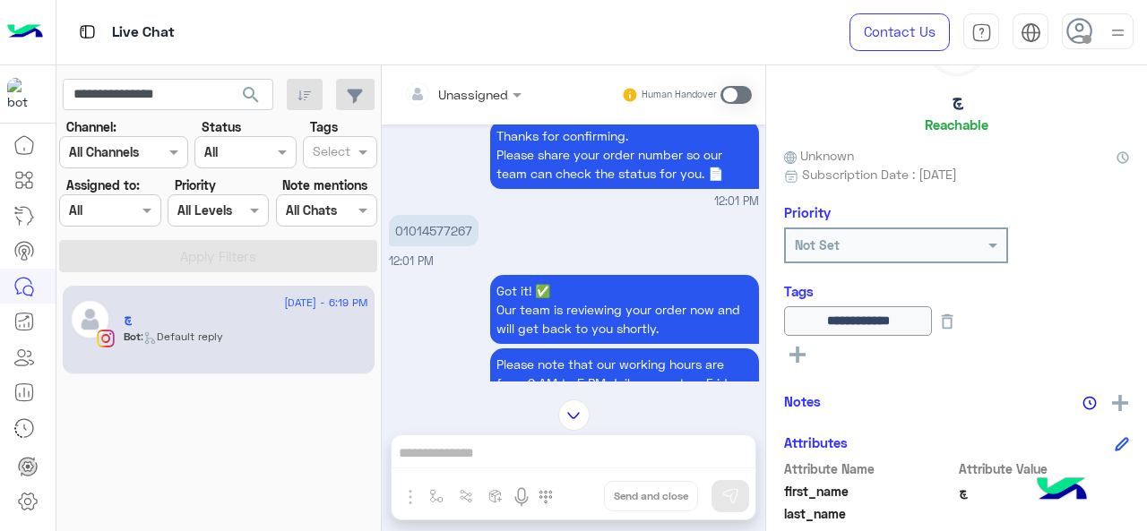
scroll to position [9743, 0]
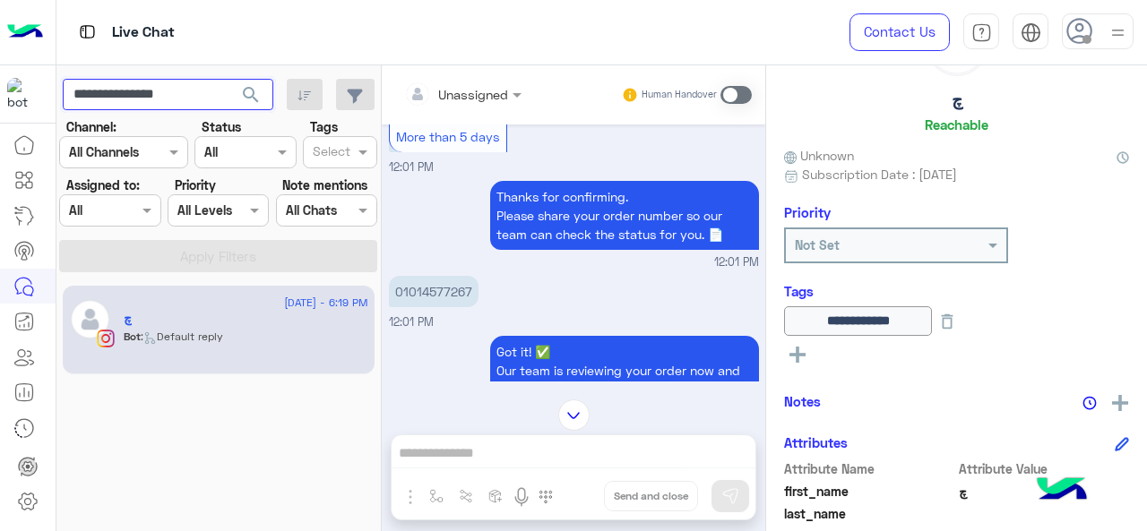
click at [180, 90] on input "**********" at bounding box center [168, 95] width 211 height 32
drag, startPoint x: 180, startPoint y: 90, endPoint x: 185, endPoint y: 103, distance: 13.6
paste input "*"
click at [249, 87] on span "search" at bounding box center [251, 95] width 22 height 22
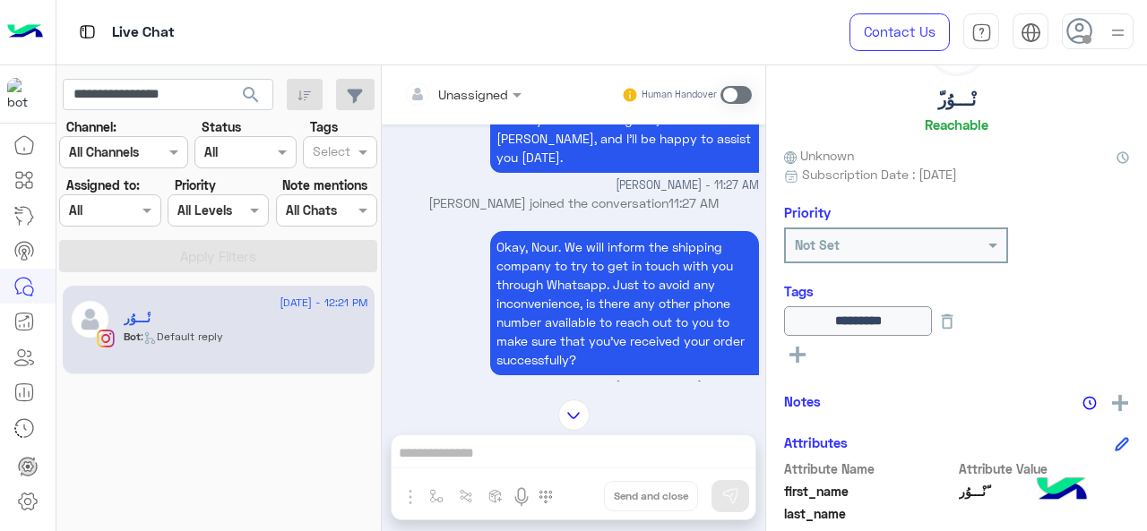
scroll to position [890, 0]
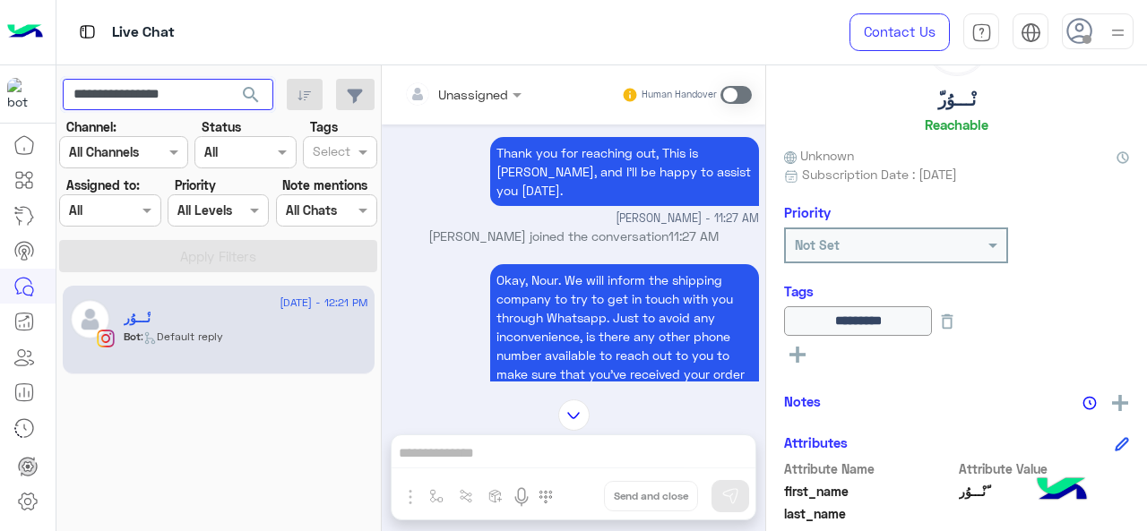
click at [210, 89] on input "**********" at bounding box center [168, 95] width 211 height 32
paste input "text"
click at [252, 96] on span "search" at bounding box center [251, 95] width 22 height 22
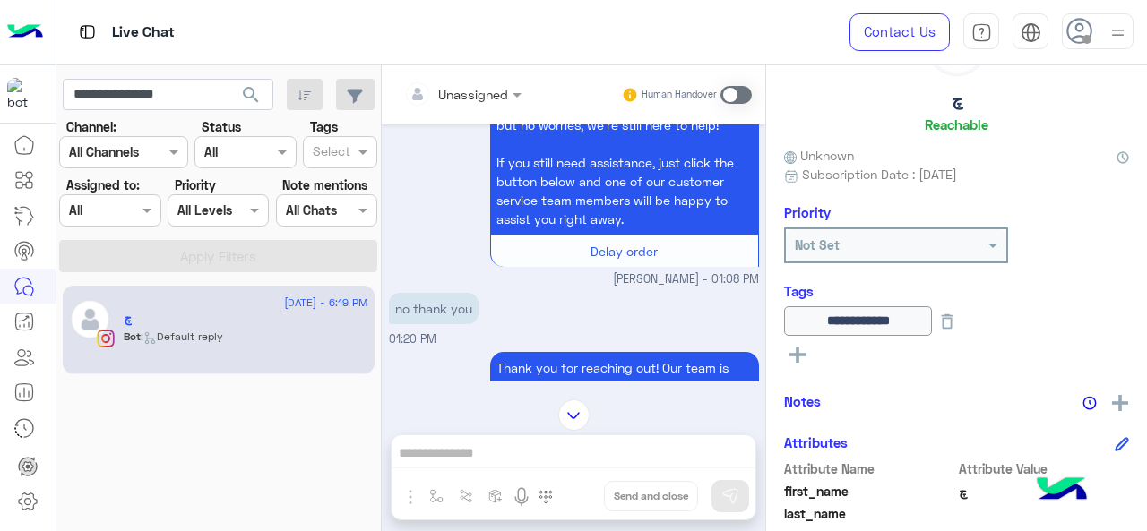
scroll to position [409, 0]
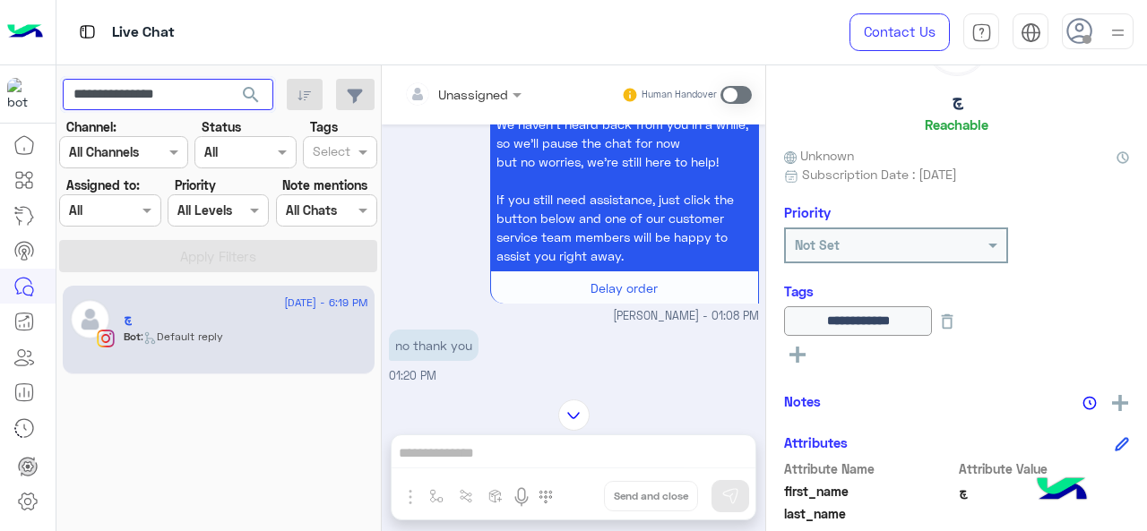
click at [195, 87] on input "**********" at bounding box center [168, 95] width 211 height 32
paste input "***"
click at [229, 79] on button "search" at bounding box center [251, 98] width 44 height 39
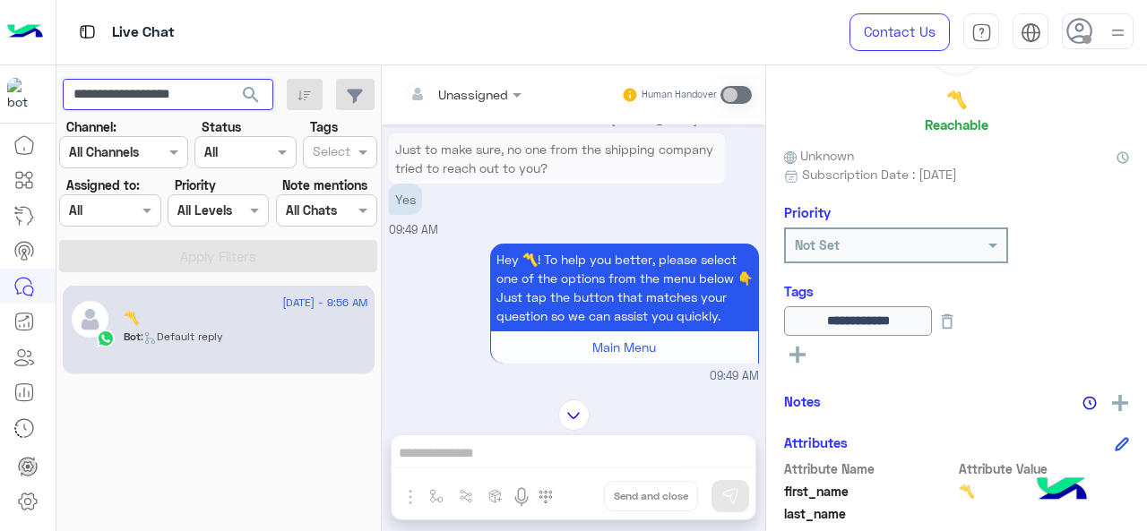
scroll to position [3494, 0]
click at [205, 101] on input "**********" at bounding box center [168, 95] width 211 height 32
paste input "text"
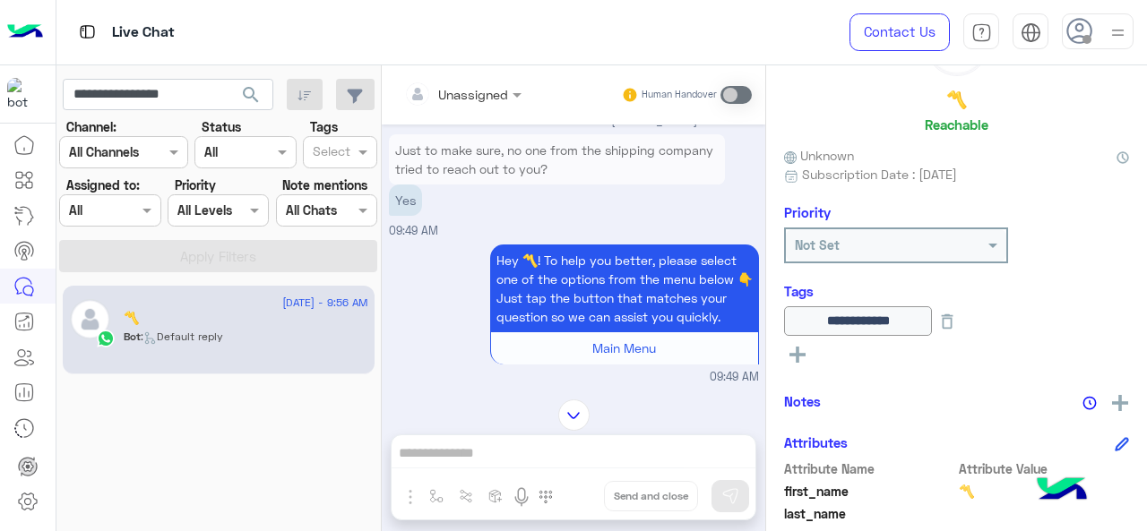
click at [260, 87] on span "search" at bounding box center [251, 95] width 22 height 22
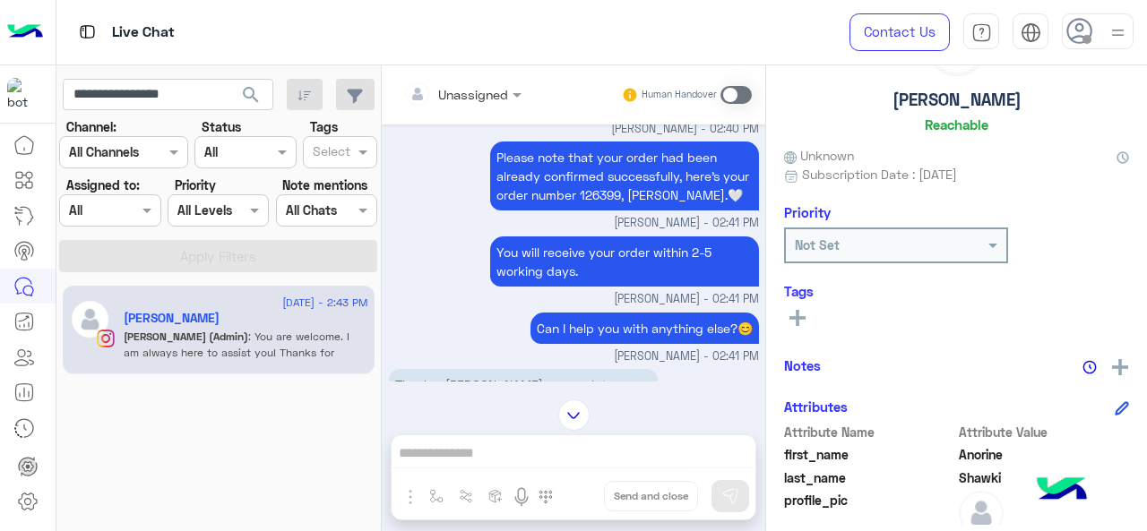
scroll to position [4279, 0]
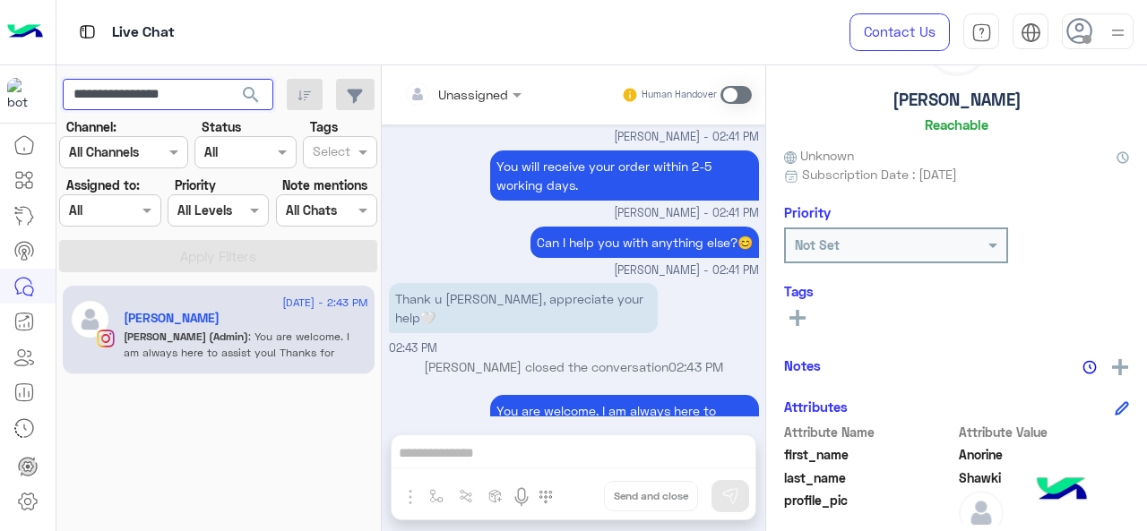
click at [177, 100] on input "**********" at bounding box center [168, 95] width 211 height 32
paste input "text"
type input "**********"
click at [229, 79] on button "search" at bounding box center [251, 98] width 44 height 39
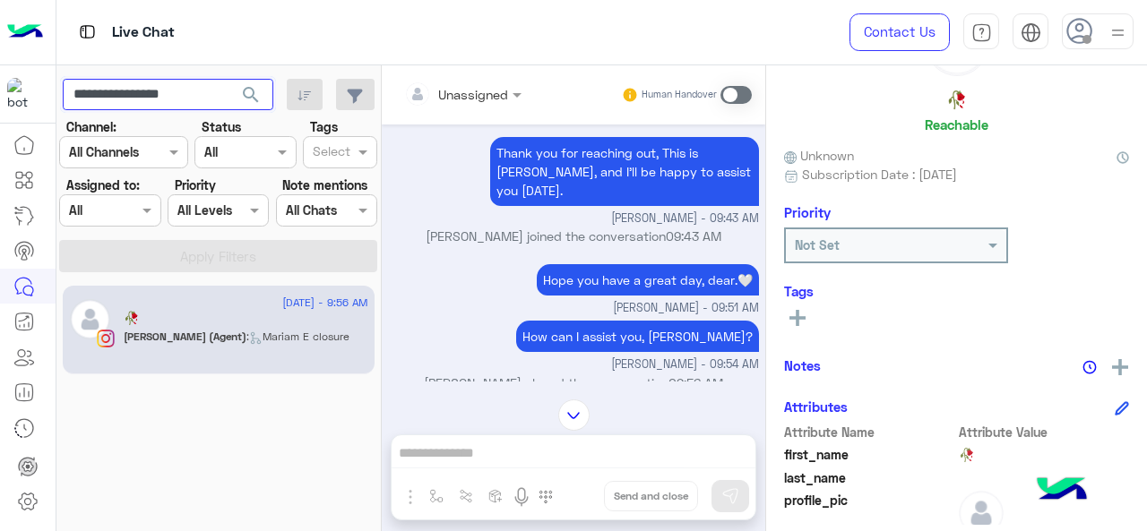
scroll to position [4904, 0]
click at [202, 92] on input "**********" at bounding box center [168, 95] width 211 height 32
click at [247, 90] on span "search" at bounding box center [251, 95] width 22 height 22
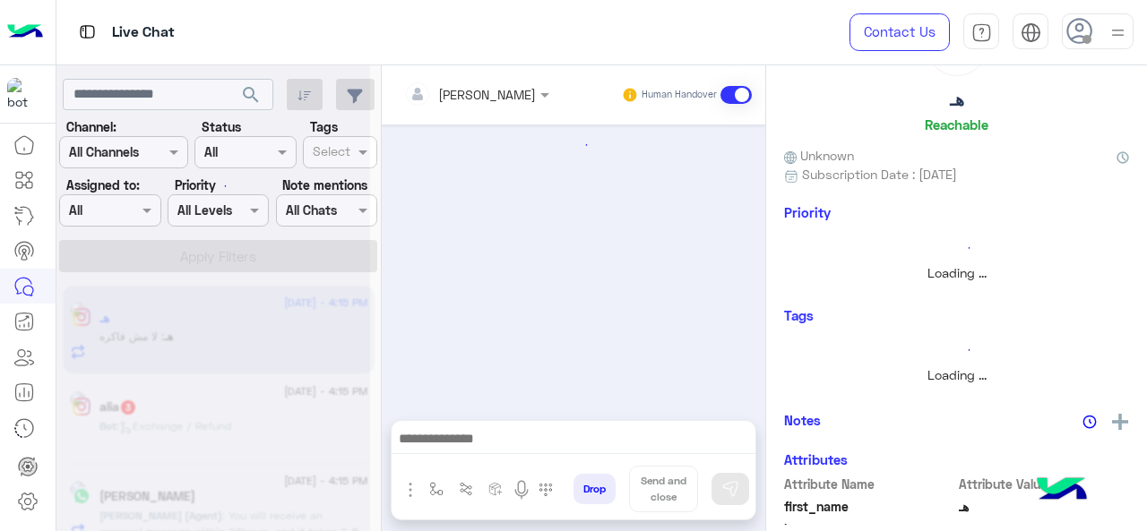
click at [125, 218] on div at bounding box center [109, 210] width 99 height 21
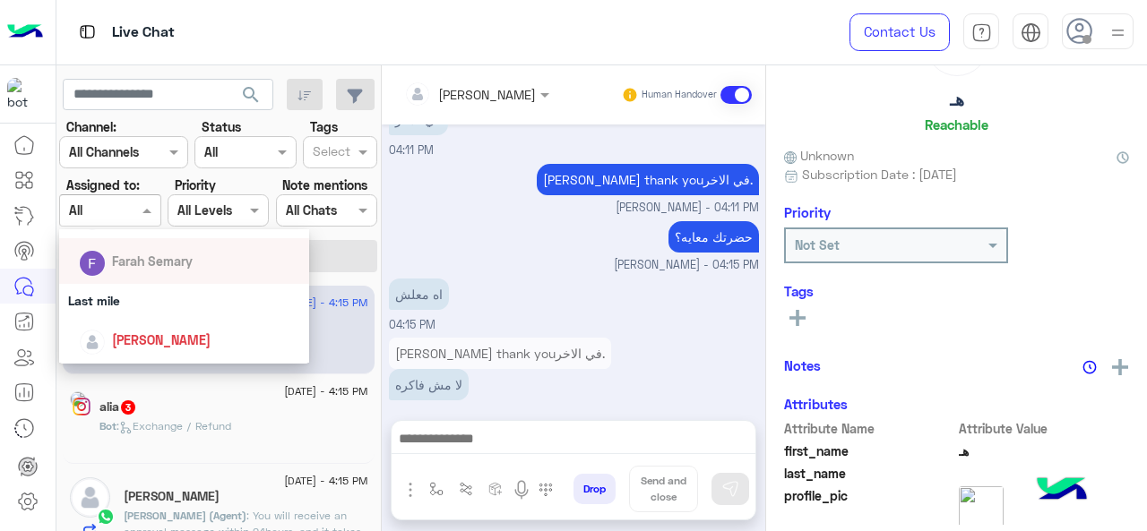
scroll to position [269, 0]
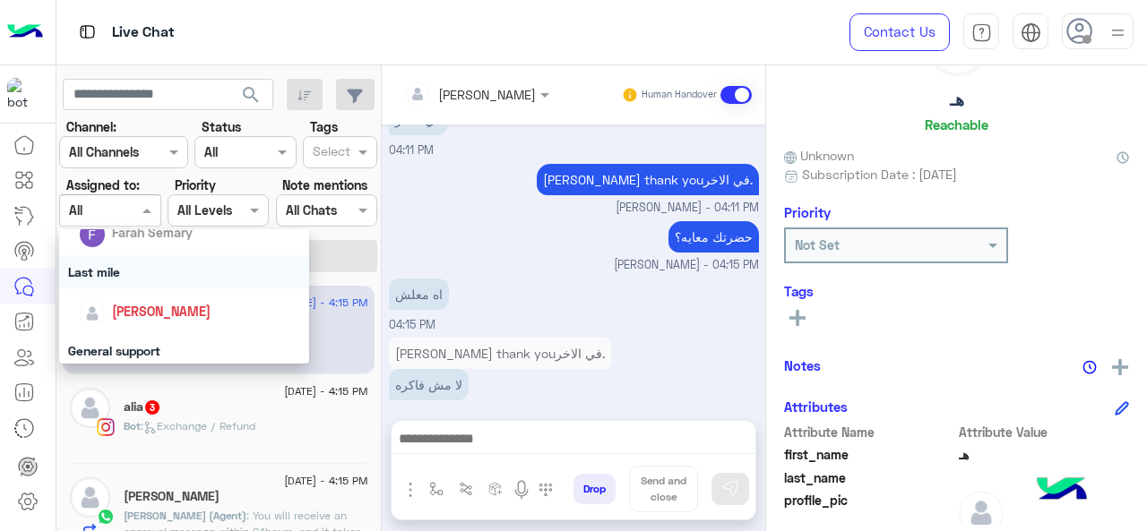
click at [135, 282] on div "Last mile" at bounding box center [184, 271] width 251 height 33
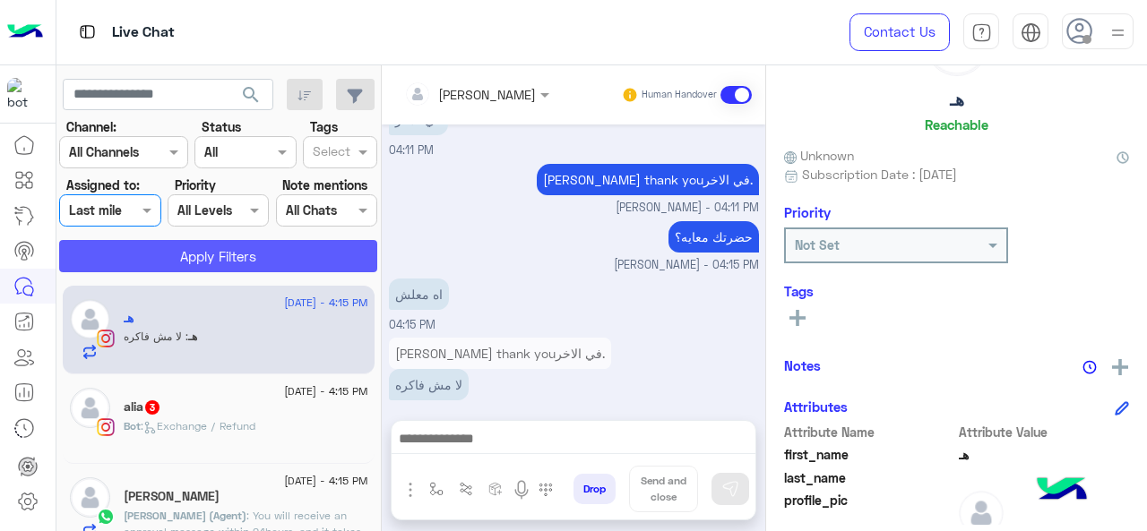
click at [176, 268] on button "Apply Filters" at bounding box center [218, 256] width 318 height 32
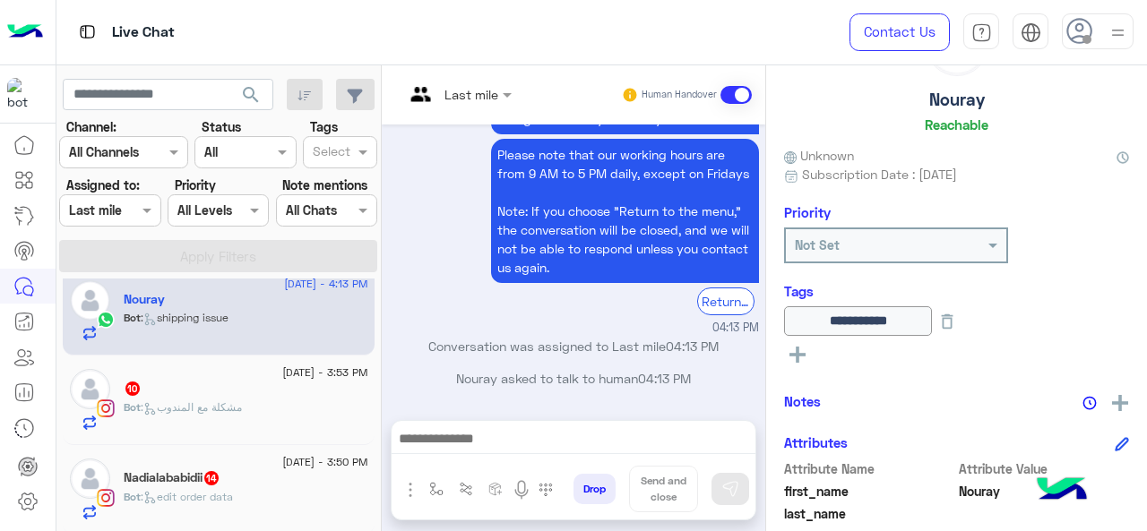
scroll to position [21, 0]
click at [278, 481] on div "Nadialababidii 14" at bounding box center [246, 478] width 245 height 19
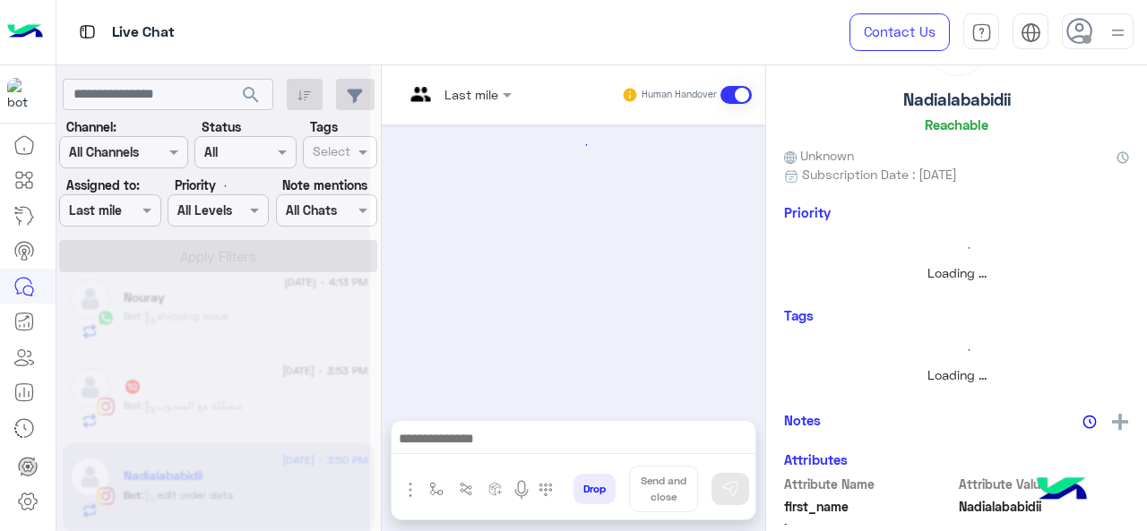
scroll to position [618, 0]
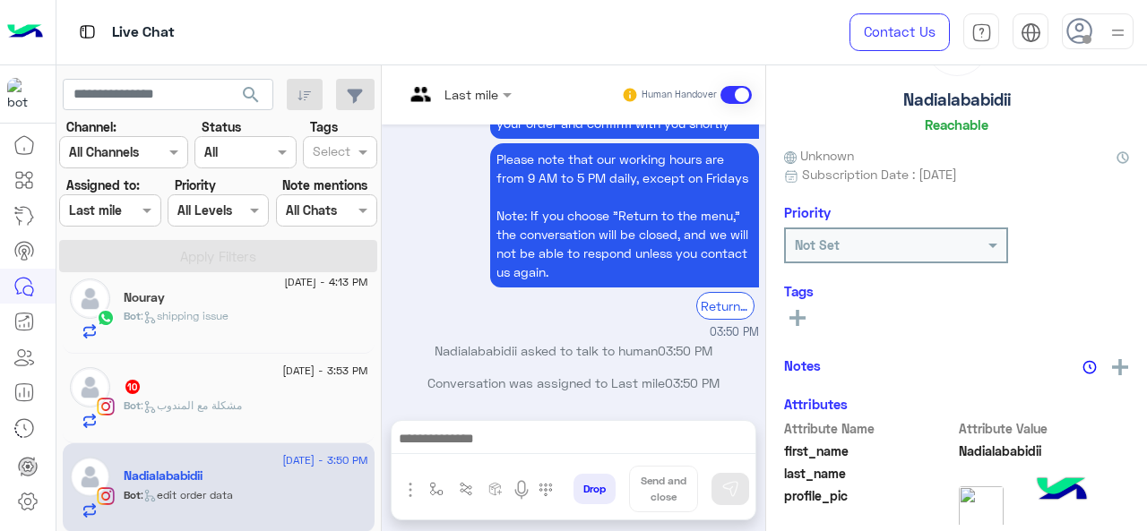
click at [465, 102] on div "Last mile" at bounding box center [471, 94] width 54 height 19
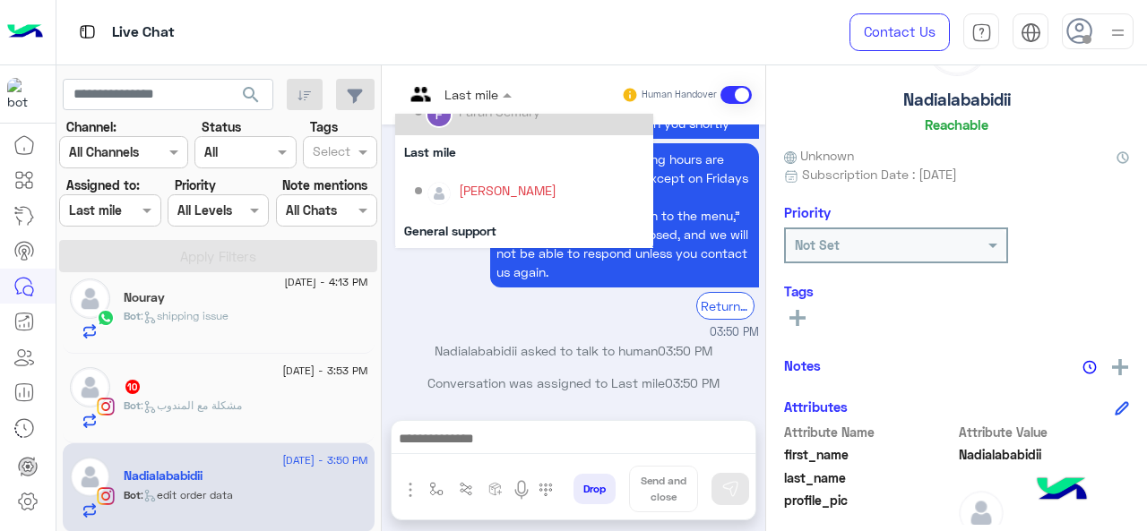
scroll to position [269, 0]
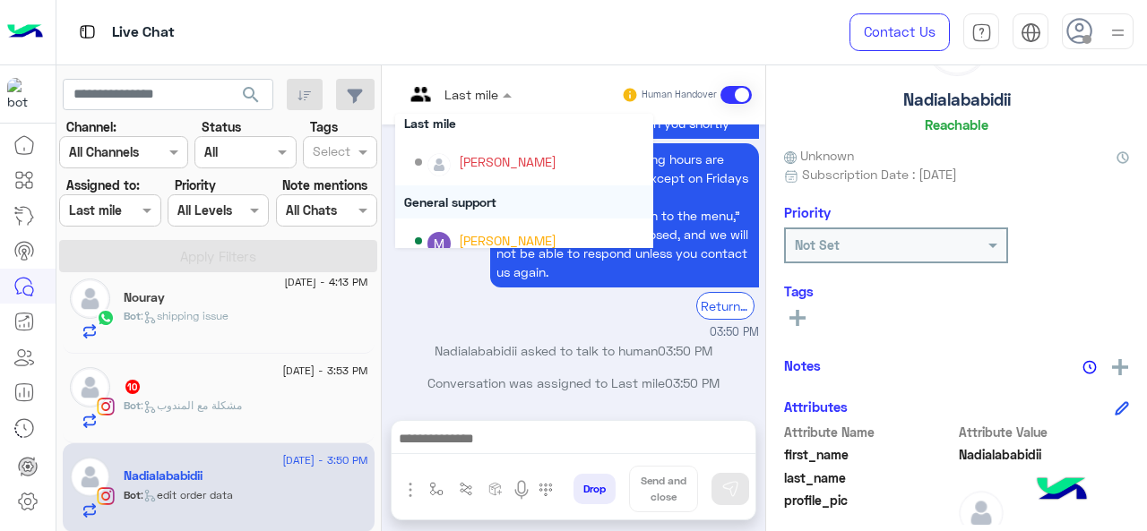
click at [469, 202] on div "General support" at bounding box center [524, 201] width 258 height 33
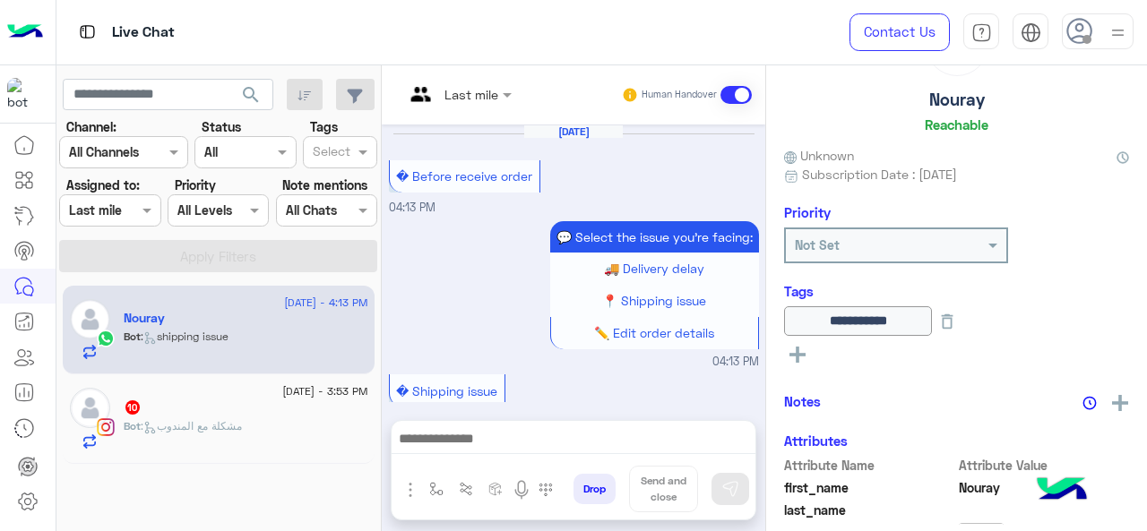
scroll to position [638, 0]
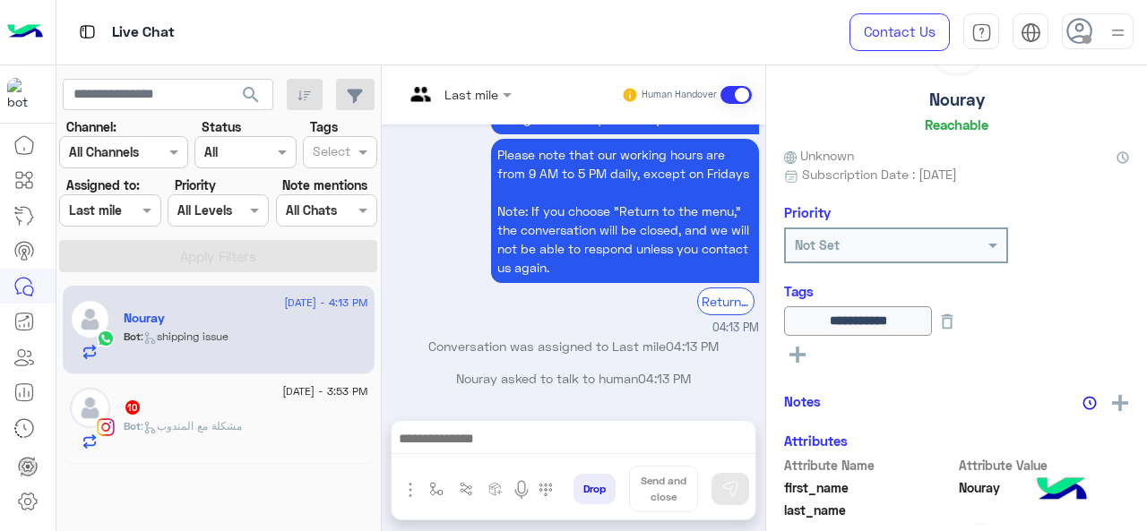
click at [258, 416] on div "10" at bounding box center [246, 409] width 245 height 19
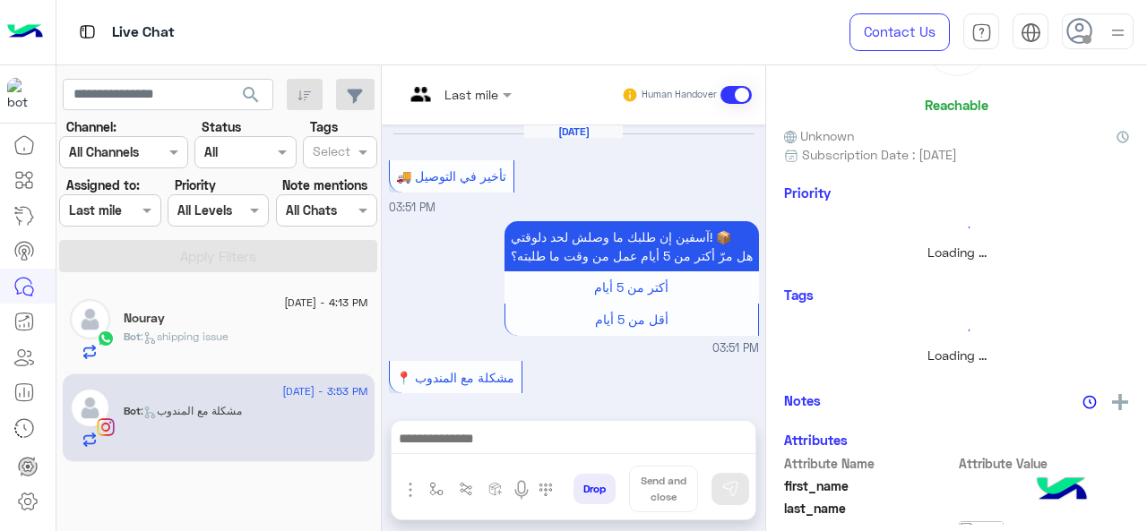
scroll to position [586, 0]
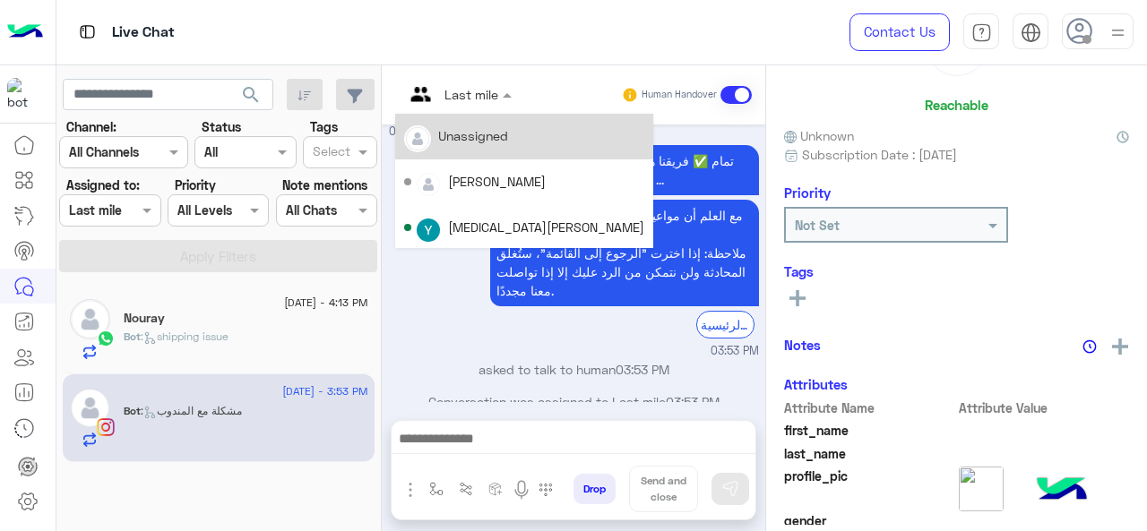
click at [469, 88] on div at bounding box center [457, 93] width 125 height 21
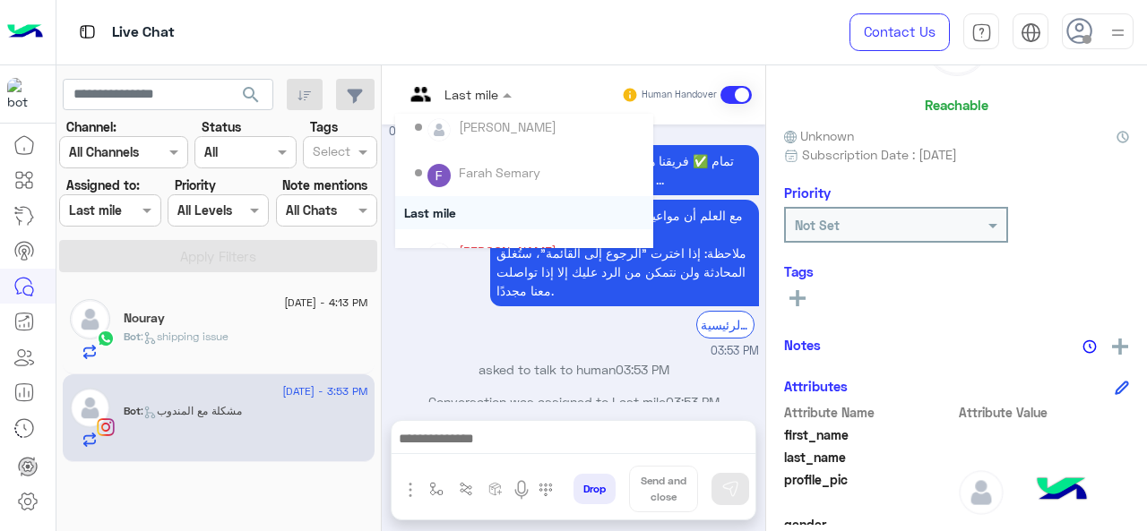
scroll to position [269, 0]
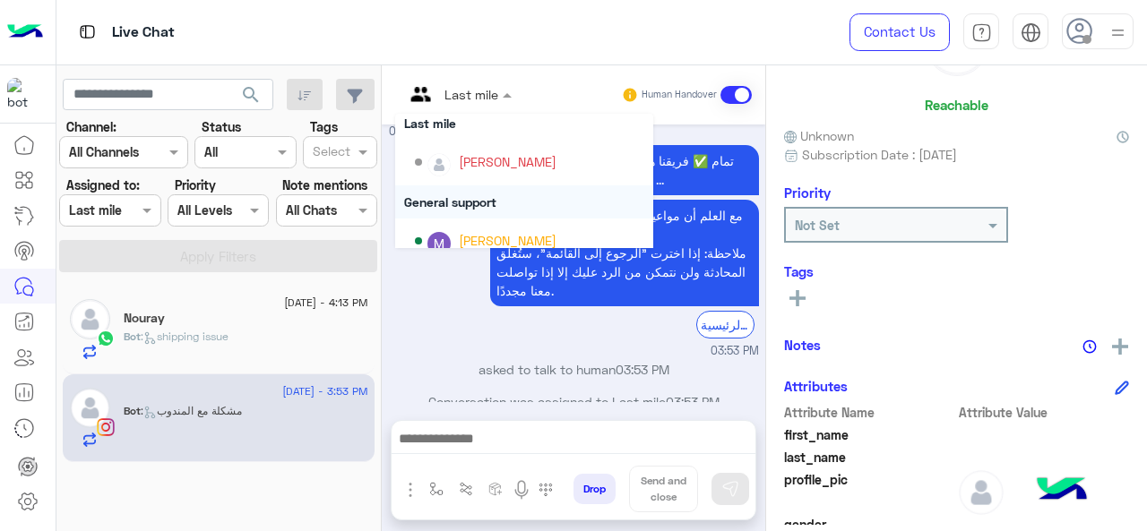
click at [471, 196] on div "General support" at bounding box center [524, 201] width 258 height 33
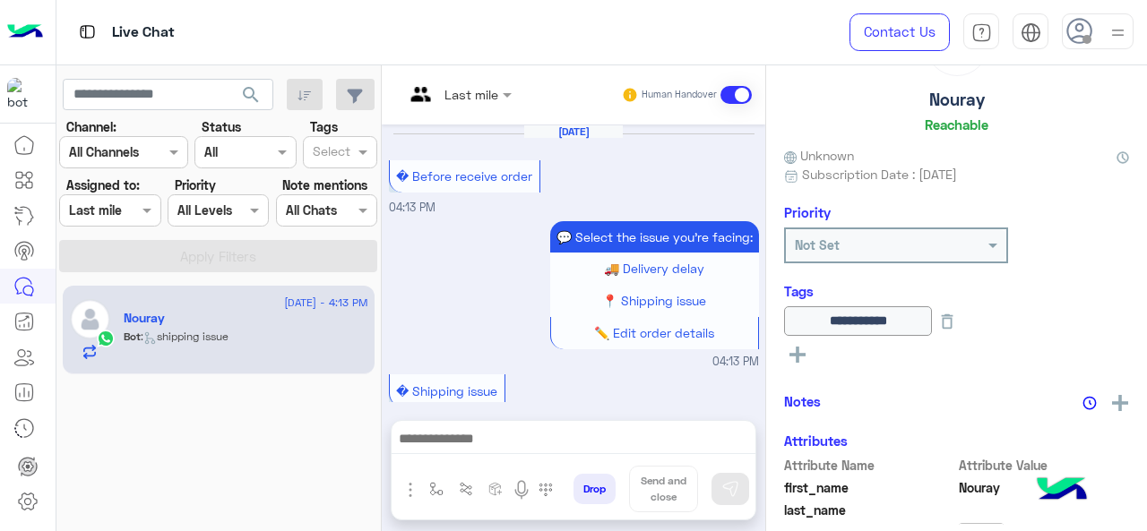
scroll to position [638, 0]
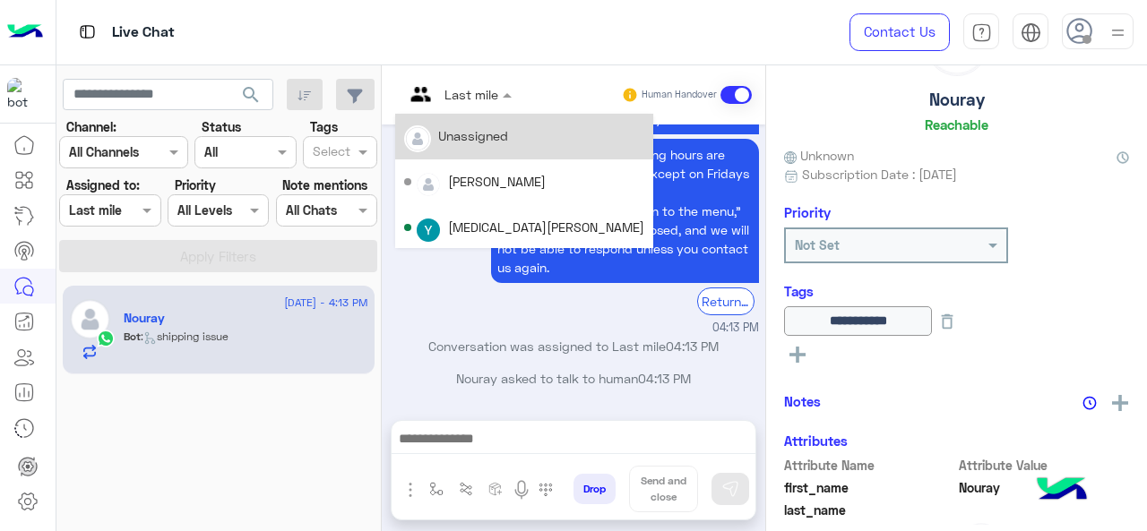
click at [460, 95] on input "text" at bounding box center [436, 94] width 65 height 19
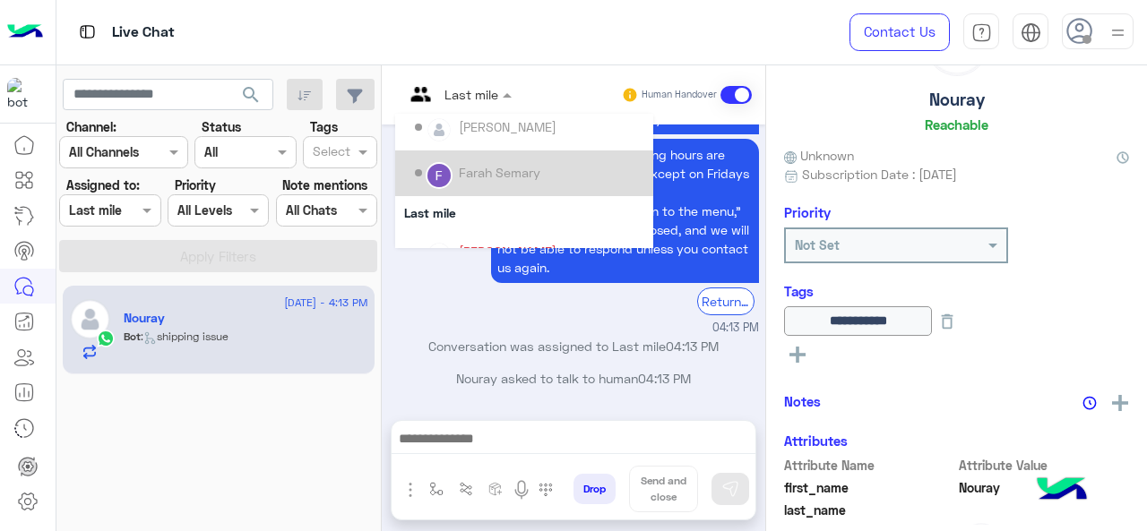
scroll to position [269, 0]
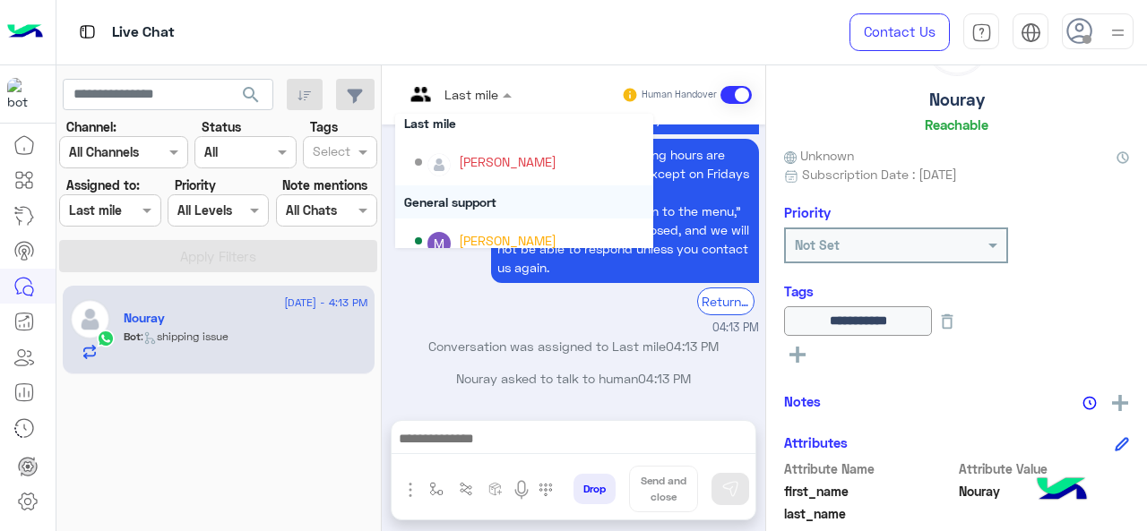
click at [466, 203] on div "General support" at bounding box center [524, 201] width 258 height 33
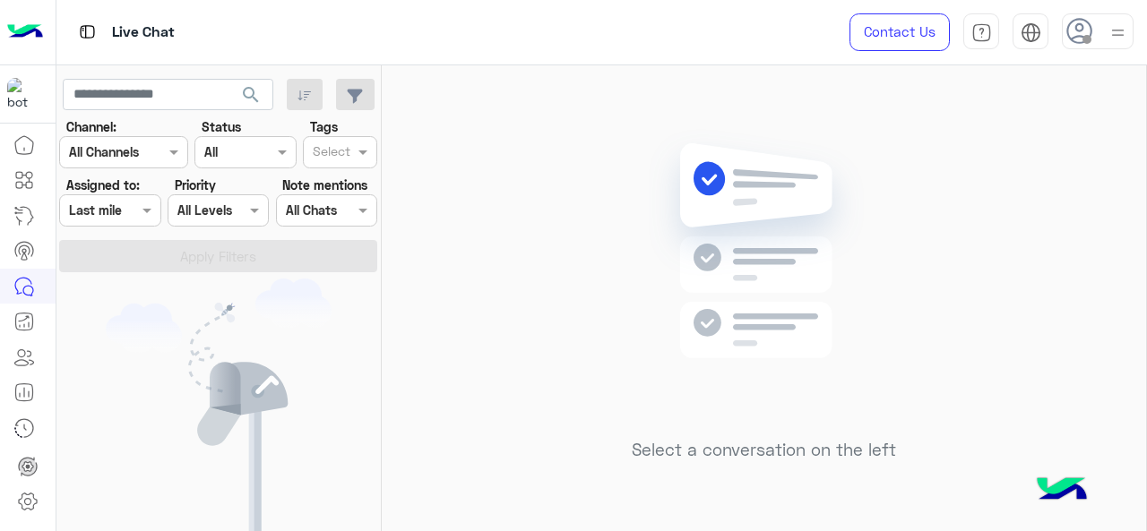
click at [135, 212] on div at bounding box center [109, 210] width 99 height 21
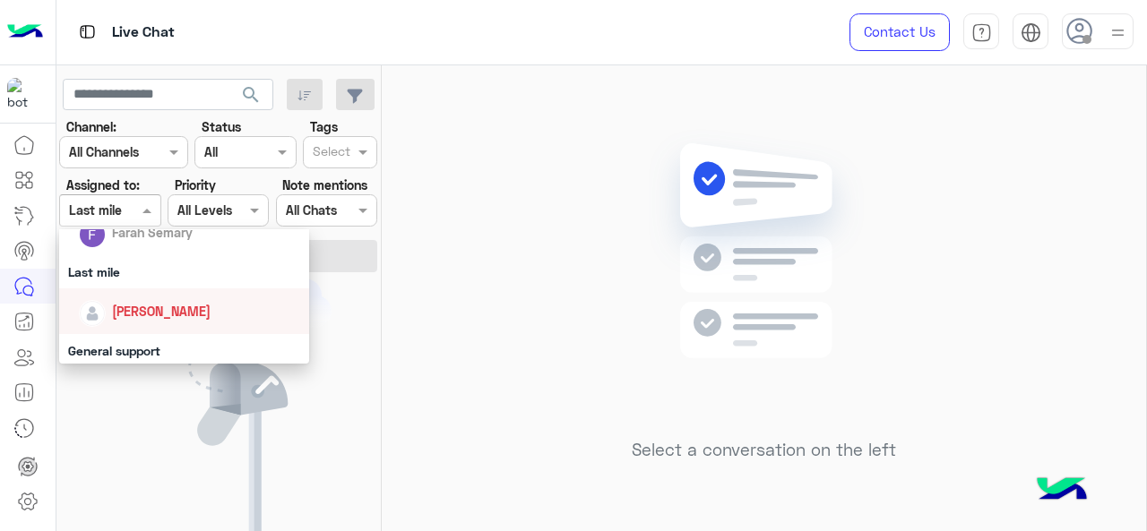
click at [124, 303] on div "[PERSON_NAME]" at bounding box center [161, 311] width 99 height 19
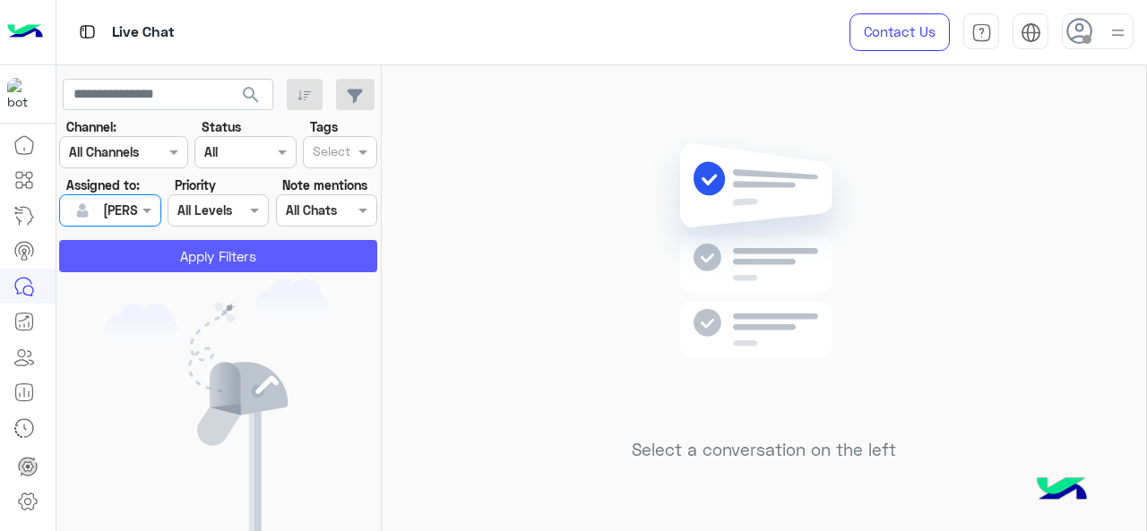
click at [179, 250] on button "Apply Filters" at bounding box center [218, 256] width 318 height 32
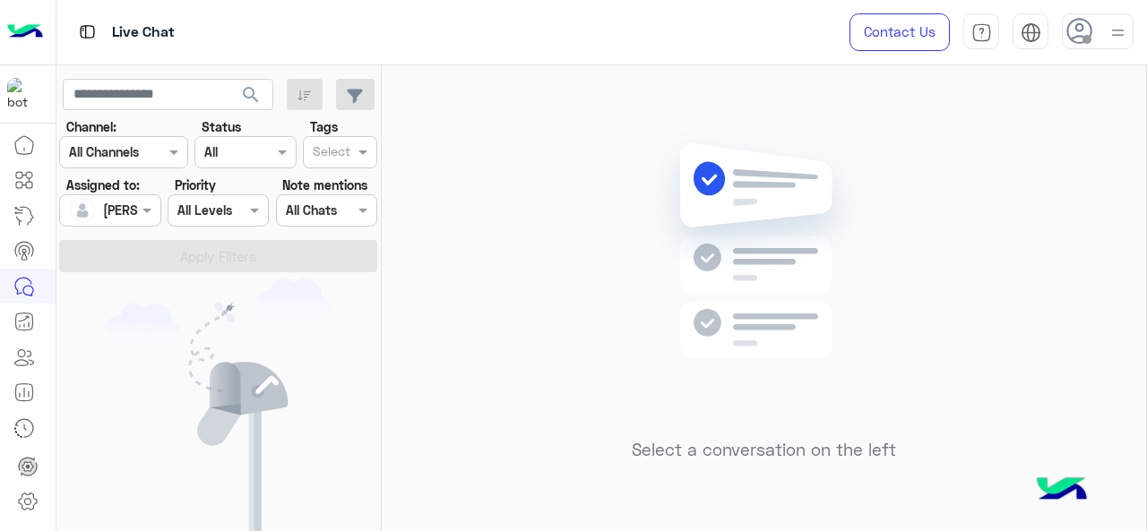
click at [140, 212] on span at bounding box center [149, 210] width 22 height 19
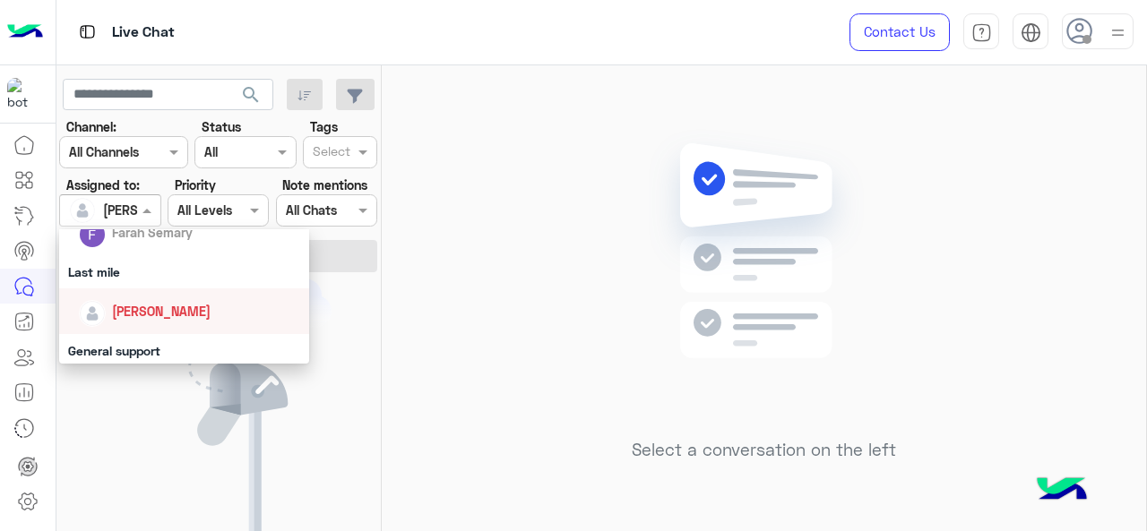
scroll to position [358, 0]
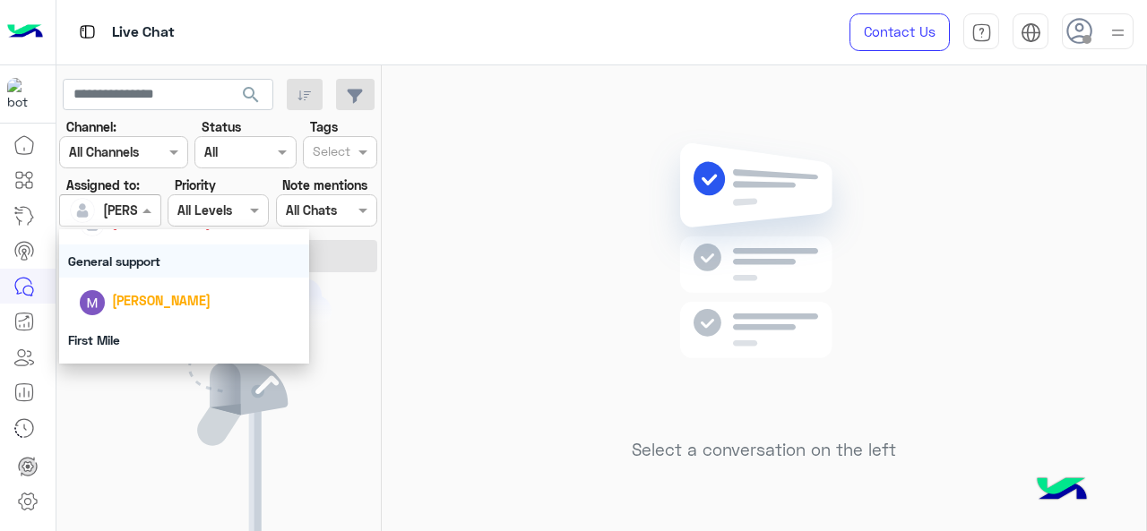
click at [120, 270] on div "General support" at bounding box center [184, 261] width 251 height 33
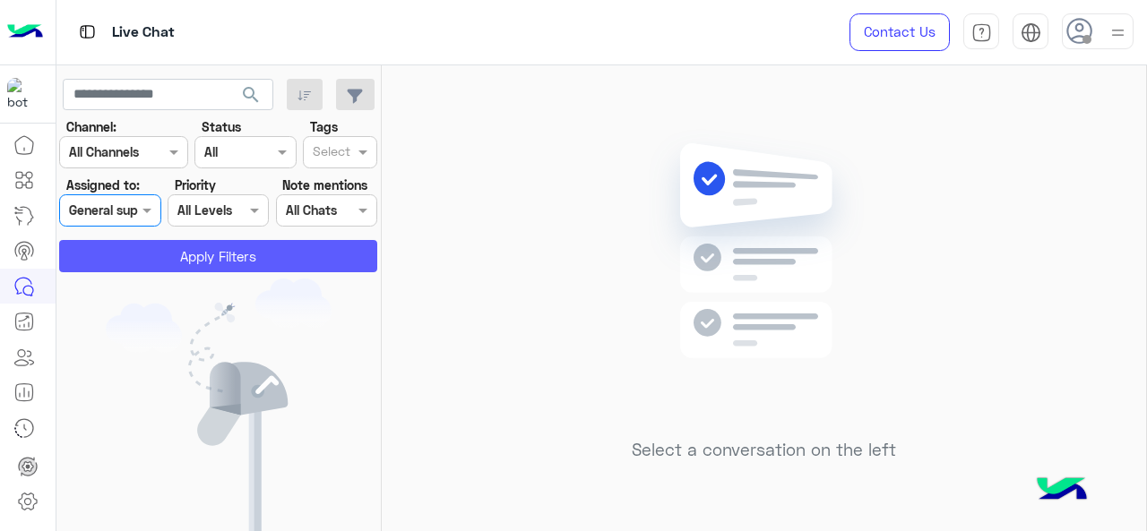
click at [140, 254] on button "Apply Filters" at bounding box center [218, 256] width 318 height 32
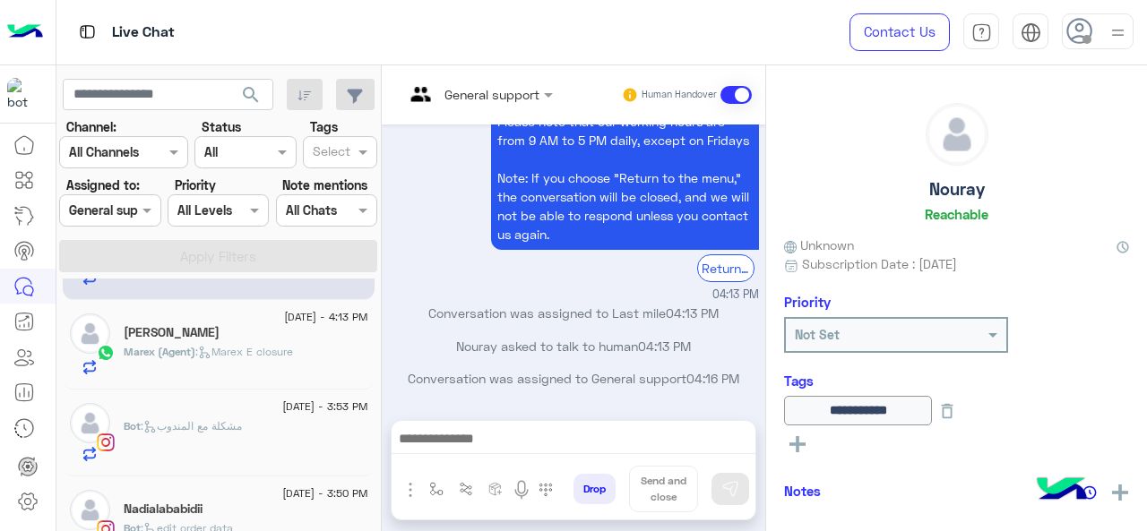
scroll to position [107, 0]
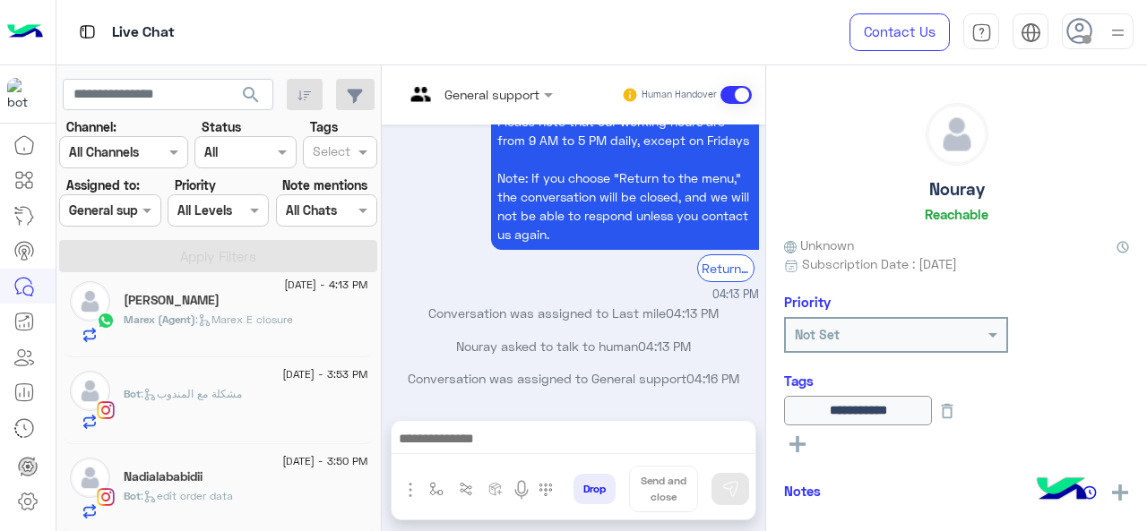
click at [130, 221] on div "Assigned on General support" at bounding box center [109, 210] width 101 height 32
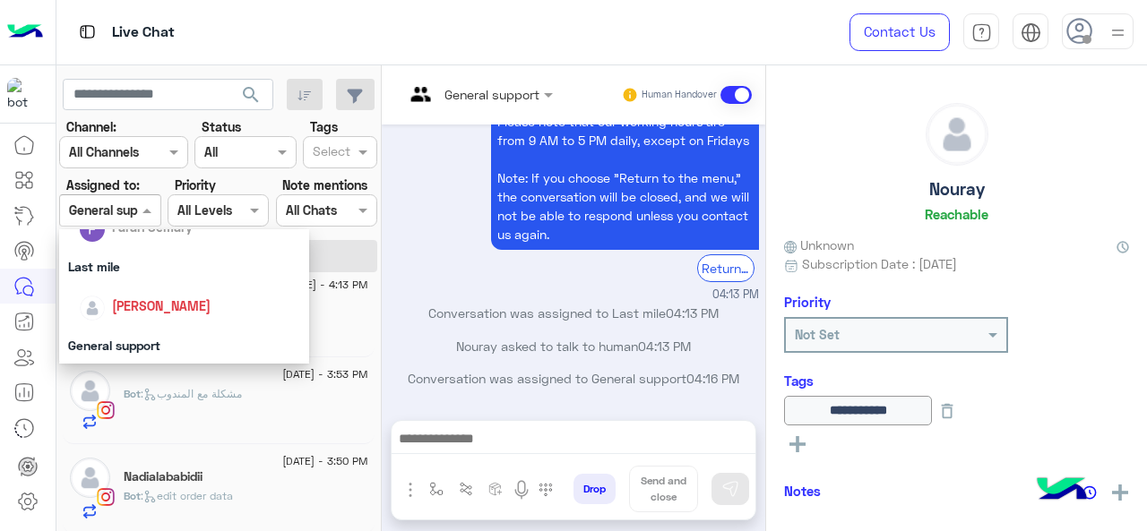
scroll to position [397, 0]
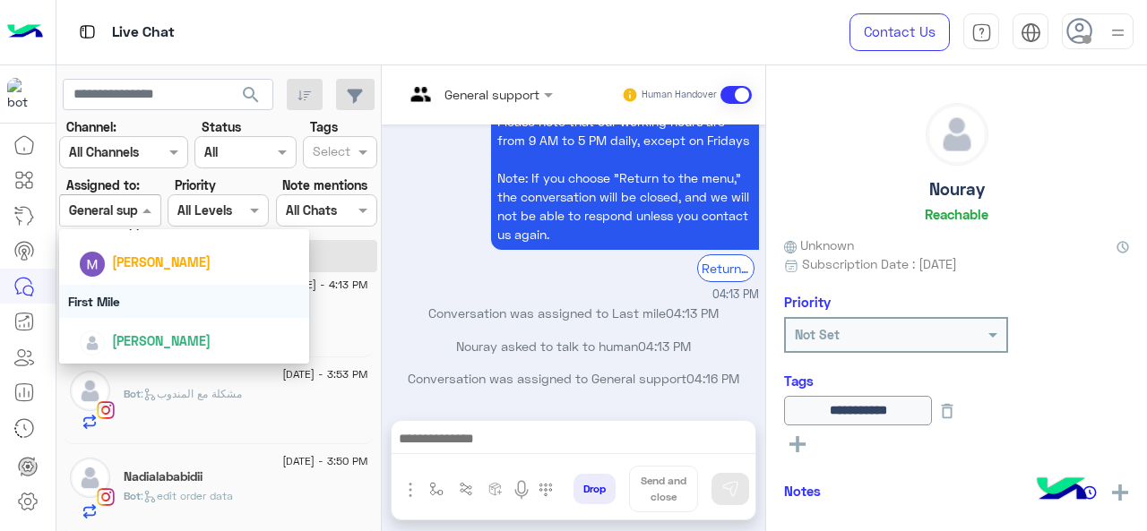
click at [142, 298] on div "First Mile" at bounding box center [184, 301] width 251 height 33
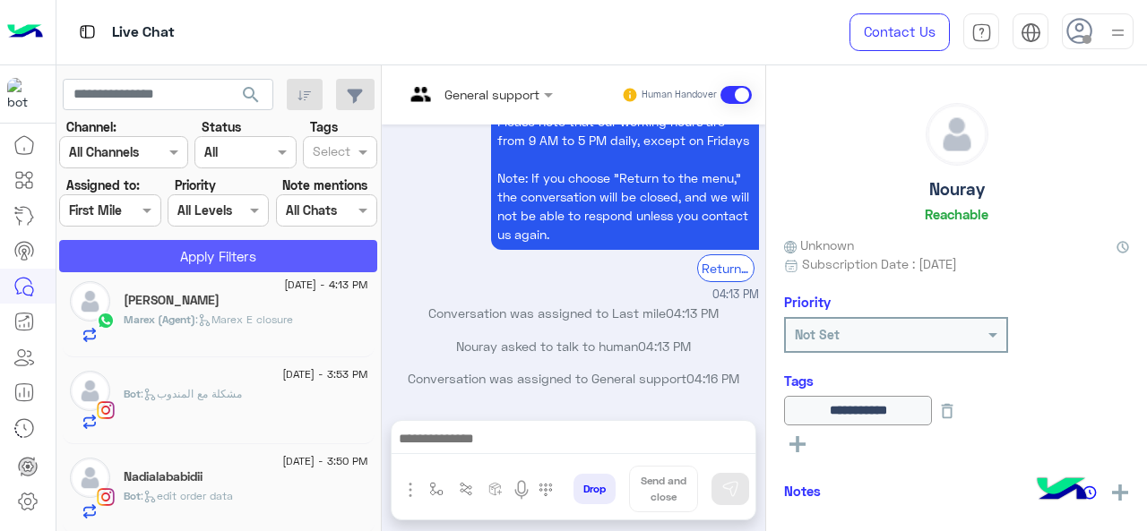
click at [178, 264] on button "Apply Filters" at bounding box center [218, 256] width 318 height 32
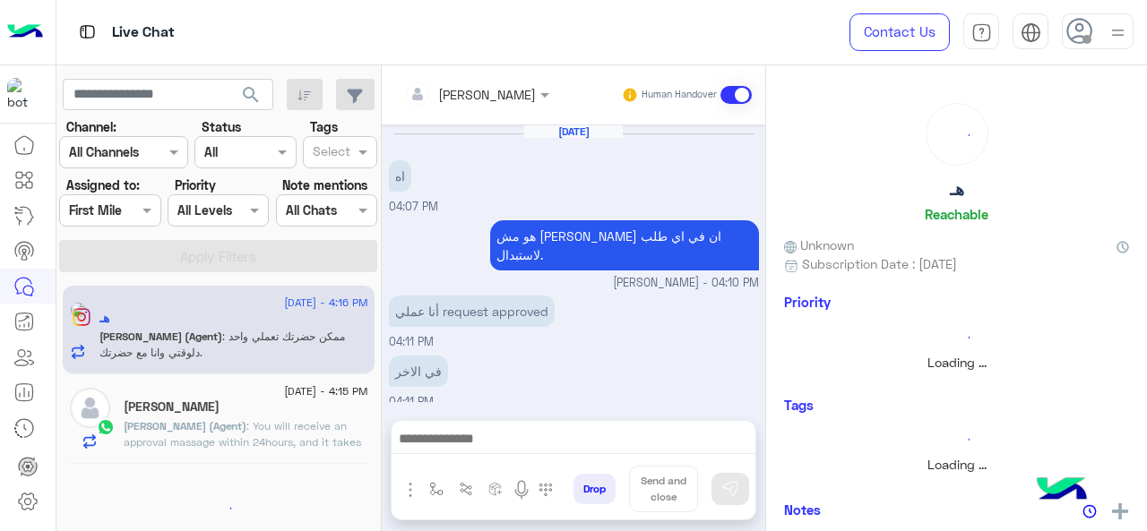
scroll to position [387, 0]
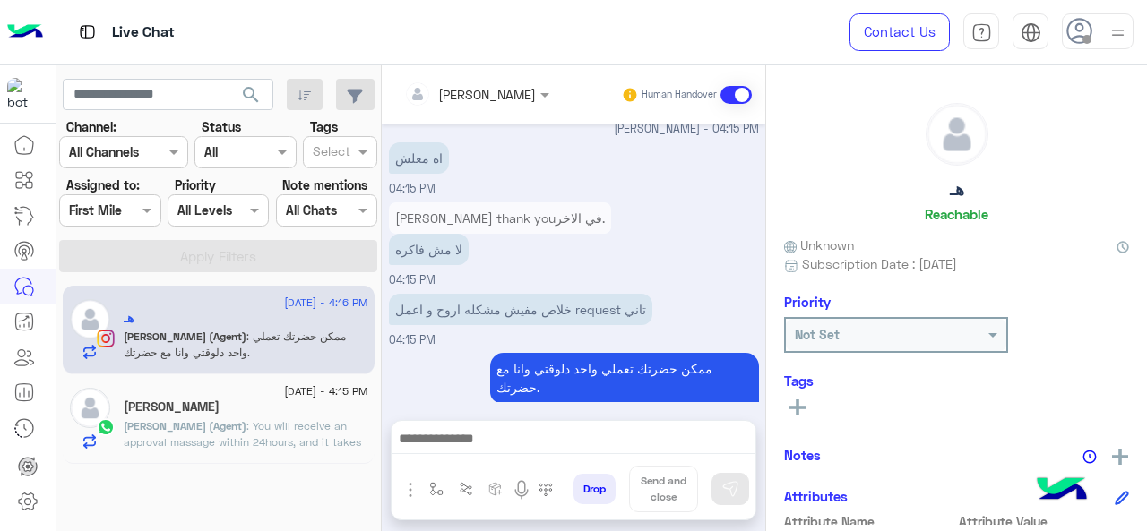
click at [132, 212] on div at bounding box center [109, 210] width 99 height 21
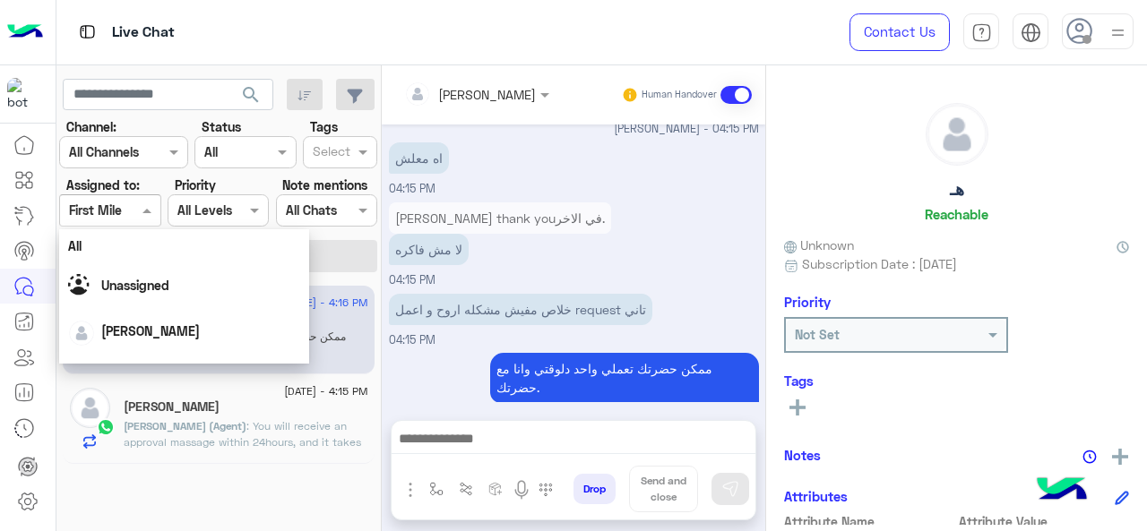
scroll to position [397, 0]
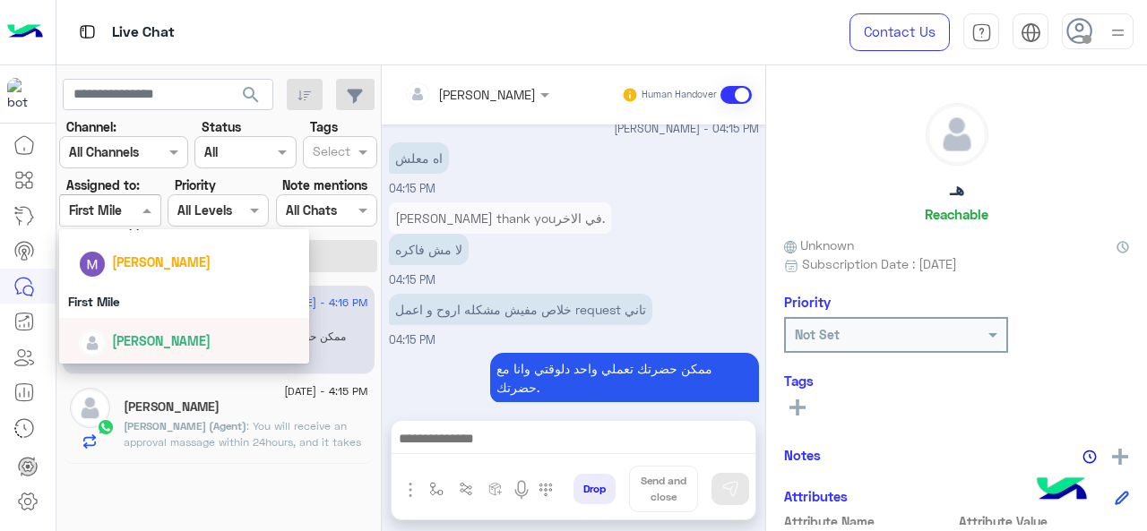
click at [151, 348] on div "[PERSON_NAME]" at bounding box center [161, 340] width 99 height 19
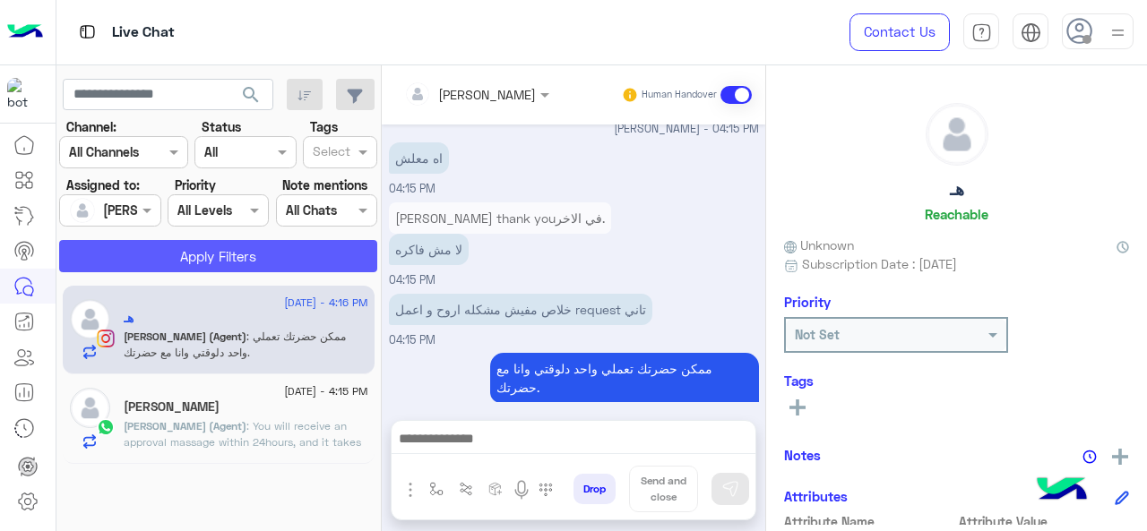
click at [188, 245] on button "Apply Filters" at bounding box center [218, 256] width 318 height 32
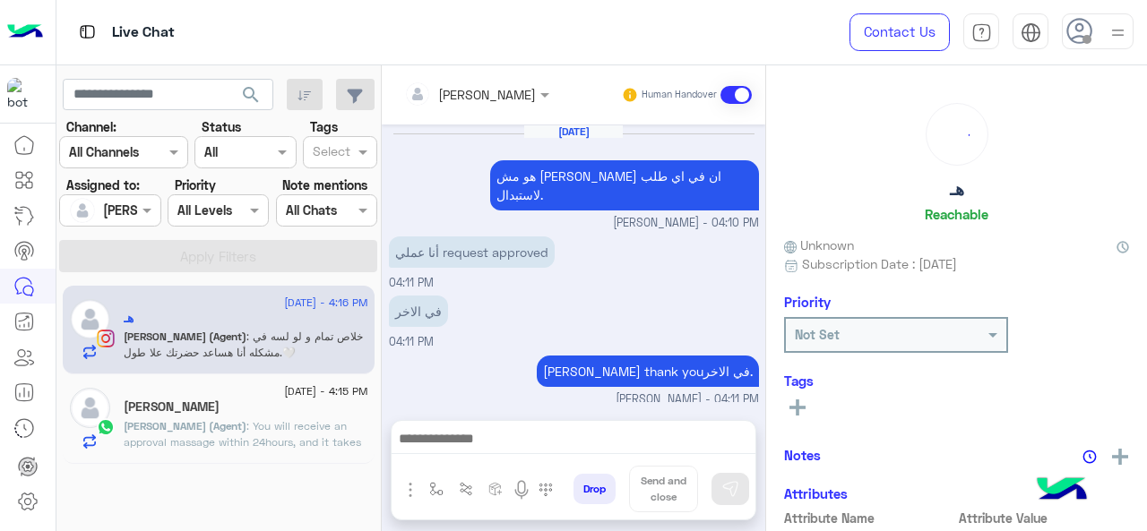
scroll to position [479, 0]
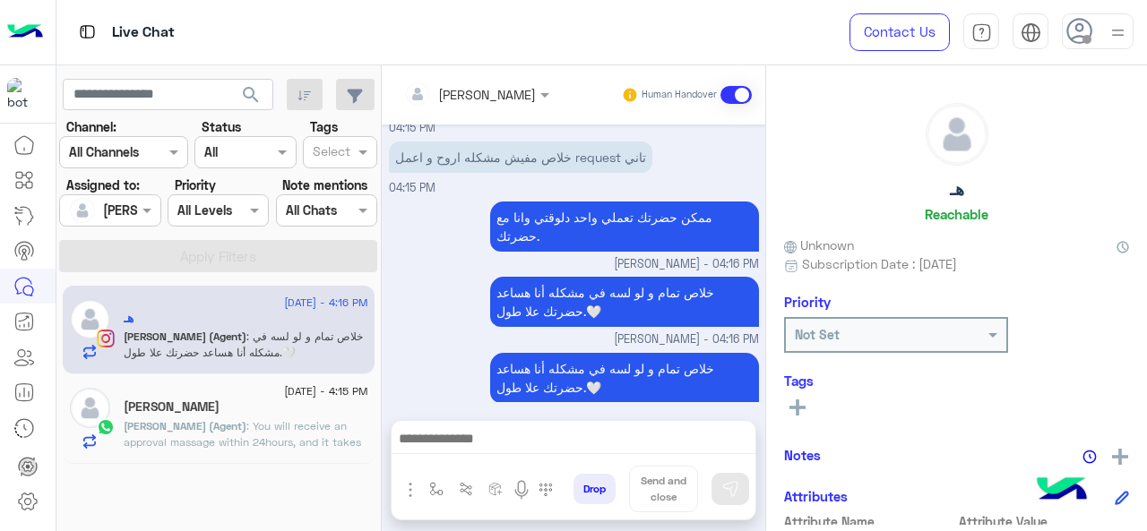
click at [132, 212] on div at bounding box center [109, 210] width 99 height 21
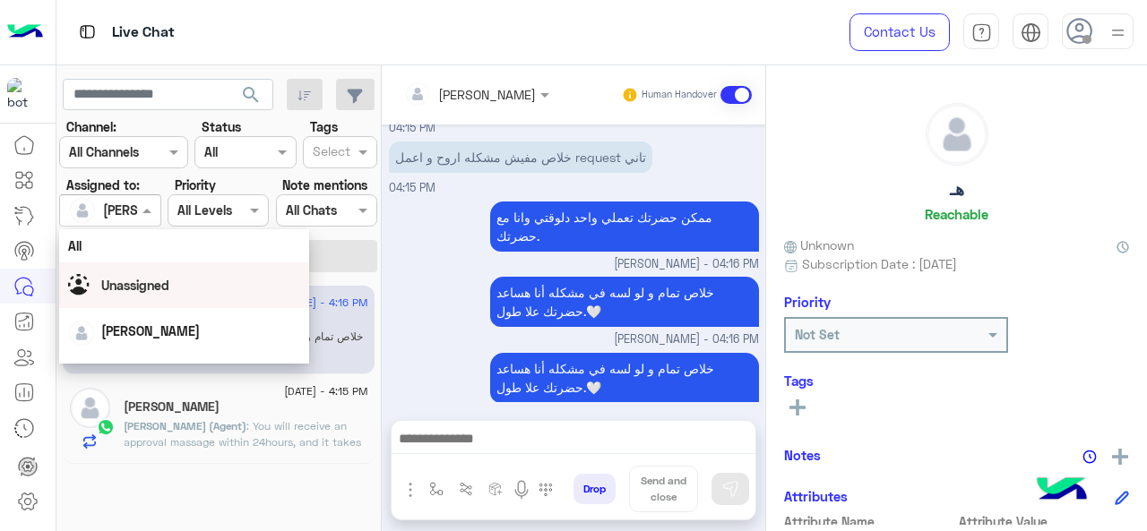
click at [149, 242] on div "All" at bounding box center [184, 246] width 233 height 19
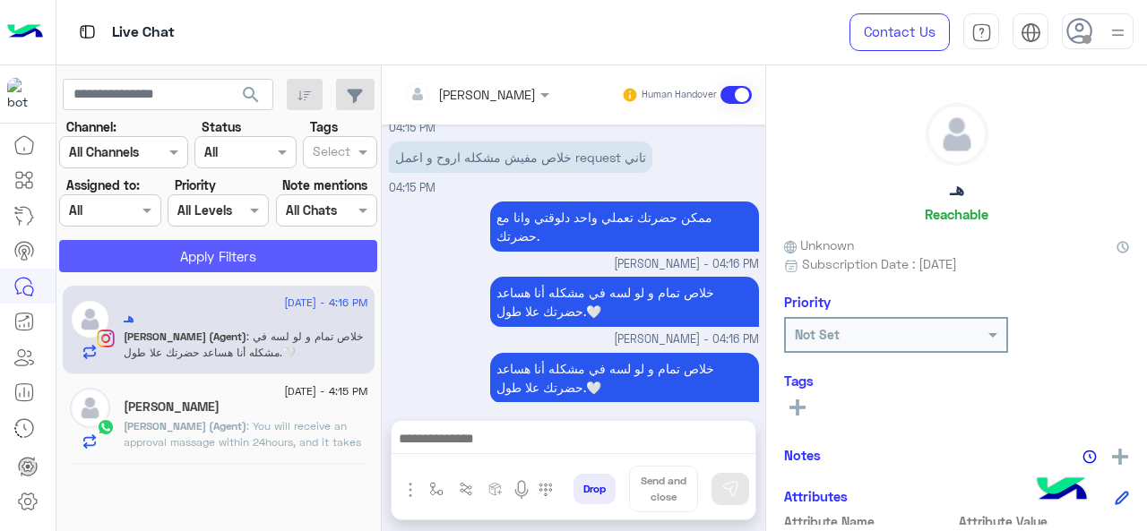
click at [187, 254] on button "Apply Filters" at bounding box center [218, 256] width 318 height 32
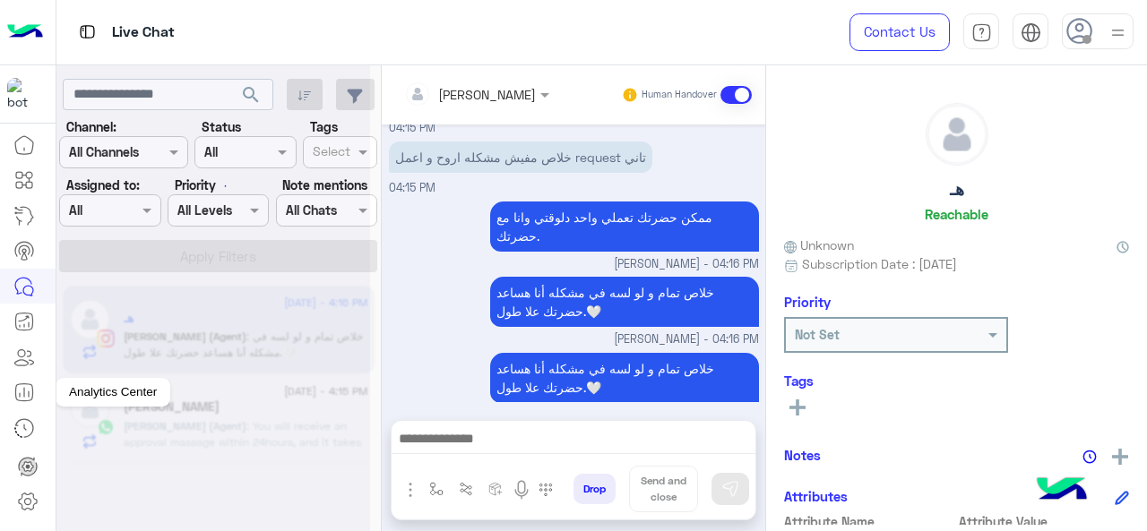
click at [17, 405] on link at bounding box center [24, 392] width 48 height 36
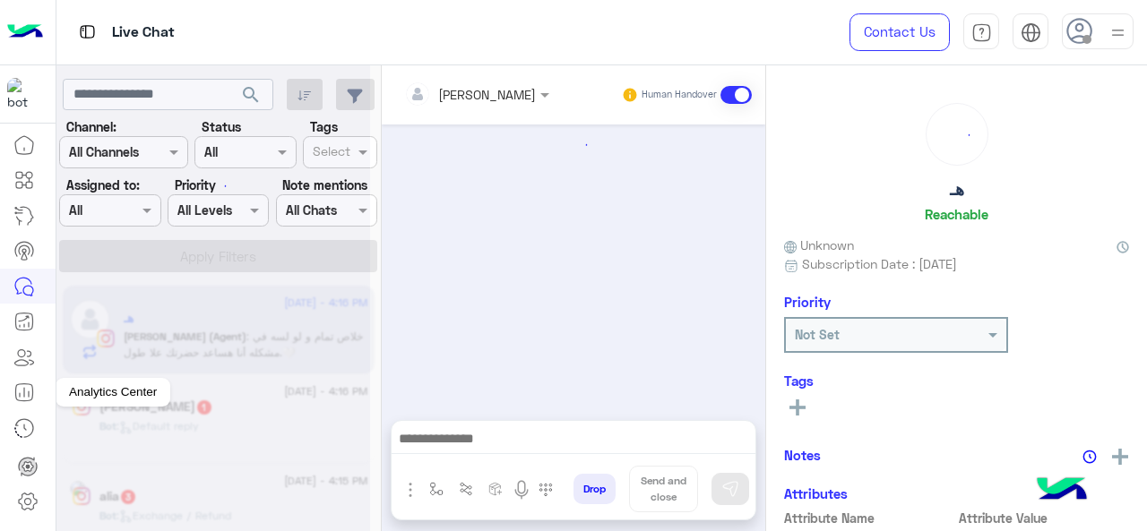
scroll to position [0, 0]
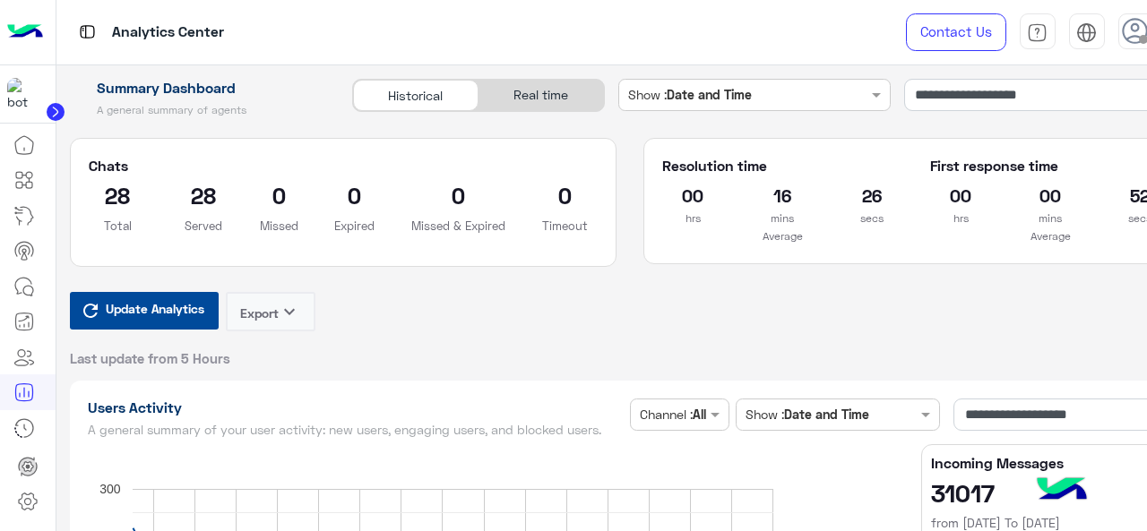
click at [185, 310] on span "Update Analytics" at bounding box center [155, 309] width 108 height 24
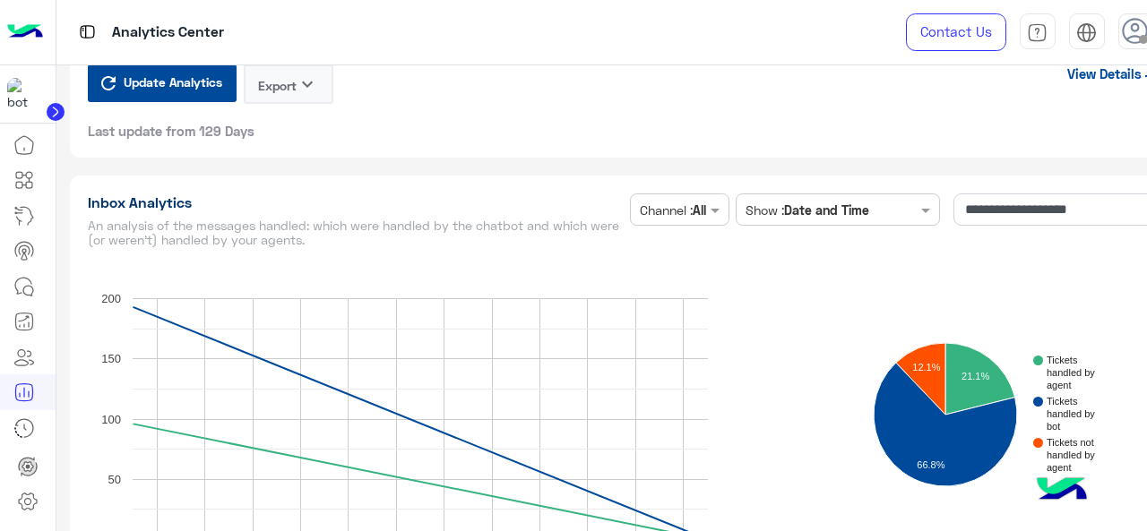
scroll to position [4748, 0]
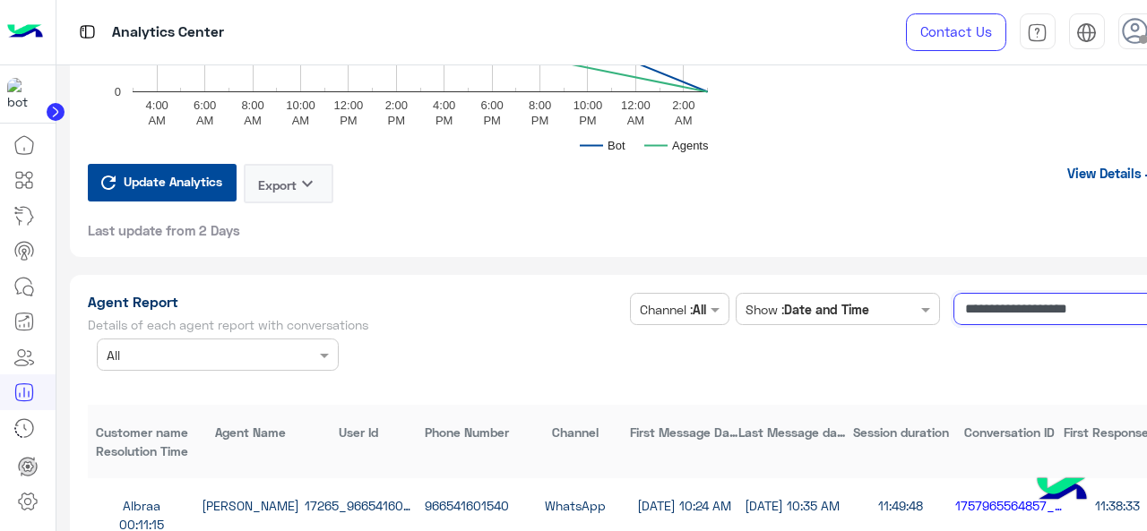
click at [1059, 310] on input "**********" at bounding box center [1062, 309] width 218 height 32
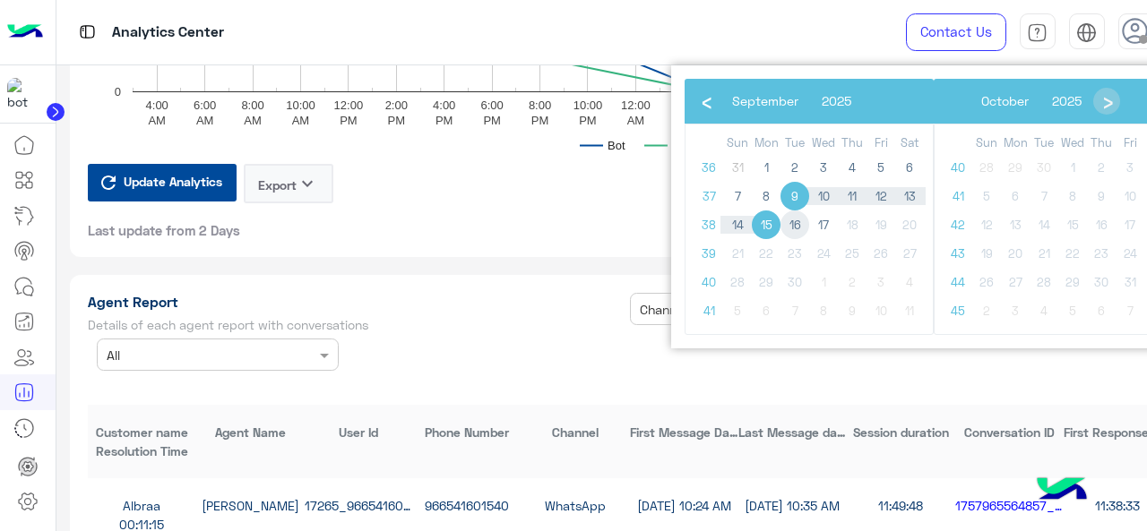
click at [796, 224] on span "16" at bounding box center [794, 225] width 29 height 29
click at [827, 225] on span "17" at bounding box center [823, 225] width 29 height 29
type input "**********"
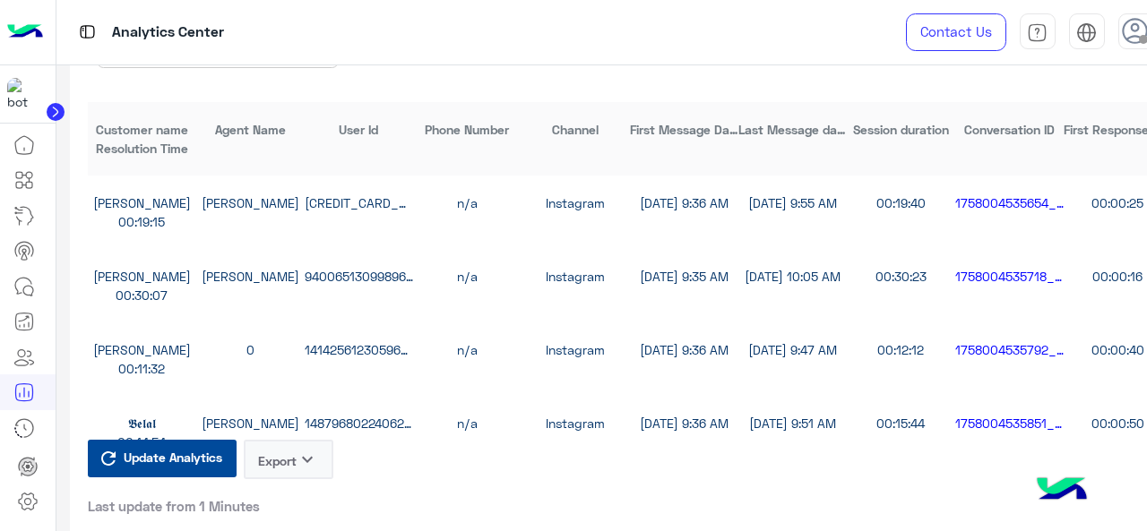
scroll to position [5196, 0]
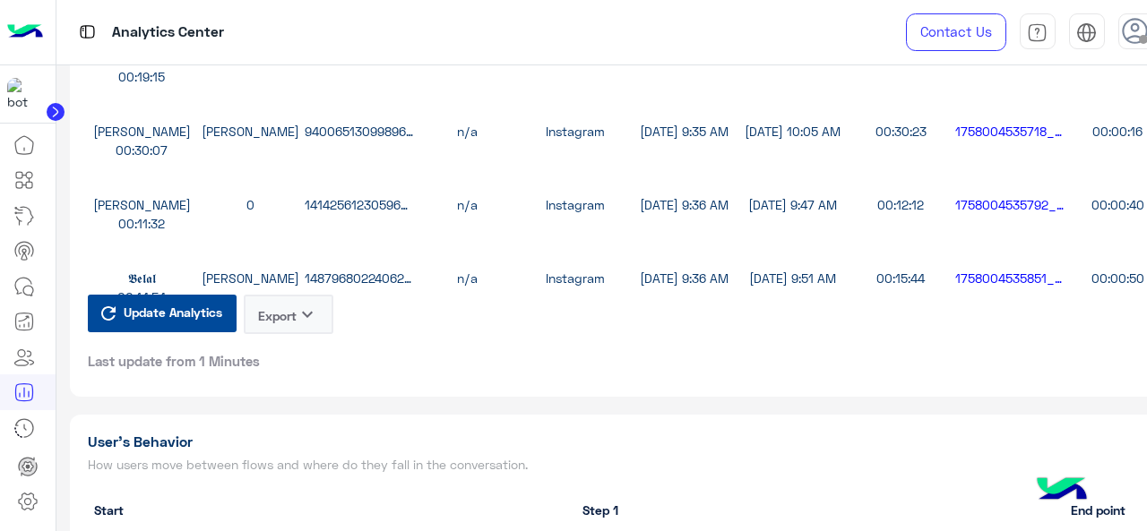
click at [262, 310] on button "Export keyboard_arrow_down" at bounding box center [289, 314] width 90 height 39
click at [305, 363] on button "CSV" at bounding box center [289, 358] width 90 height 33
click at [297, 332] on button "Export keyboard_arrow_down" at bounding box center [289, 314] width 90 height 39
click at [314, 371] on button "CSV" at bounding box center [289, 358] width 90 height 33
click at [297, 329] on button "Export keyboard_arrow_down" at bounding box center [289, 314] width 90 height 39
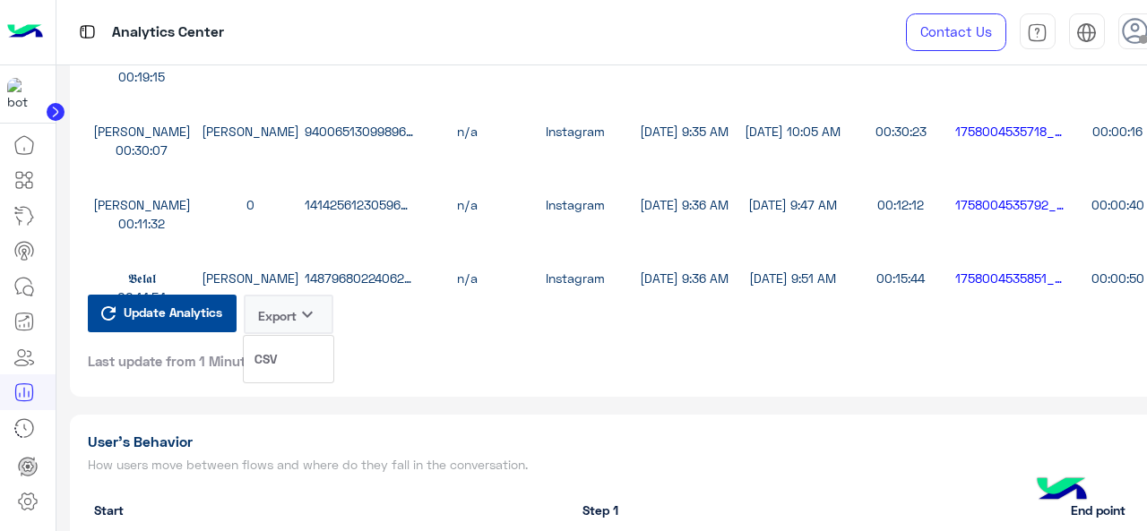
click at [287, 366] on button "CSV" at bounding box center [289, 358] width 90 height 33
click at [283, 304] on button "Export keyboard_arrow_down" at bounding box center [289, 314] width 90 height 39
click at [283, 348] on button "CSV" at bounding box center [289, 358] width 90 height 33
click at [48, 286] on li at bounding box center [28, 287] width 56 height 36
click at [36, 286] on link at bounding box center [24, 287] width 48 height 36
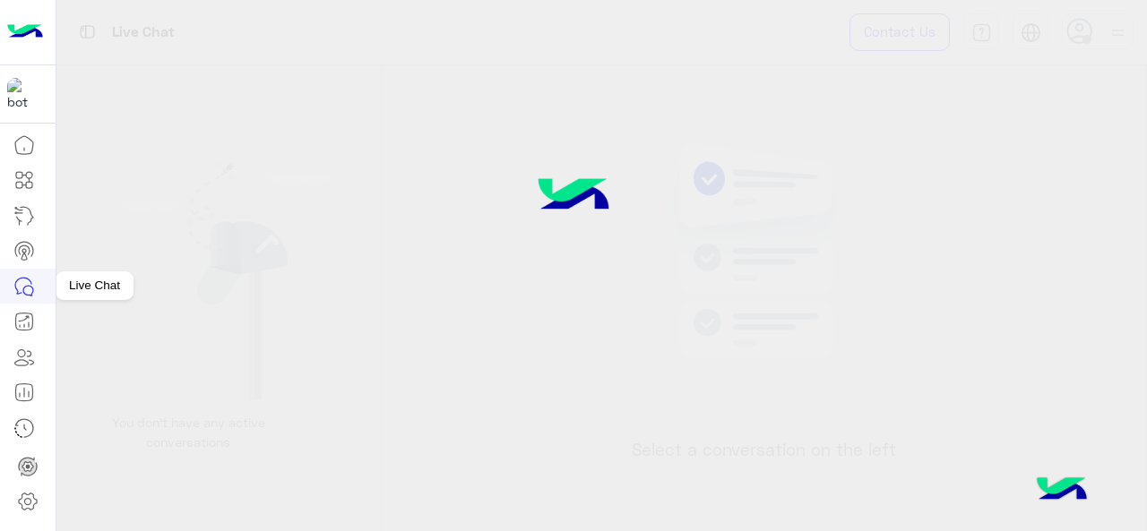
click at [21, 291] on icon at bounding box center [24, 287] width 22 height 22
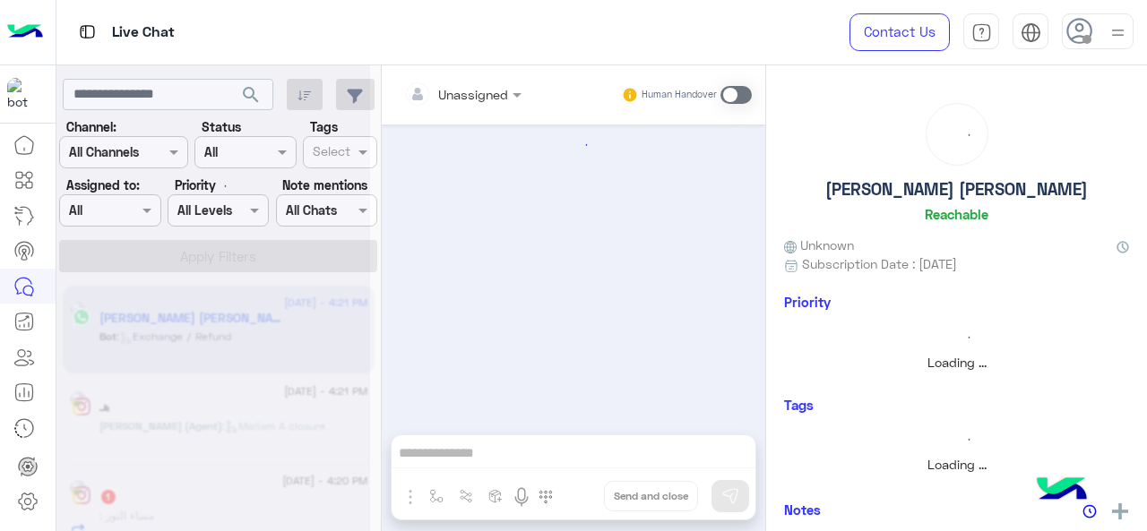
click at [165, 99] on div at bounding box center [213, 272] width 314 height 531
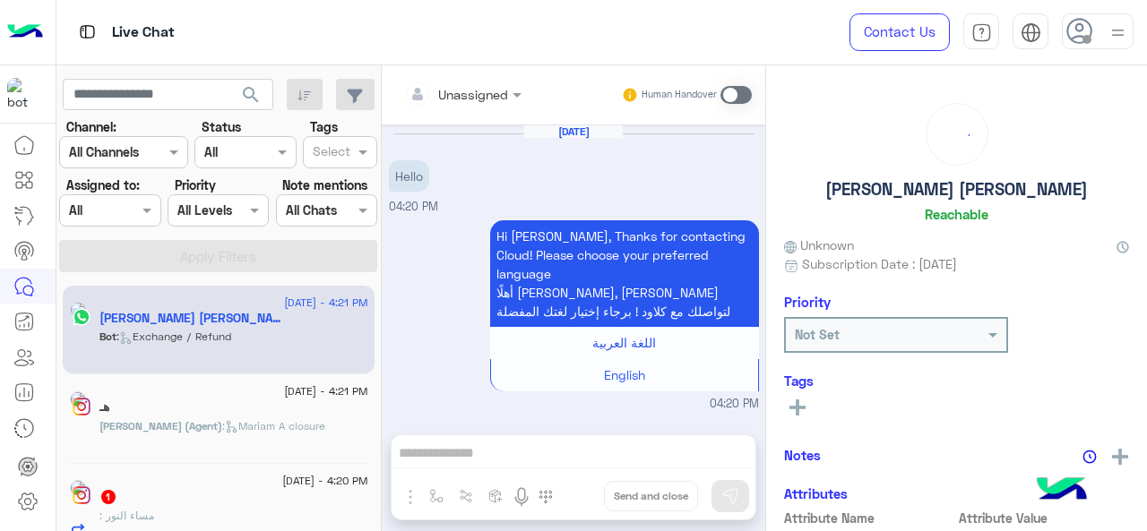
scroll to position [532, 0]
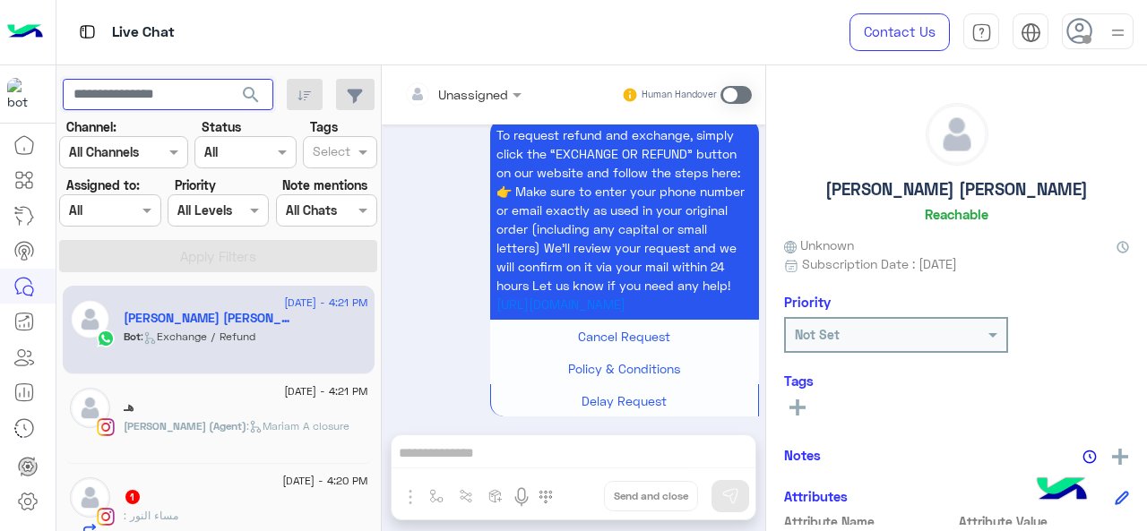
paste input "**********"
type input "**********"
click at [249, 101] on span "search" at bounding box center [251, 95] width 22 height 22
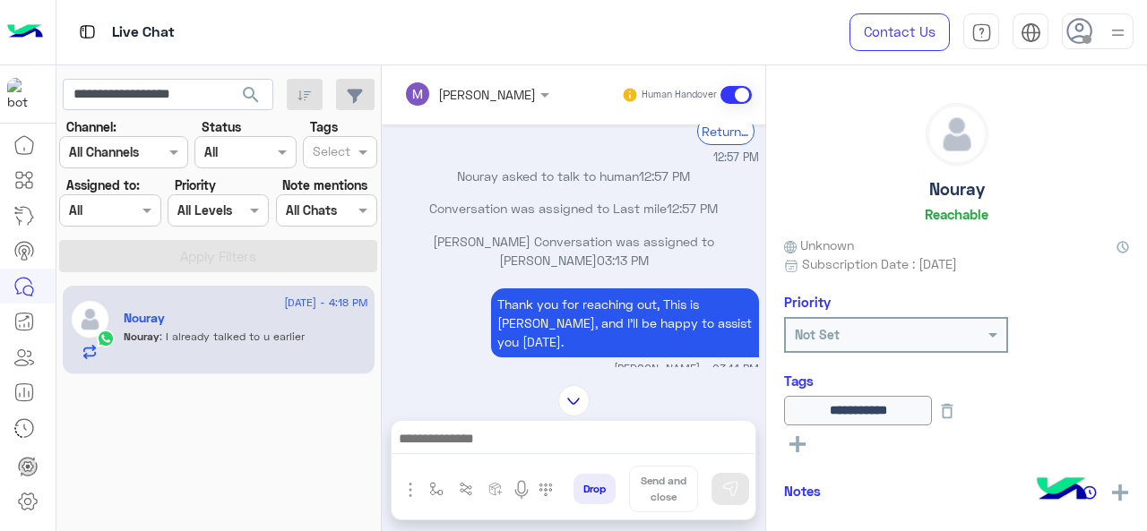
scroll to position [520, 0]
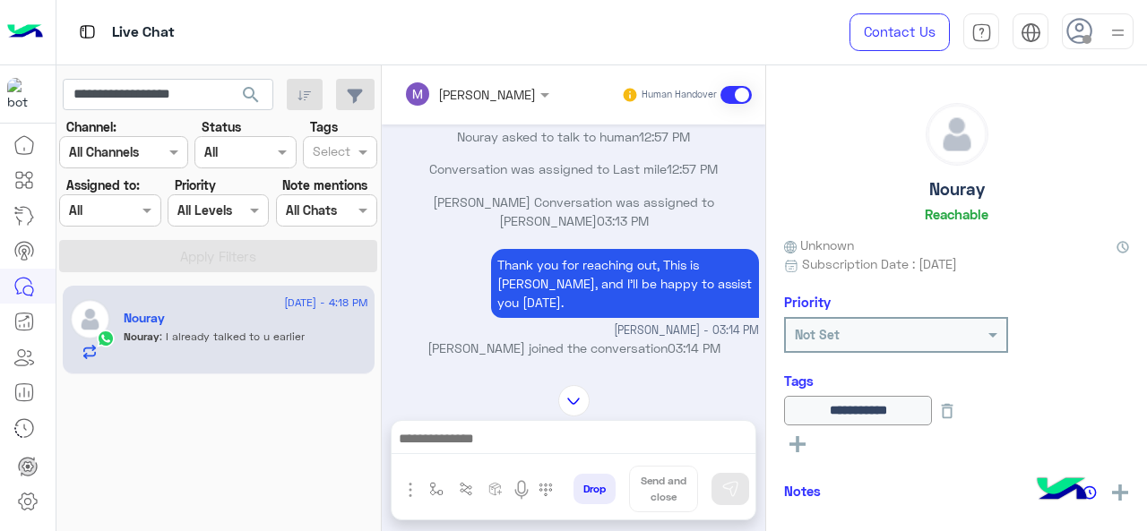
click at [208, 411] on div "17 September - 4:18 PM Nouray Nouray : I already talked to u earlier" at bounding box center [218, 408] width 325 height 259
click at [146, 212] on span at bounding box center [149, 210] width 22 height 19
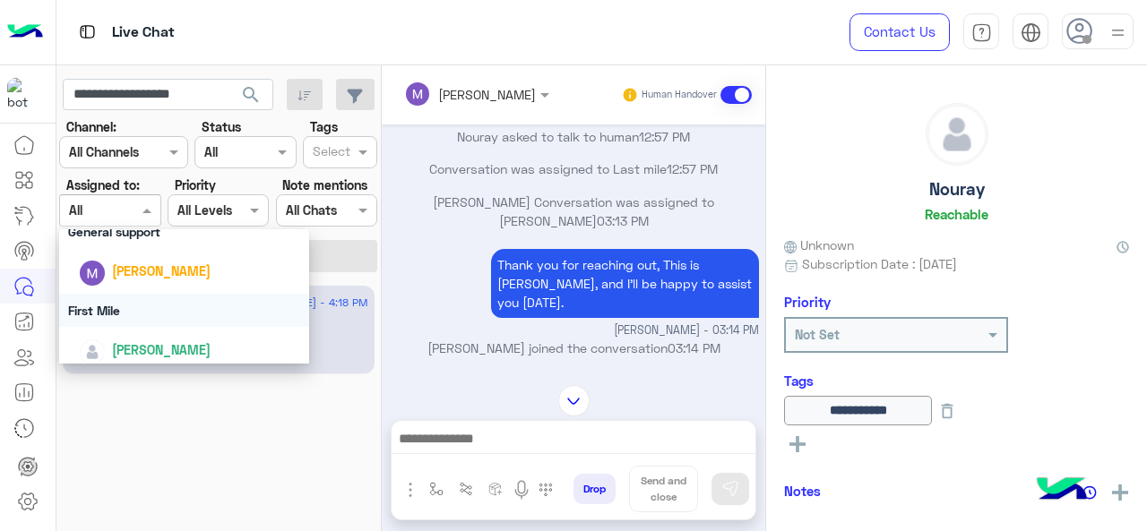
scroll to position [397, 0]
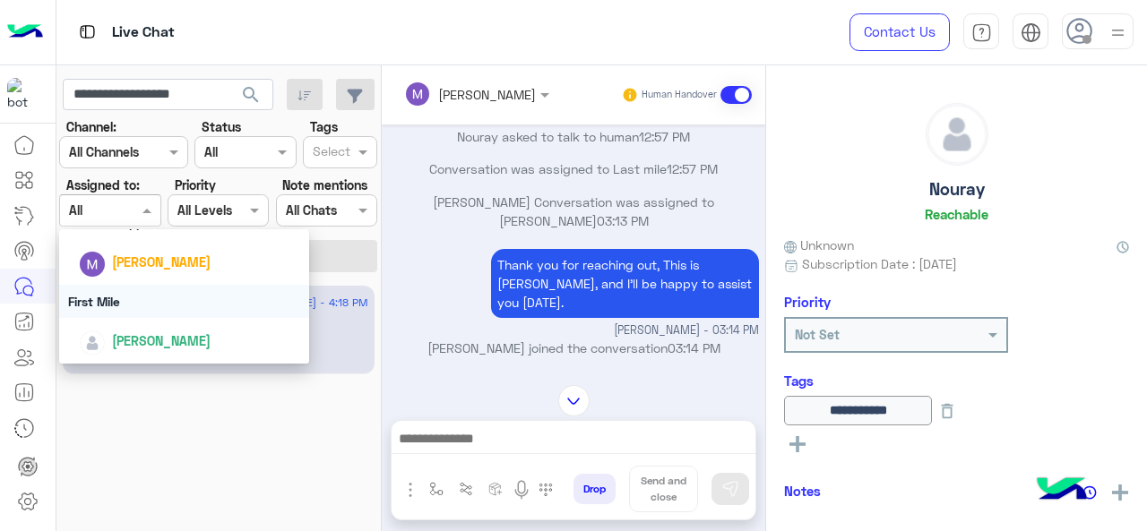
drag, startPoint x: 130, startPoint y: 297, endPoint x: 197, endPoint y: 271, distance: 71.7
click at [131, 297] on div "First Mile" at bounding box center [184, 301] width 251 height 33
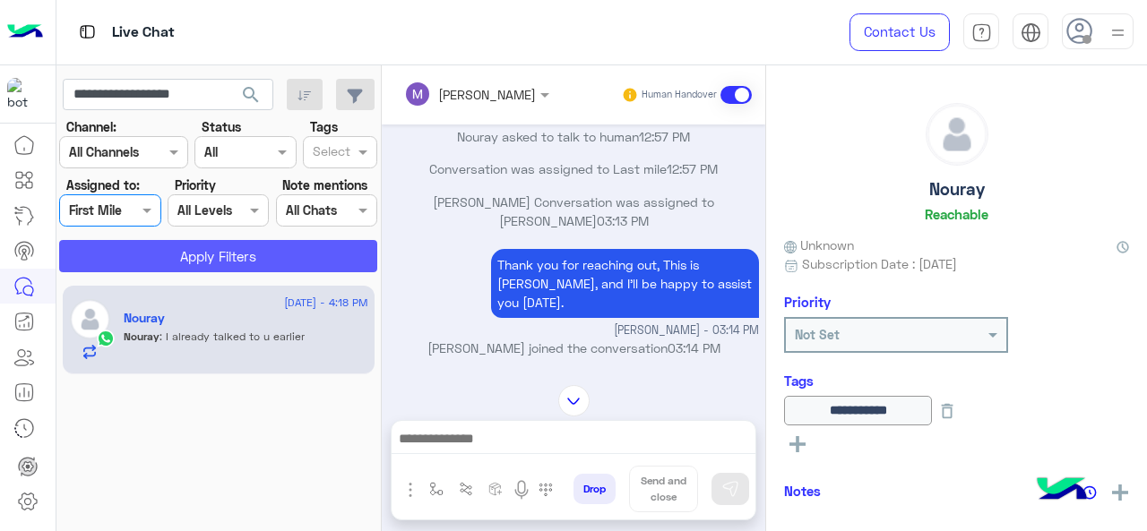
click at [212, 264] on button "Apply Filters" at bounding box center [218, 256] width 318 height 32
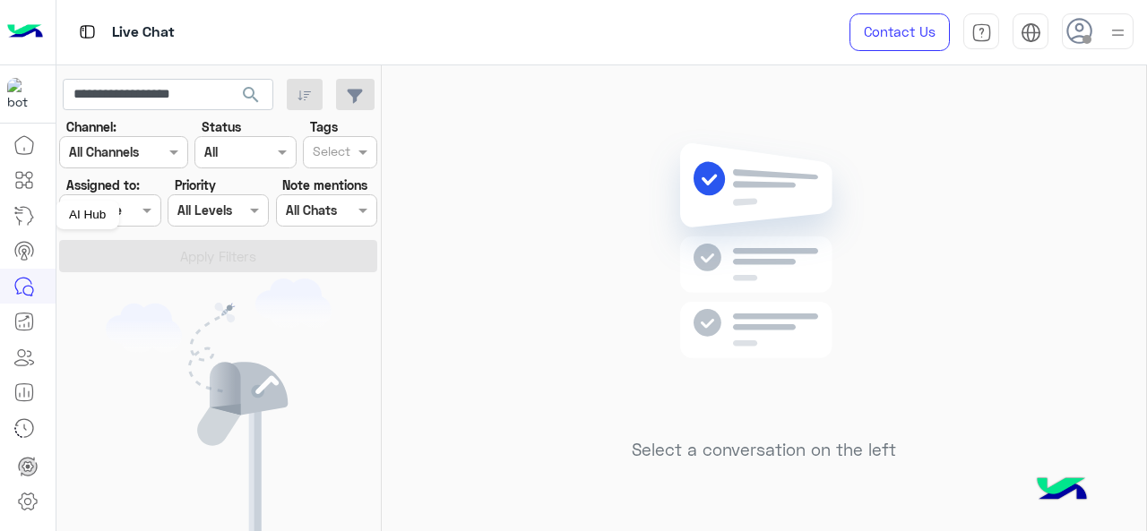
click at [117, 216] on div "AI Hub" at bounding box center [88, 215] width 64 height 29
click at [124, 191] on label "Assigned to:" at bounding box center [102, 185] width 73 height 19
click at [139, 213] on span at bounding box center [149, 210] width 22 height 19
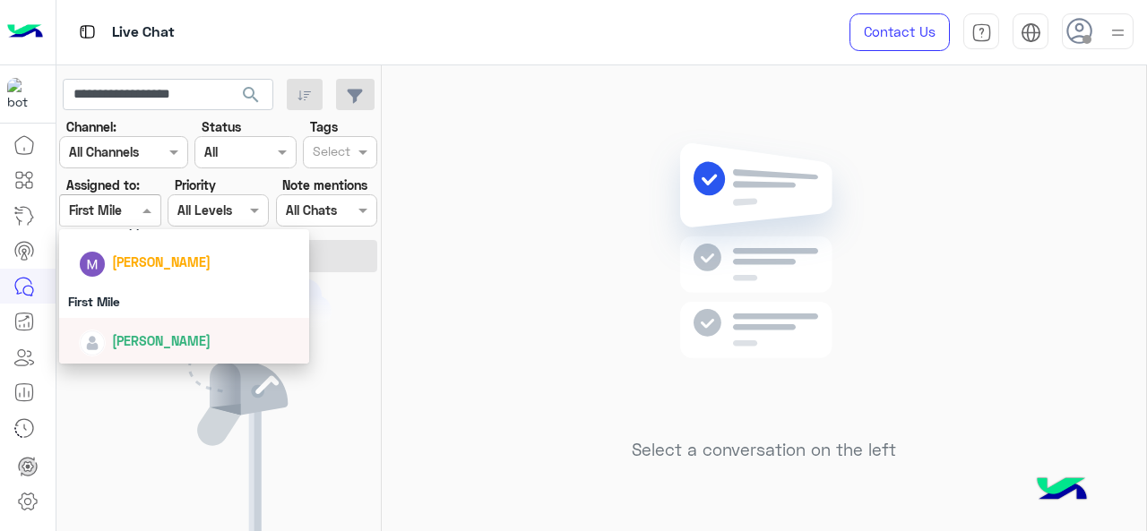
click at [146, 338] on span "[PERSON_NAME]" at bounding box center [161, 340] width 99 height 15
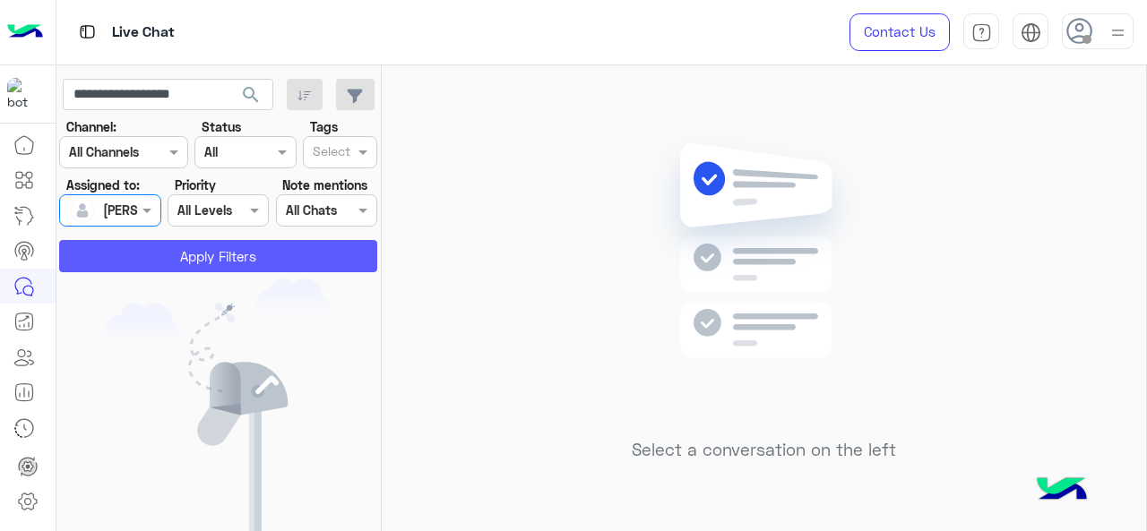
click at [163, 252] on button "Apply Filters" at bounding box center [218, 256] width 318 height 32
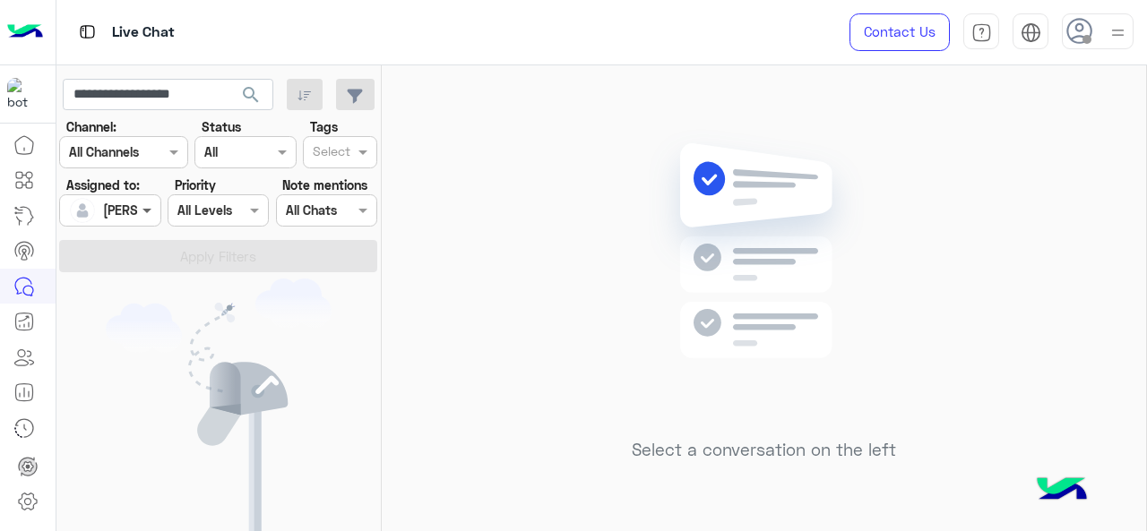
click at [141, 210] on span at bounding box center [149, 210] width 22 height 19
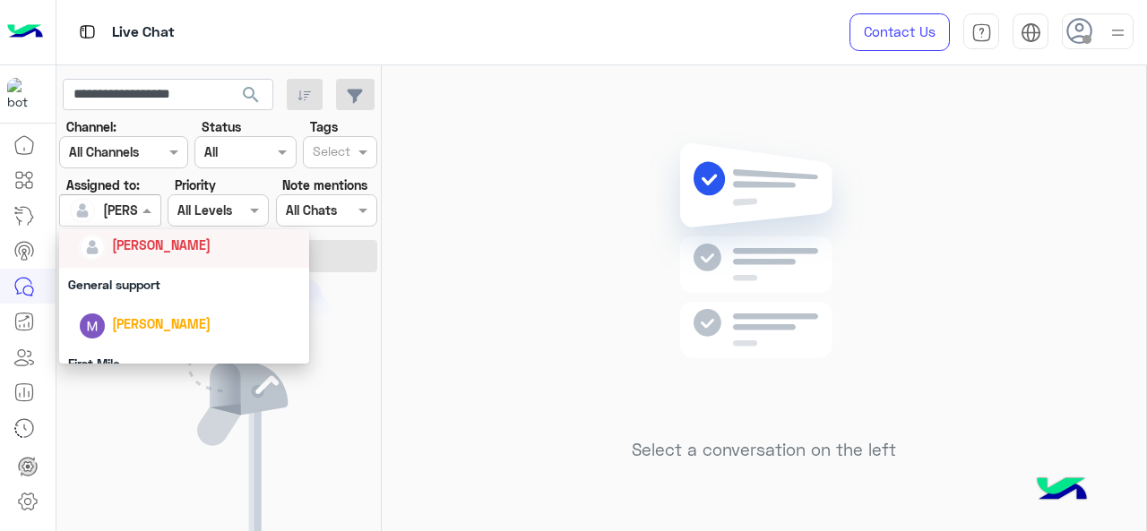
scroll to position [307, 0]
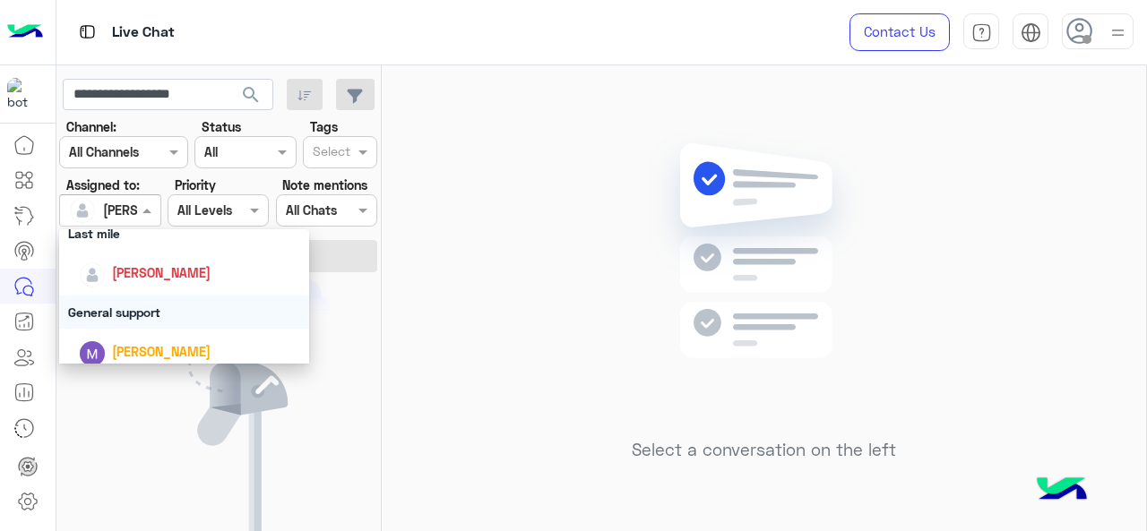
click at [142, 314] on div "General support" at bounding box center [184, 312] width 251 height 33
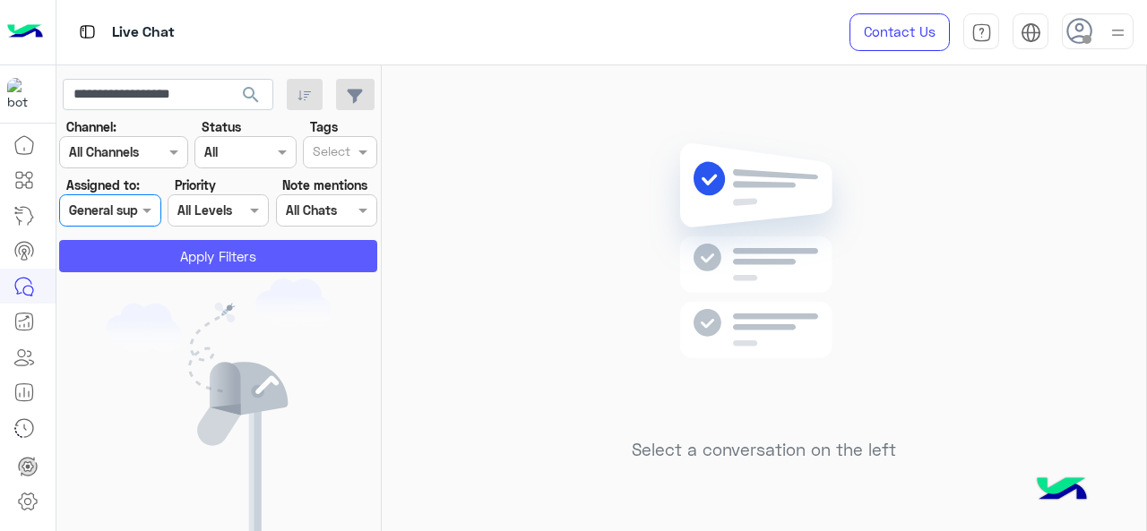
click at [154, 252] on button "Apply Filters" at bounding box center [218, 256] width 318 height 32
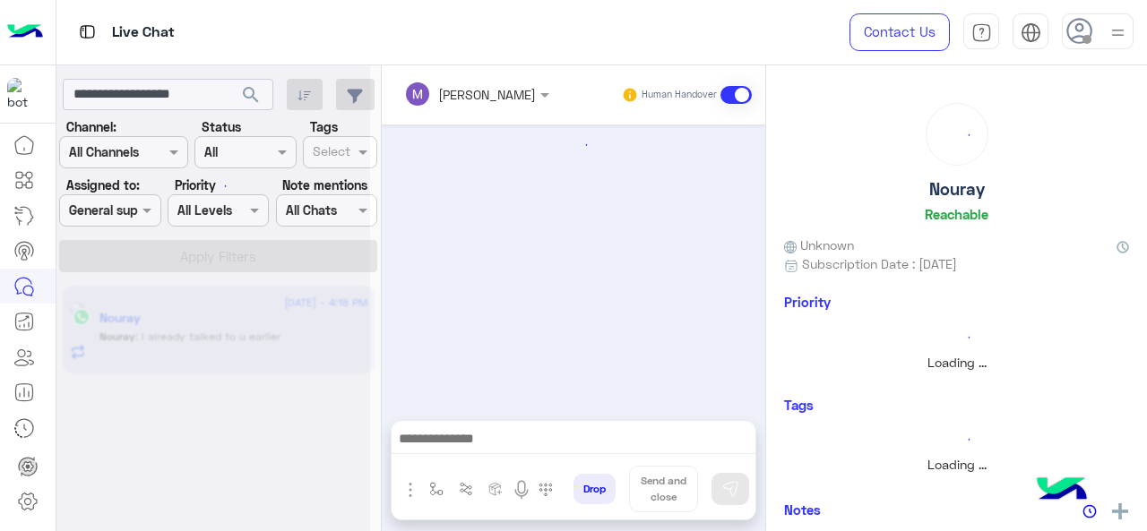
scroll to position [506, 0]
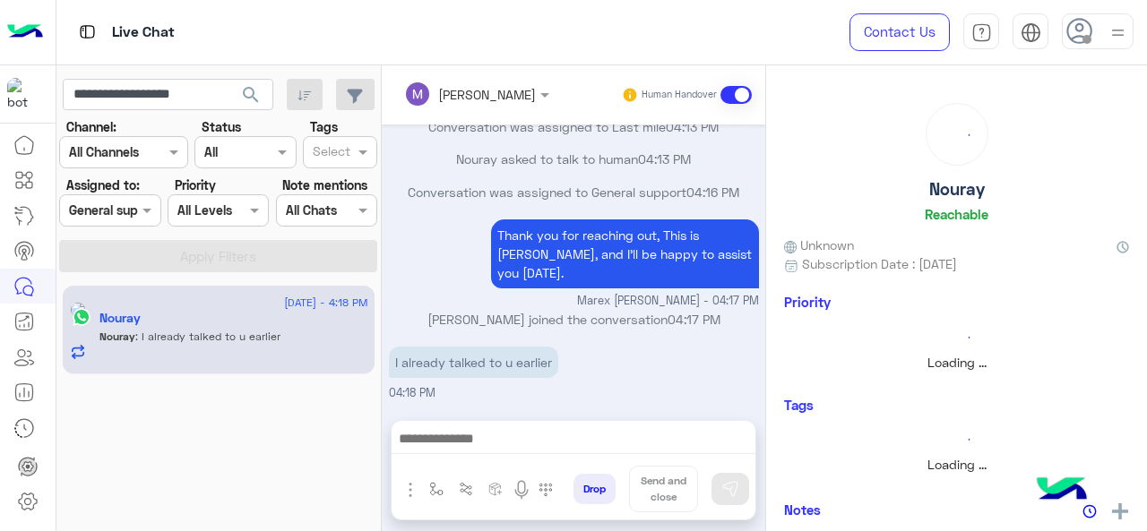
click at [138, 205] on span at bounding box center [149, 210] width 22 height 19
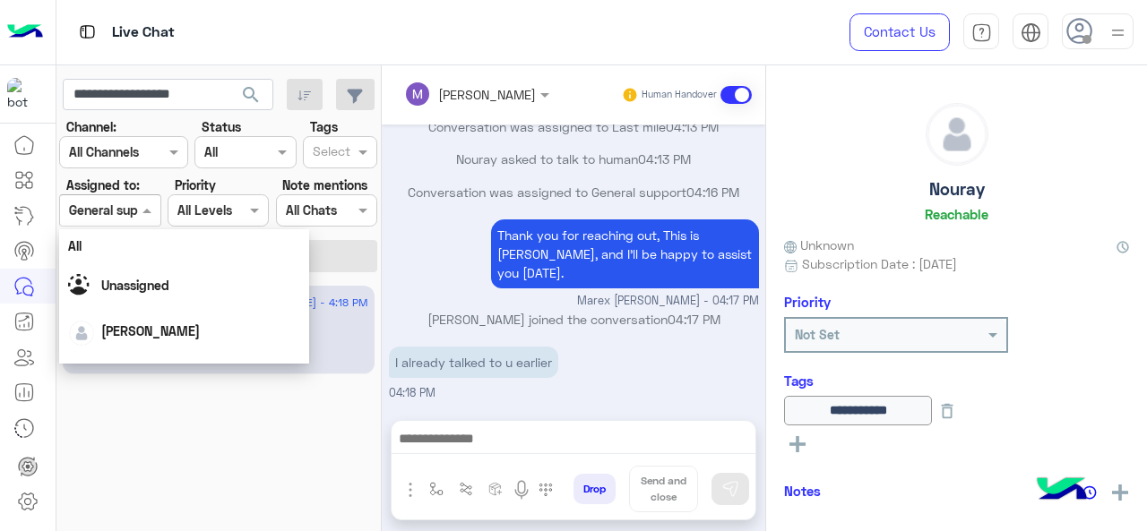
scroll to position [358, 0]
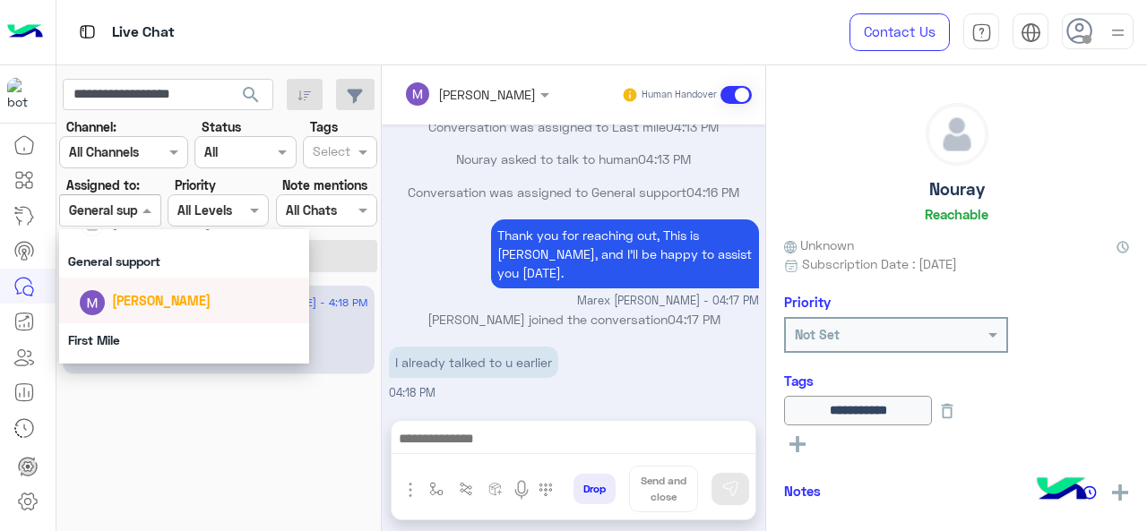
click at [168, 291] on div "[PERSON_NAME]" at bounding box center [161, 300] width 99 height 19
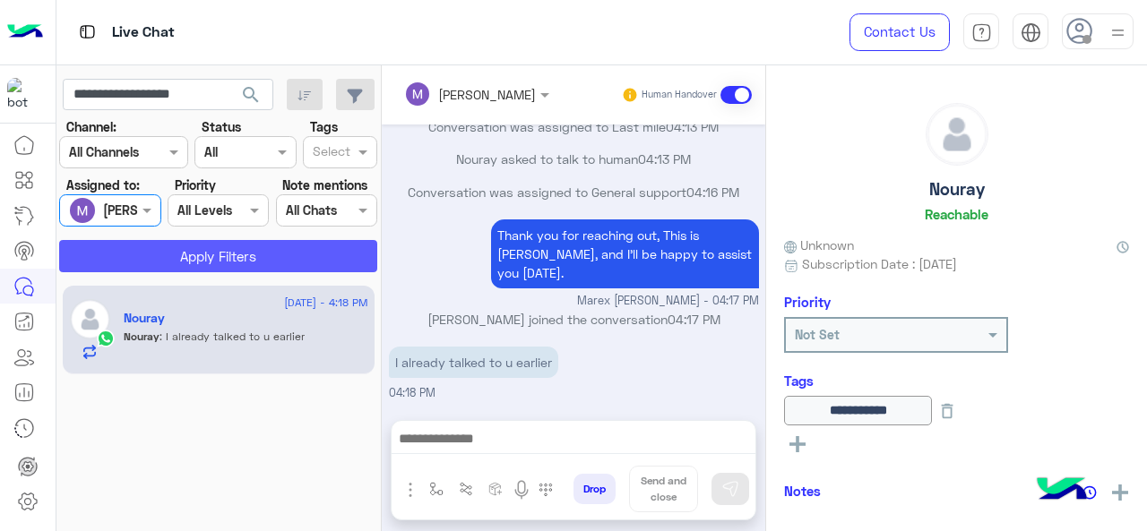
click at [191, 264] on button "Apply Filters" at bounding box center [218, 256] width 318 height 32
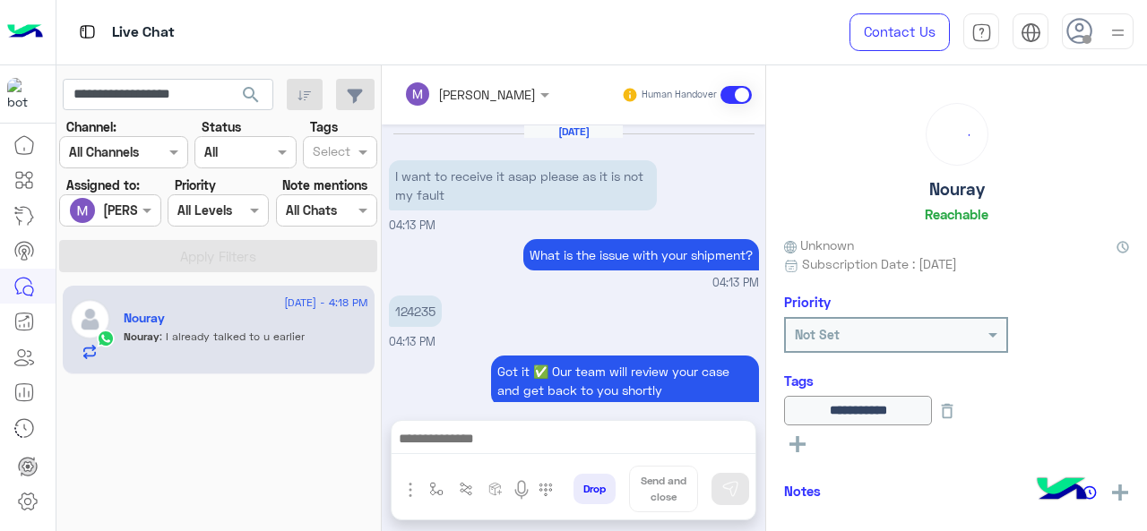
scroll to position [506, 0]
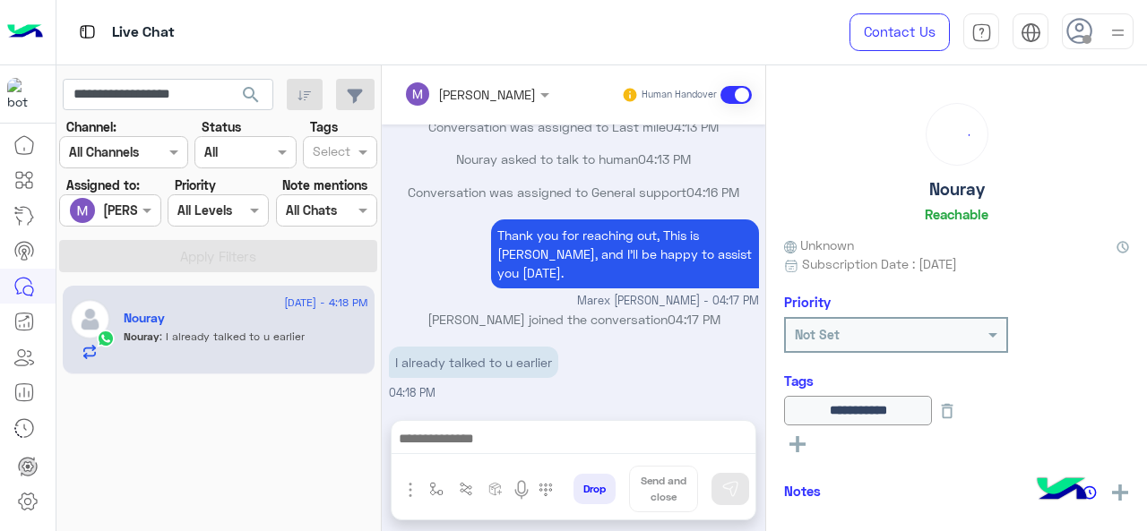
click at [142, 210] on span at bounding box center [149, 210] width 22 height 19
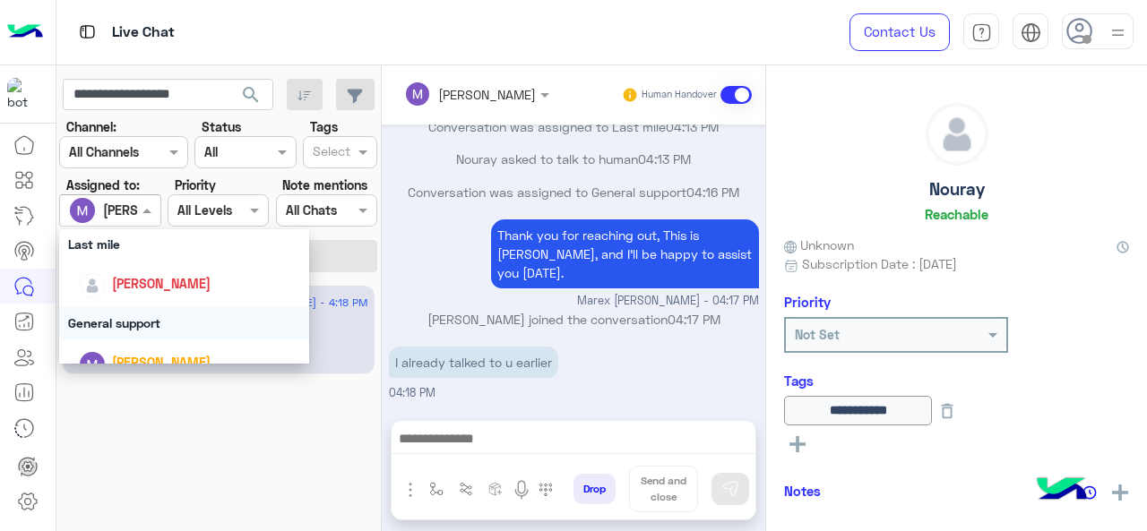
scroll to position [269, 0]
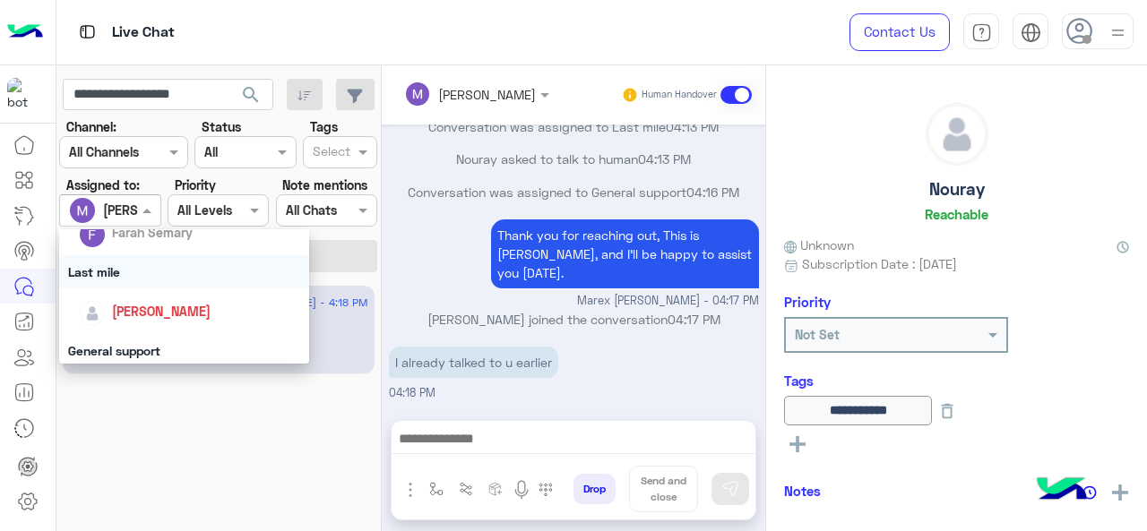
drag, startPoint x: 145, startPoint y: 262, endPoint x: 169, endPoint y: 258, distance: 24.6
click at [145, 263] on div "Last mile" at bounding box center [184, 271] width 251 height 33
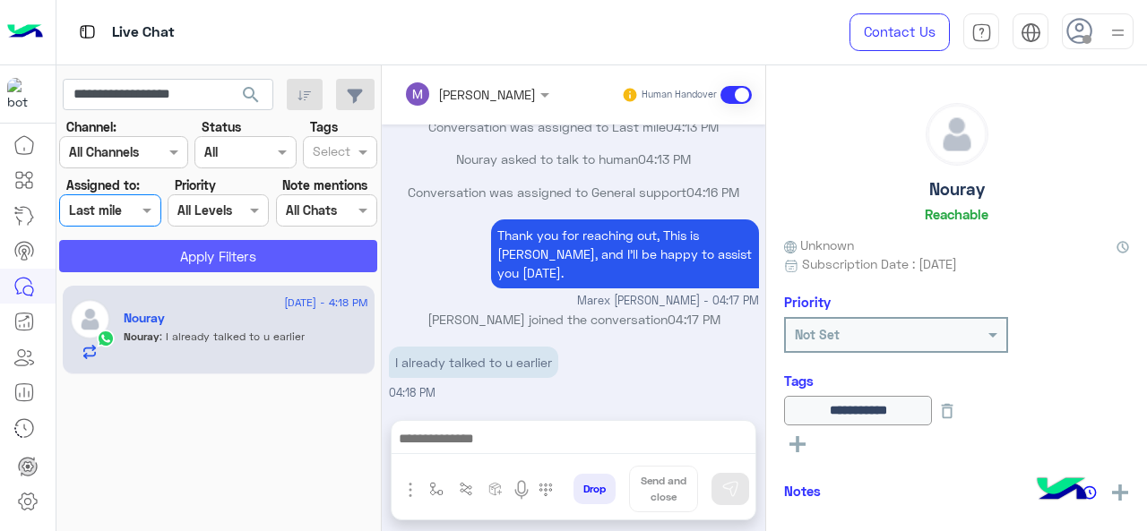
click at [174, 255] on button "Apply Filters" at bounding box center [218, 256] width 318 height 32
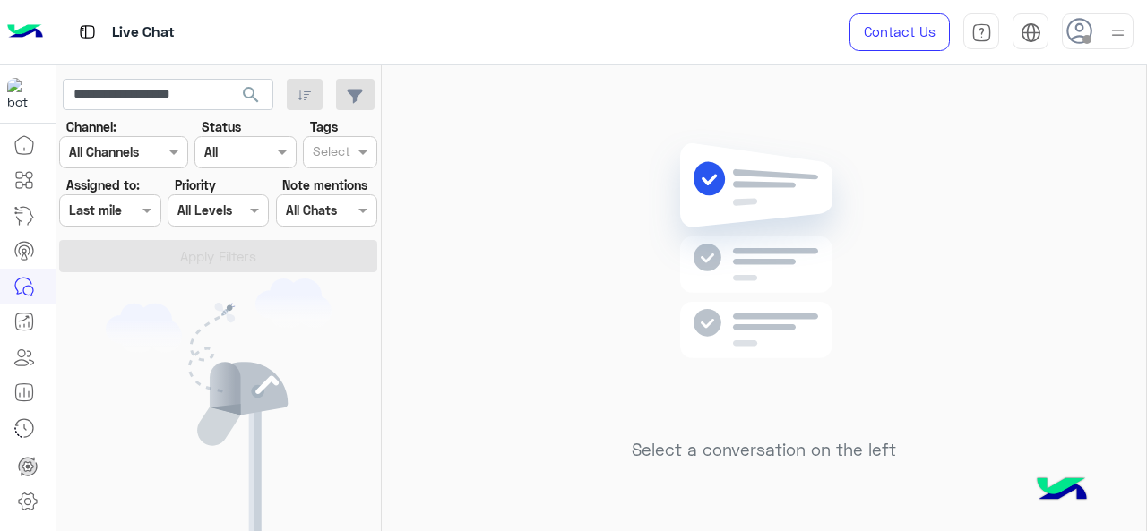
drag, startPoint x: 152, startPoint y: 198, endPoint x: 152, endPoint y: 227, distance: 28.7
click at [152, 197] on div "Assigned on Last mile" at bounding box center [109, 210] width 101 height 32
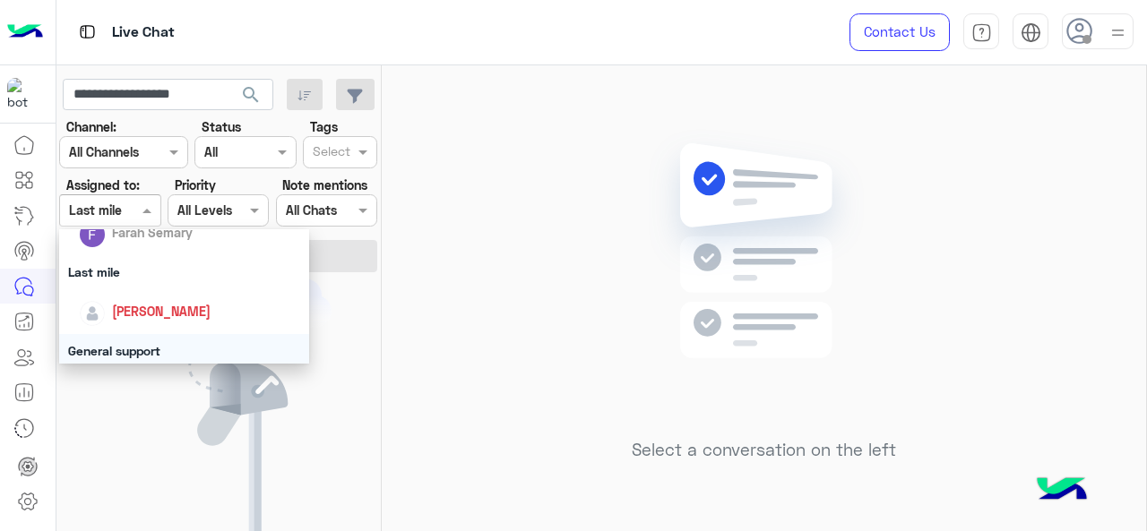
click at [134, 357] on div "General support" at bounding box center [184, 350] width 251 height 33
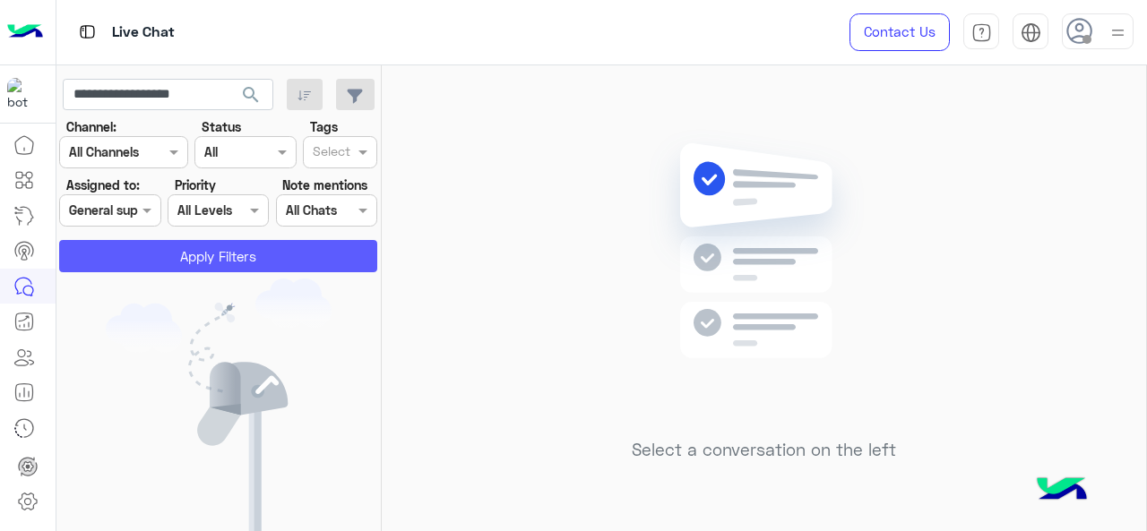
click at [212, 263] on button "Apply Filters" at bounding box center [218, 256] width 318 height 32
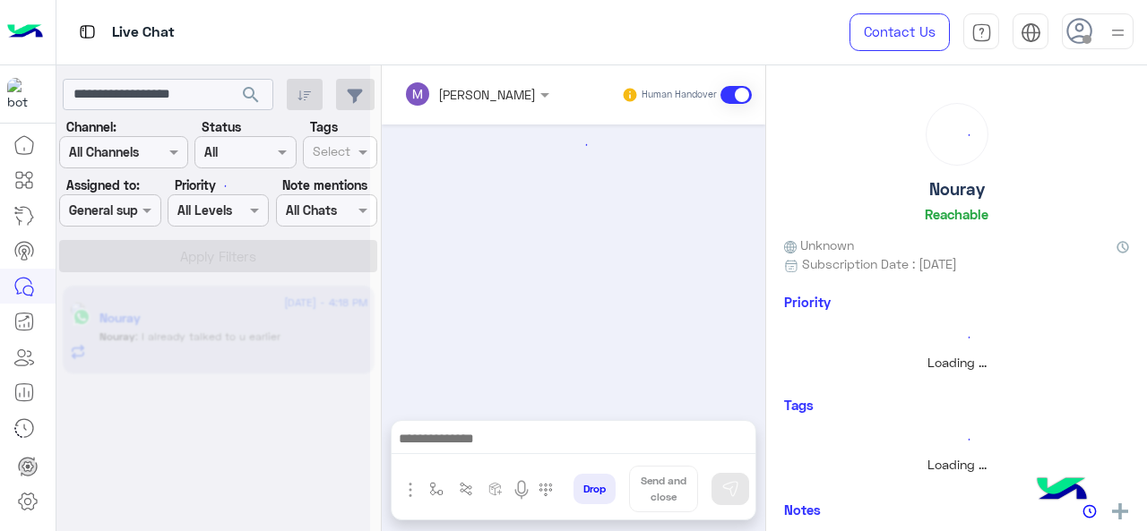
click at [140, 209] on div at bounding box center [213, 272] width 314 height 531
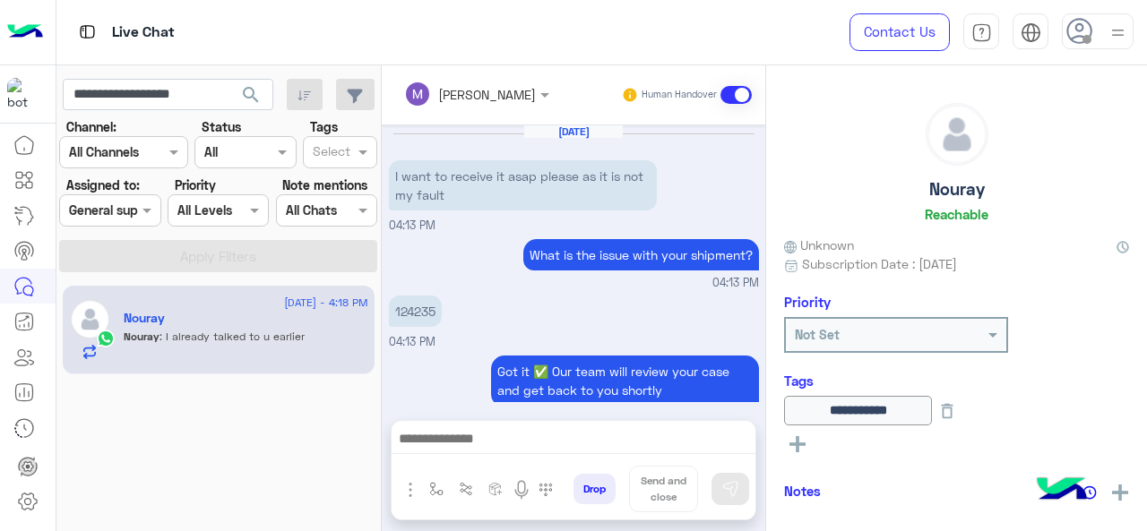
scroll to position [506, 0]
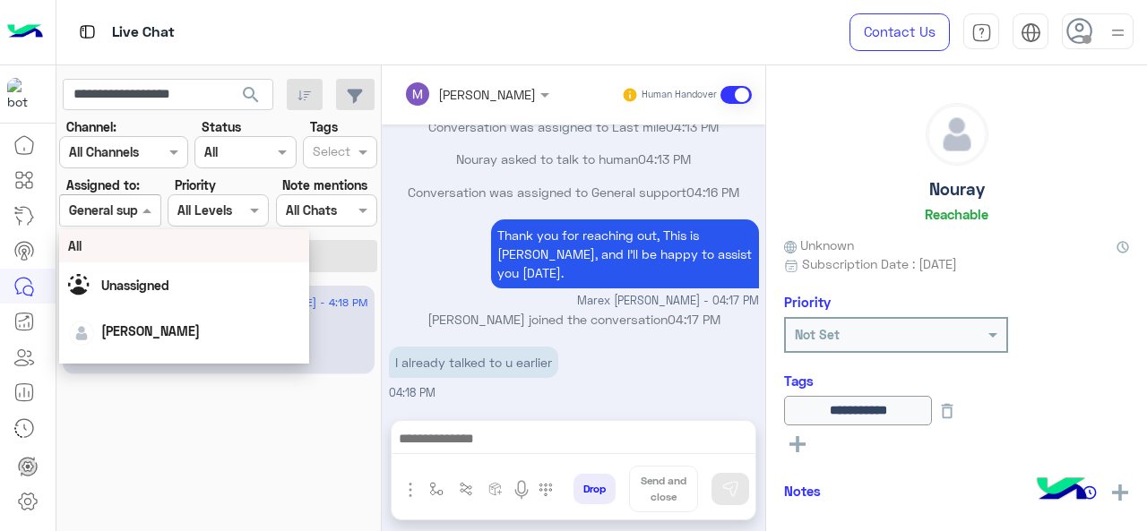
click at [143, 209] on span at bounding box center [149, 210] width 22 height 19
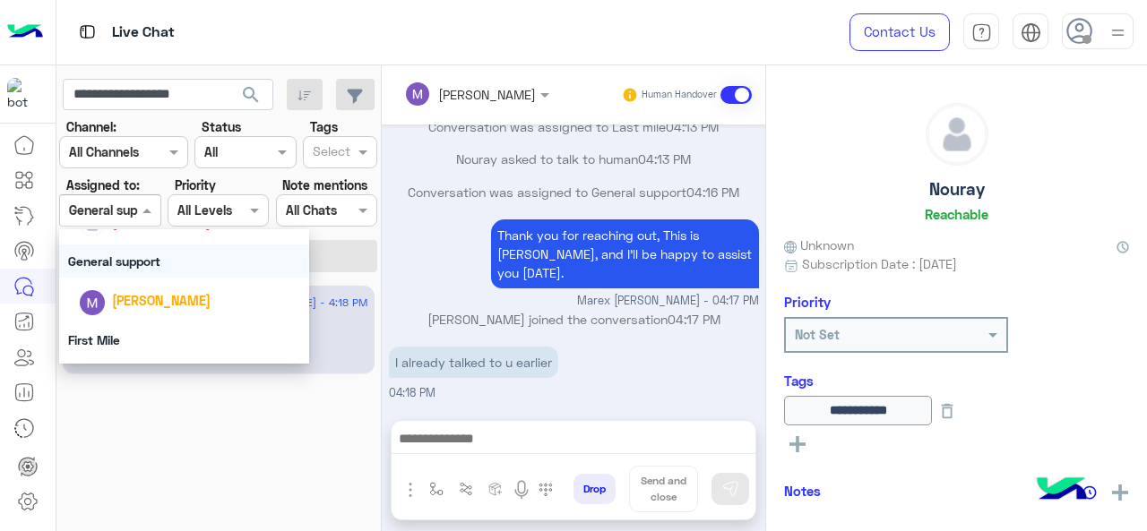
scroll to position [269, 0]
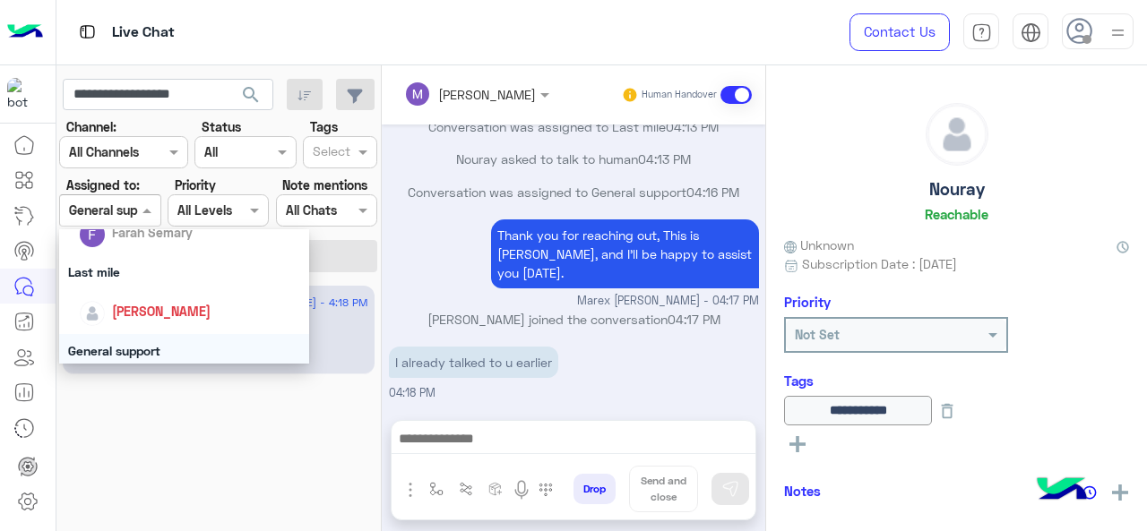
click at [148, 273] on div "Last mile" at bounding box center [184, 271] width 251 height 33
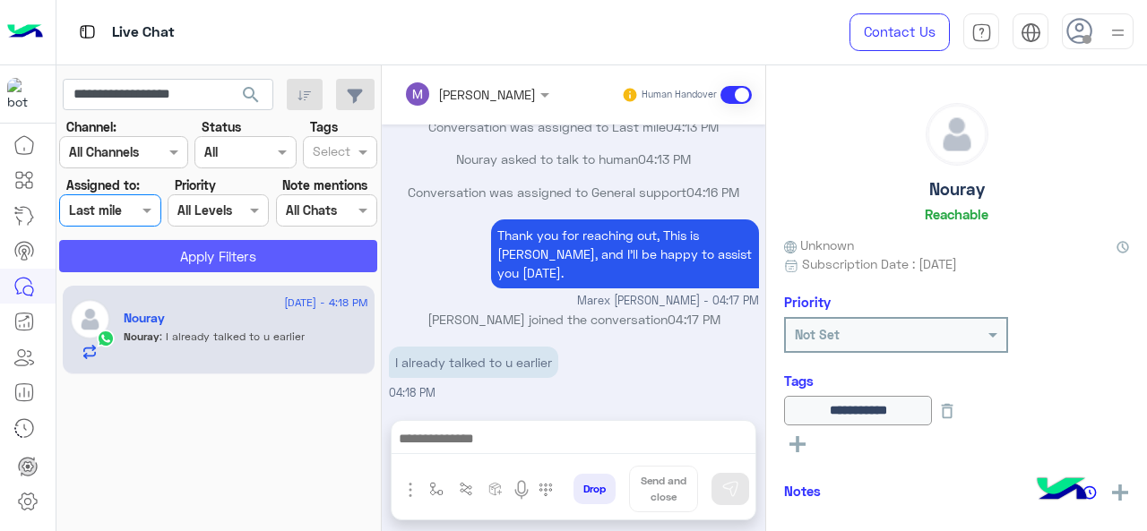
click at [165, 254] on button "Apply Filters" at bounding box center [218, 256] width 318 height 32
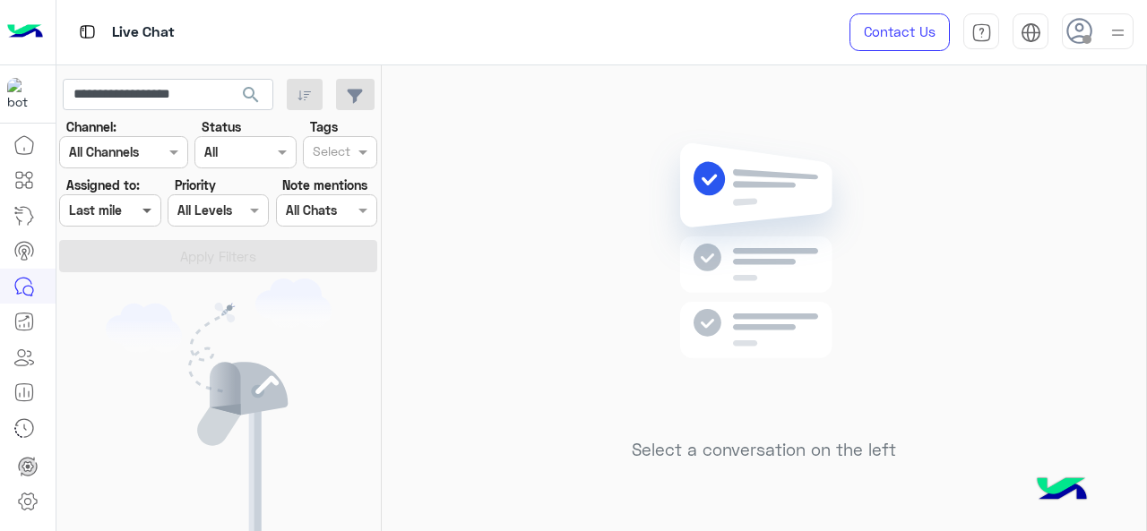
click at [148, 212] on span at bounding box center [149, 210] width 22 height 19
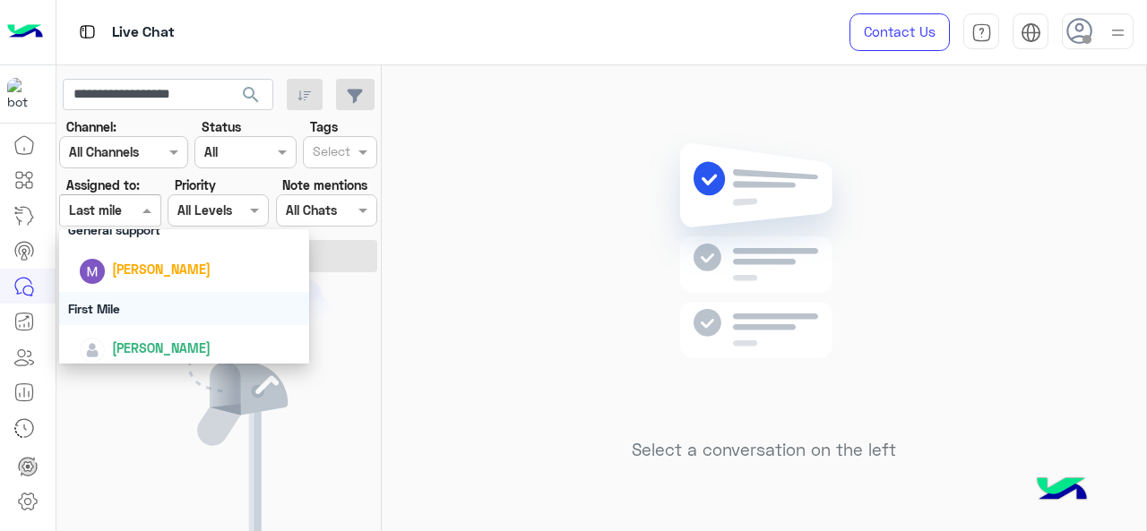
scroll to position [397, 0]
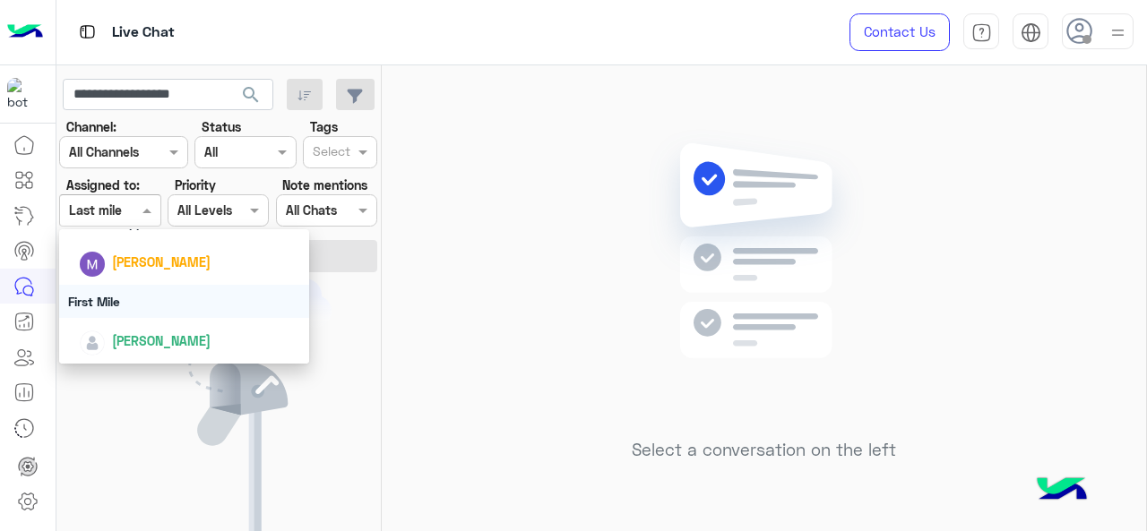
click at [158, 298] on div "First Mile" at bounding box center [184, 301] width 251 height 33
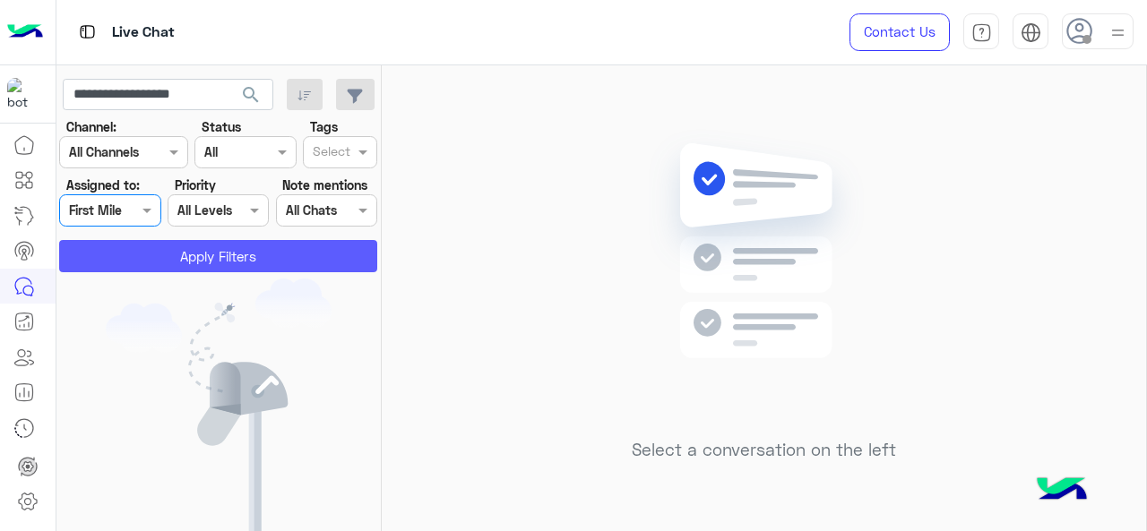
click at [200, 256] on button "Apply Filters" at bounding box center [218, 256] width 318 height 32
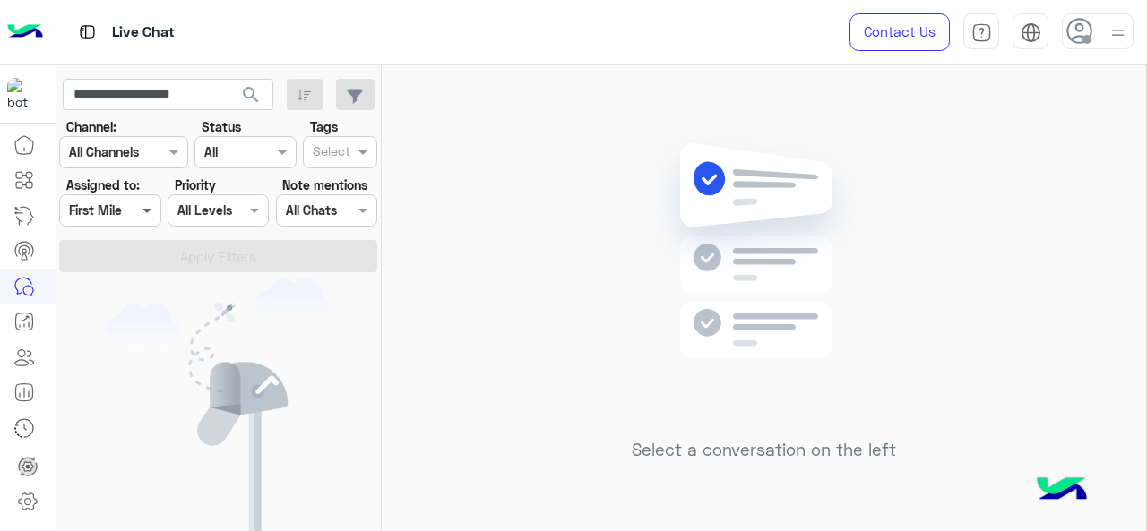
click at [151, 209] on span at bounding box center [149, 210] width 22 height 19
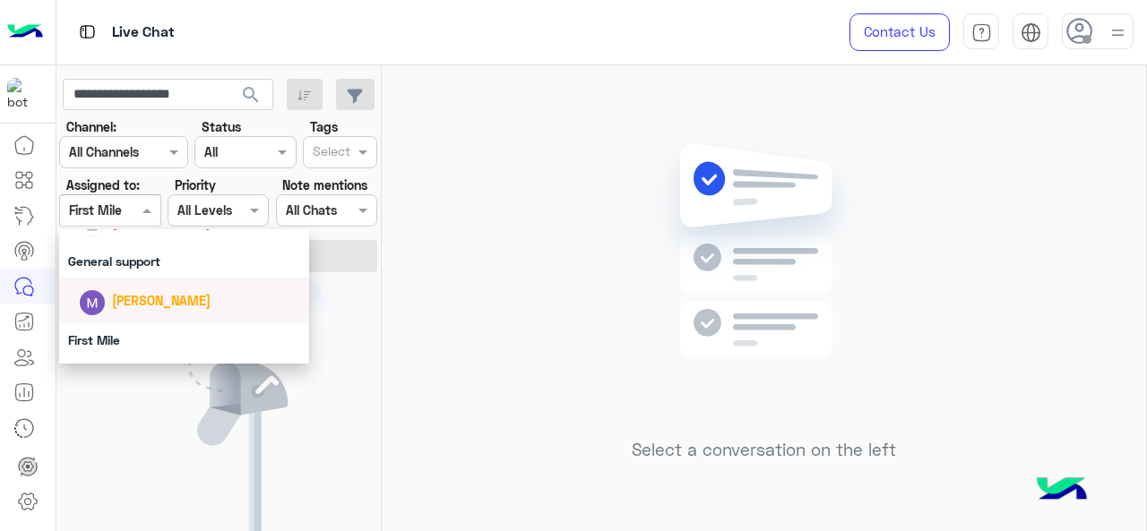
scroll to position [179, 0]
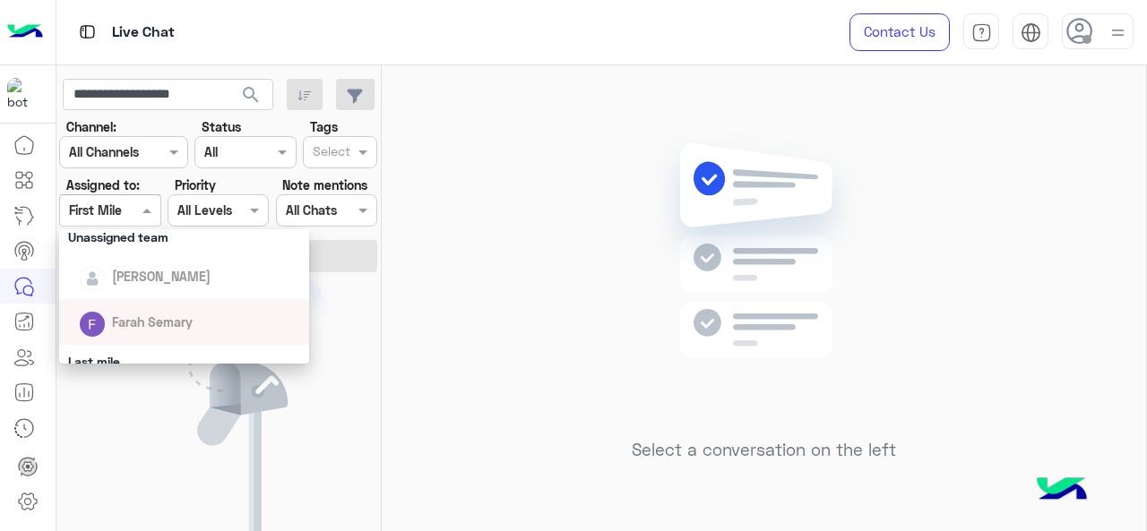
click at [420, 363] on div "Select a conversation on the left" at bounding box center [764, 301] width 764 height 473
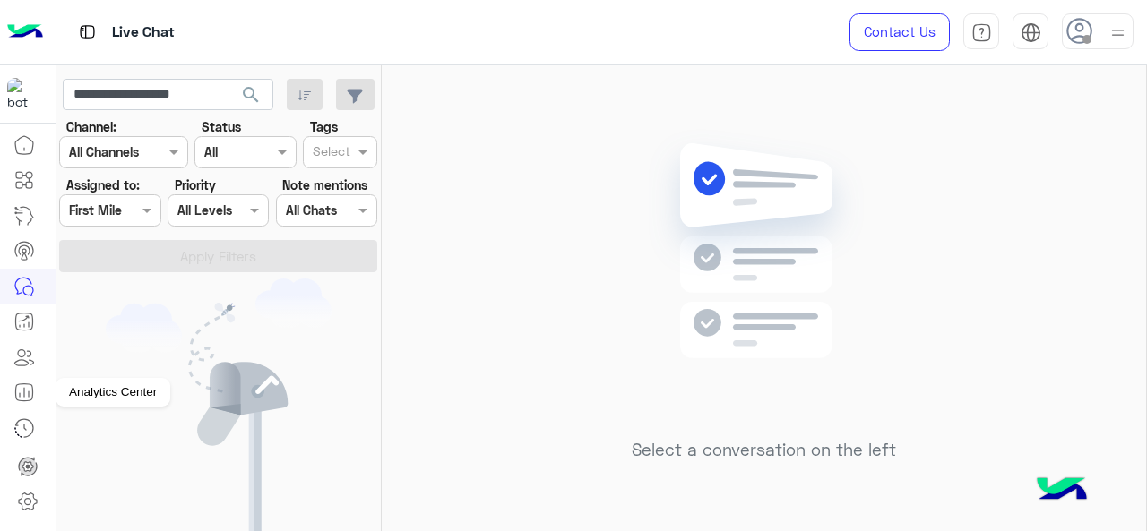
click at [36, 391] on link at bounding box center [24, 392] width 48 height 36
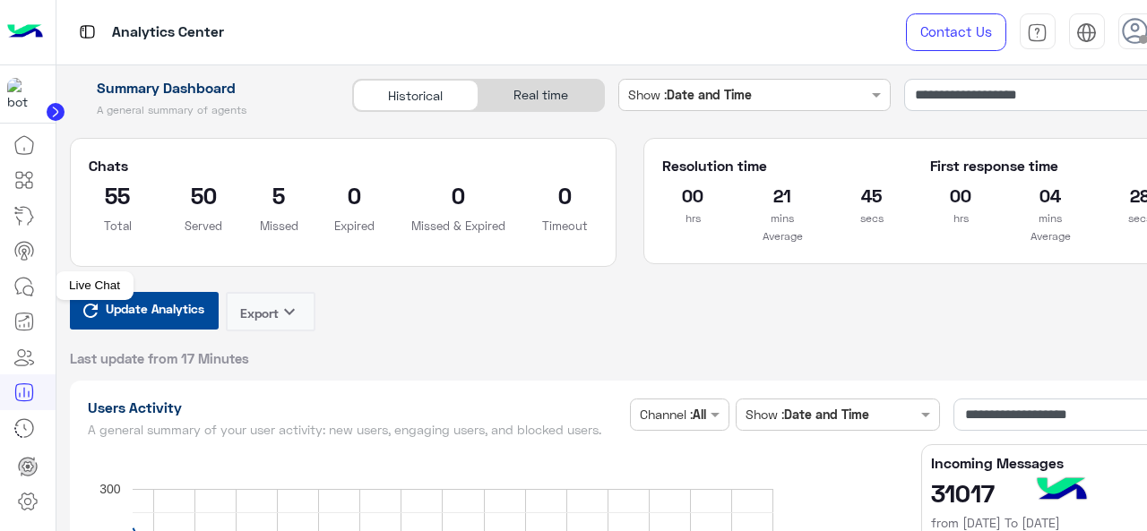
click at [36, 284] on link at bounding box center [24, 287] width 48 height 36
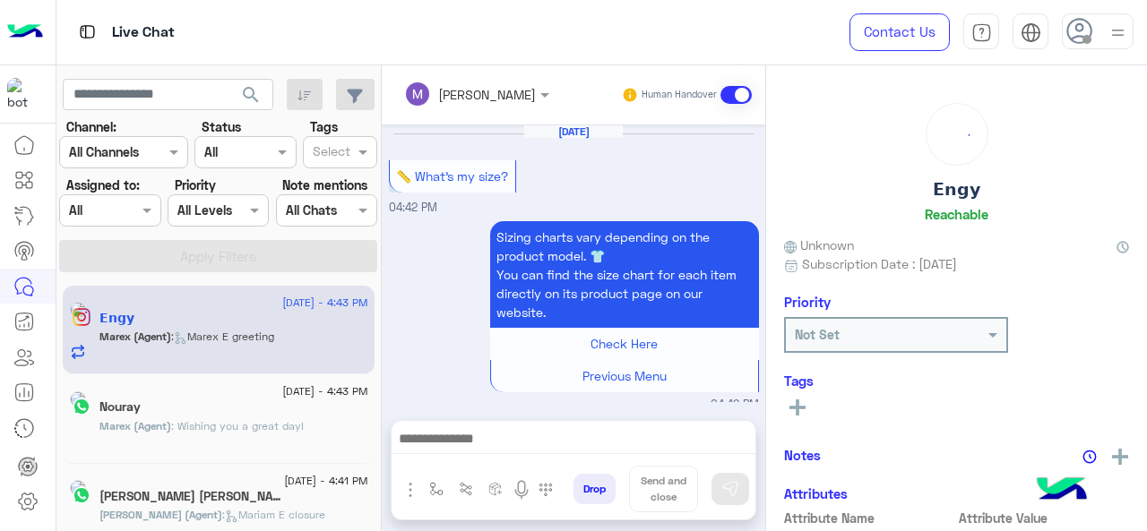
scroll to position [654, 0]
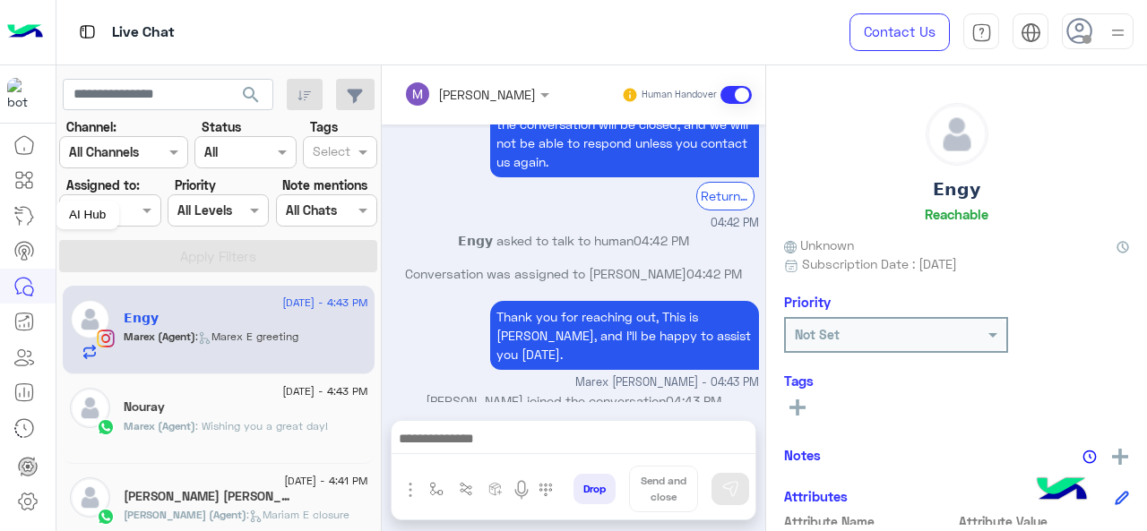
click at [85, 214] on div "AI Hub" at bounding box center [88, 215] width 64 height 29
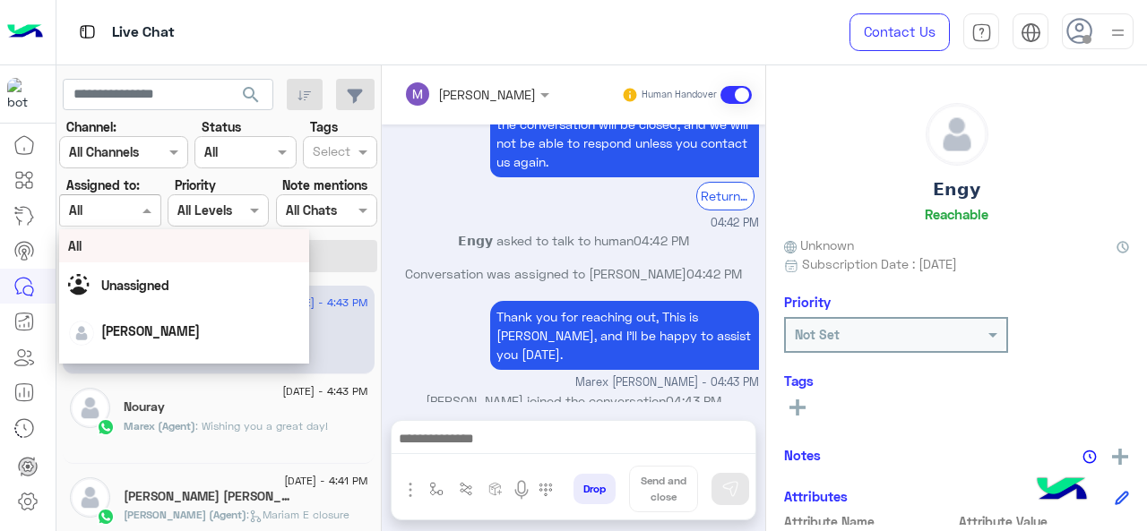
click at [114, 209] on div at bounding box center [109, 210] width 99 height 21
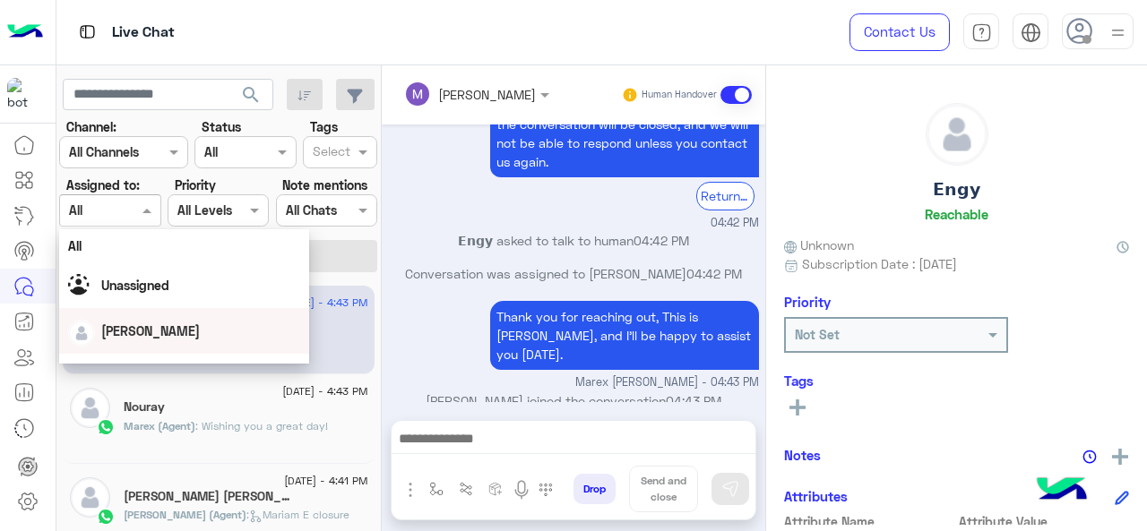
scroll to position [269, 0]
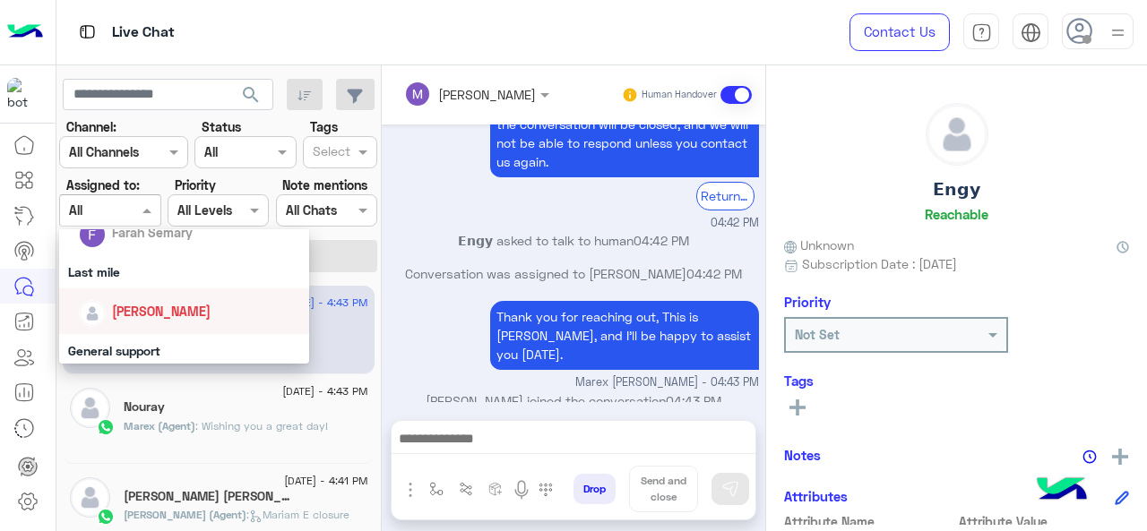
click at [124, 277] on div "Last mile" at bounding box center [184, 271] width 251 height 33
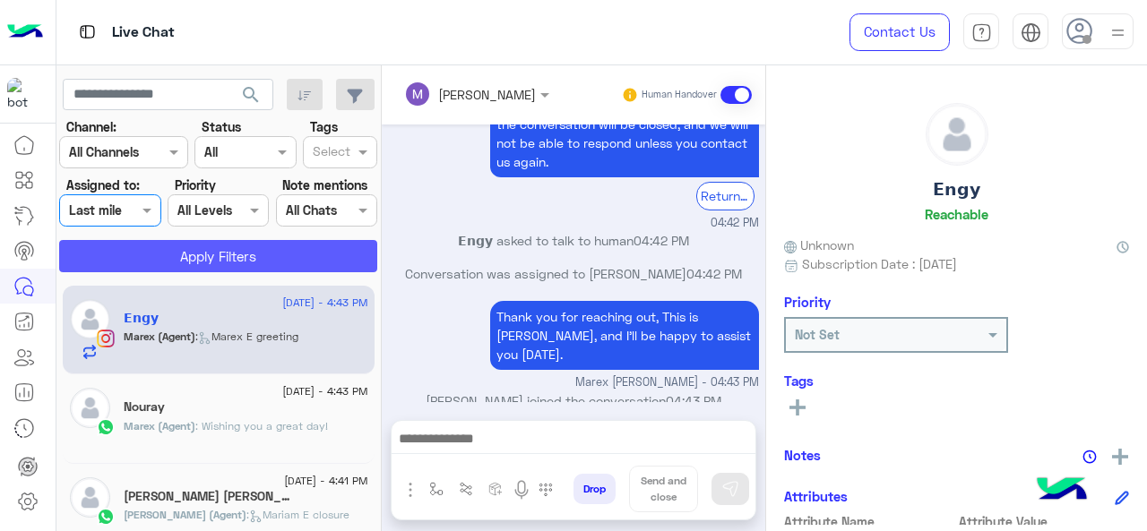
click at [144, 261] on button "Apply Filters" at bounding box center [218, 256] width 318 height 32
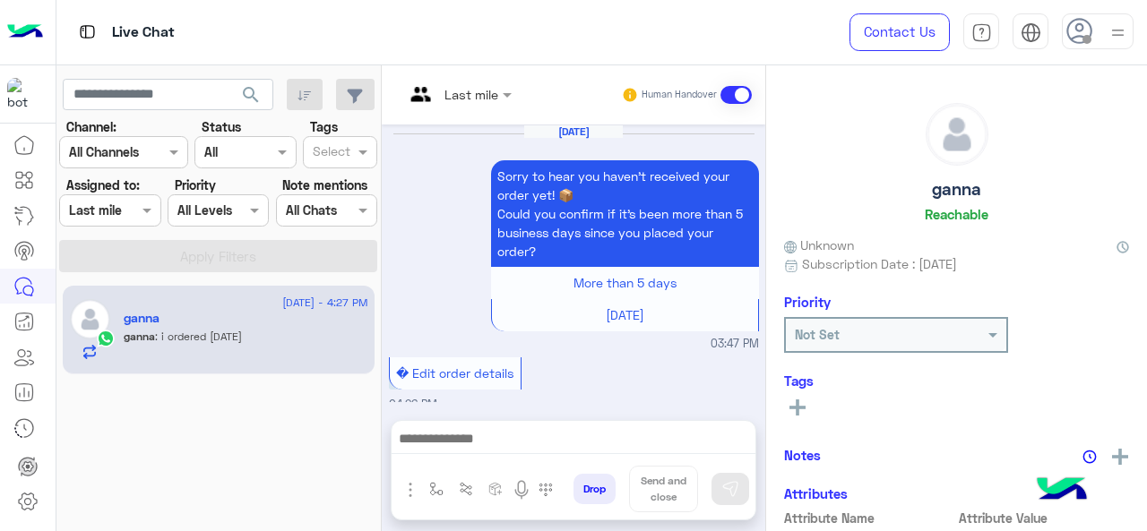
scroll to position [699, 0]
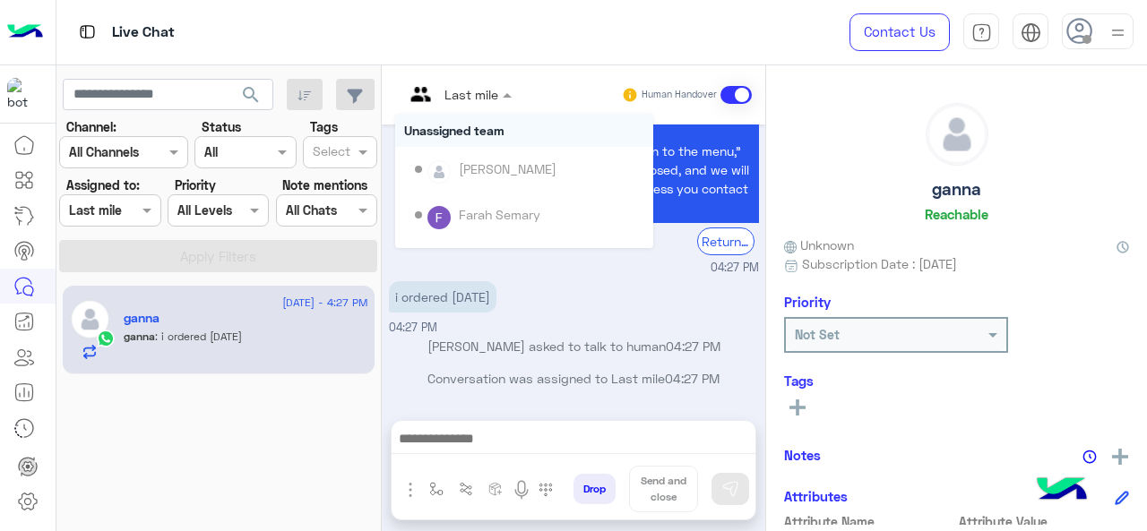
click at [456, 94] on input "text" at bounding box center [436, 94] width 65 height 19
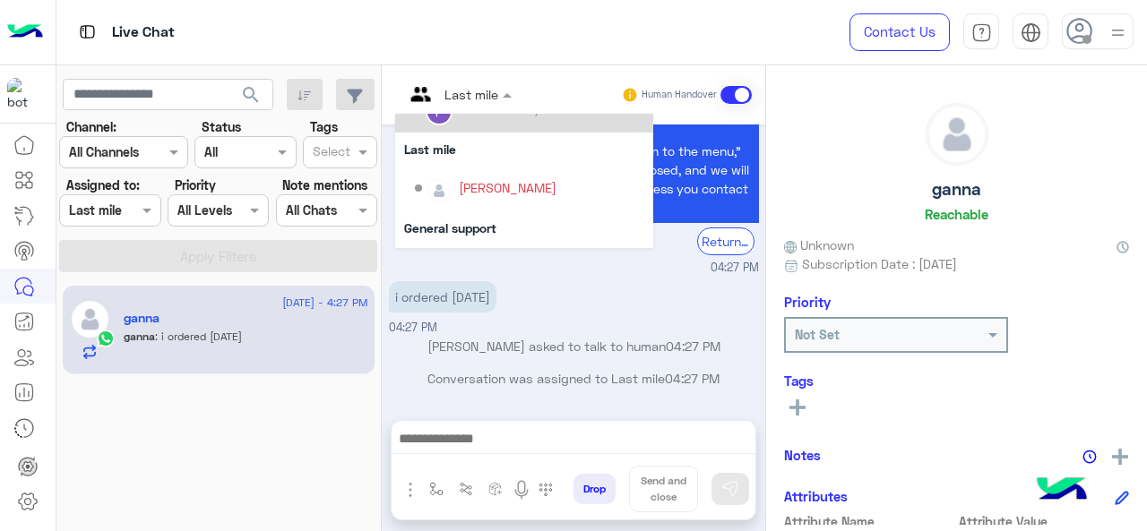
scroll to position [269, 0]
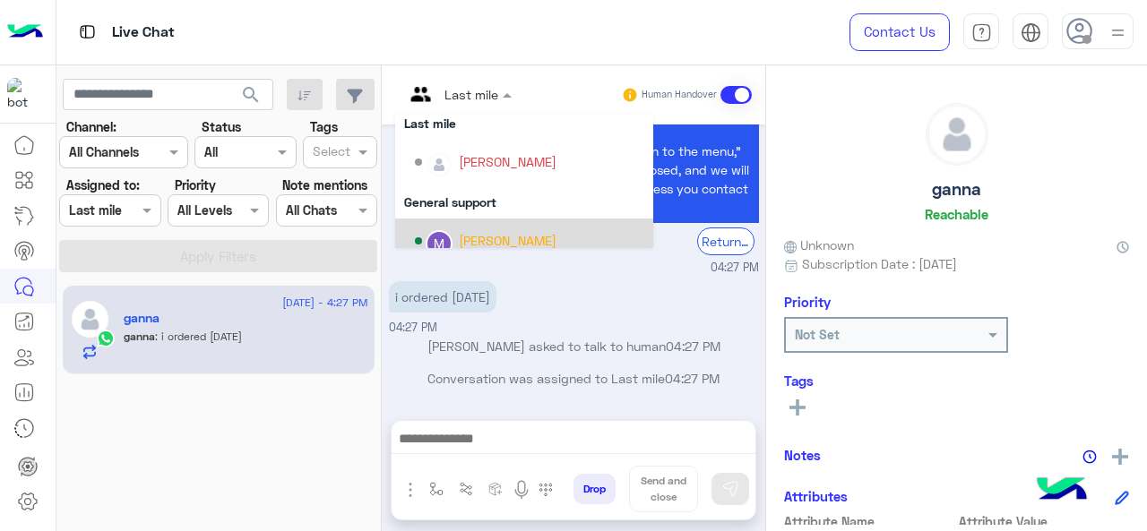
click at [484, 230] on div "[PERSON_NAME]" at bounding box center [529, 241] width 229 height 31
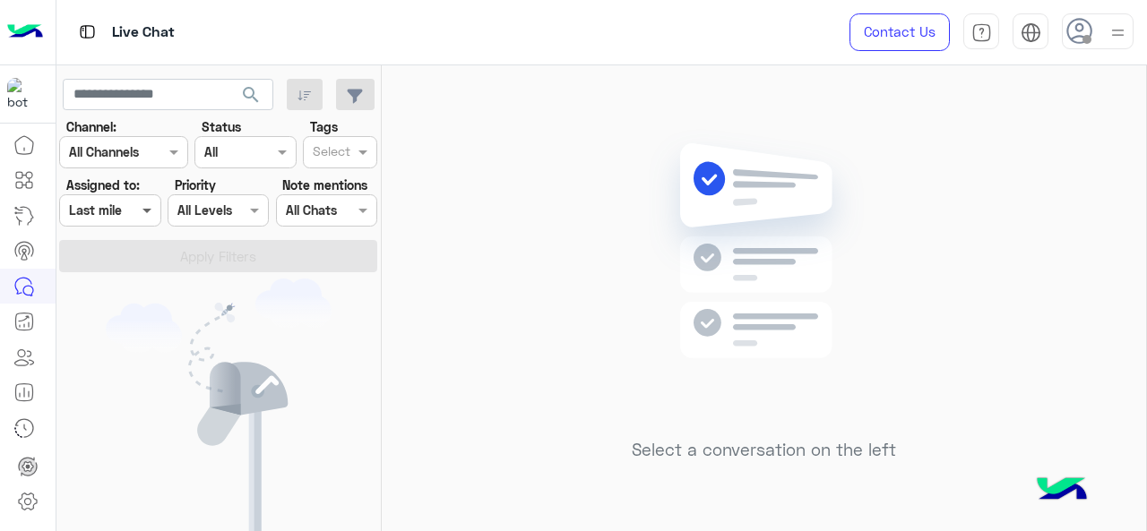
click at [138, 212] on span at bounding box center [149, 210] width 22 height 19
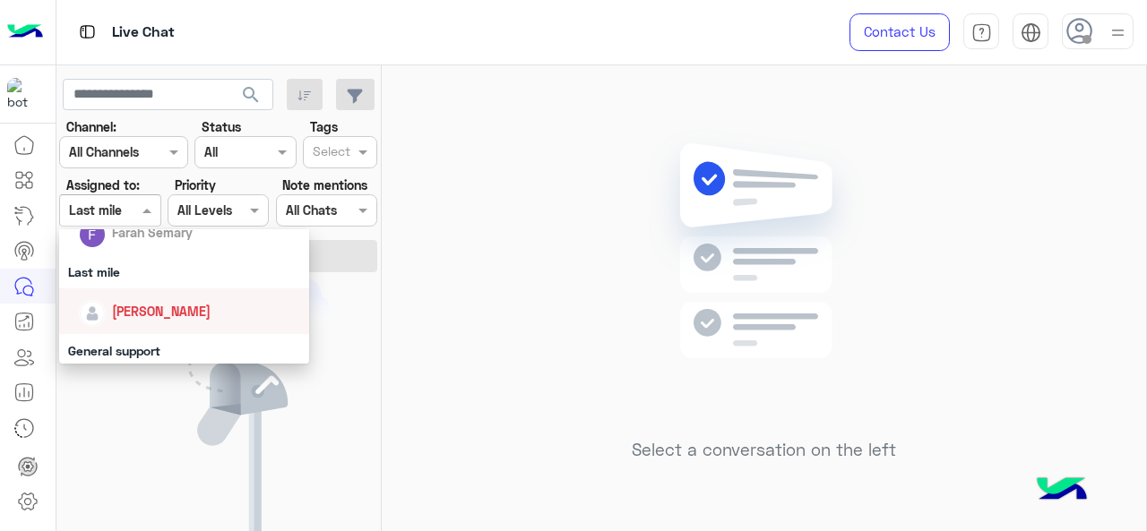
scroll to position [358, 0]
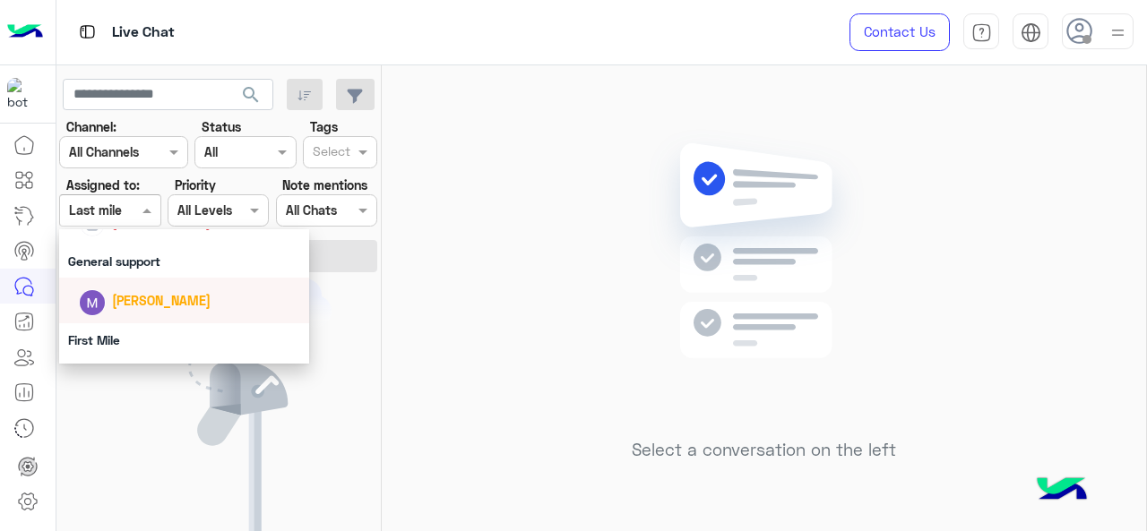
click at [139, 271] on div "General support" at bounding box center [184, 261] width 251 height 33
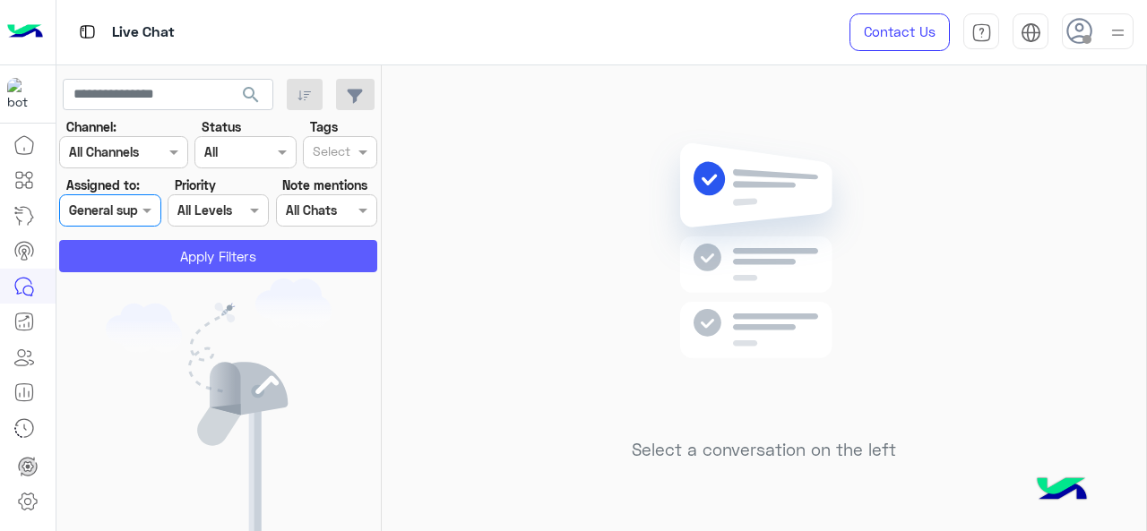
click at [164, 259] on button "Apply Filters" at bounding box center [218, 256] width 318 height 32
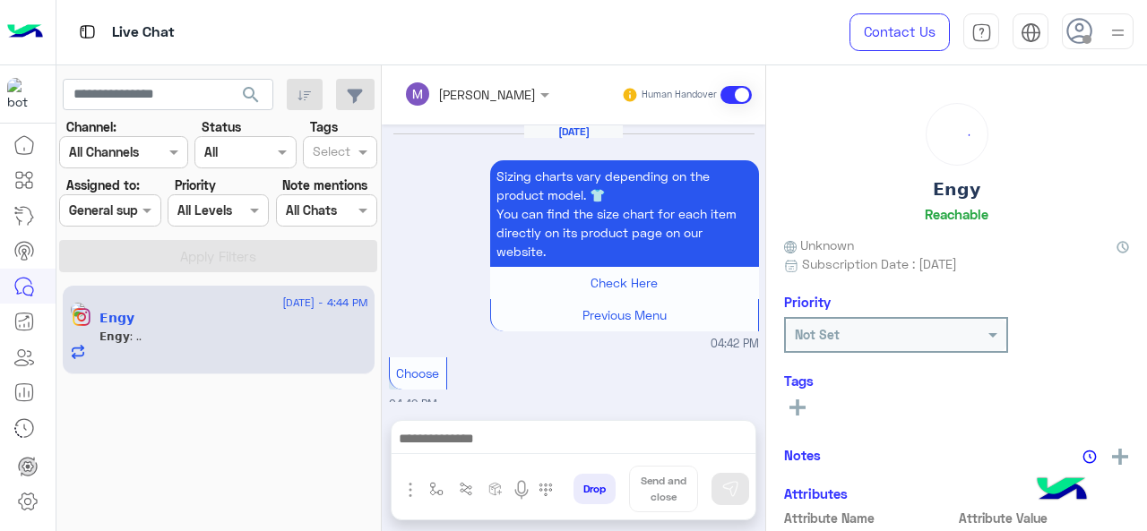
scroll to position [684, 0]
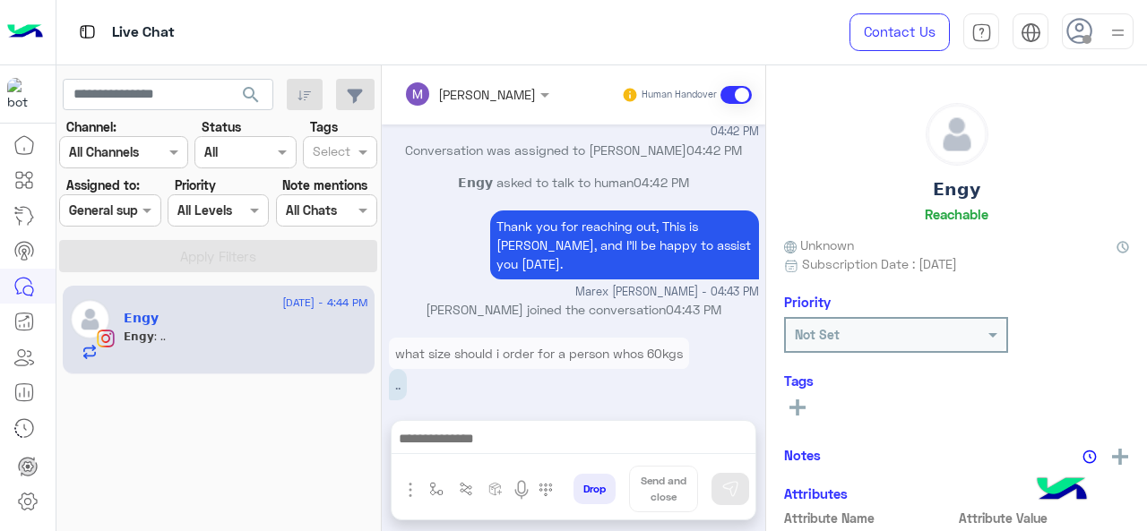
click at [133, 218] on div at bounding box center [109, 210] width 99 height 21
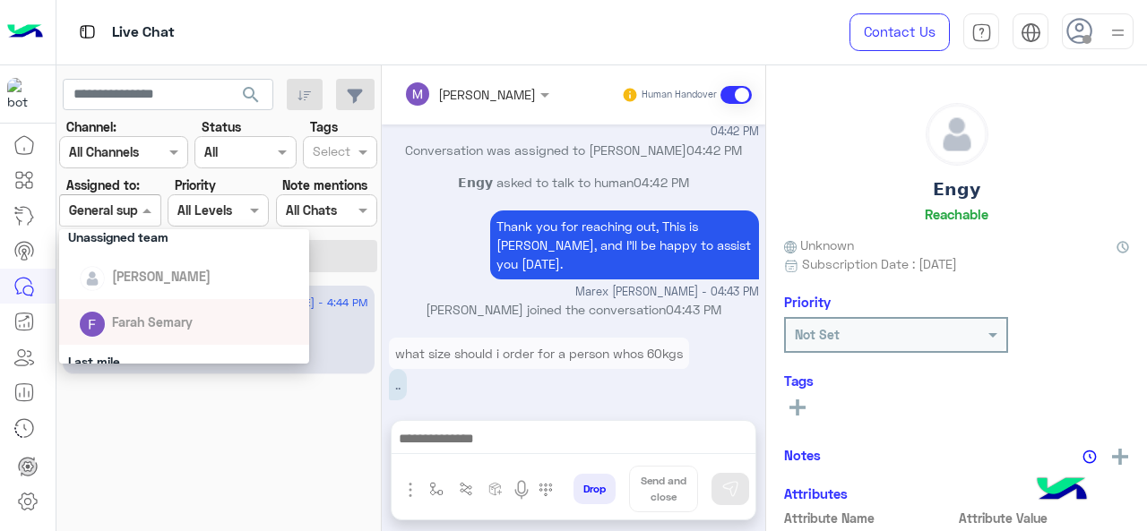
scroll to position [397, 0]
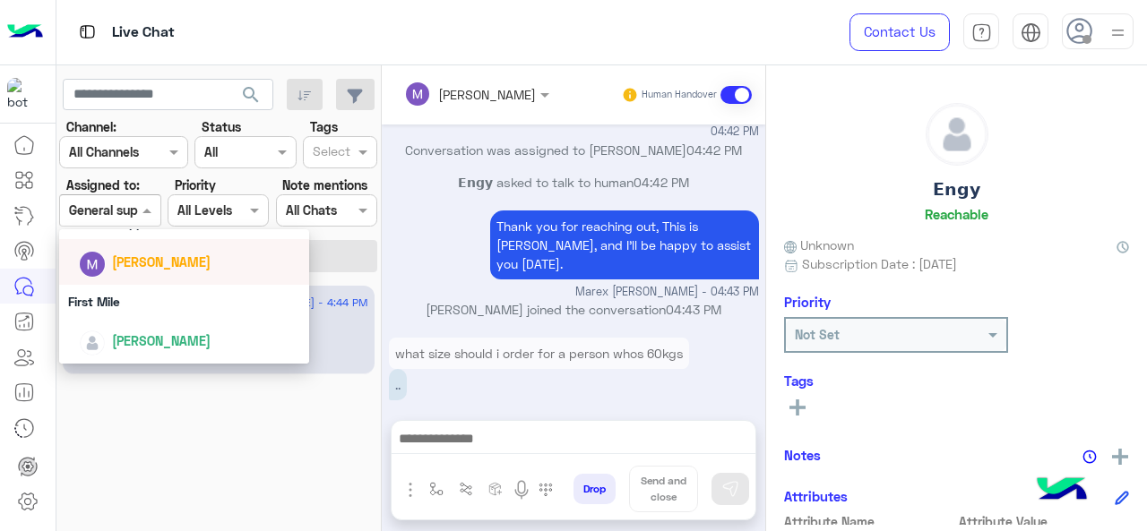
click at [144, 267] on span "[PERSON_NAME]" at bounding box center [161, 261] width 99 height 15
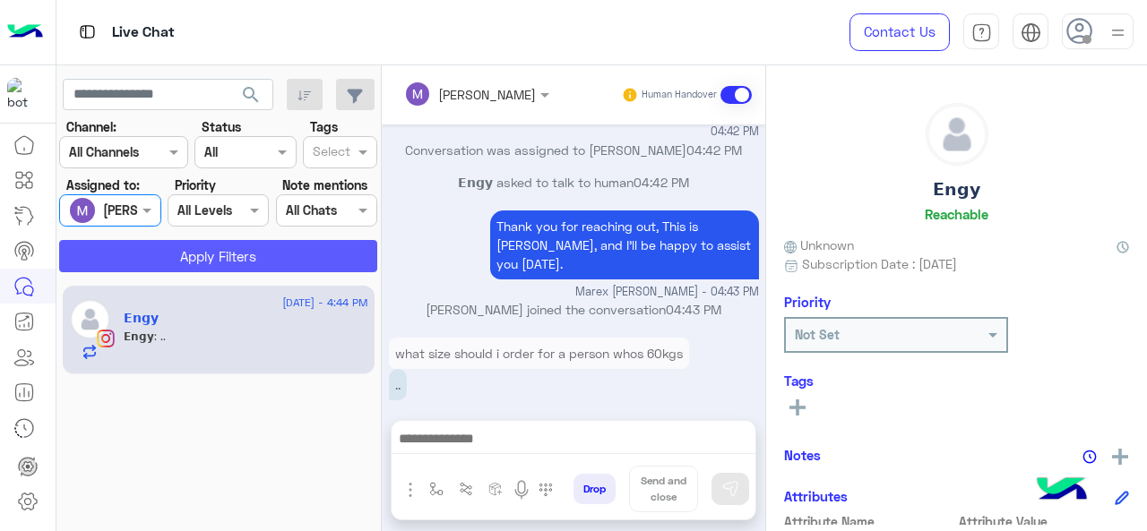
click at [159, 255] on button "Apply Filters" at bounding box center [218, 256] width 318 height 32
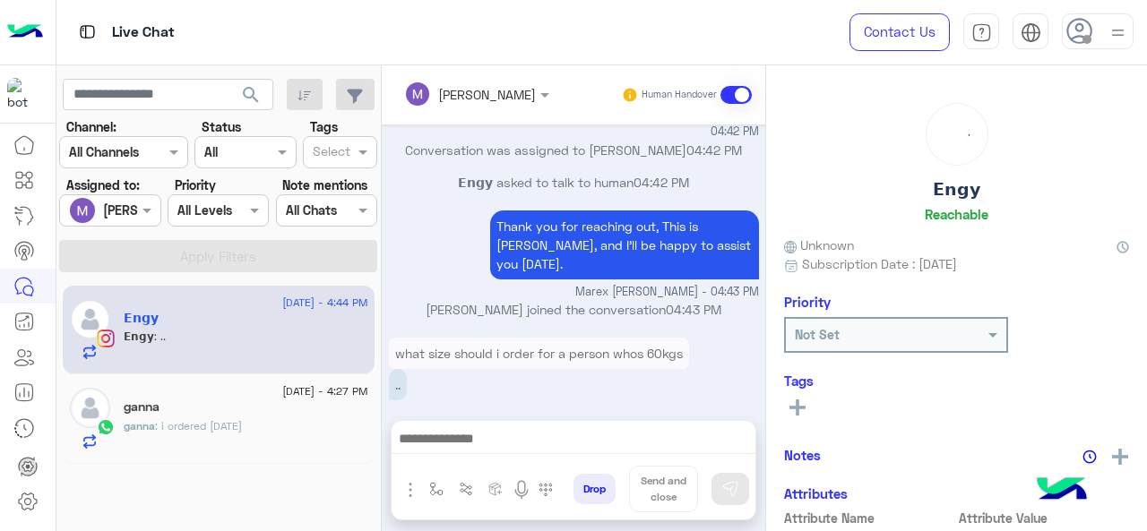
scroll to position [684, 0]
click at [151, 214] on span at bounding box center [149, 210] width 22 height 19
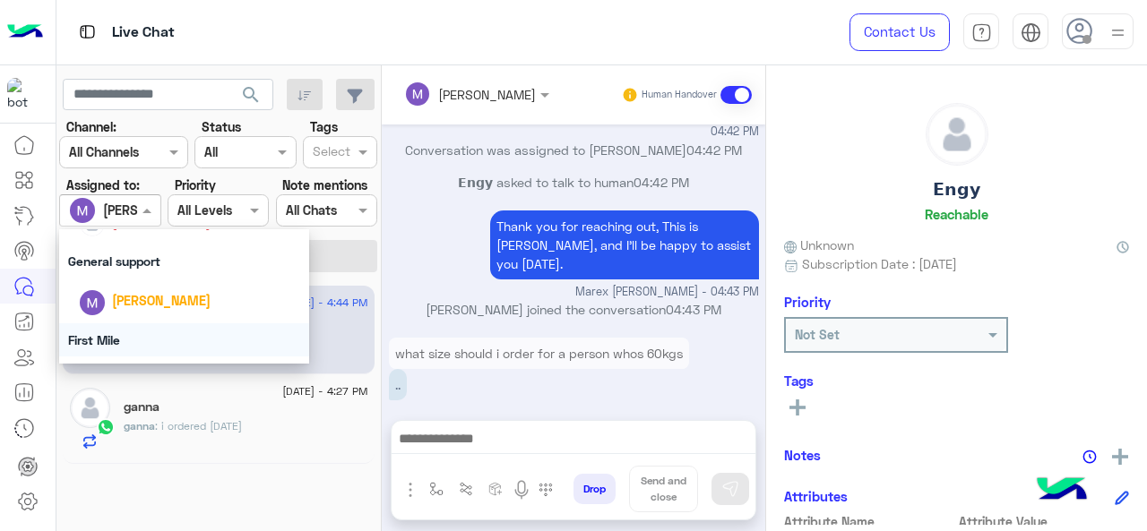
scroll to position [760, 0]
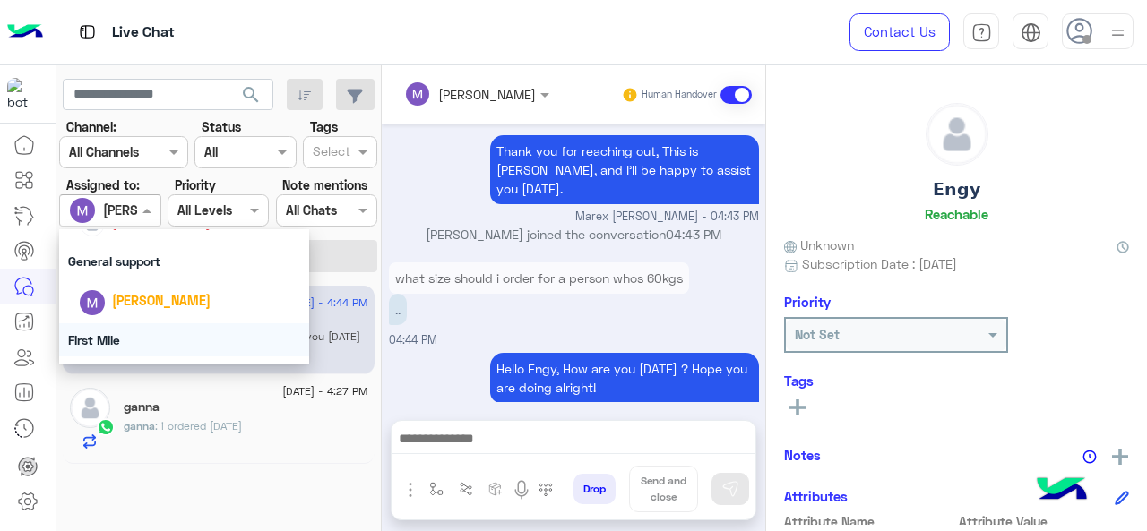
click at [121, 329] on div "First Mile" at bounding box center [184, 339] width 251 height 33
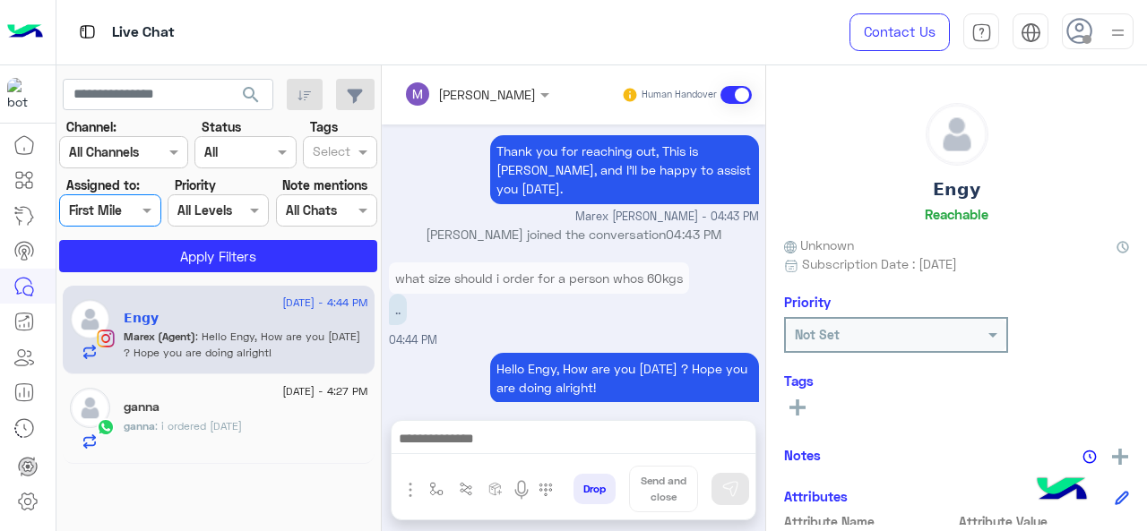
click at [142, 271] on app-inbox-users-filters "search Channel: Channel All Channels Status Channel All Tags Select Assigned to…" at bounding box center [218, 172] width 325 height 214
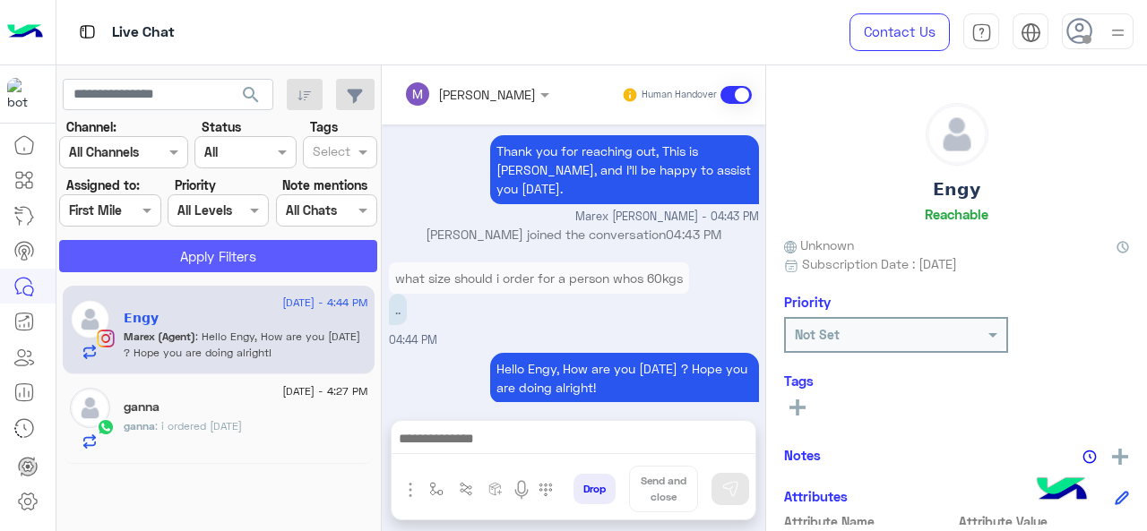
click at [152, 257] on button "Apply Filters" at bounding box center [218, 256] width 318 height 32
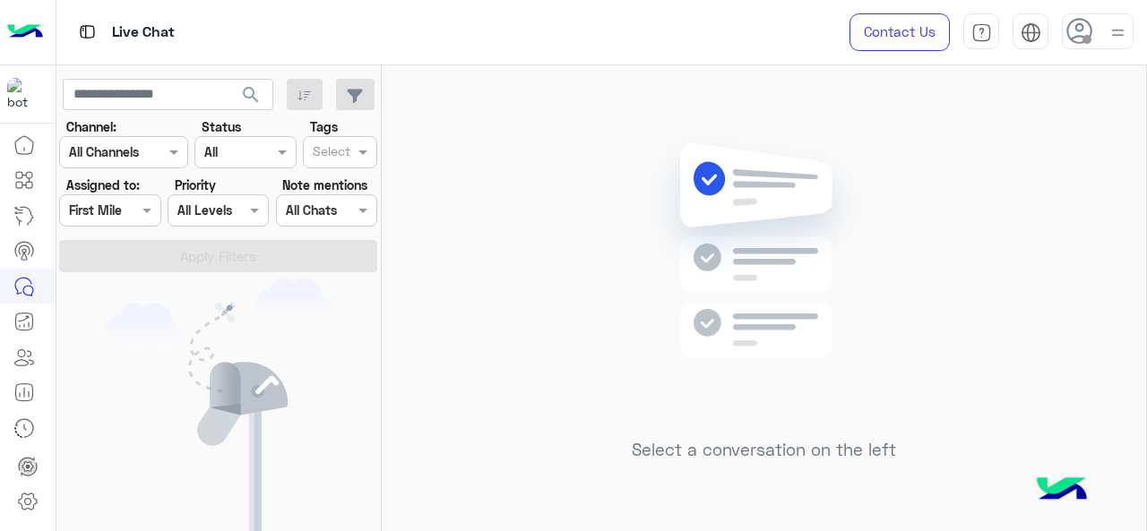
click at [125, 216] on div at bounding box center [109, 210] width 99 height 21
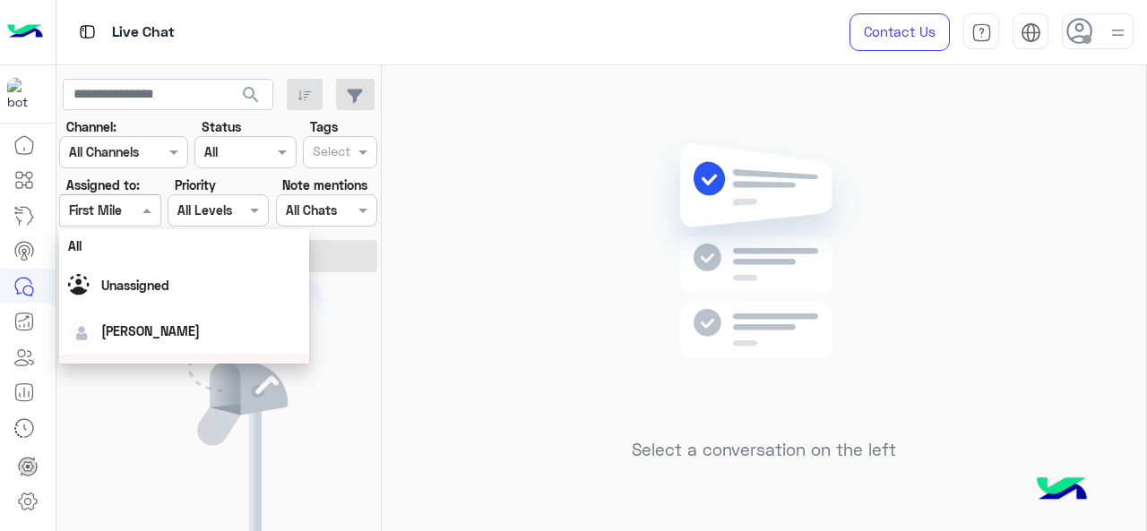
scroll to position [397, 0]
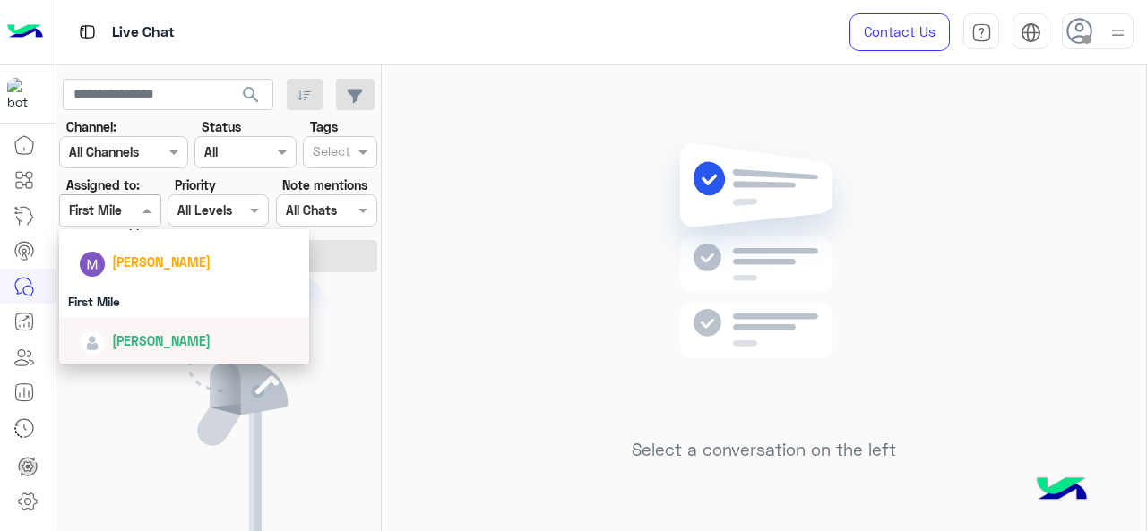
click at [142, 333] on span "[PERSON_NAME]" at bounding box center [161, 340] width 99 height 15
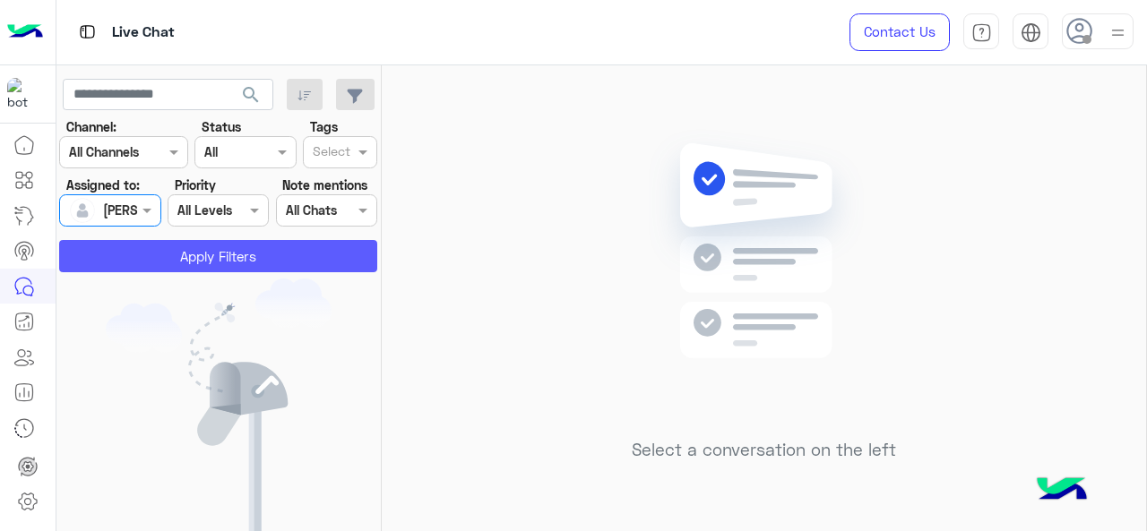
click at [161, 260] on button "Apply Filters" at bounding box center [218, 256] width 318 height 32
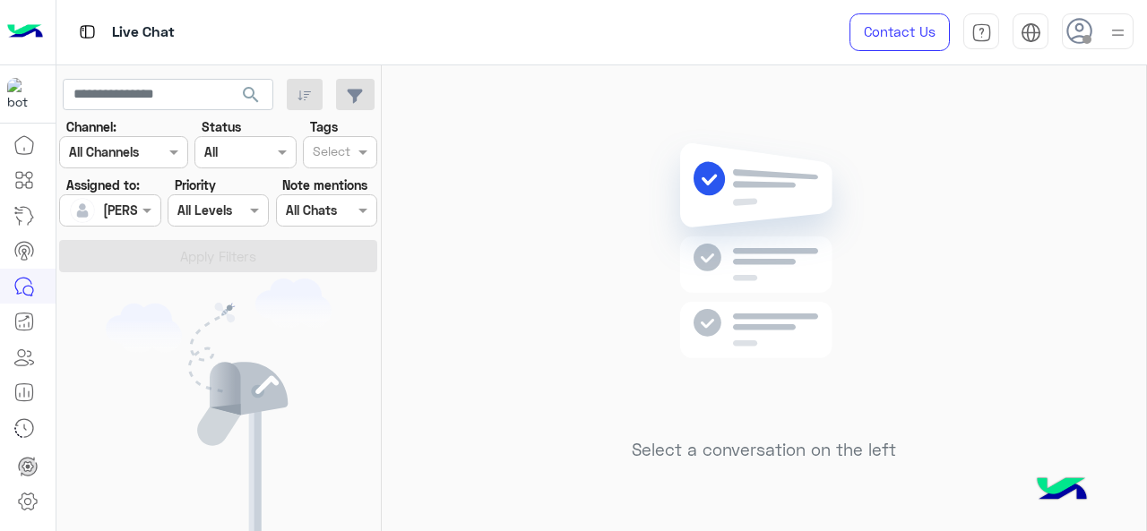
click at [126, 212] on div at bounding box center [109, 210] width 99 height 21
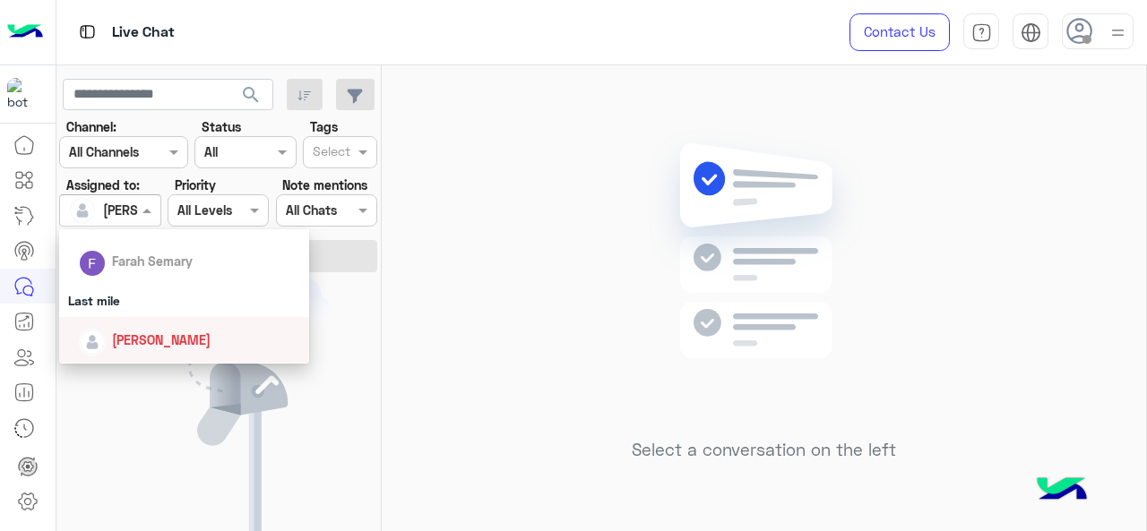
scroll to position [269, 0]
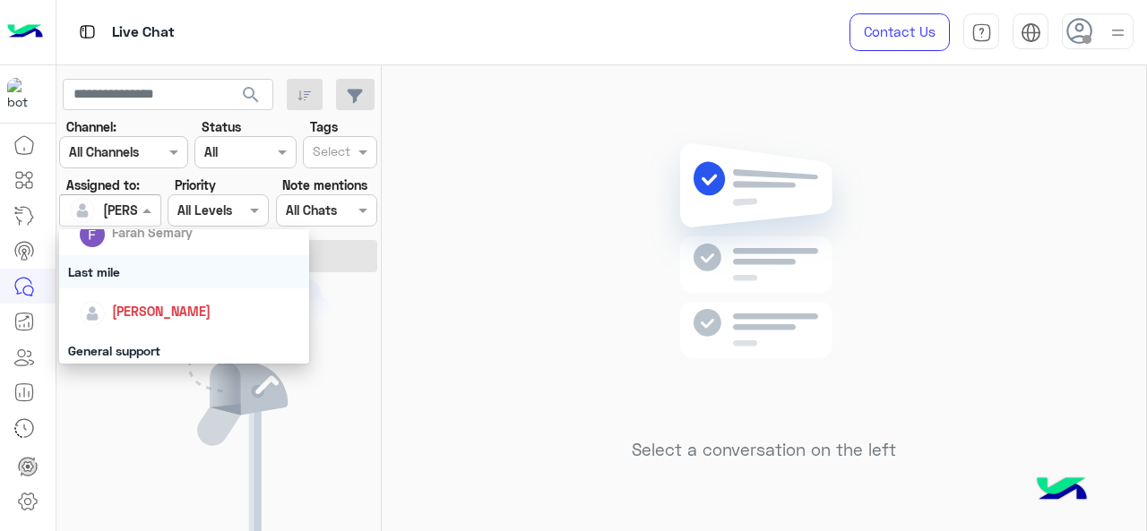
click at [116, 280] on div "Last mile" at bounding box center [184, 271] width 251 height 33
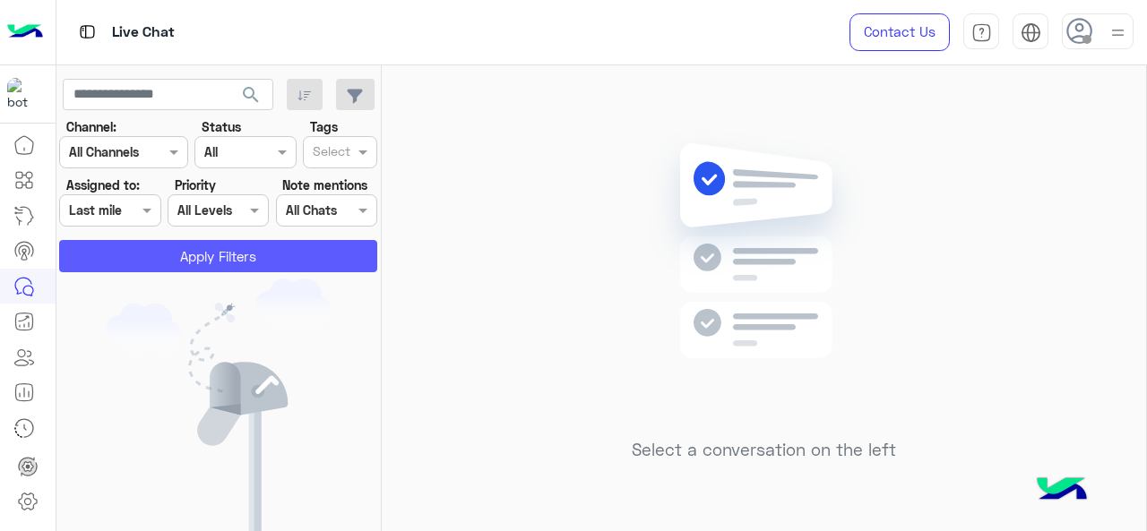
click at [159, 261] on button "Apply Filters" at bounding box center [218, 256] width 318 height 32
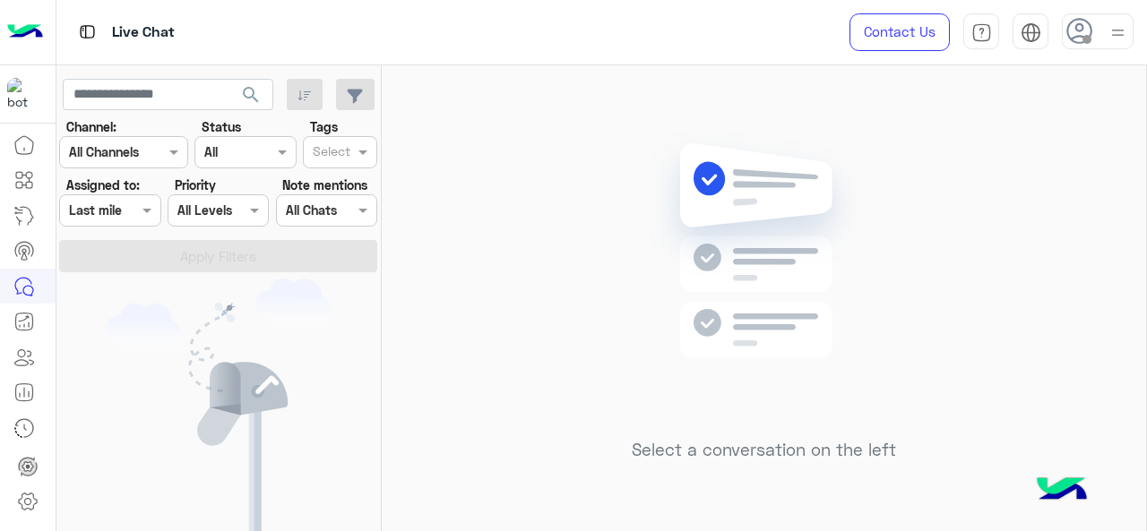
click at [135, 216] on div at bounding box center [109, 210] width 99 height 21
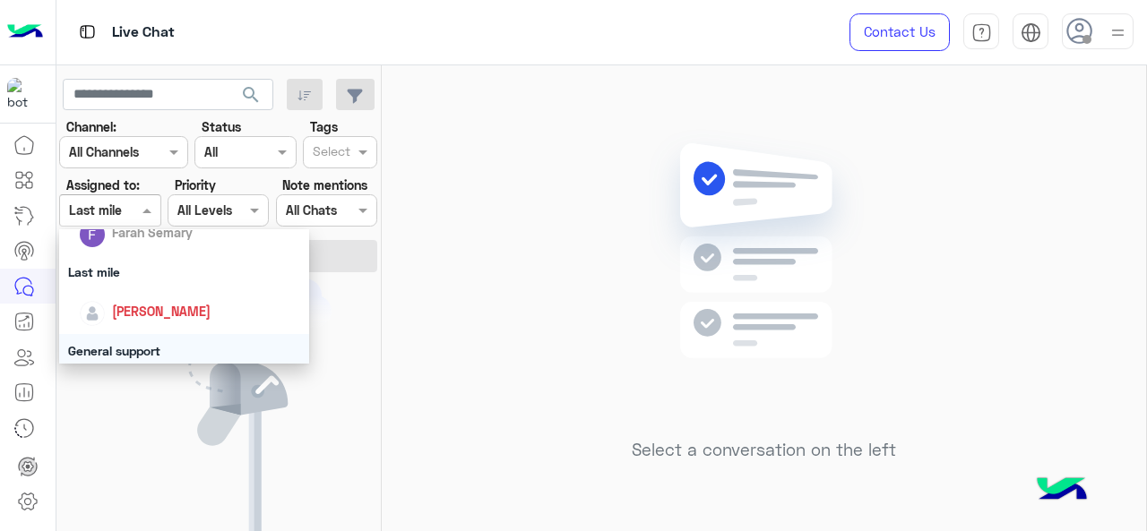
click at [120, 348] on div "General support" at bounding box center [184, 350] width 251 height 33
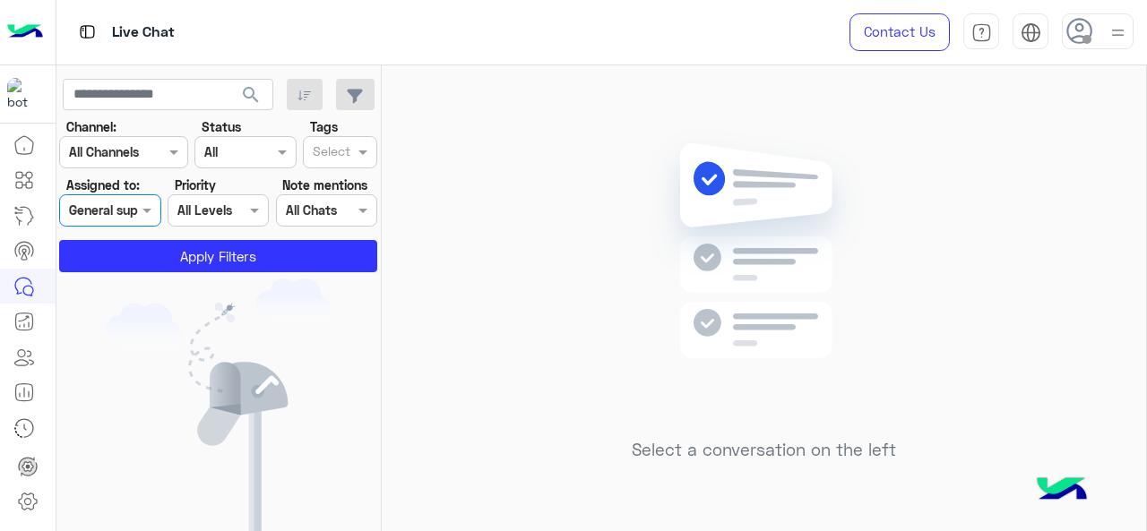
click at [158, 275] on app-inbox-users-filters "search Channel: Channel All Channels Status Channel All Tags Select Assigned to…" at bounding box center [218, 172] width 325 height 214
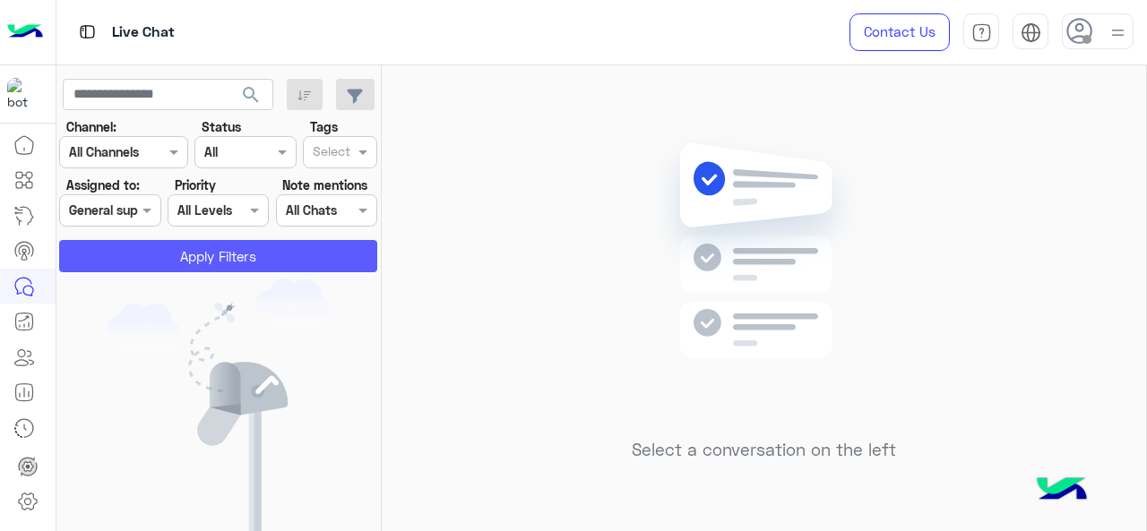
click at [179, 252] on button "Apply Filters" at bounding box center [218, 256] width 318 height 32
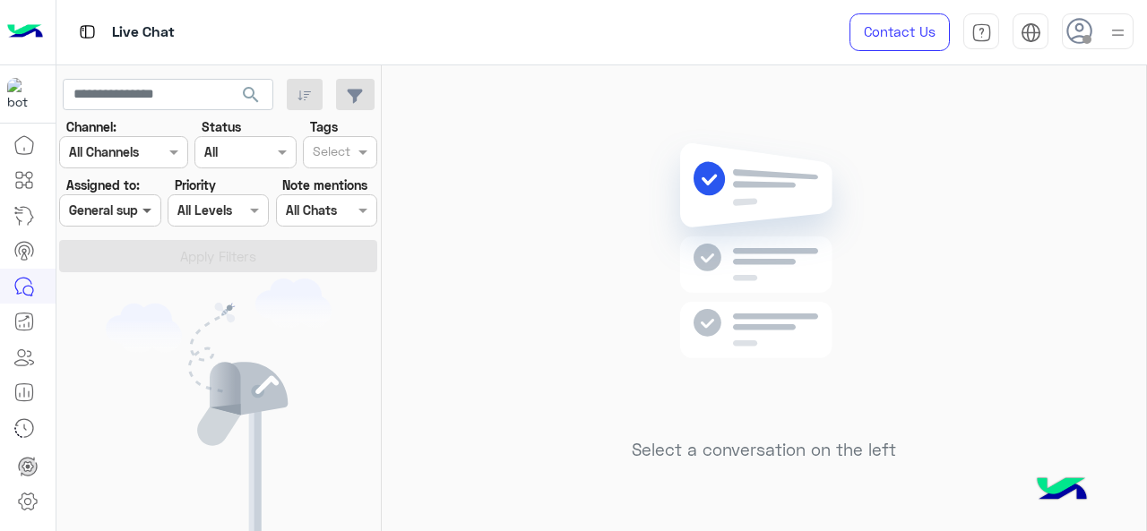
click at [138, 210] on span at bounding box center [149, 210] width 22 height 19
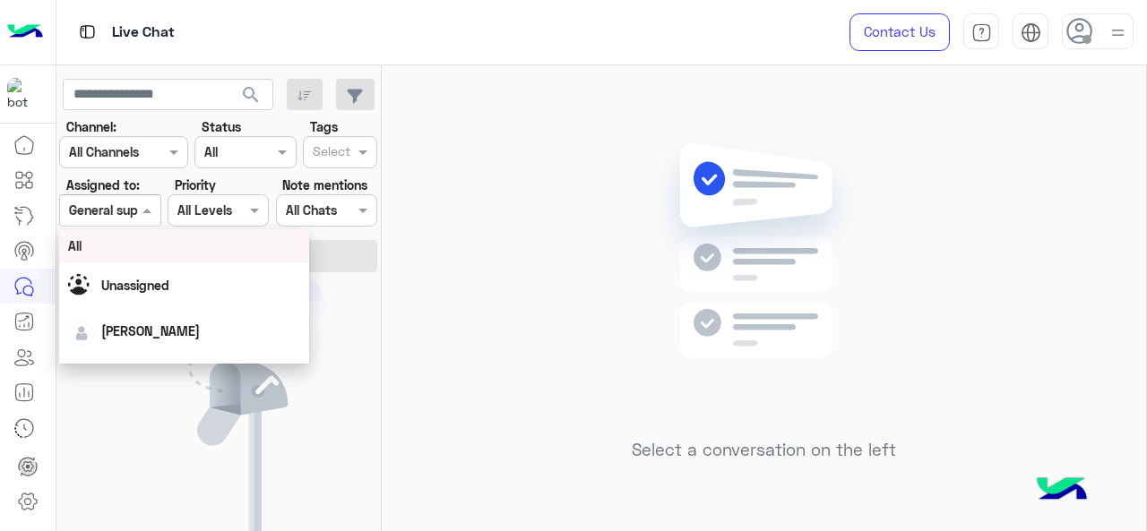
scroll to position [397, 0]
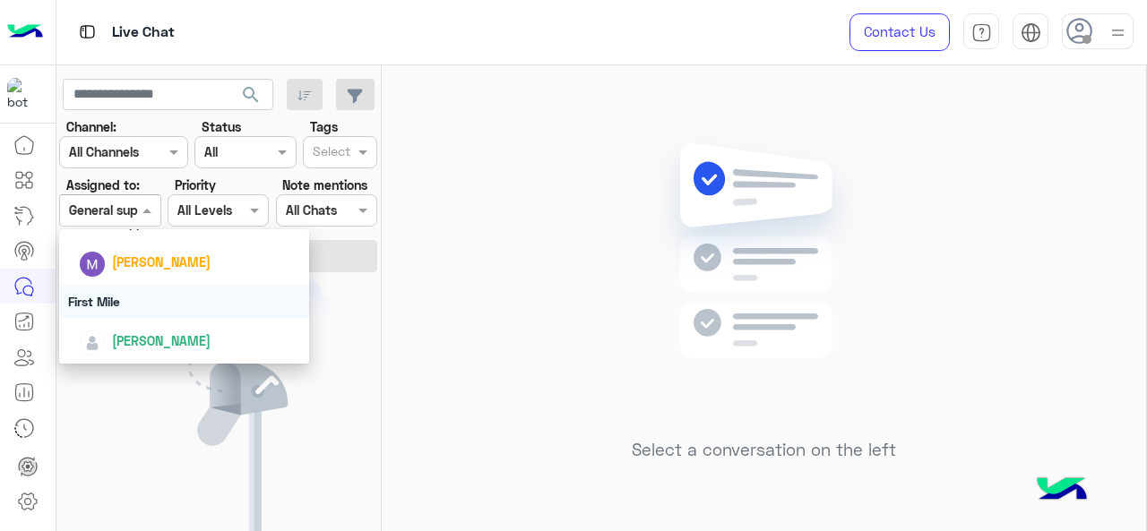
click at [143, 301] on div "First Mile" at bounding box center [184, 301] width 251 height 33
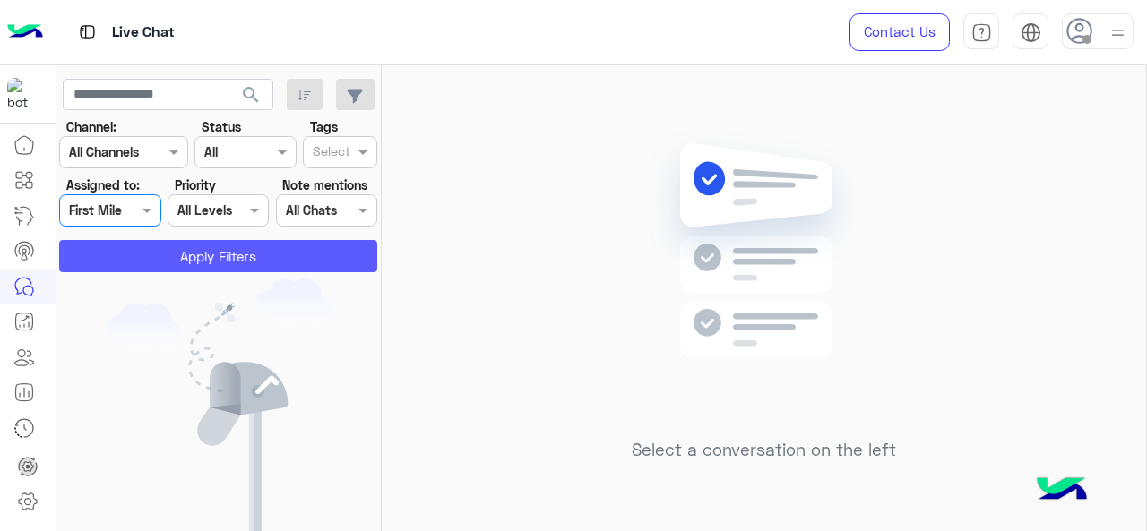
click at [185, 254] on button "Apply Filters" at bounding box center [218, 256] width 318 height 32
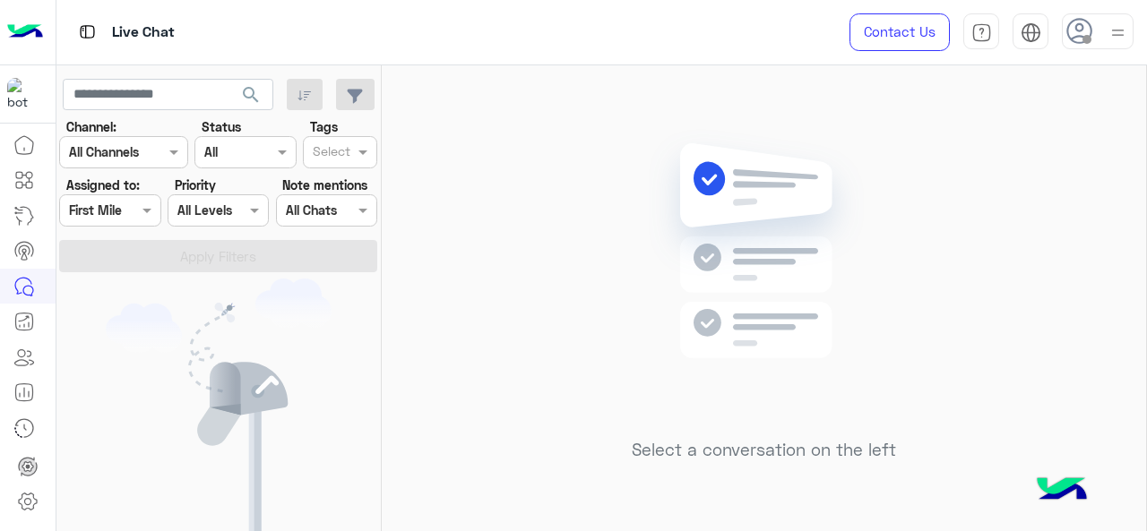
click at [495, 296] on div "Select a conversation on the left" at bounding box center [764, 301] width 764 height 473
